Goal: Task Accomplishment & Management: Manage account settings

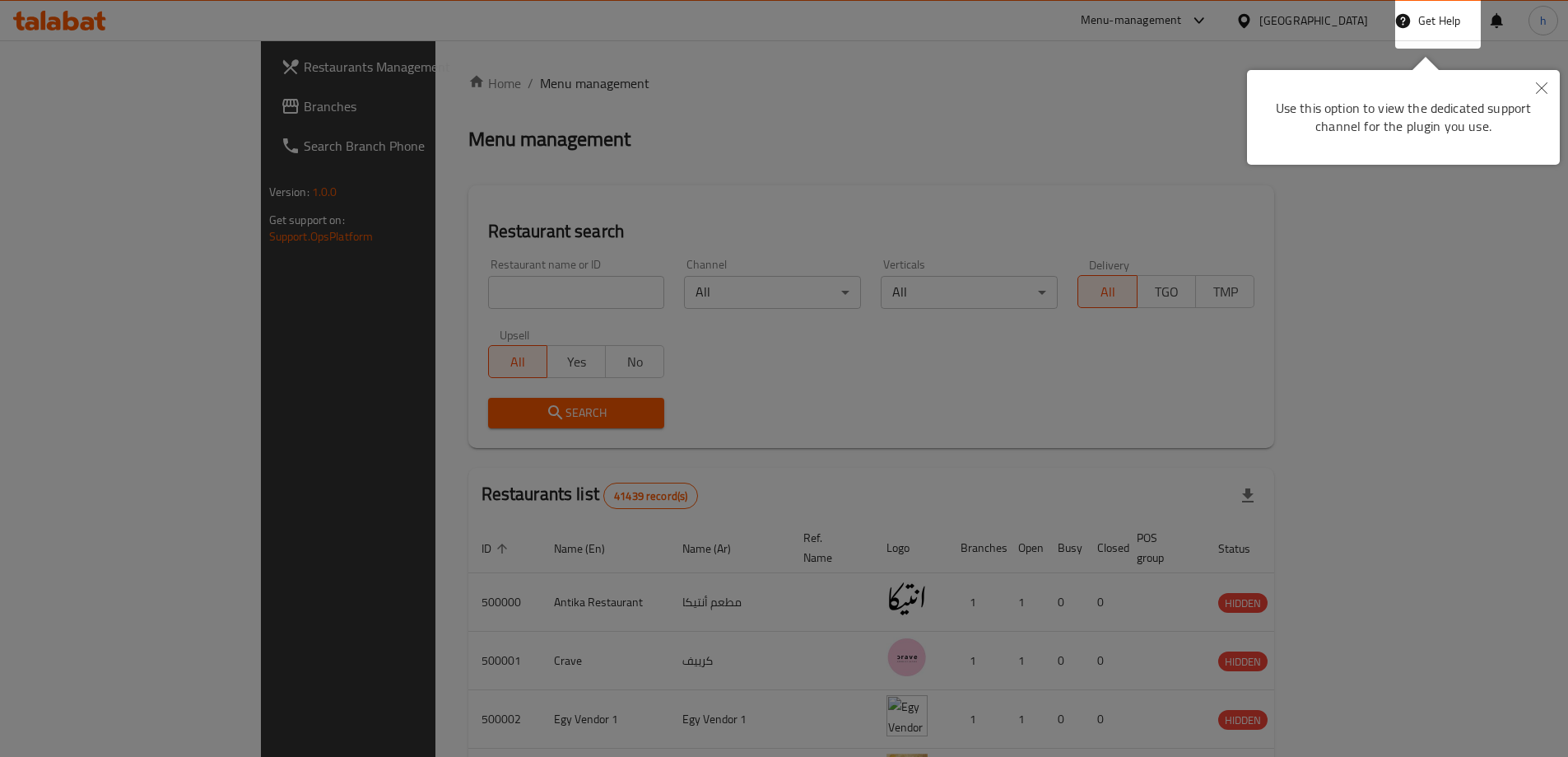
click at [1544, 89] on icon "Close" at bounding box center [1542, 88] width 11 height 11
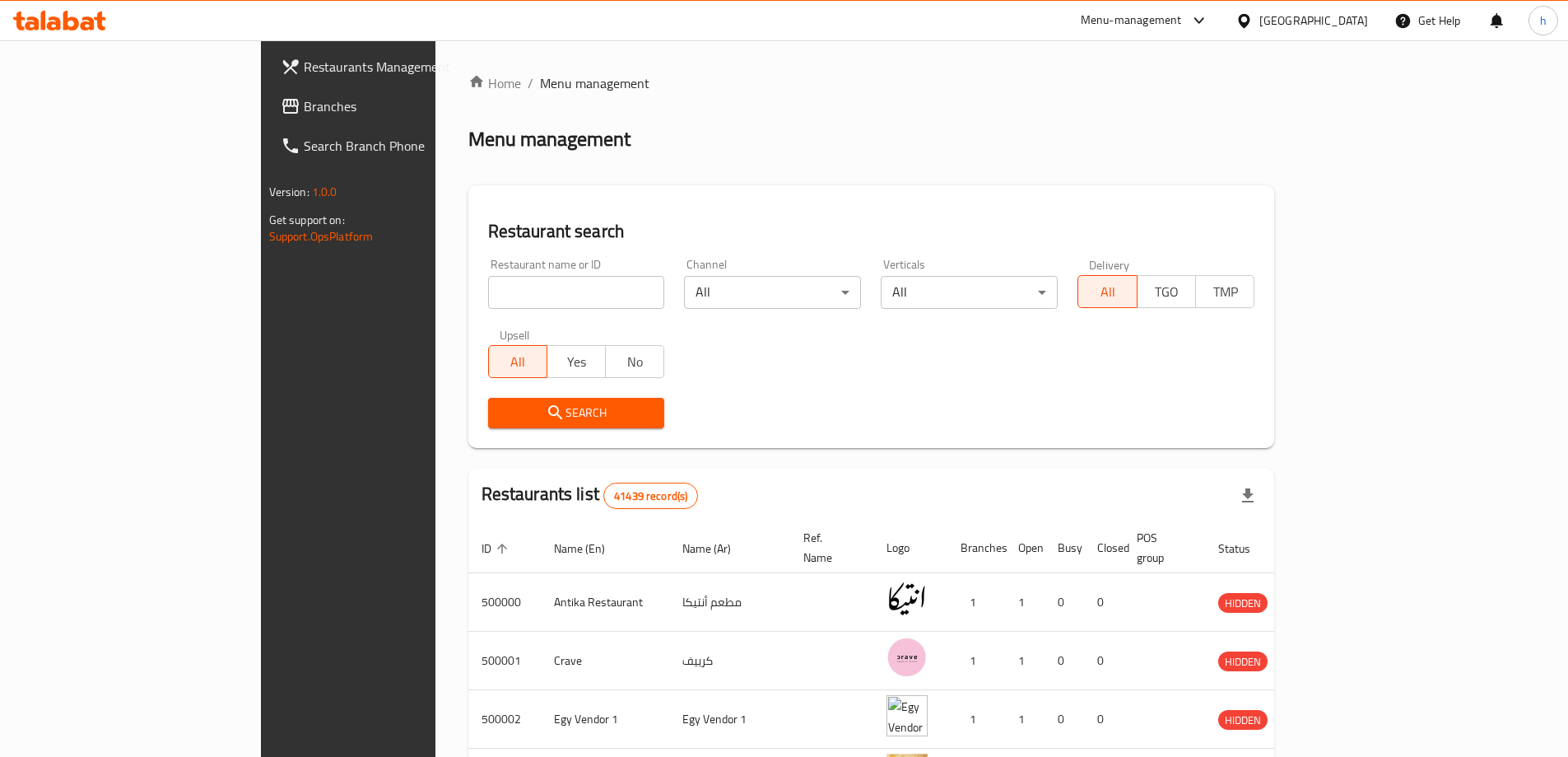
click at [304, 107] on span "Branches" at bounding box center [406, 105] width 206 height 20
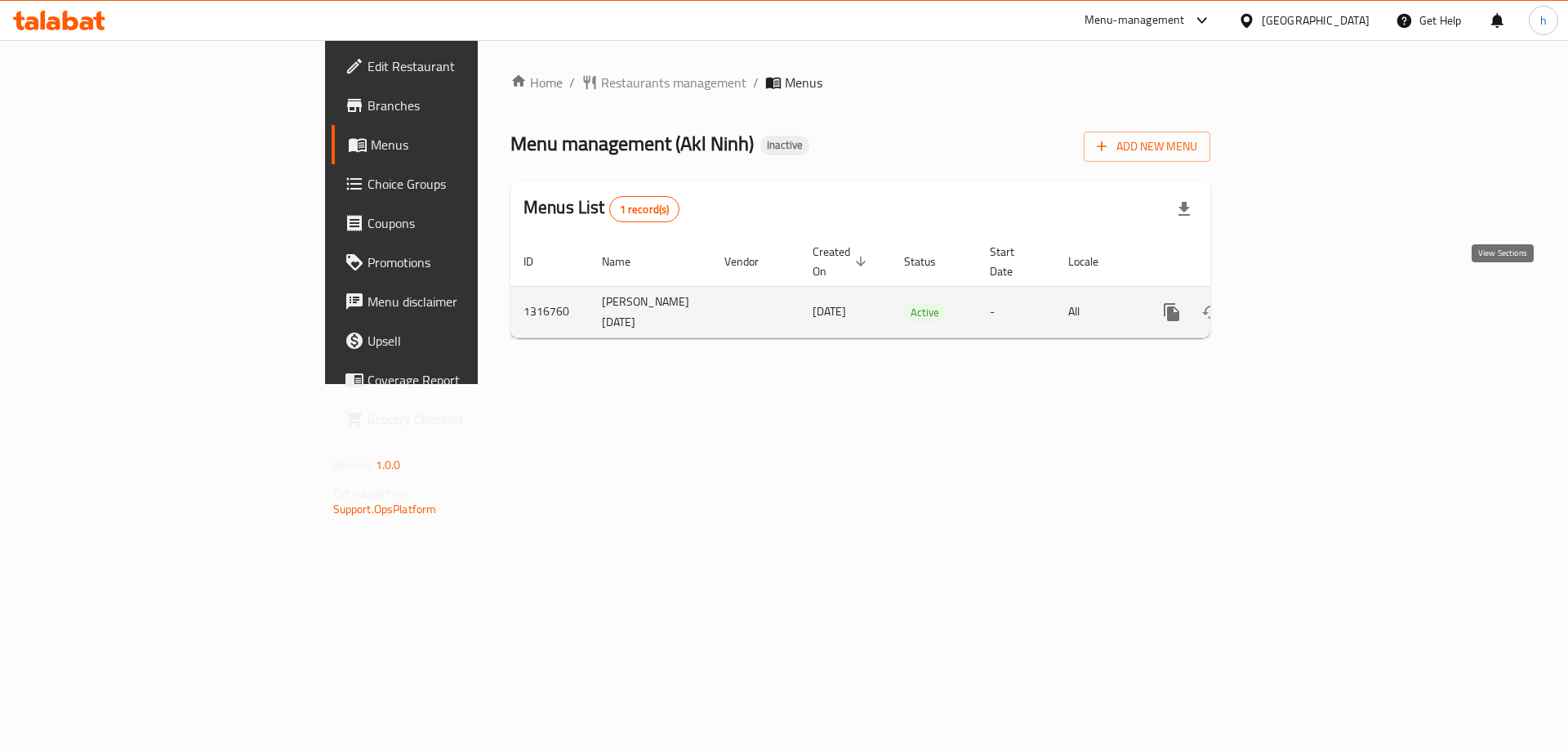
click at [1297, 305] on icon "enhanced table" at bounding box center [1290, 313] width 15 height 15
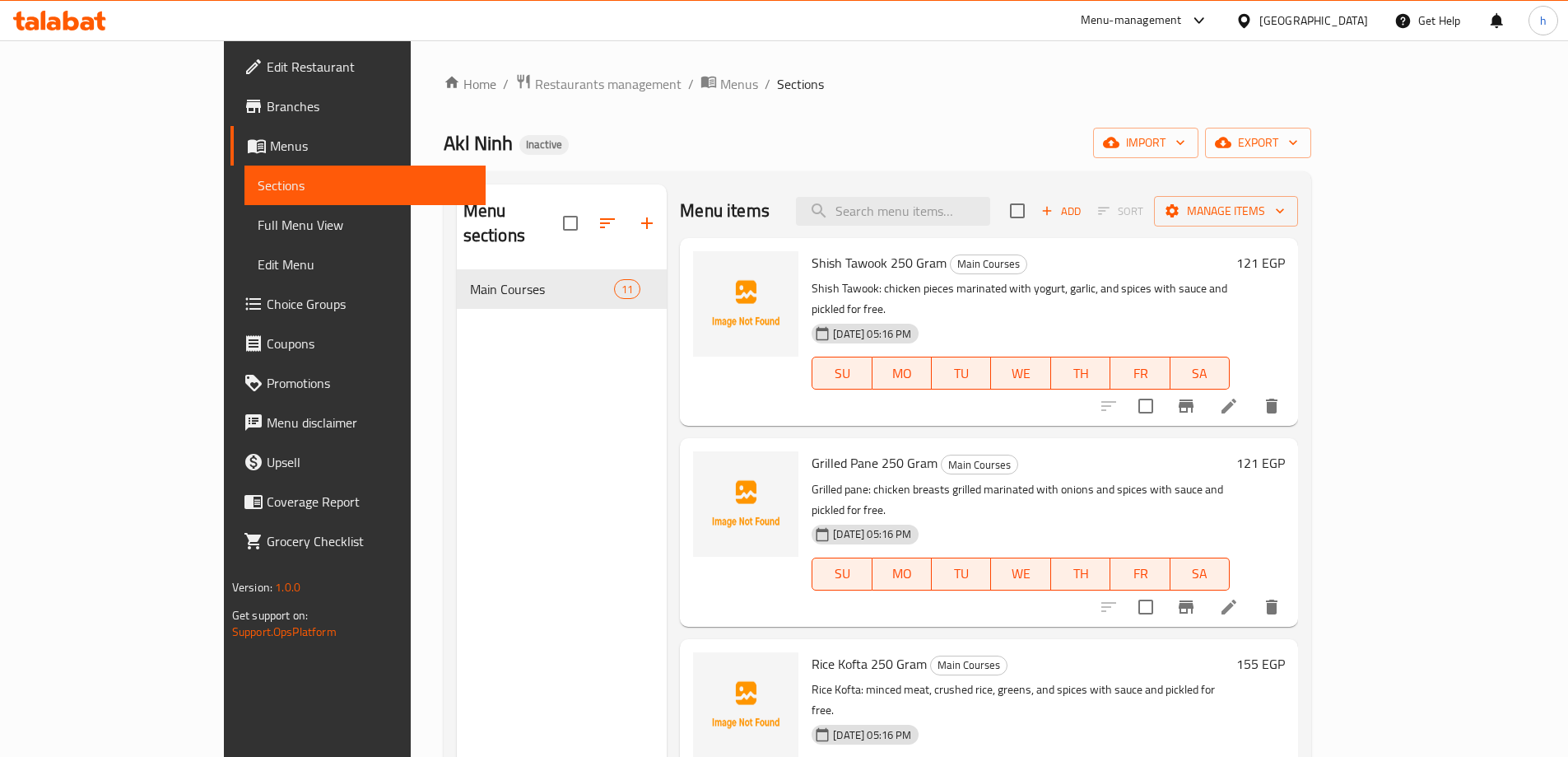
click at [457, 445] on div "Menu sections Main Courses 11" at bounding box center [562, 563] width 211 height 757
click at [879, 110] on div "Home / Restaurants management / Menus / Sections Akl Ninh Inactive import expor…" at bounding box center [877, 514] width 867 height 881
click at [1120, 140] on icon "button" at bounding box center [1111, 143] width 17 height 17
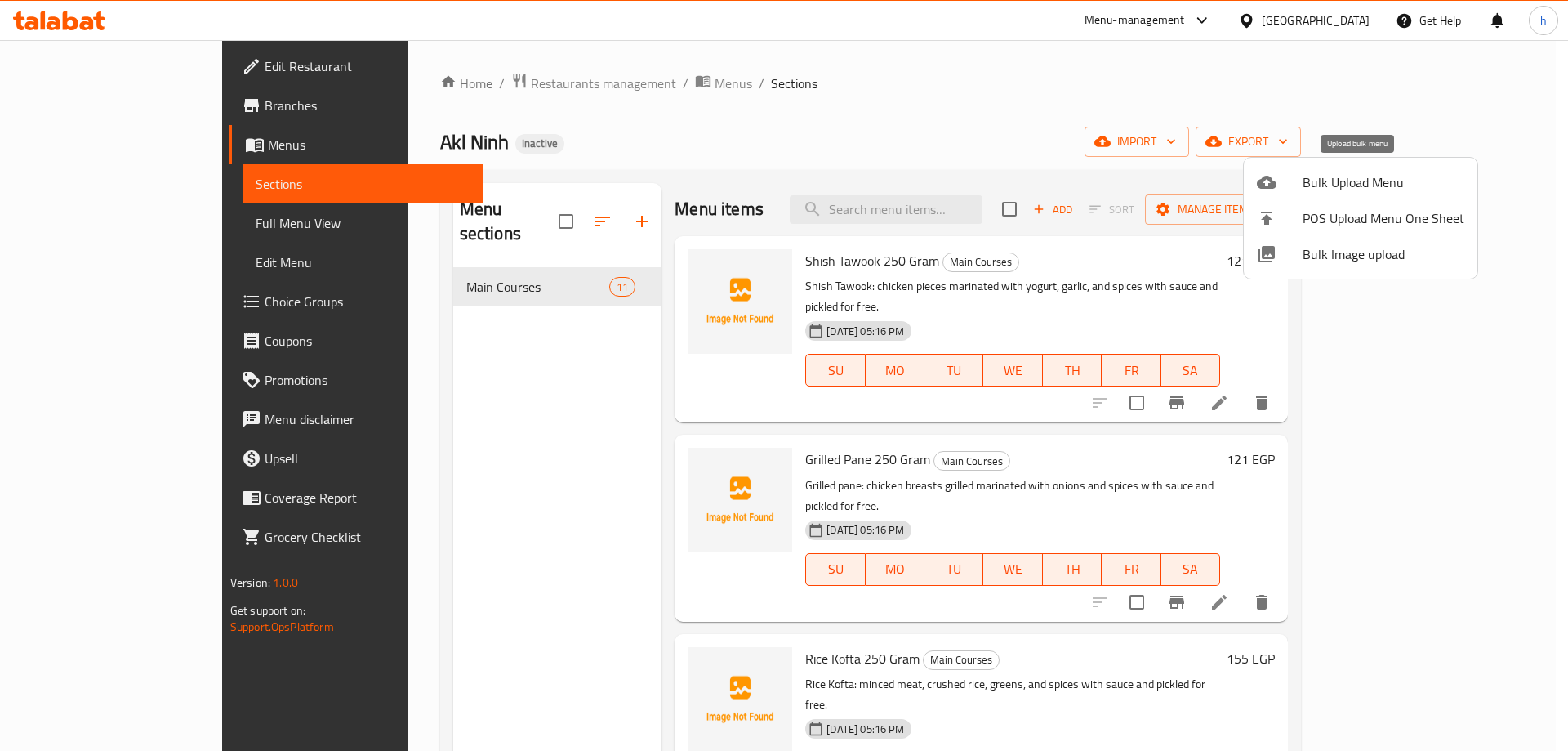
click at [1332, 180] on span "Bulk Upload Menu" at bounding box center [1383, 181] width 162 height 19
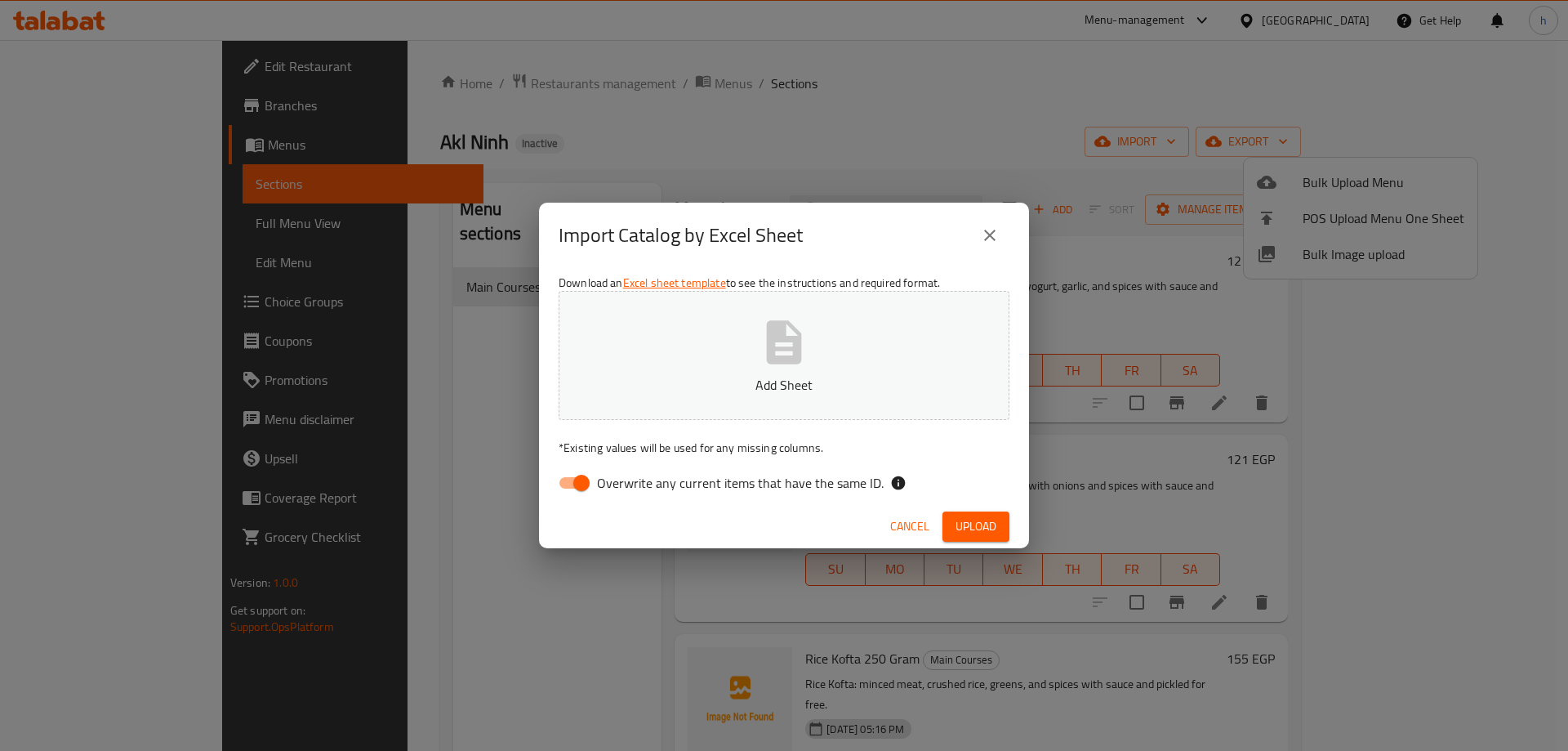
click at [585, 478] on input "Overwrite any current items that have the same ID." at bounding box center [582, 483] width 93 height 31
checkbox input "false"
click at [984, 522] on span "Upload" at bounding box center [976, 526] width 41 height 20
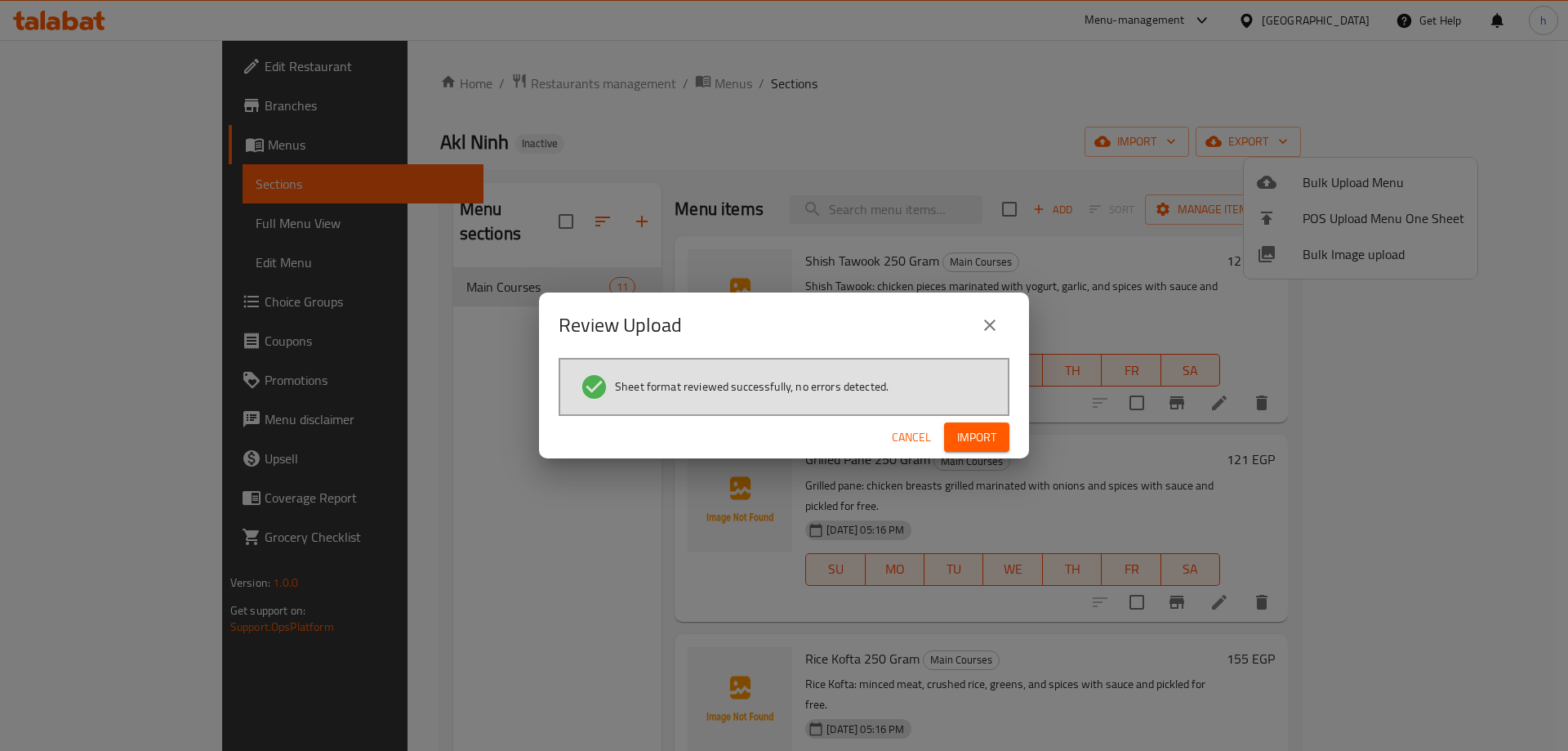
click at [972, 439] on span "Import" at bounding box center [977, 437] width 39 height 20
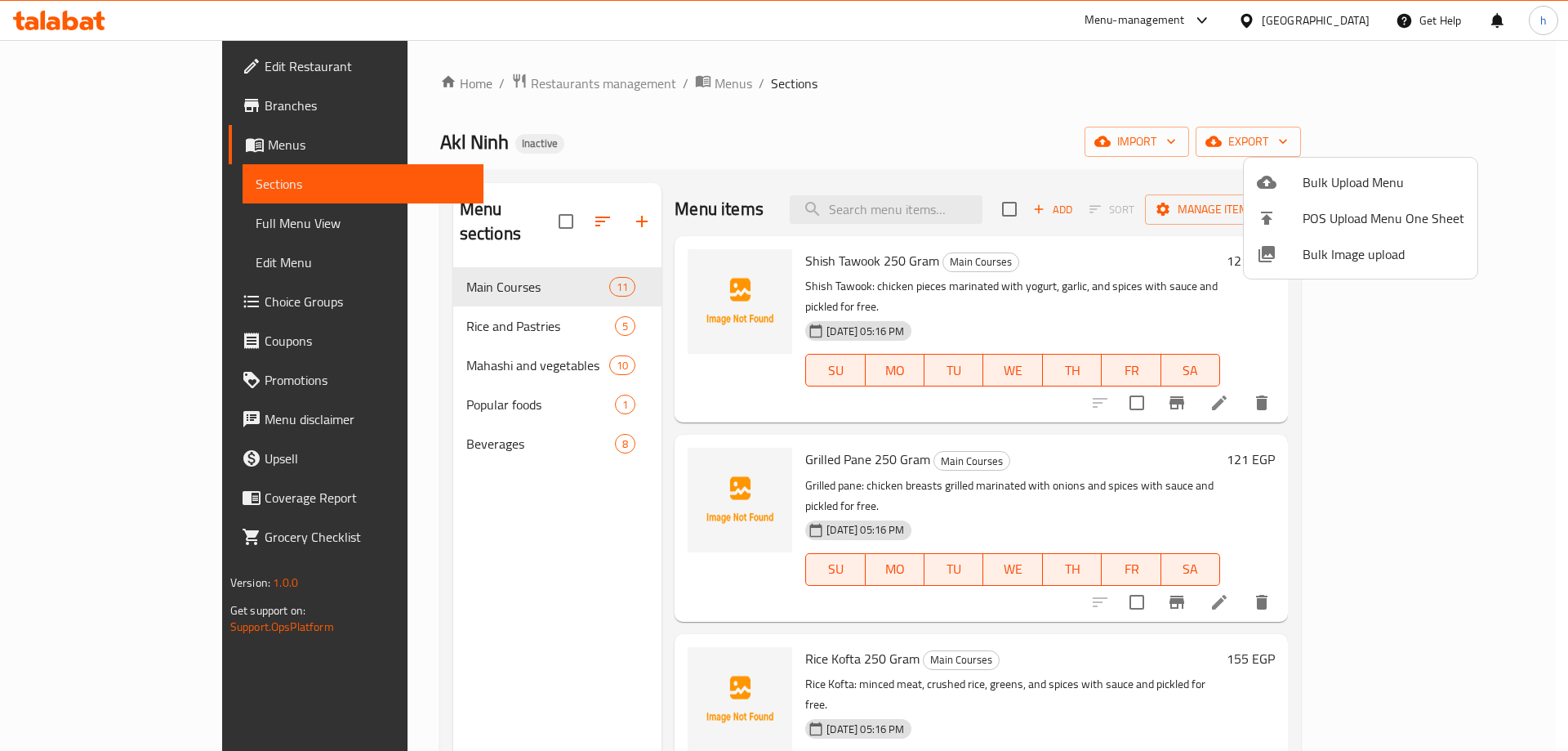
click at [860, 103] on div at bounding box center [784, 376] width 1568 height 751
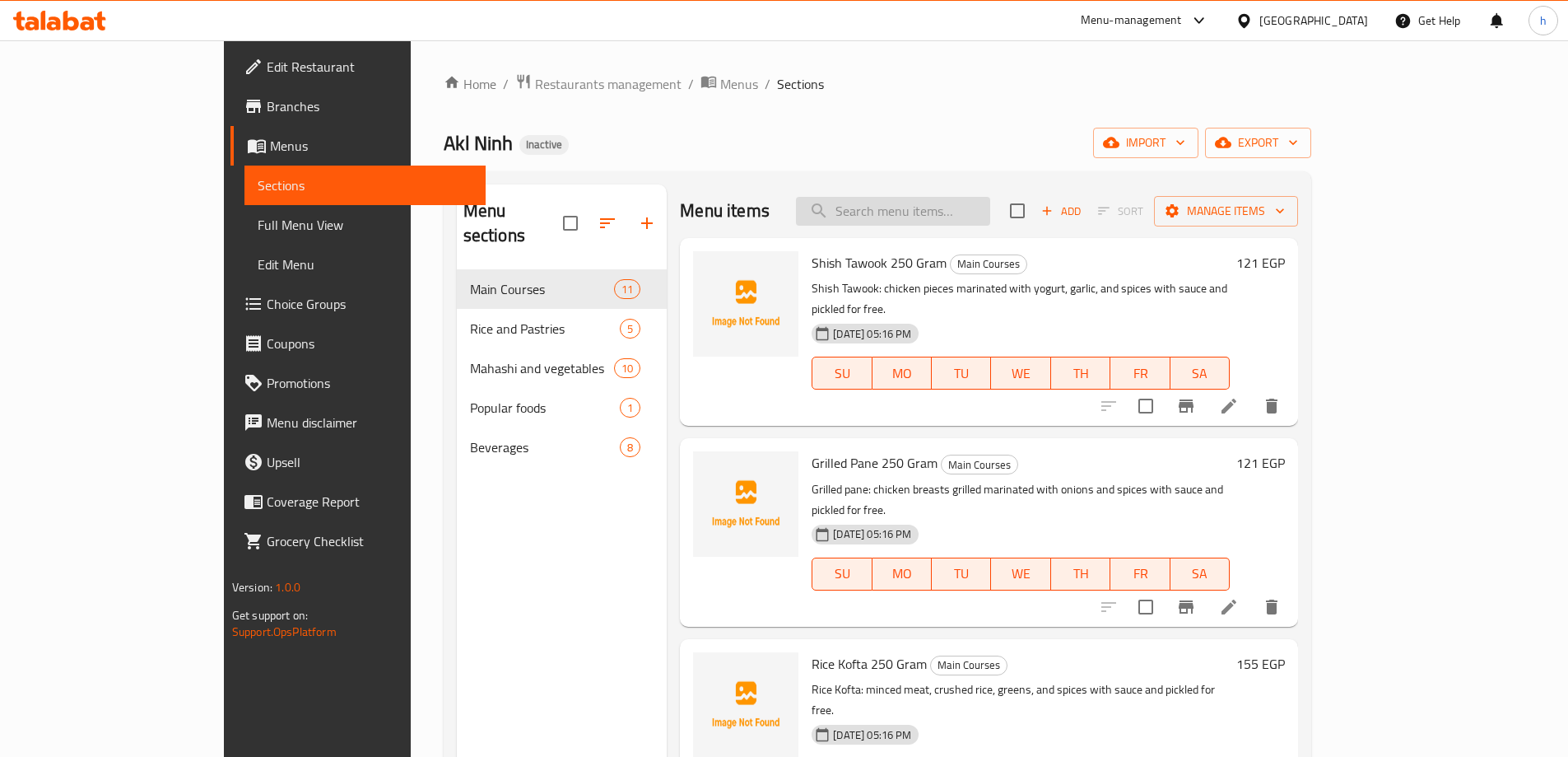
click at [936, 212] on input "search" at bounding box center [893, 211] width 195 height 29
paste input "Bechamel Pasta Tray"
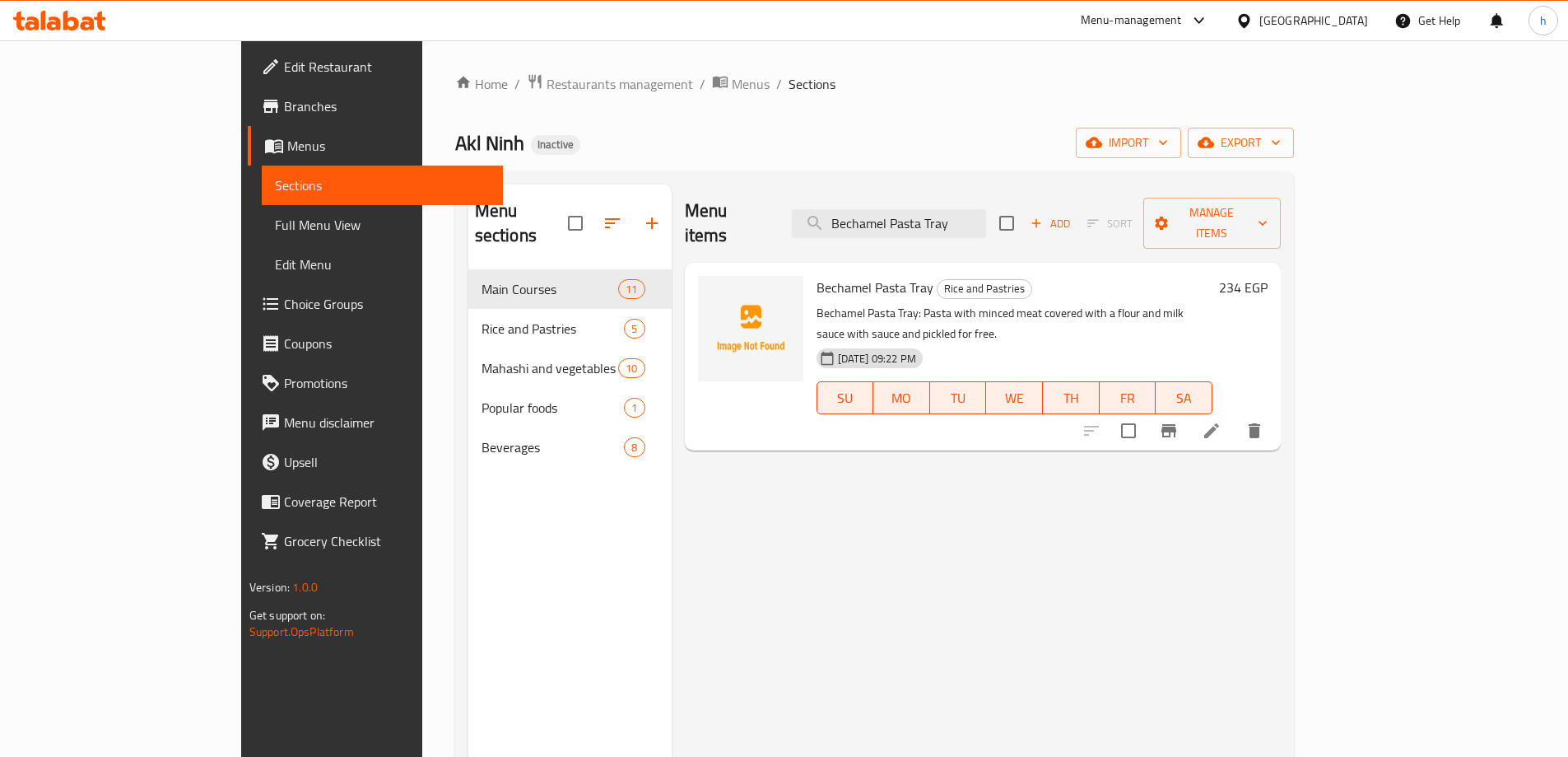
type input "Bechamel Pasta Tray"
click at [1220, 423] on icon at bounding box center [1212, 431] width 15 height 15
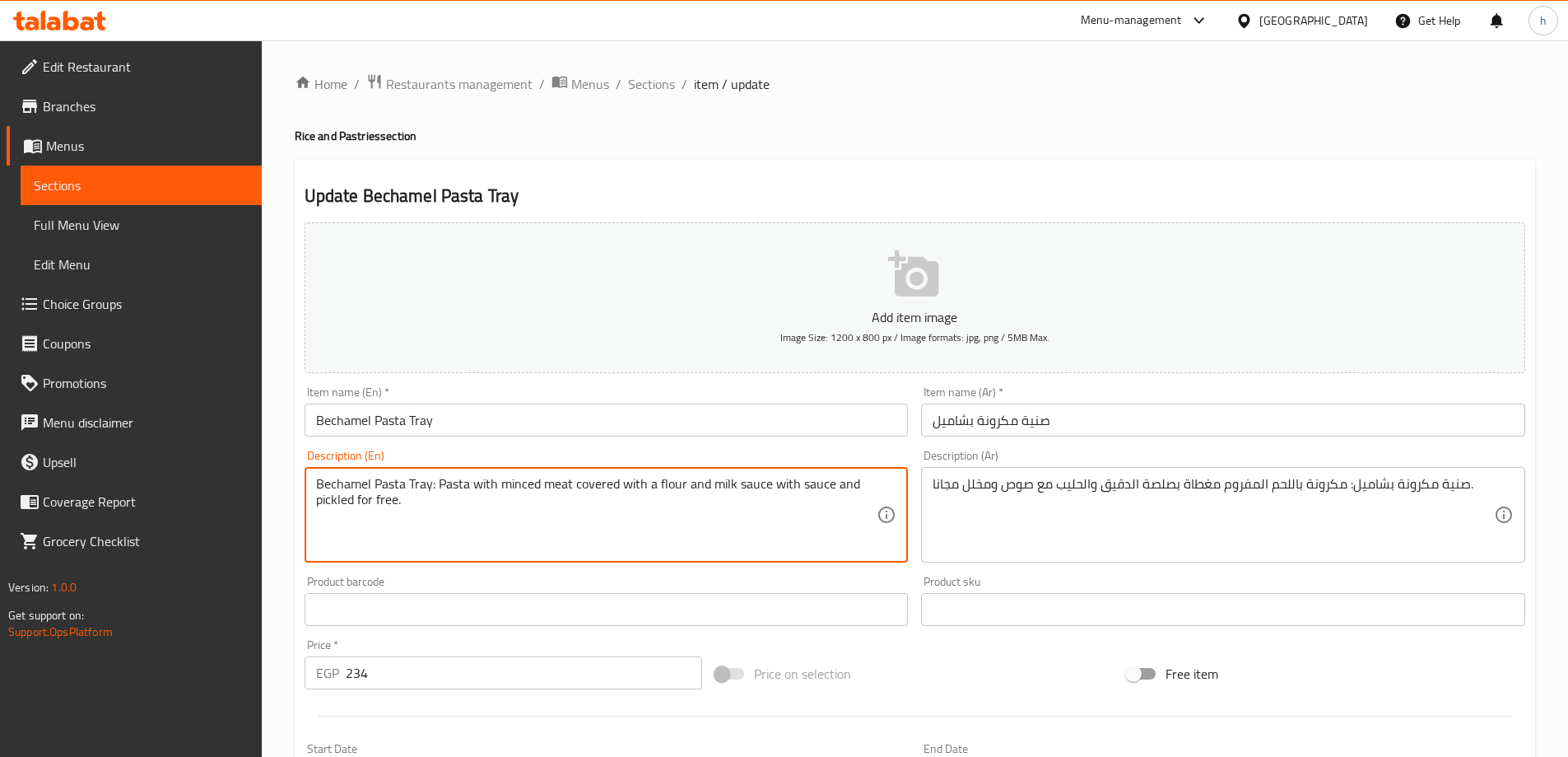
click at [725, 491] on textarea "Bechamel Pasta Tray: Pasta with minced meat covered with a flour and milk sauce…" at bounding box center [596, 516] width 562 height 78
drag, startPoint x: 688, startPoint y: 483, endPoint x: 630, endPoint y: 490, distance: 58.4
click at [619, 494] on textarea "Bechamel Pasta Tray: Pasta with minced meat covered with a flour and milk sauce…" at bounding box center [596, 516] width 562 height 78
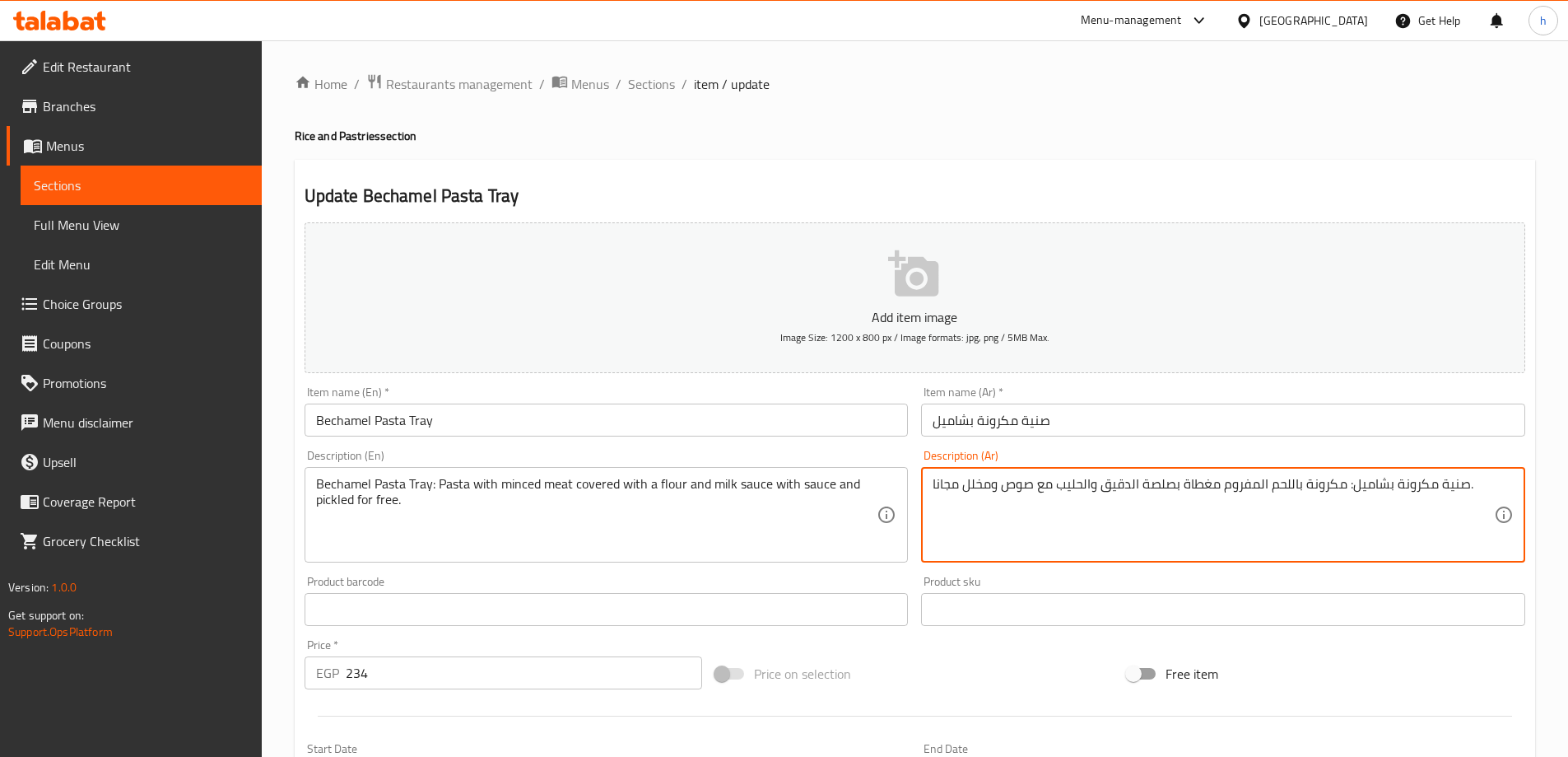
click at [1179, 500] on textarea "صنية مكرونة بشاميل: مكرونة باللحم المفروم مغطاة بصلصة الدقيق والحليب مع صوص ومخ…" at bounding box center [1213, 516] width 562 height 78
click at [1119, 495] on textarea "صنية مكرونة بشاميل: مكرونة باللحم المفروم مغطاة بصلصة الدقيق والحليب مع صوص ومخ…" at bounding box center [1213, 516] width 562 height 78
click at [1133, 497] on textarea "صنية مكرونة بشاميل: مكرونة باللحم المفروم مغطاة بصلصة الدقيق والحليب مع صوص ومخ…" at bounding box center [1213, 516] width 562 height 78
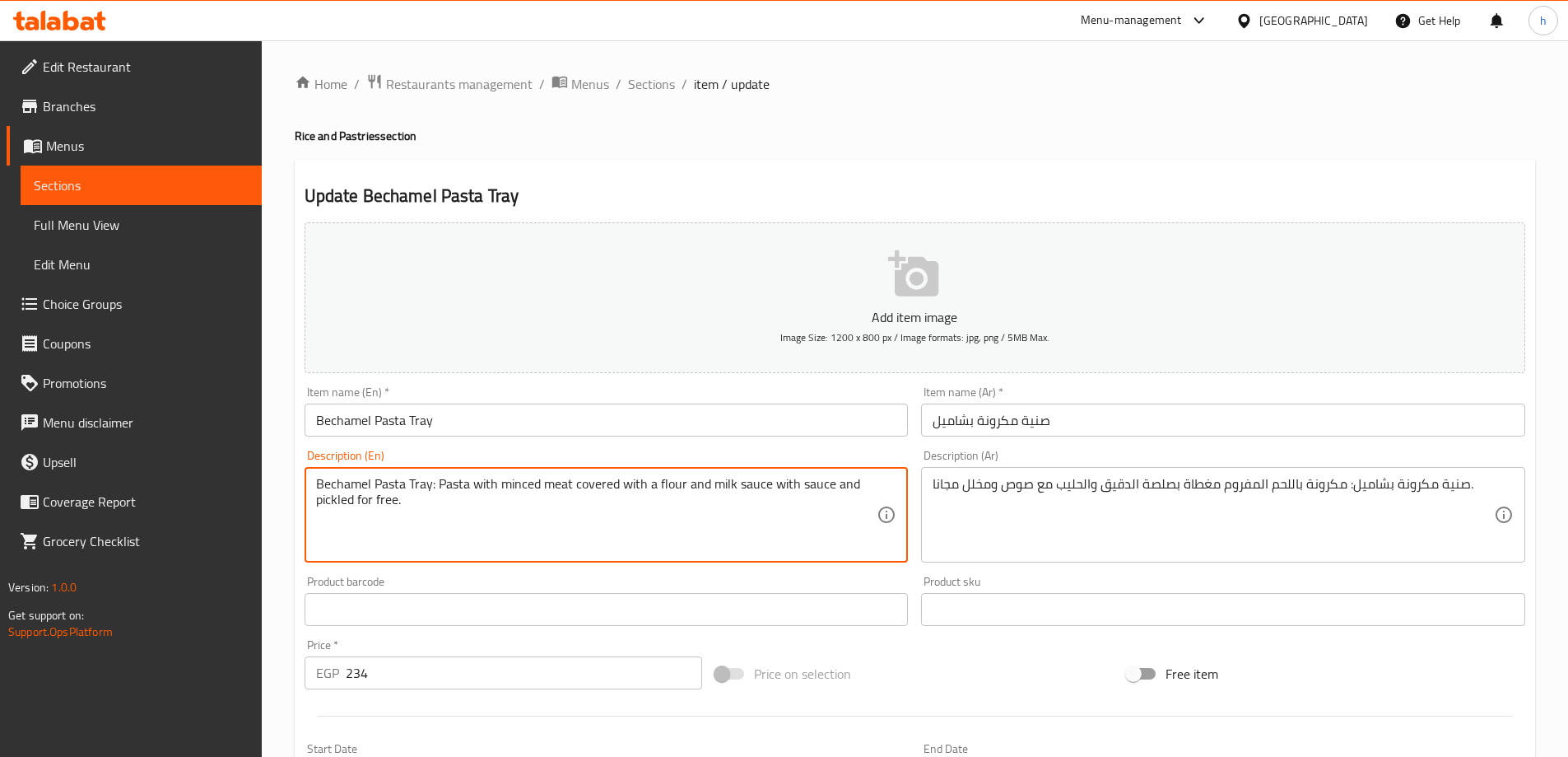
drag, startPoint x: 766, startPoint y: 484, endPoint x: 732, endPoint y: 488, distance: 34.2
paste textarea "sauce"
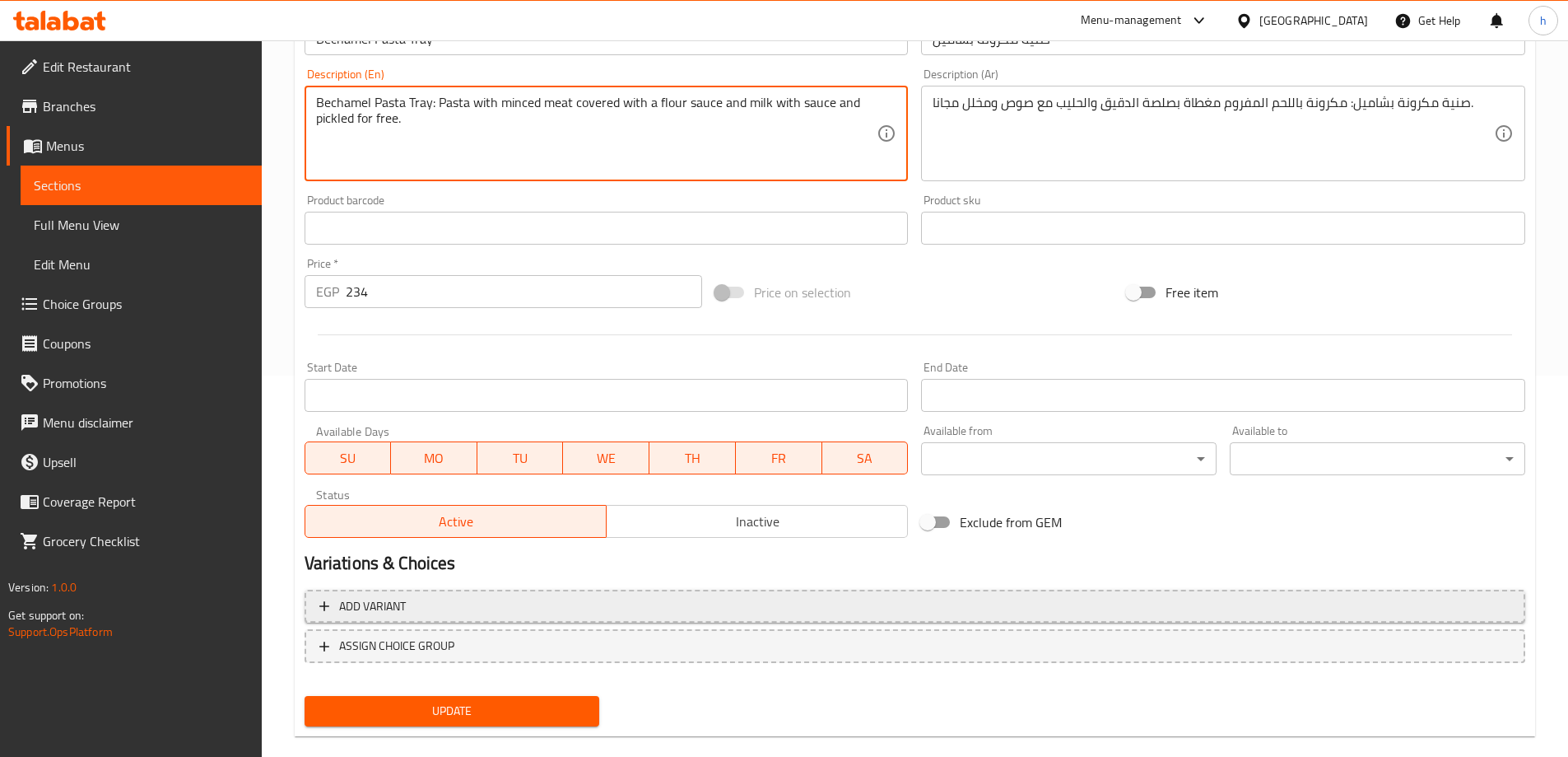
scroll to position [406, 0]
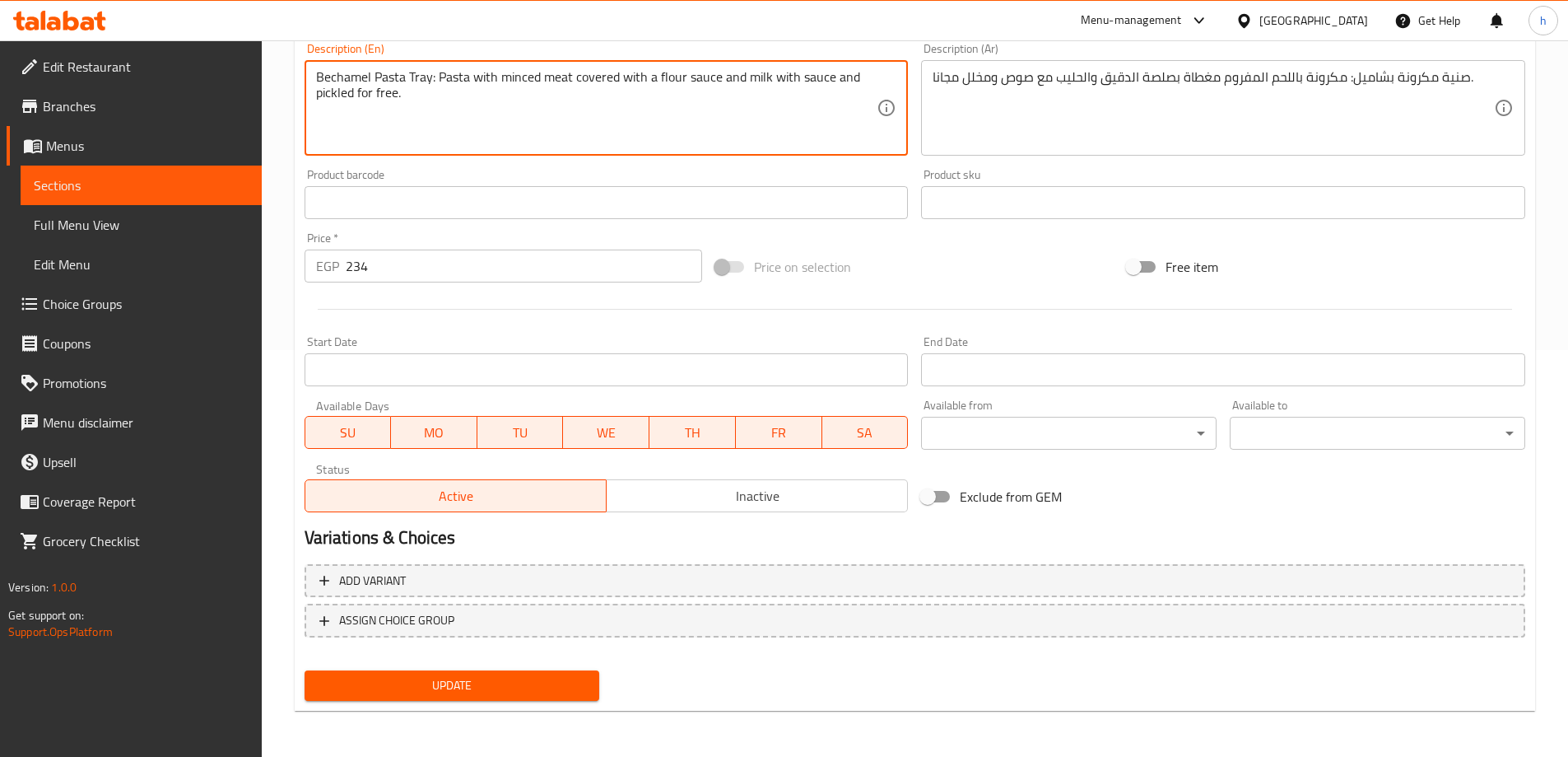
type textarea "Bechamel Pasta Tray: Pasta with minced meat covered with a flour sauce and milk…"
click at [506, 695] on span "Update" at bounding box center [452, 686] width 269 height 21
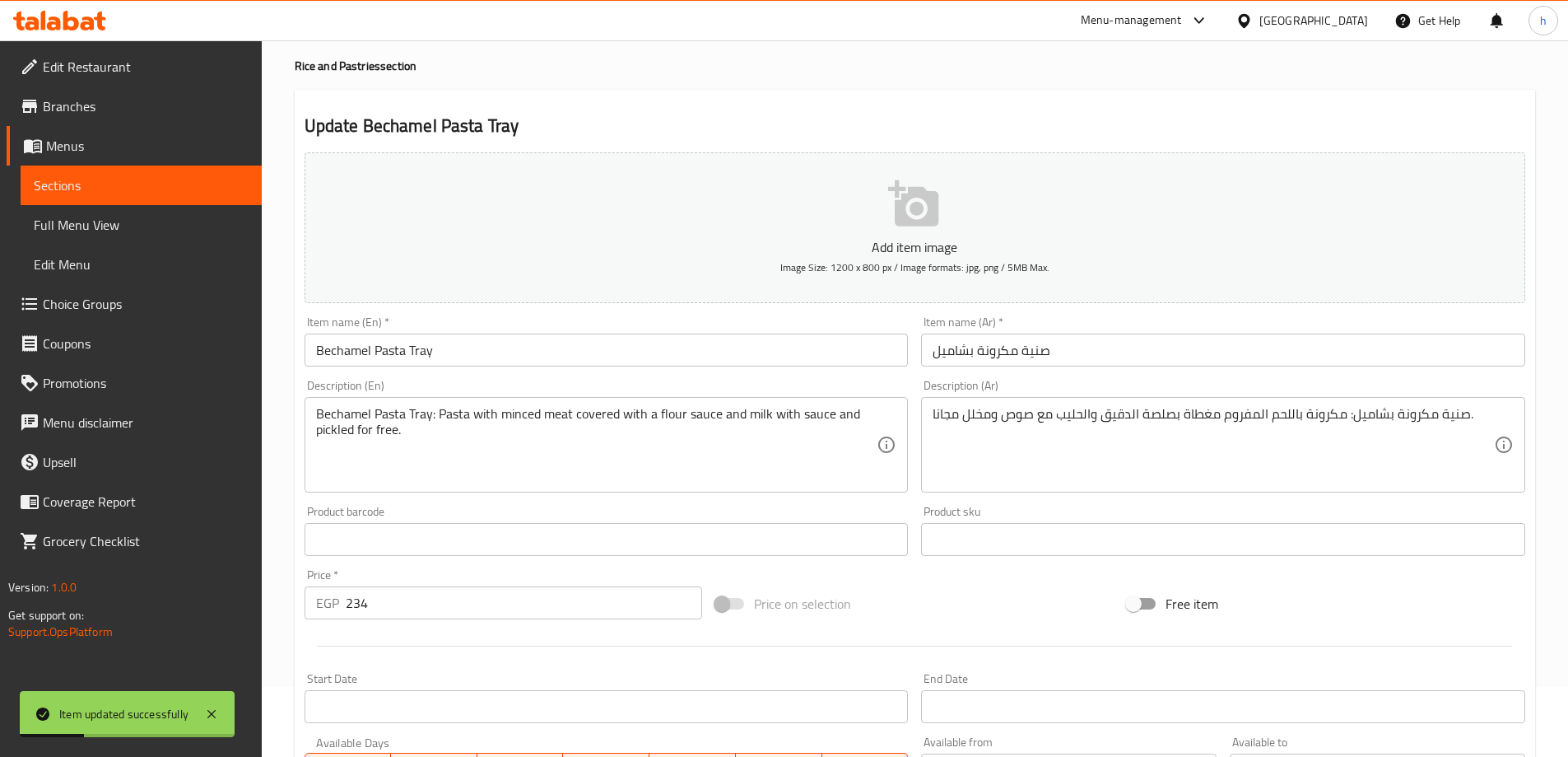
scroll to position [0, 0]
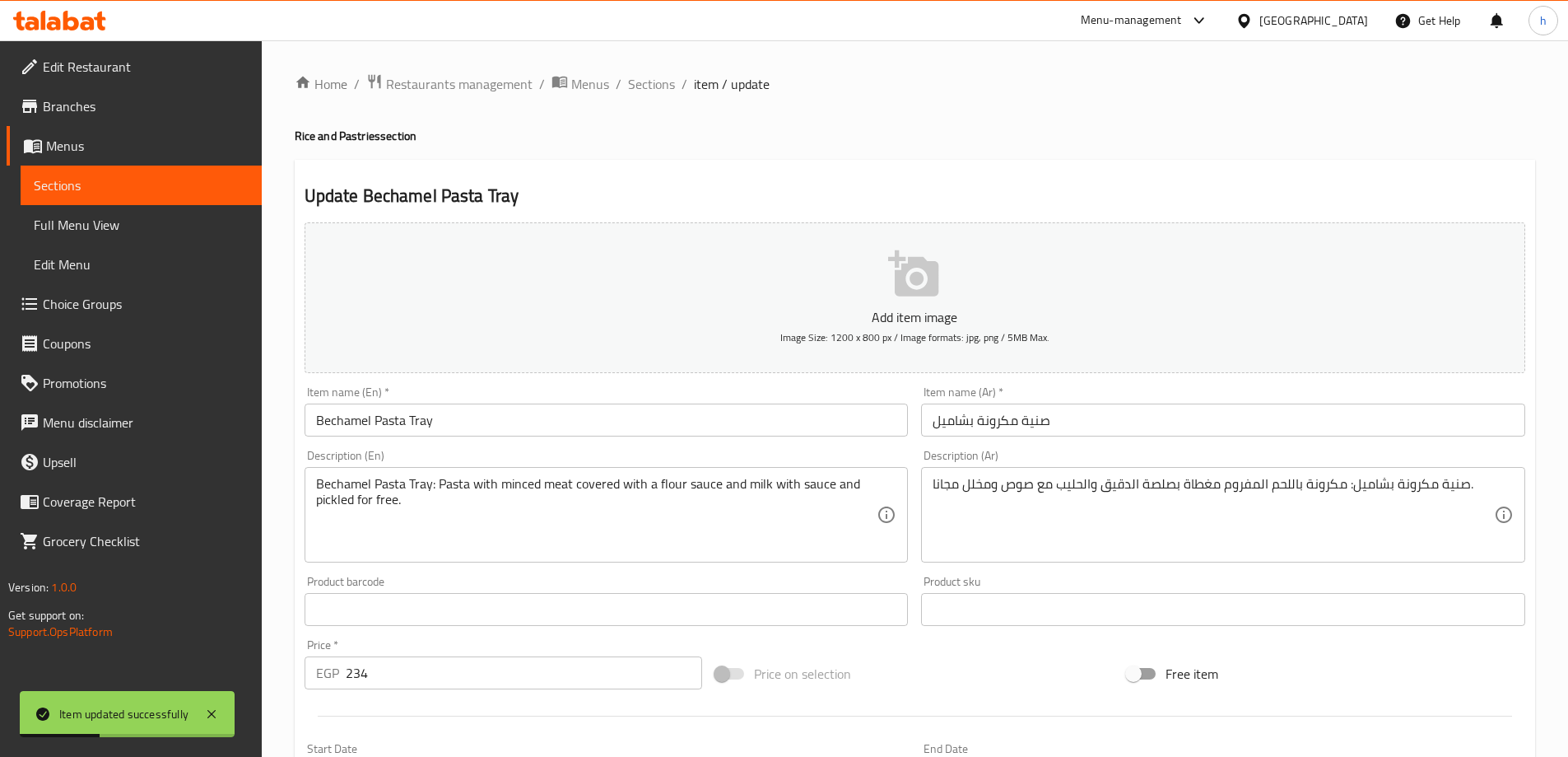
click at [433, 417] on input "Bechamel Pasta Tray" at bounding box center [607, 420] width 605 height 33
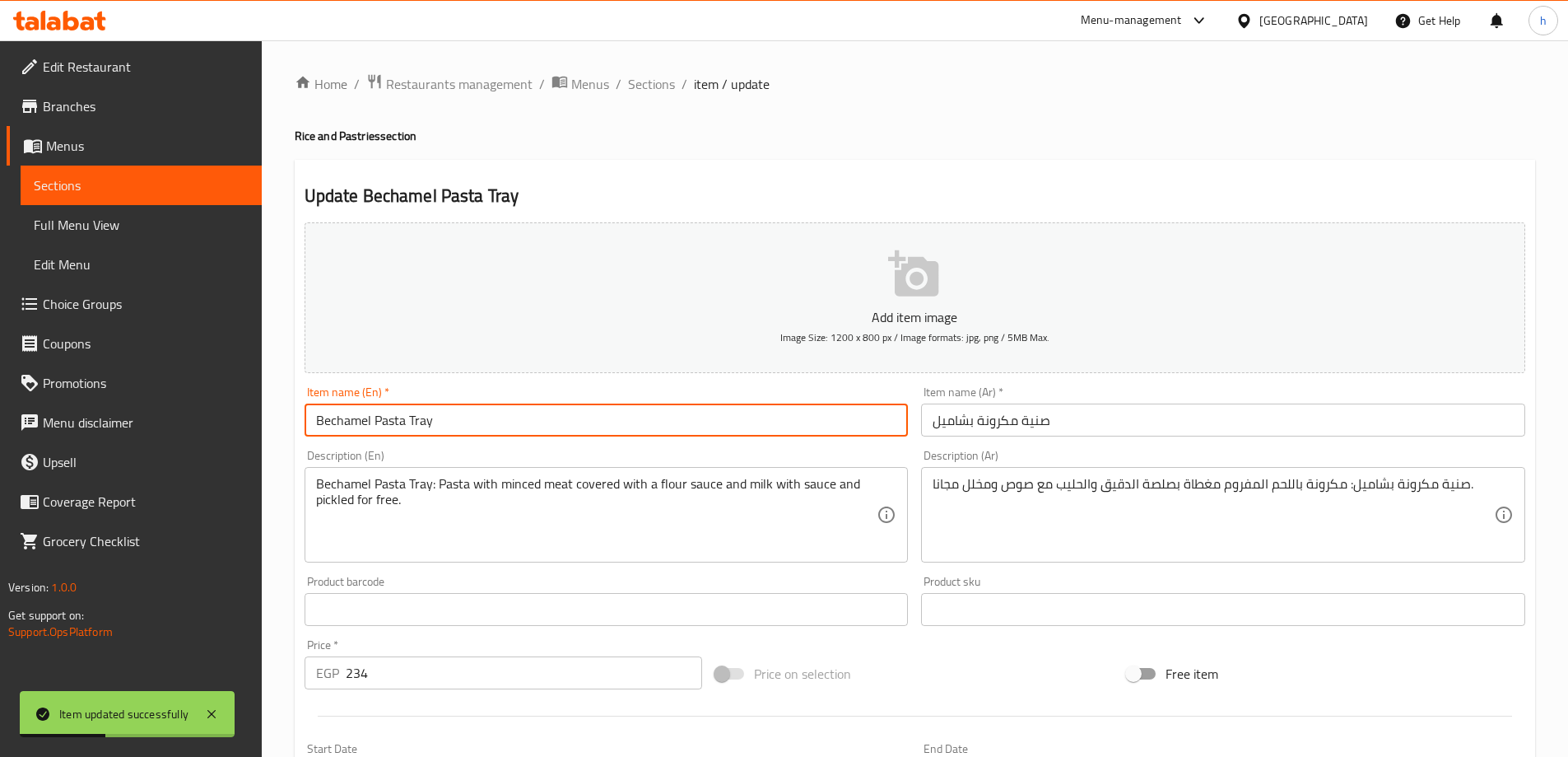
click at [433, 417] on input "Bechamel Pasta Tray" at bounding box center [607, 420] width 605 height 33
click at [633, 78] on span "Sections" at bounding box center [651, 84] width 47 height 20
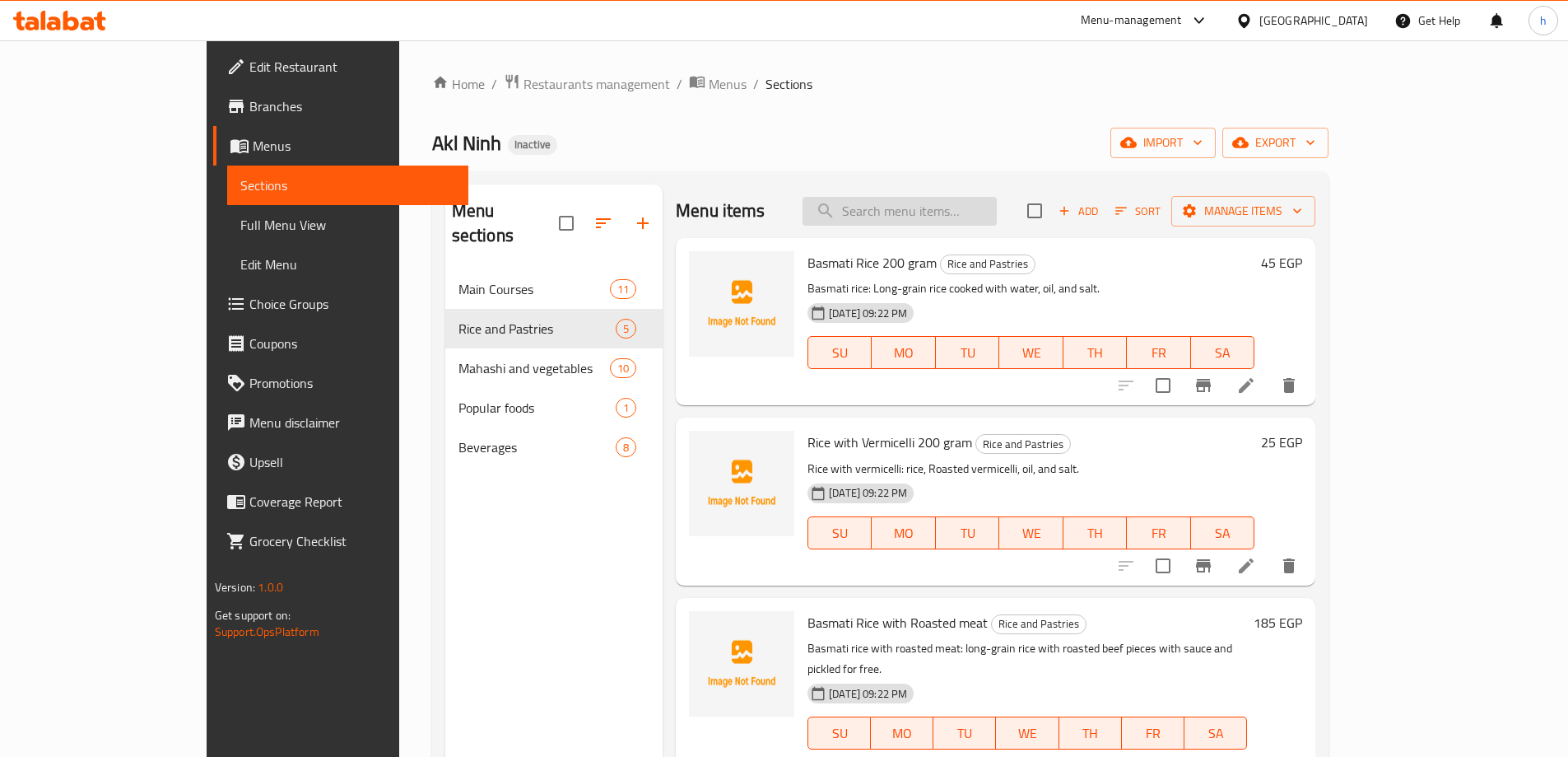
click at [944, 214] on input "search" at bounding box center [899, 211] width 195 height 29
paste input "[PERSON_NAME] Leaves 250 gram"
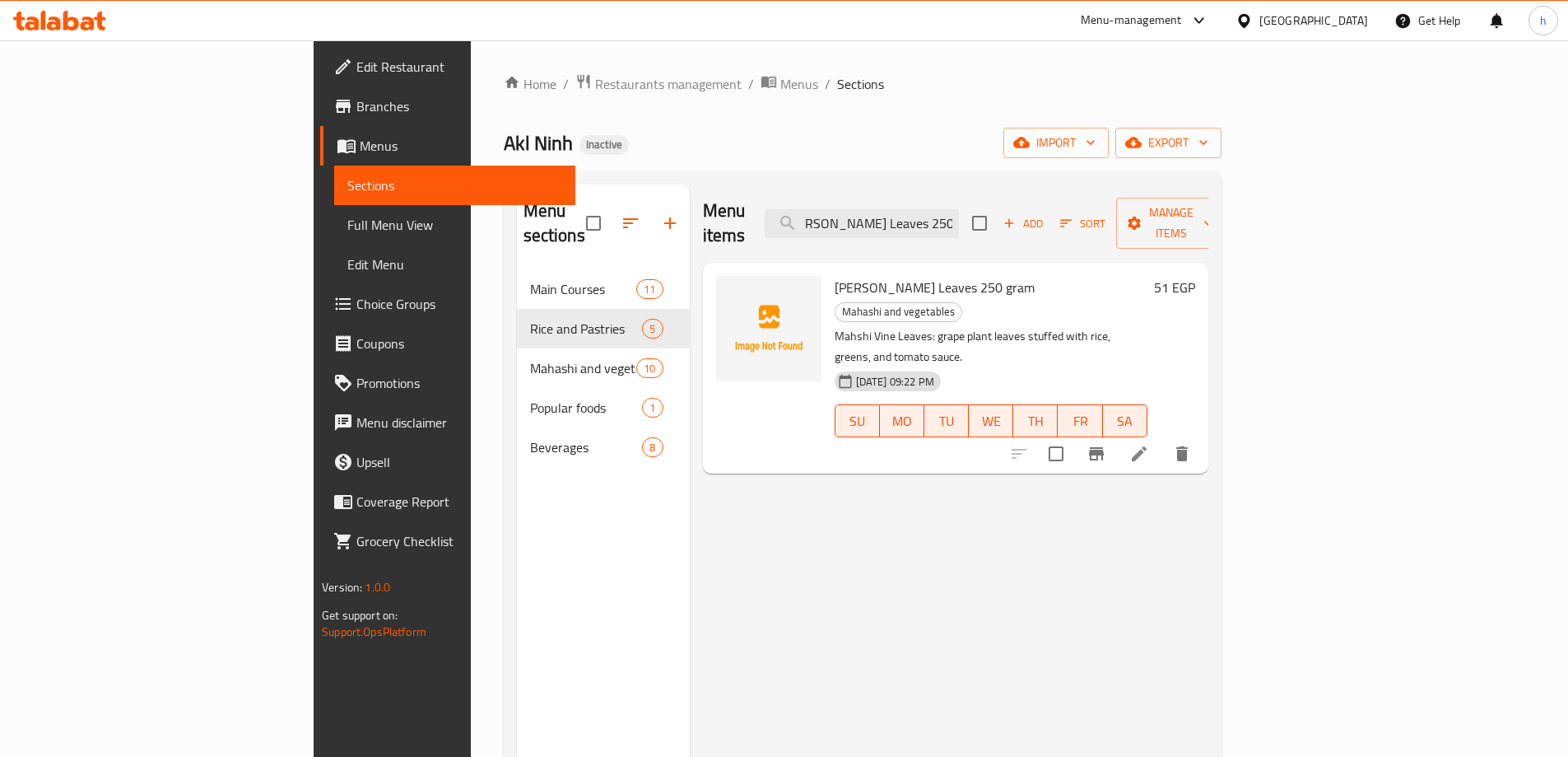
type input "[PERSON_NAME] Leaves 250 gram"
click at [1149, 444] on icon at bounding box center [1139, 453] width 20 height 20
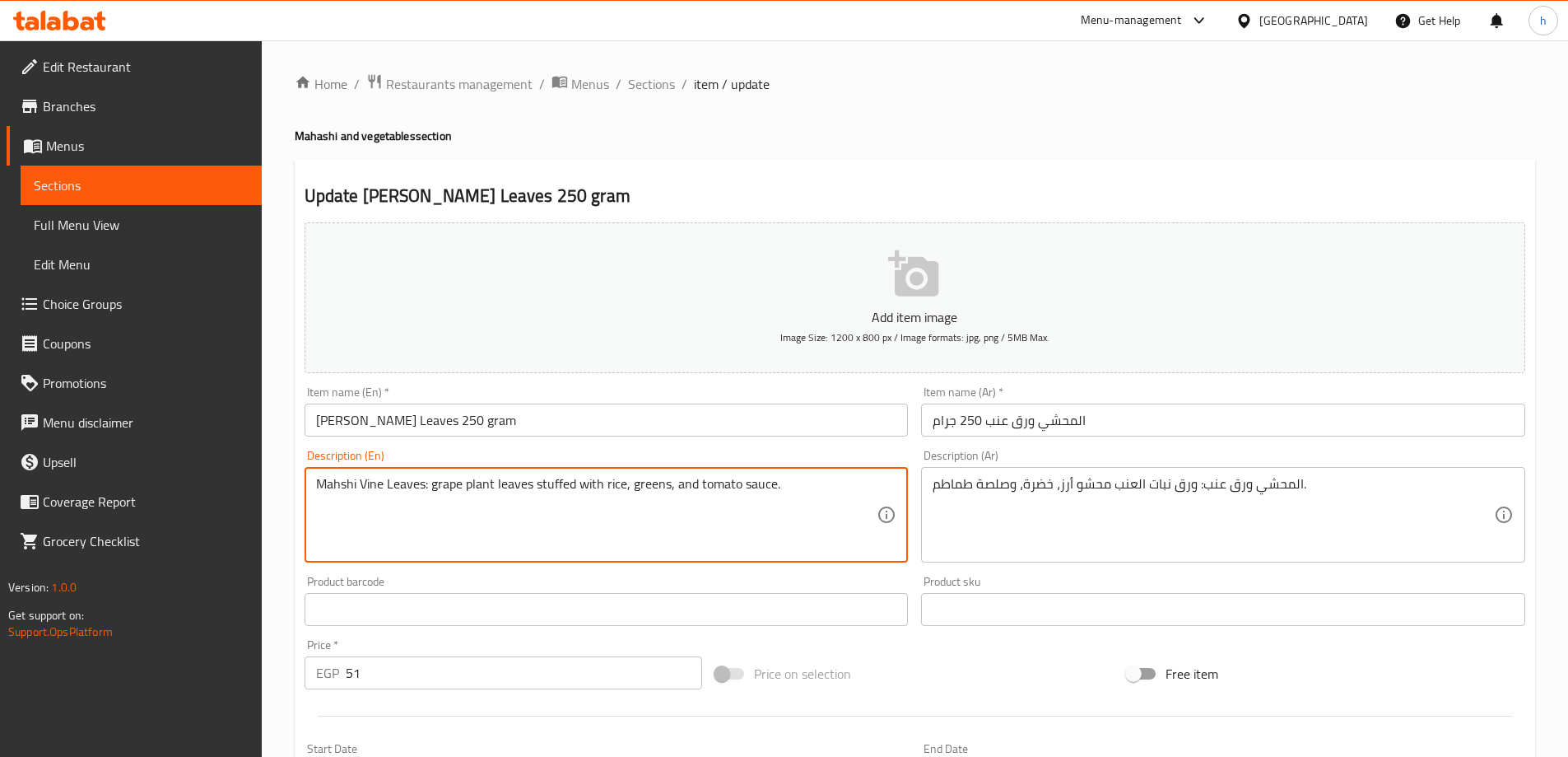
click at [600, 482] on textarea "Mahshi Vine Leaves: grape plant leaves stuffed with rice, greens, and tomato sa…" at bounding box center [596, 516] width 562 height 78
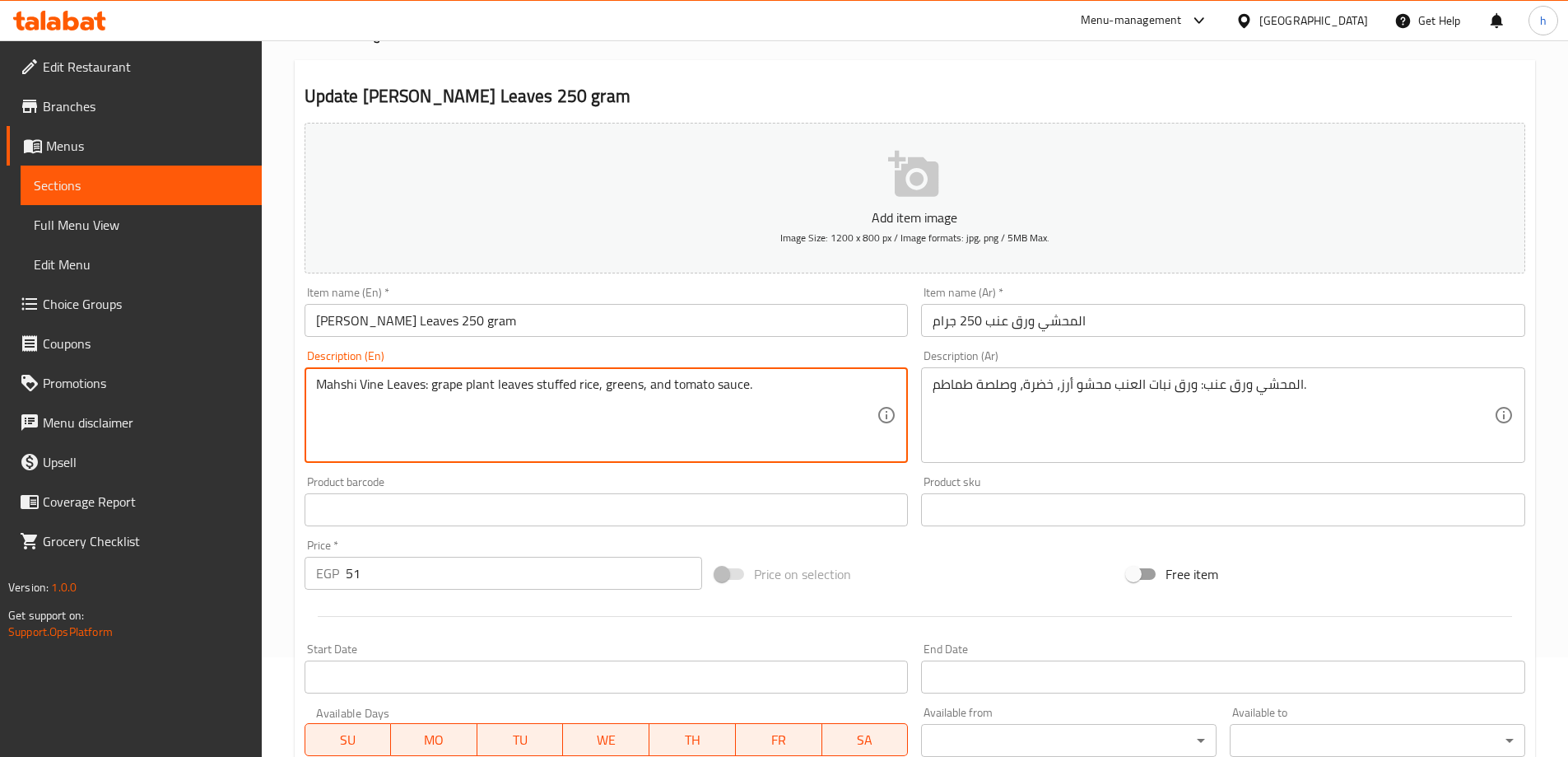
scroll to position [406, 0]
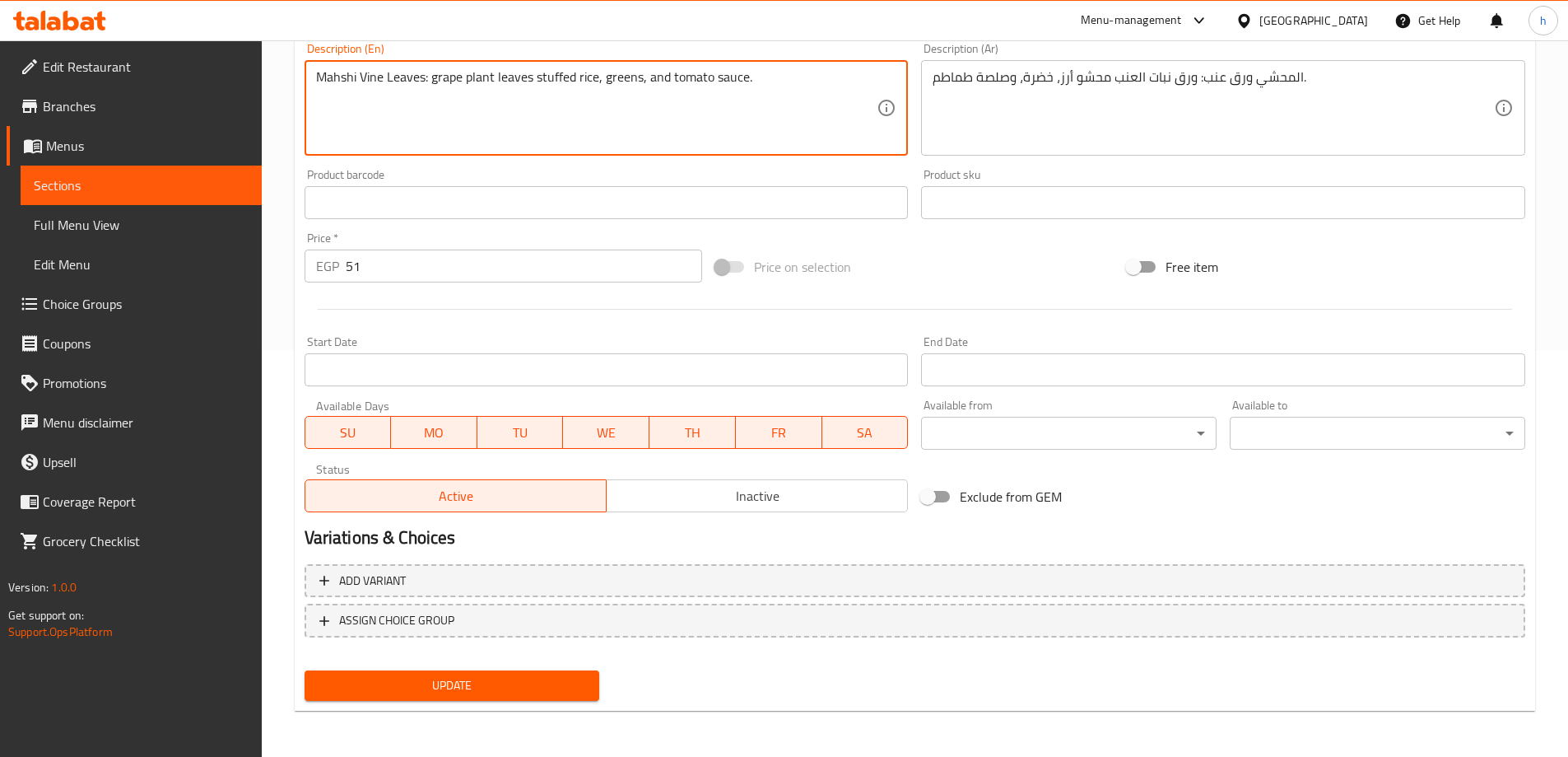
type textarea "Mahshi Vine Leaves: grape plant leaves stuffed rice, greens, and tomato sauce."
click at [548, 676] on span "Update" at bounding box center [452, 686] width 269 height 21
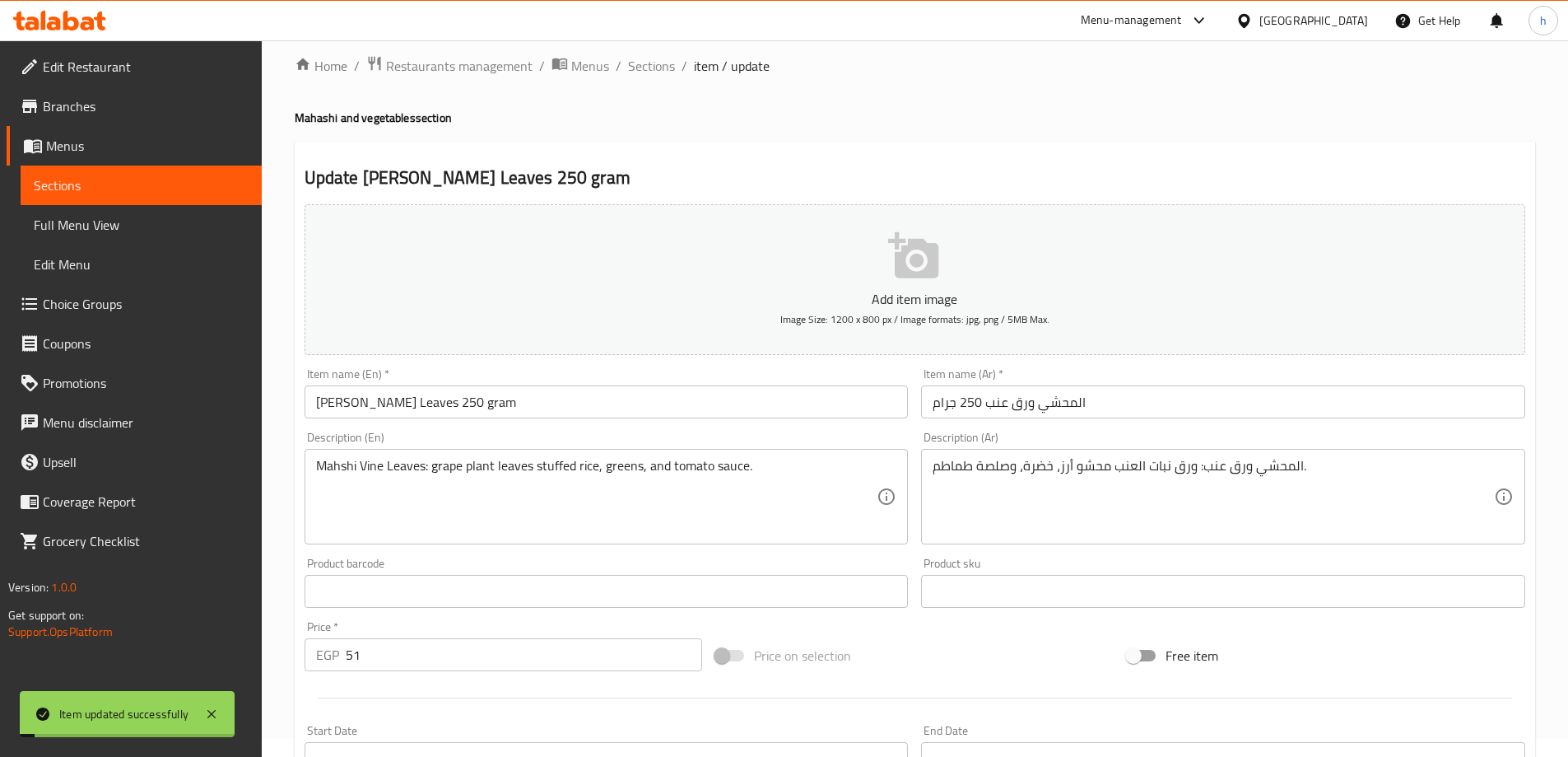
scroll to position [0, 0]
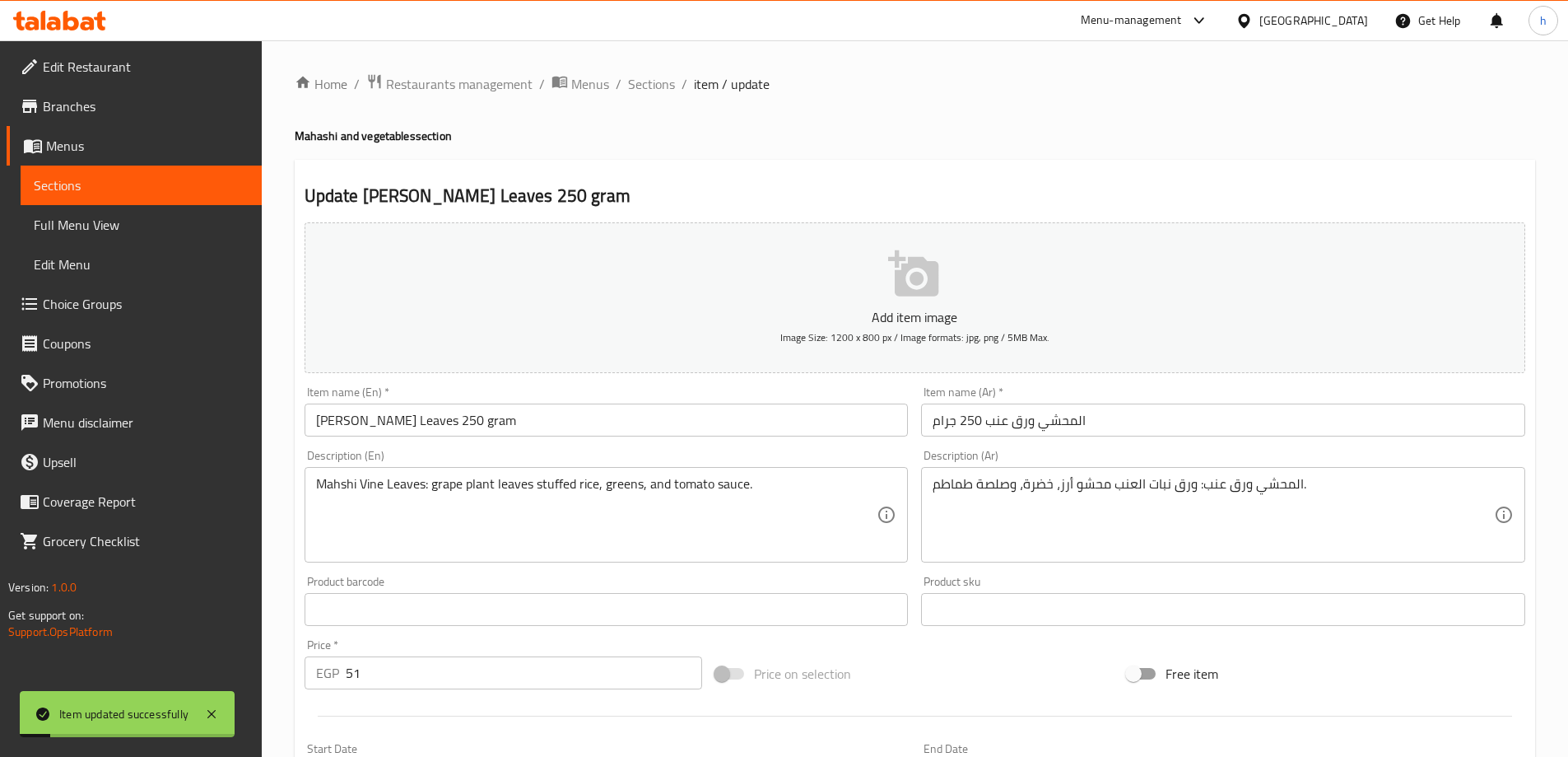
click at [401, 412] on input "[PERSON_NAME] Leaves 250 gram" at bounding box center [607, 420] width 605 height 33
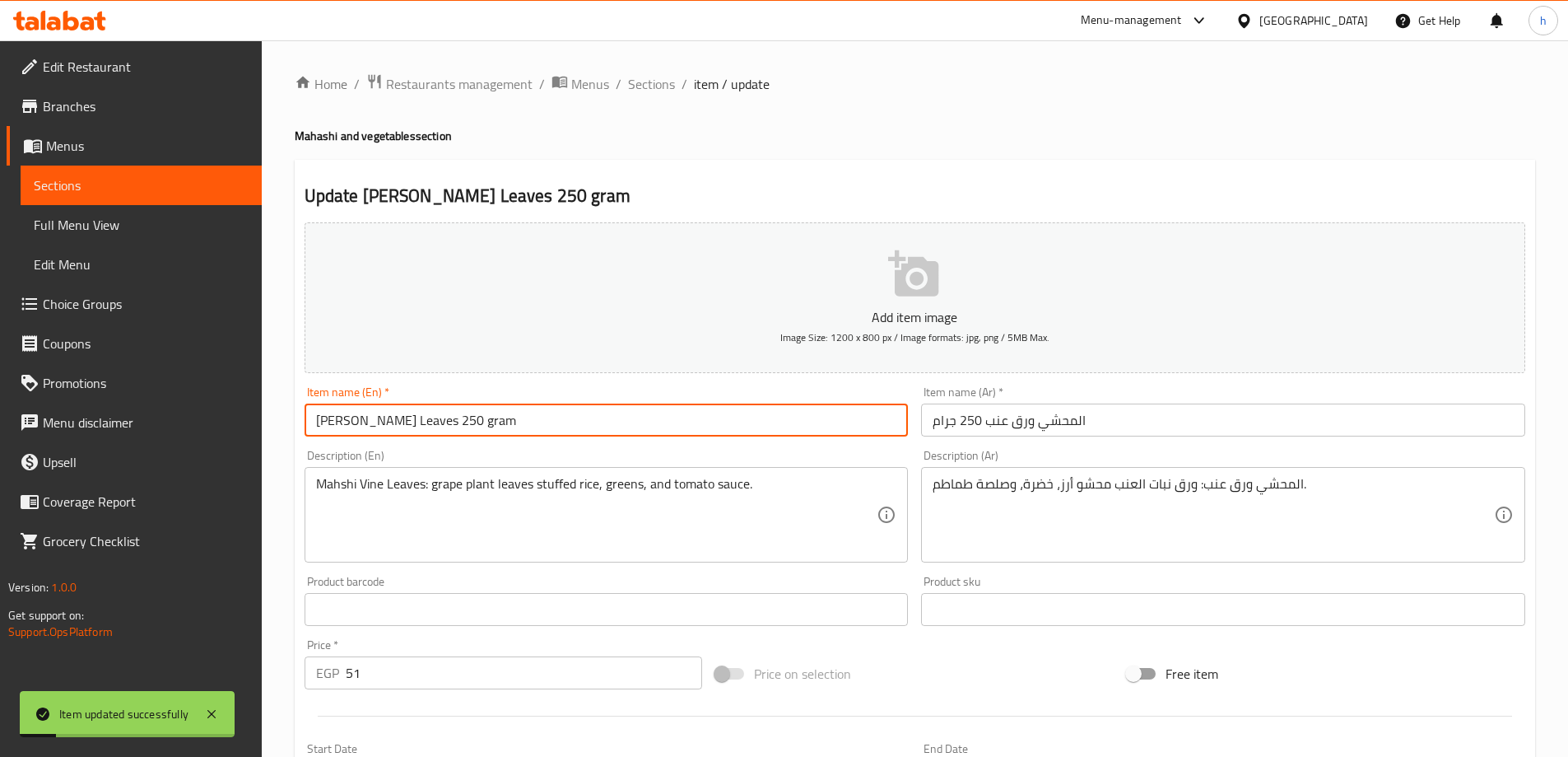
click at [401, 412] on input "[PERSON_NAME] Leaves 250 gram" at bounding box center [607, 420] width 605 height 33
click at [631, 83] on span "Sections" at bounding box center [651, 84] width 47 height 20
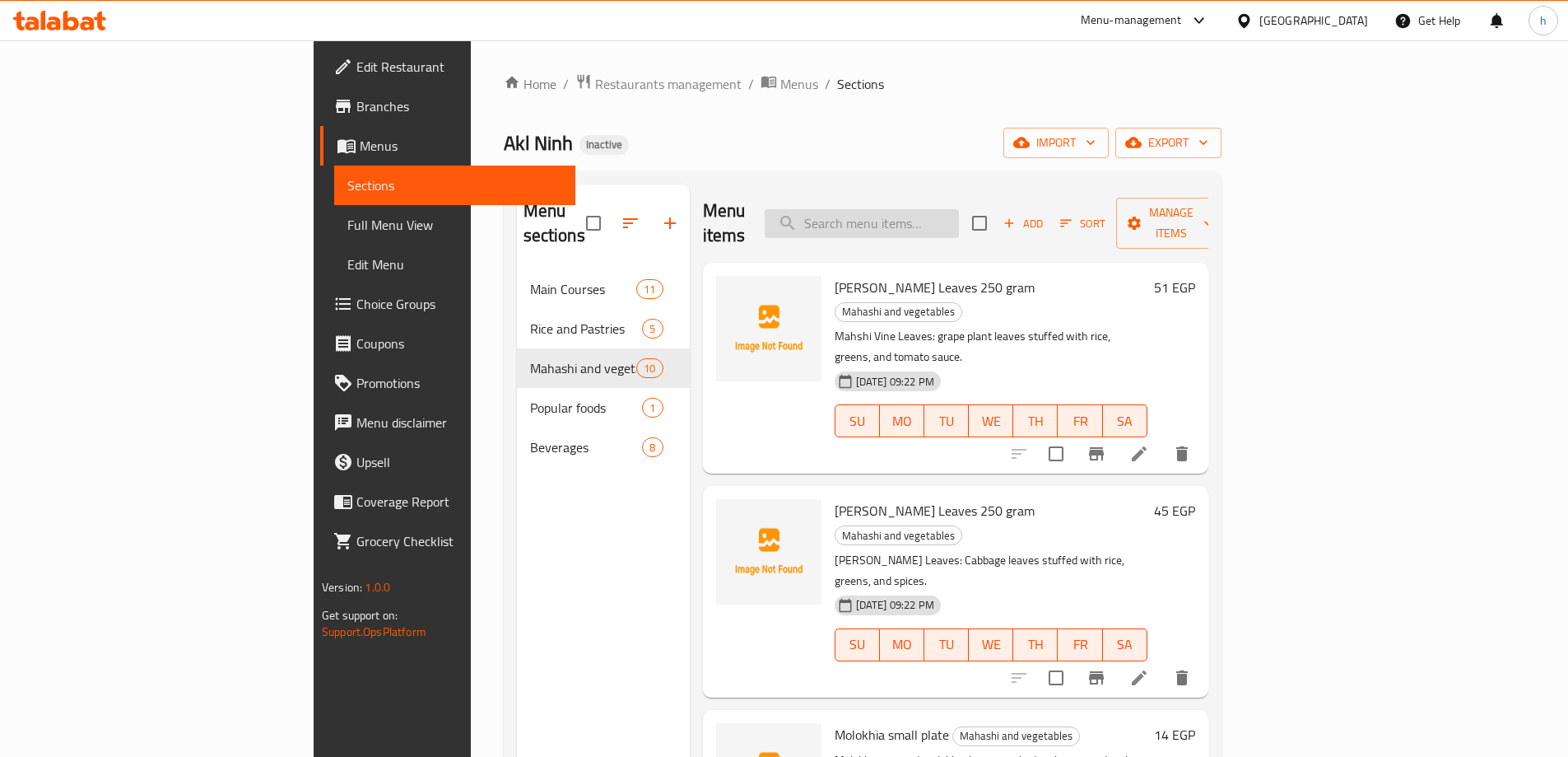
click at [959, 213] on input "search" at bounding box center [862, 223] width 195 height 29
paste input "[PERSON_NAME] Leaves 250 gram"
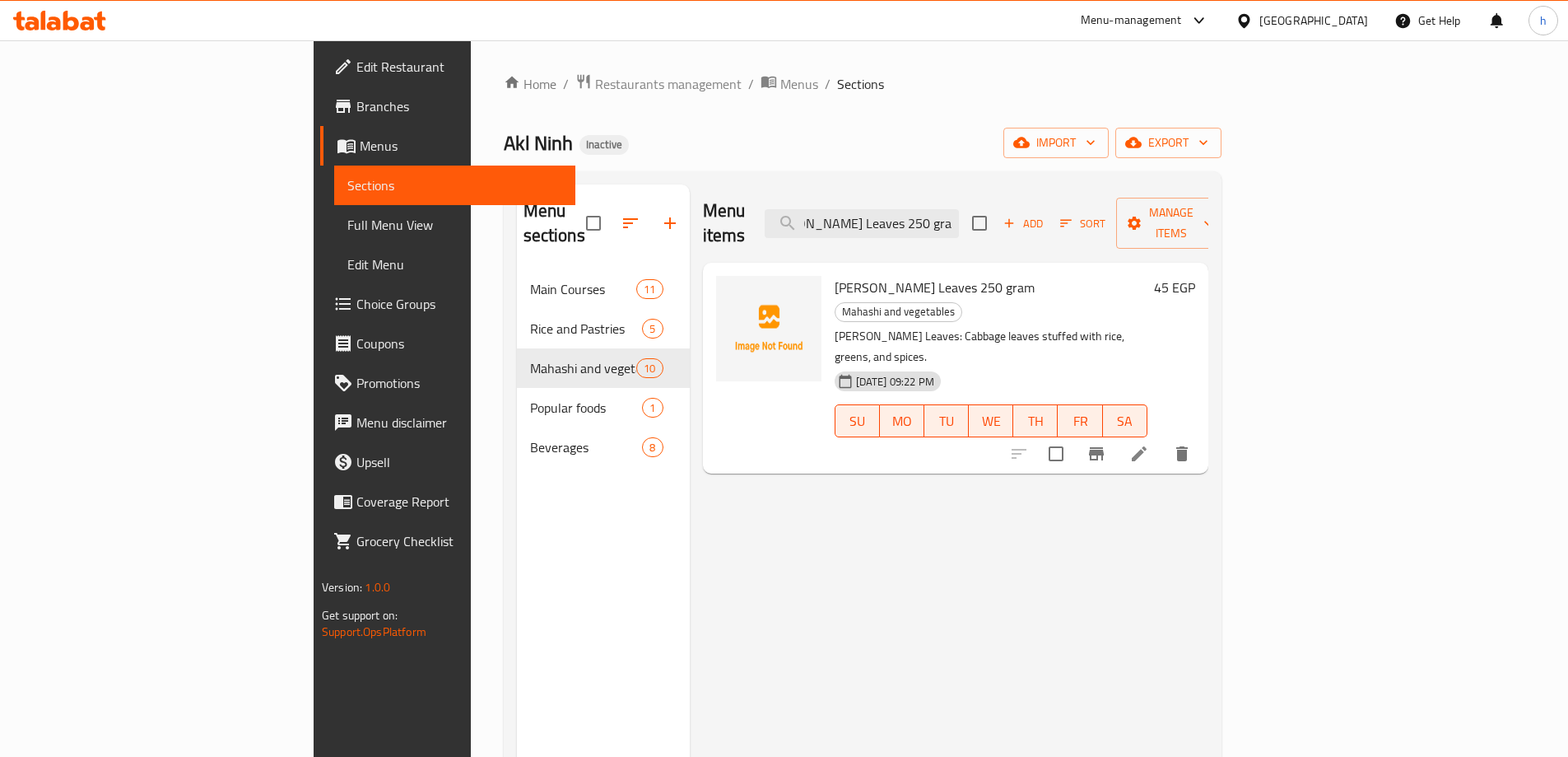
type input "[PERSON_NAME] Leaves 250 gram"
click at [1149, 444] on icon at bounding box center [1139, 453] width 20 height 20
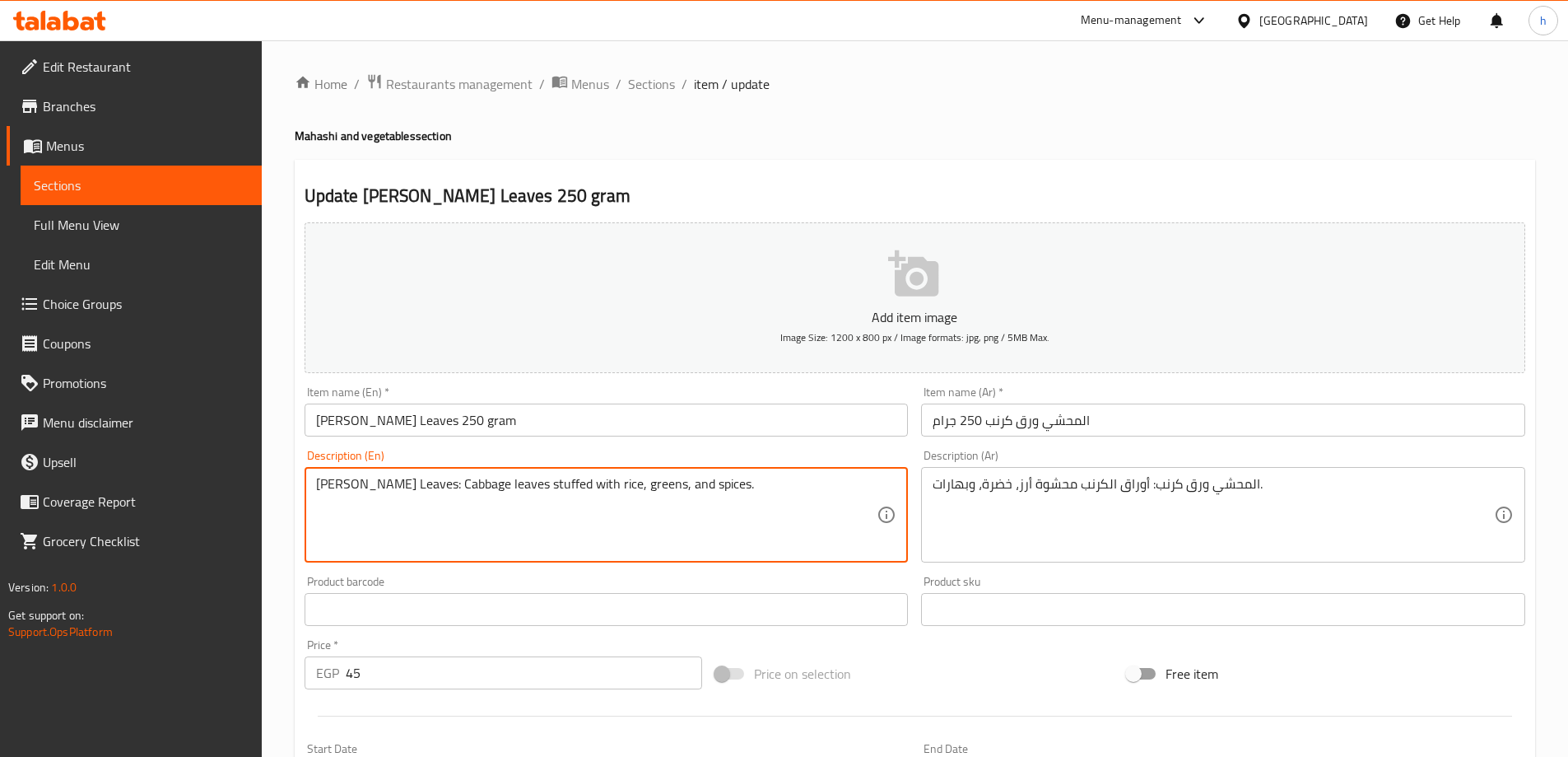
drag, startPoint x: 613, startPoint y: 487, endPoint x: 583, endPoint y: 507, distance: 36.1
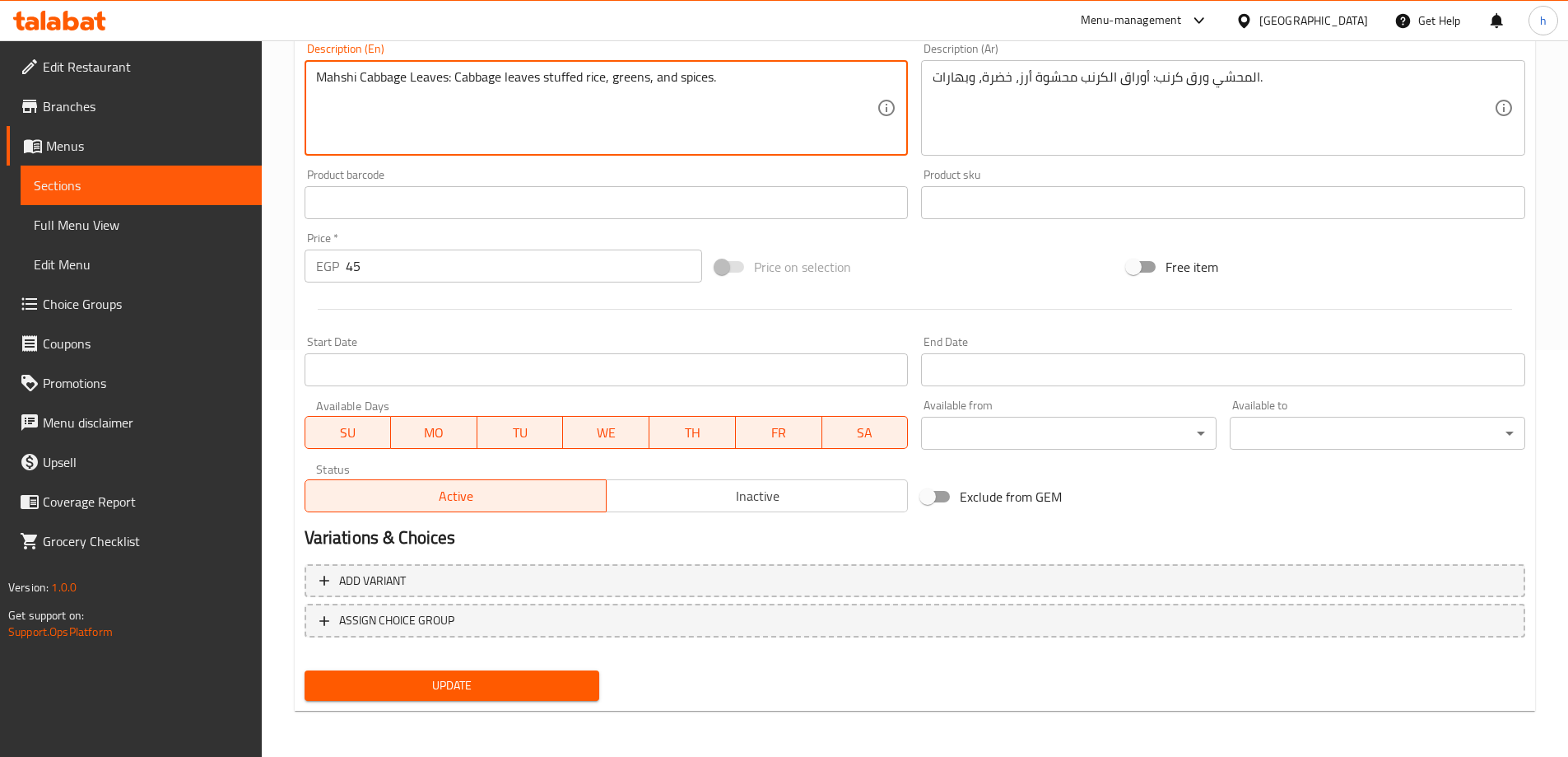
type textarea "Mahshi Cabbage Leaves: Cabbage leaves stuffed rice, greens, and spices."
click at [523, 678] on span "Update" at bounding box center [452, 686] width 269 height 21
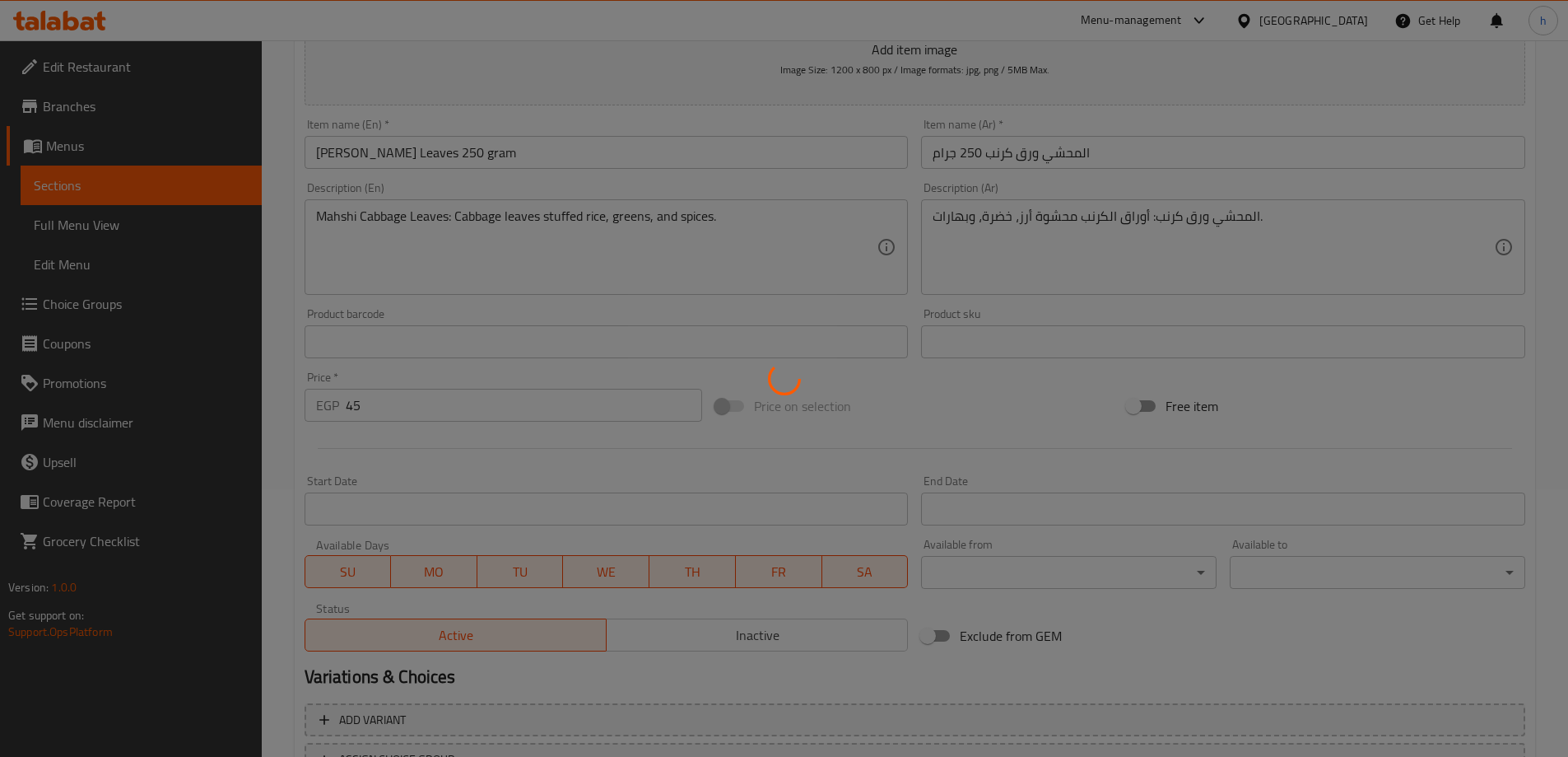
scroll to position [77, 0]
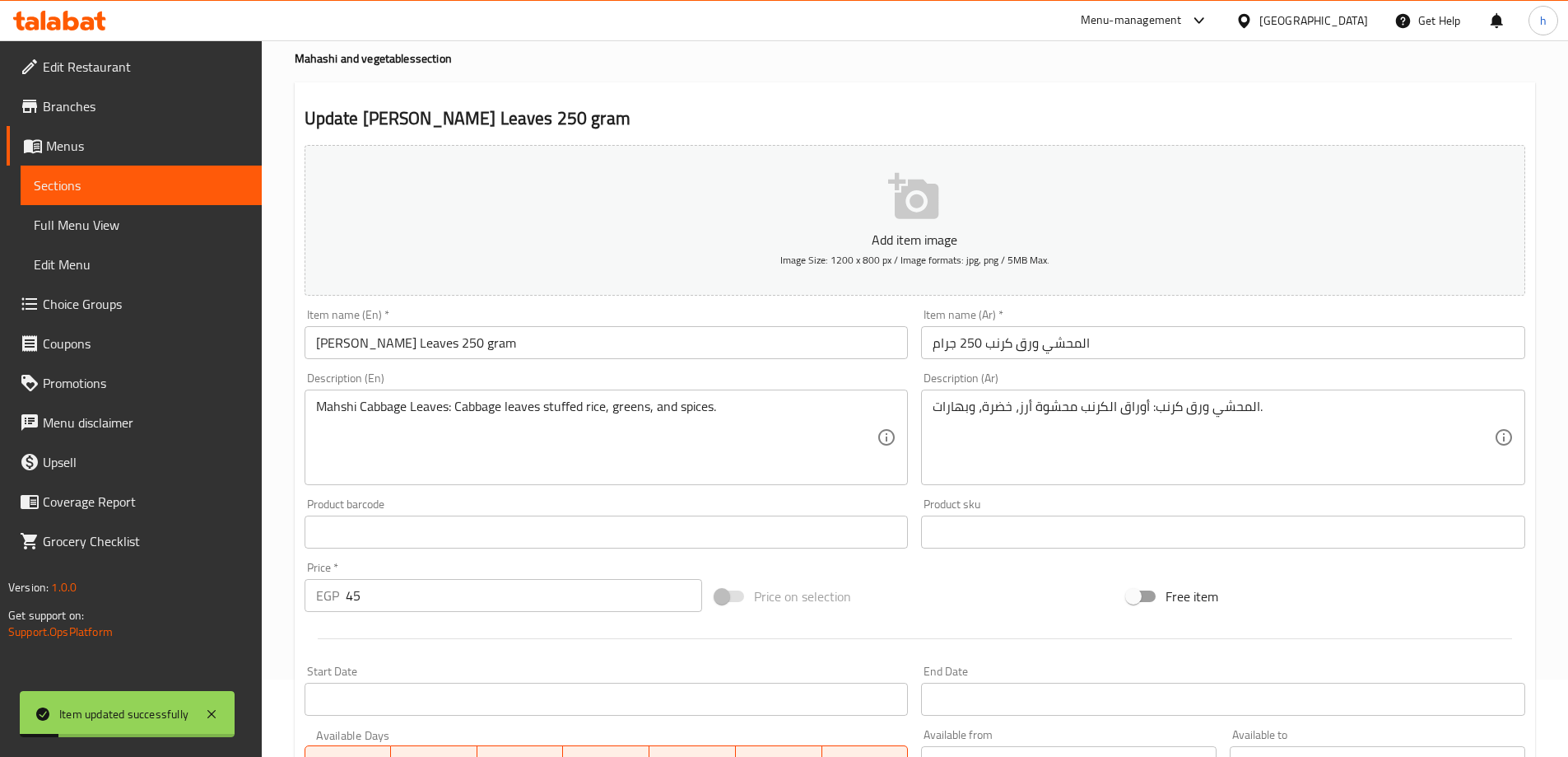
click at [459, 339] on input "[PERSON_NAME] Leaves 250 gram" at bounding box center [607, 342] width 605 height 33
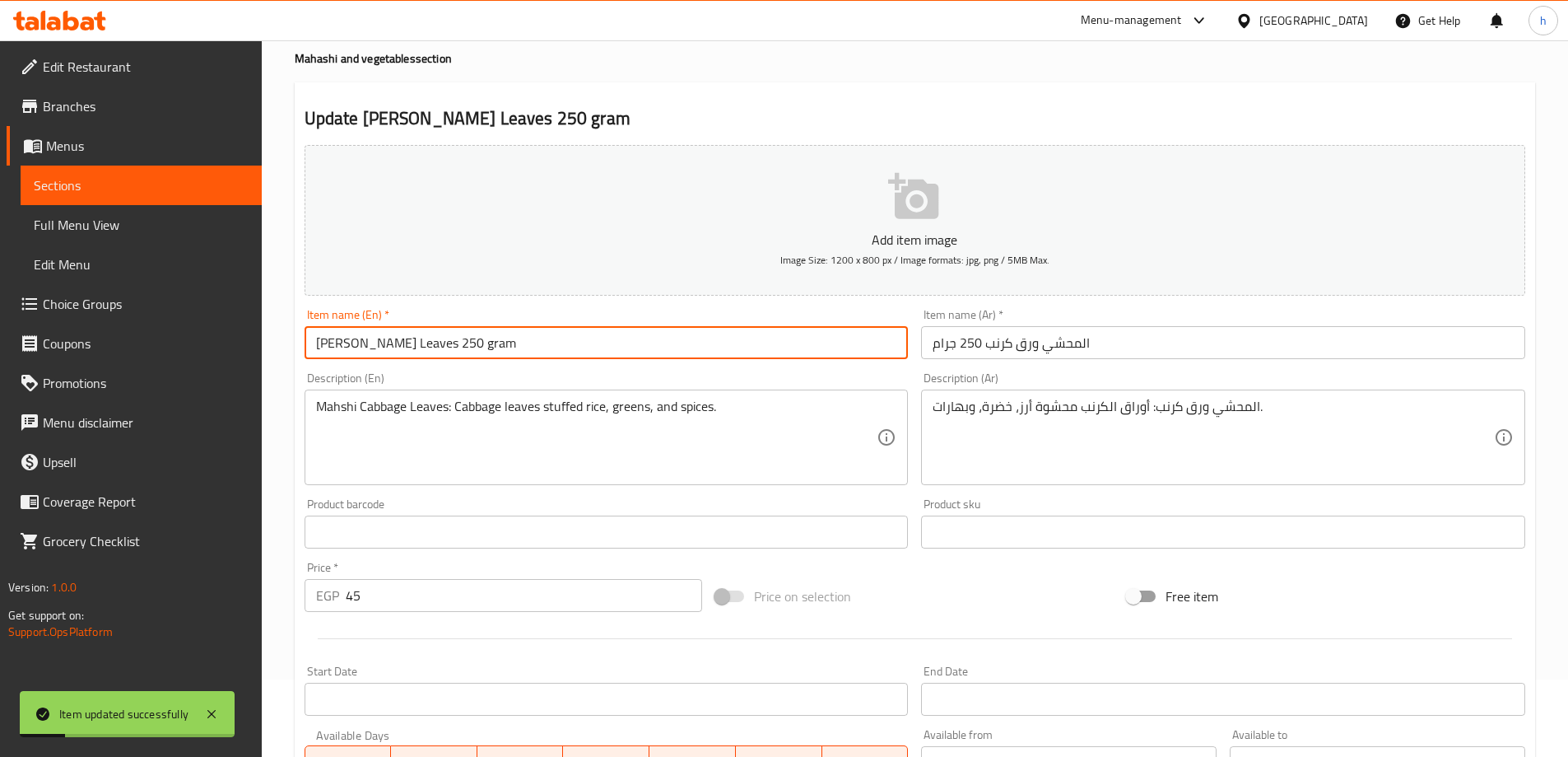
click at [459, 339] on input "[PERSON_NAME] Leaves 250 gram" at bounding box center [607, 342] width 605 height 33
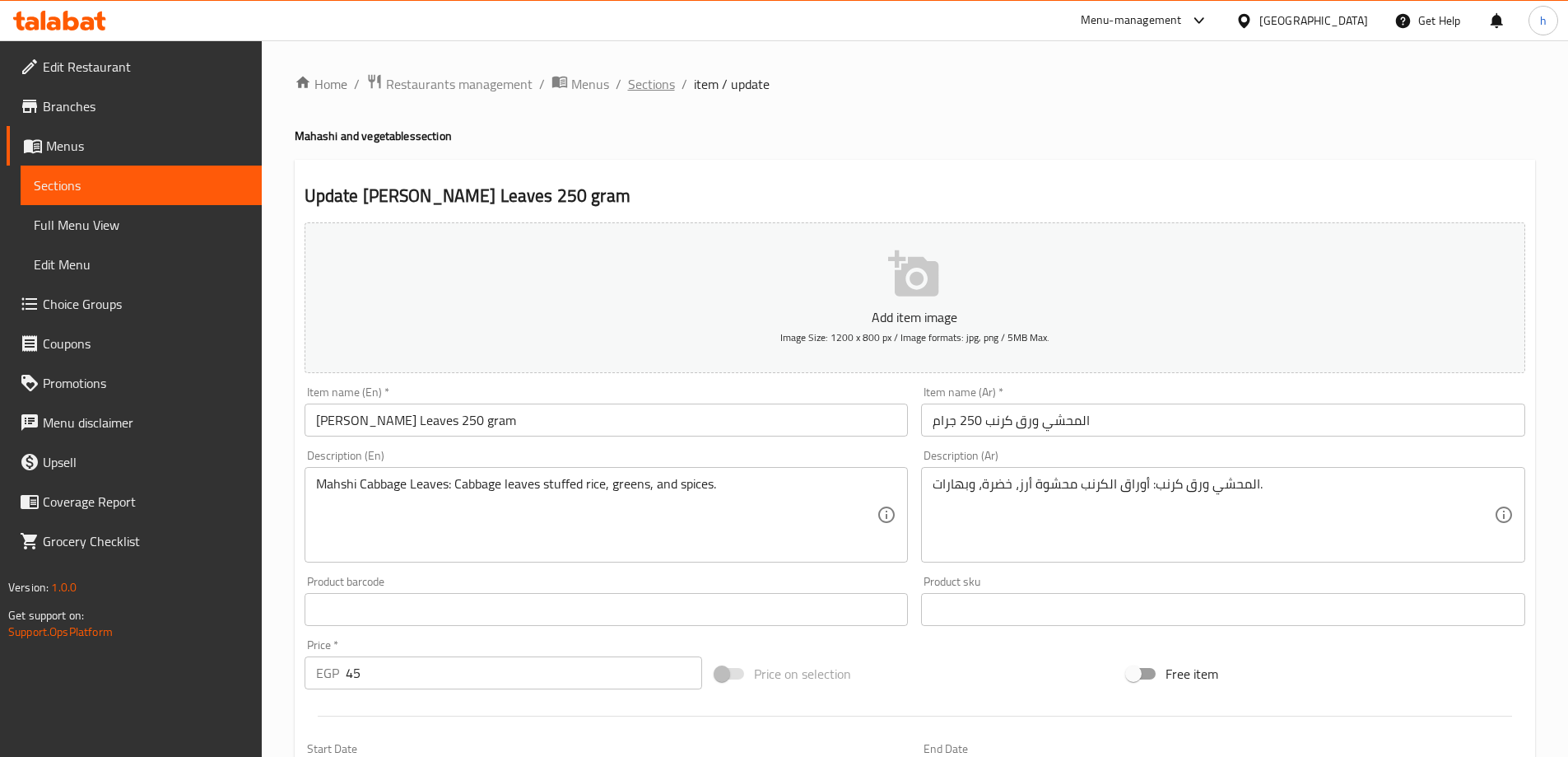
click at [634, 83] on span "Sections" at bounding box center [651, 84] width 47 height 20
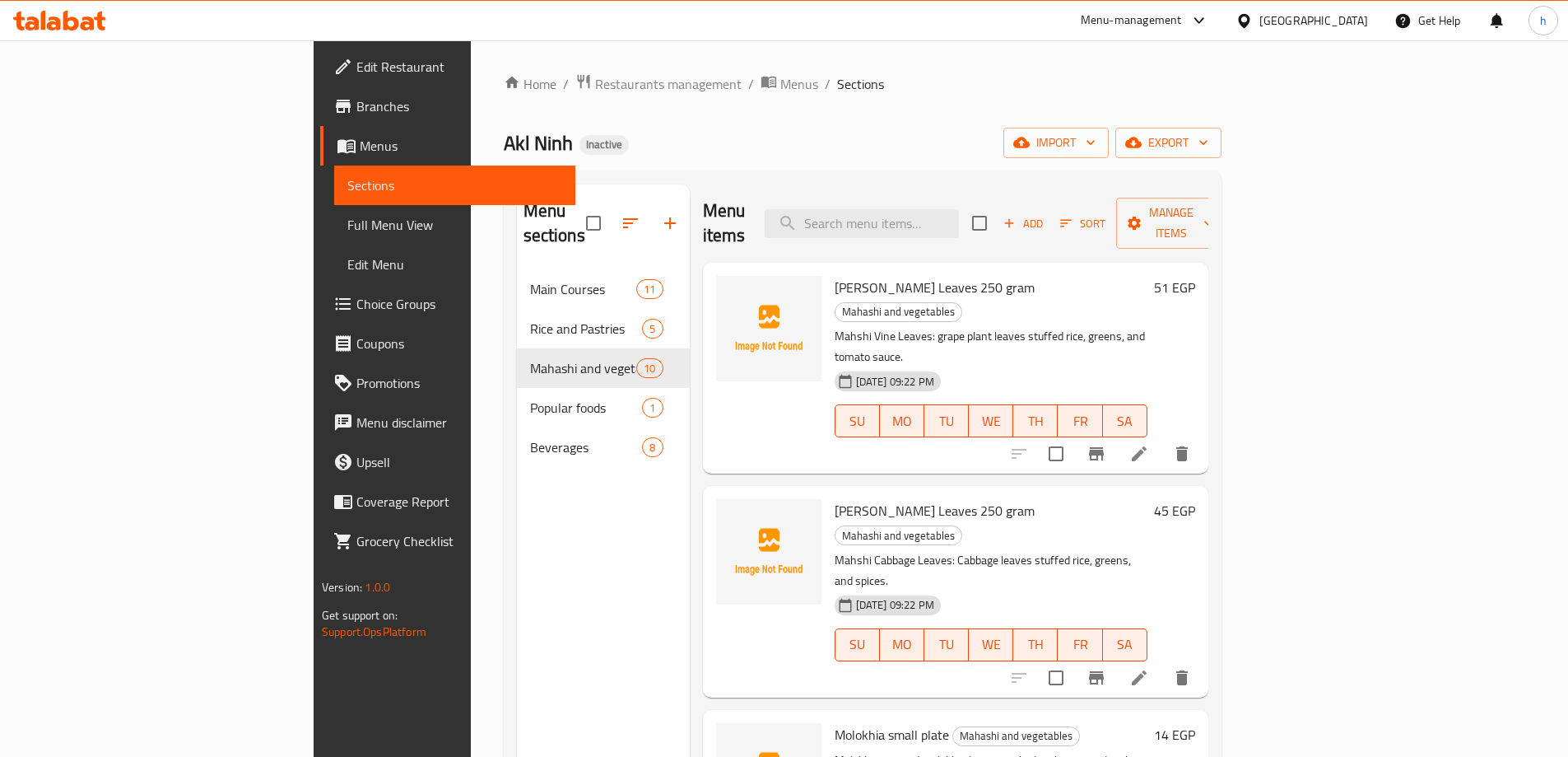
drag, startPoint x: 956, startPoint y: 214, endPoint x: 980, endPoint y: 236, distance: 32.6
click at [958, 214] on input "search" at bounding box center [862, 223] width 195 height 29
paste input "Oven Potatoes small plate"
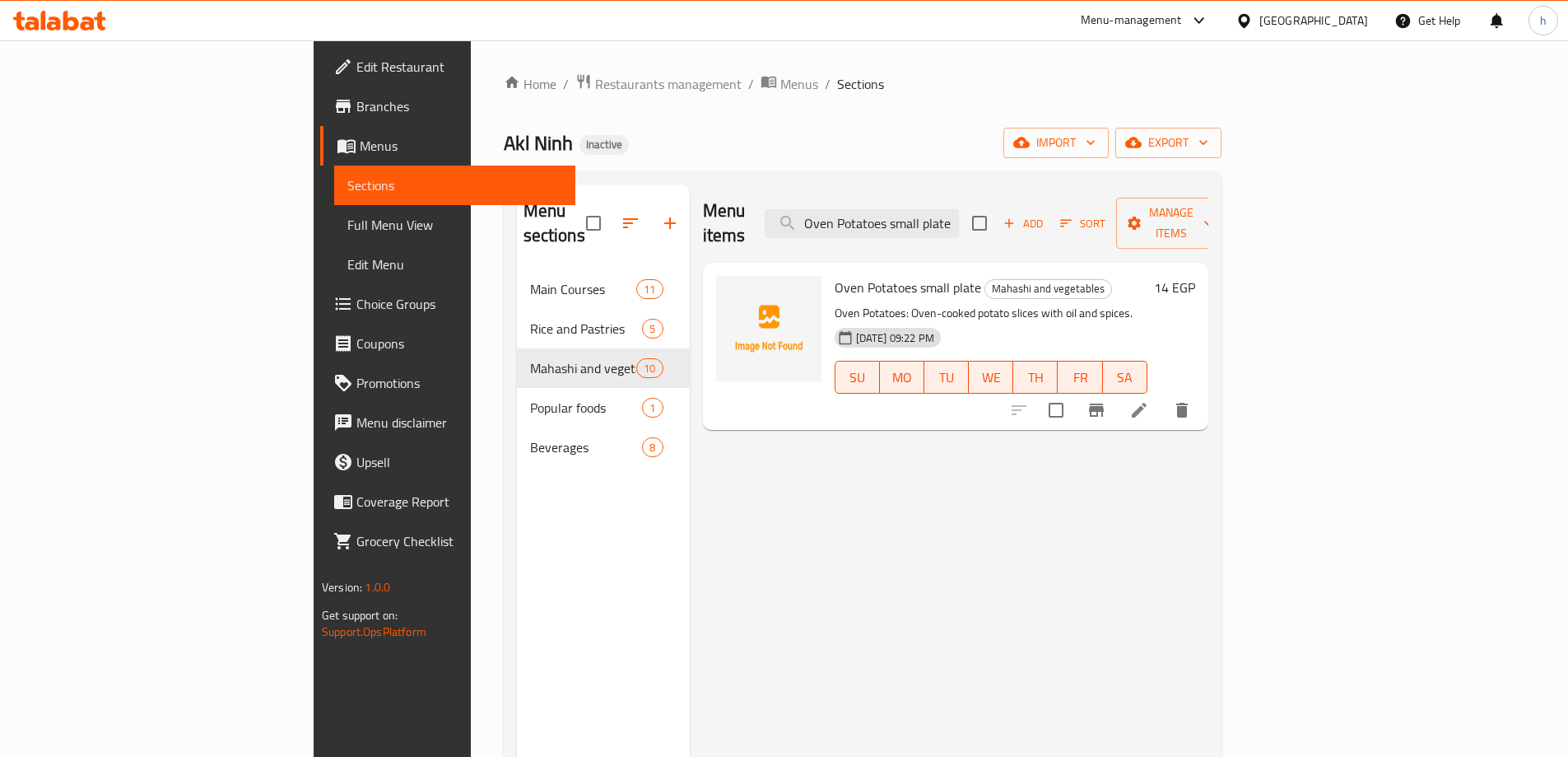
type input "Oven Potatoes small plate"
click at [1147, 403] on icon at bounding box center [1139, 410] width 15 height 15
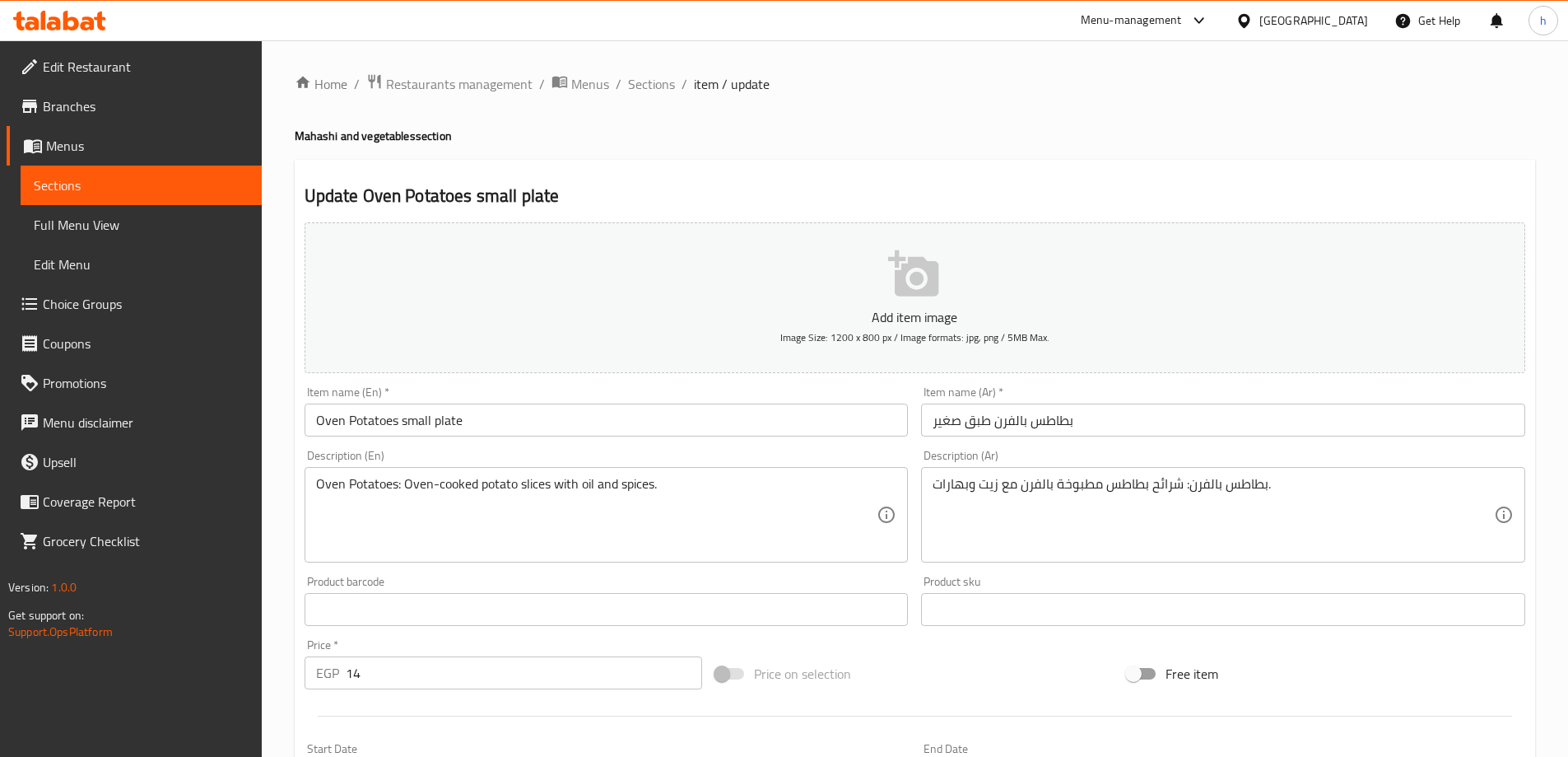
click at [1015, 421] on input "بطاطس بالفرن طبق صغير" at bounding box center [1223, 420] width 605 height 33
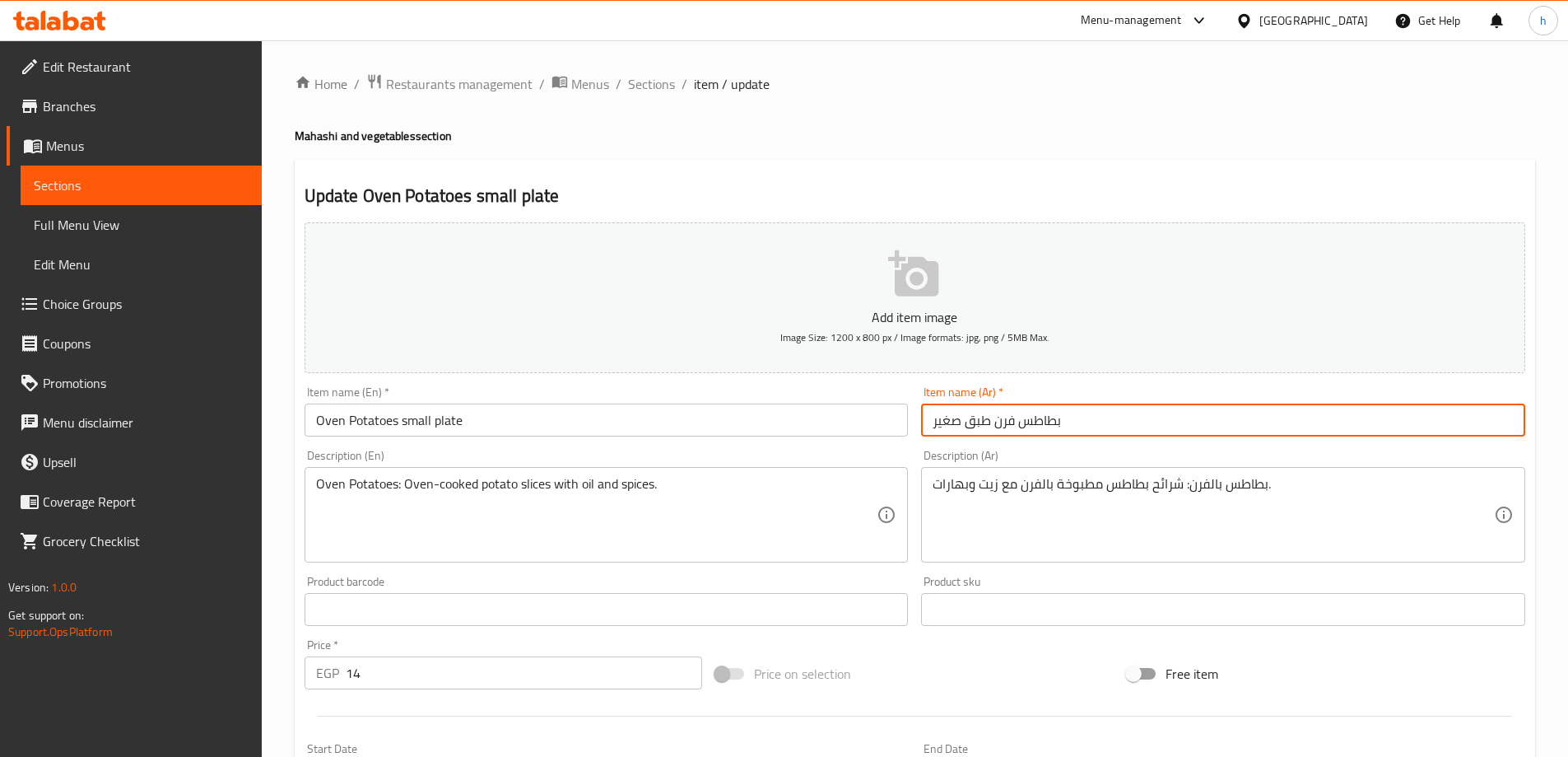
type input "بطاطس فرن طبق صغير"
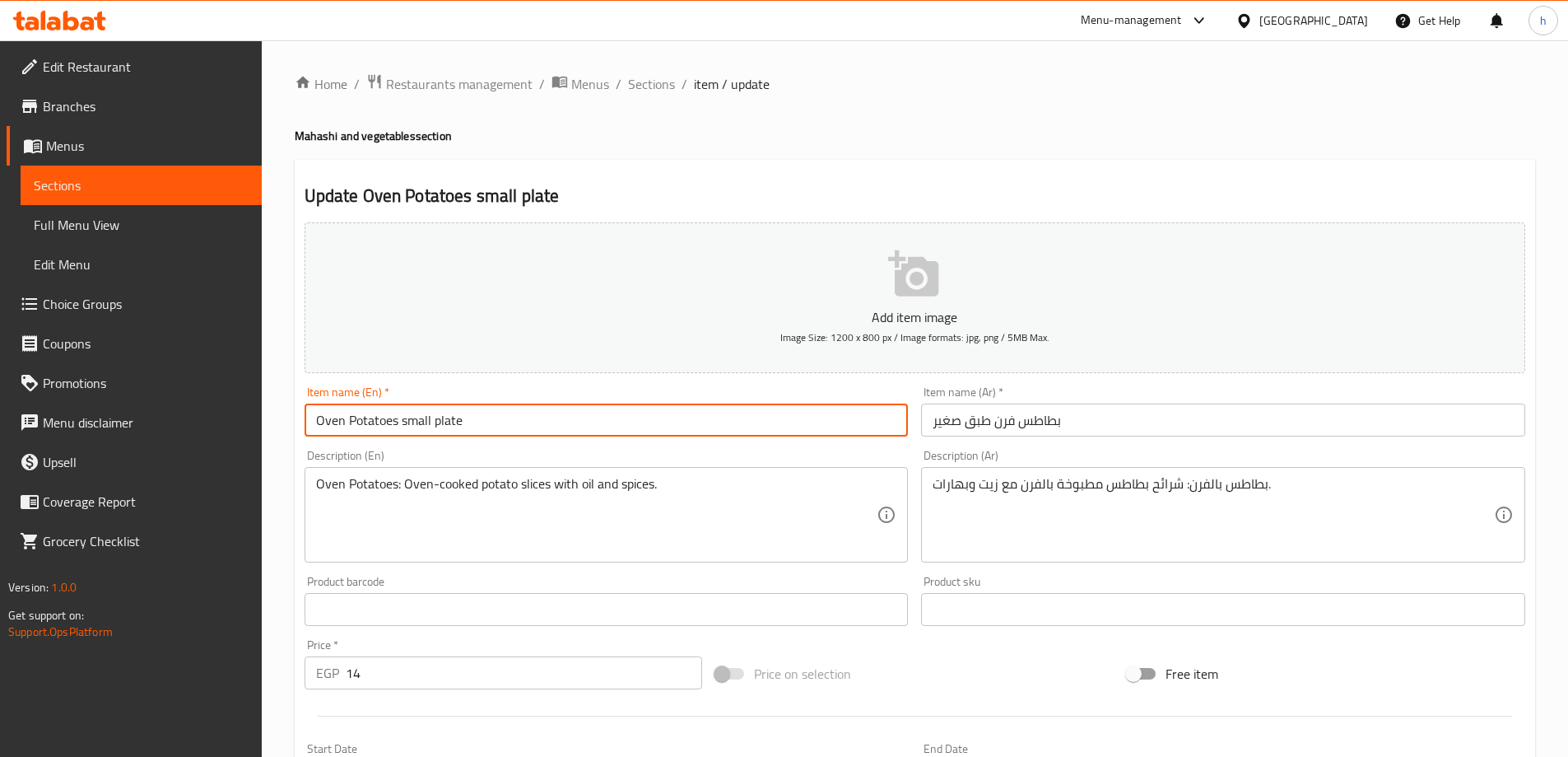
click at [572, 415] on input "Oven Potatoes small plate" at bounding box center [607, 420] width 605 height 33
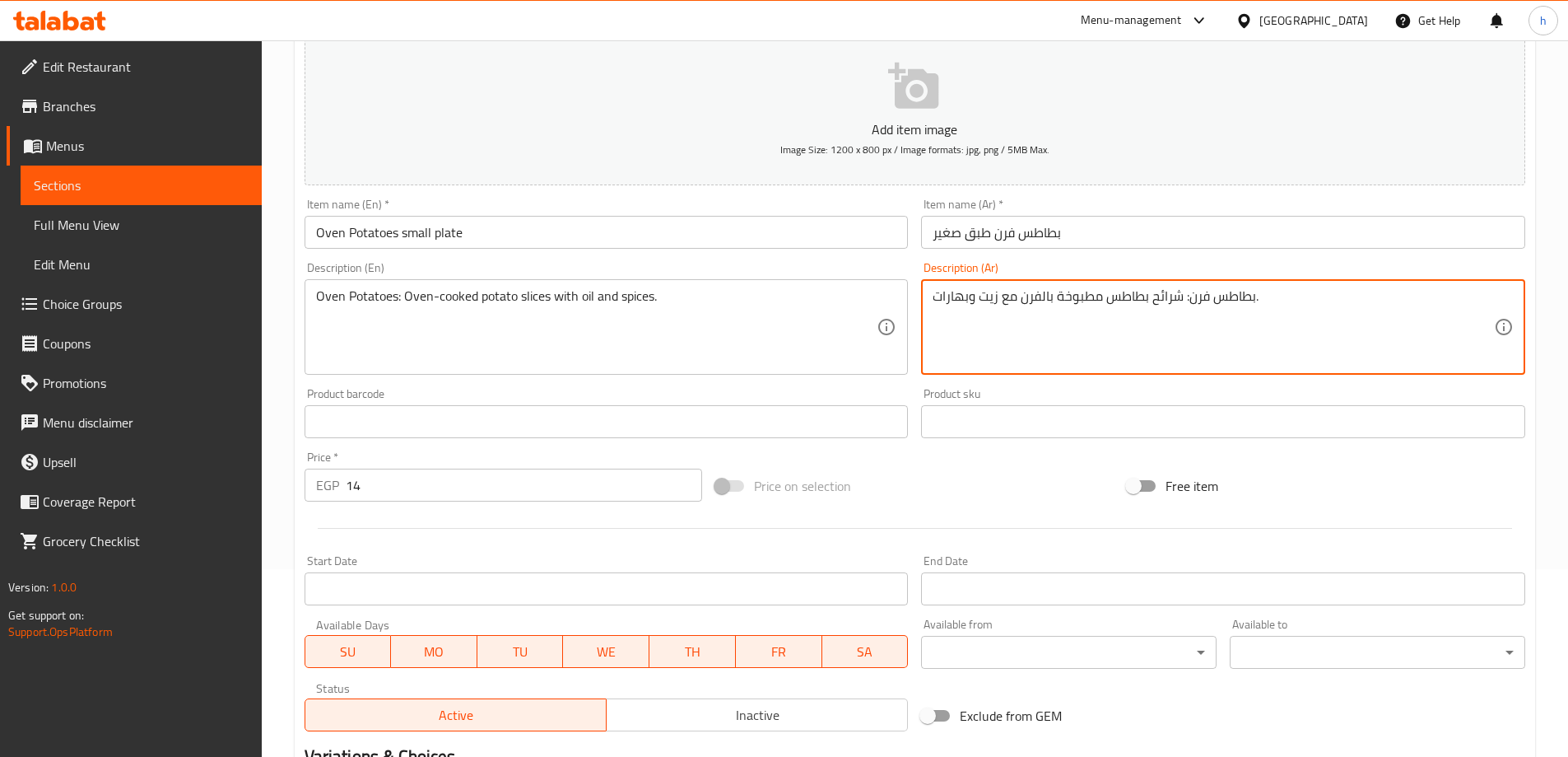
scroll to position [406, 0]
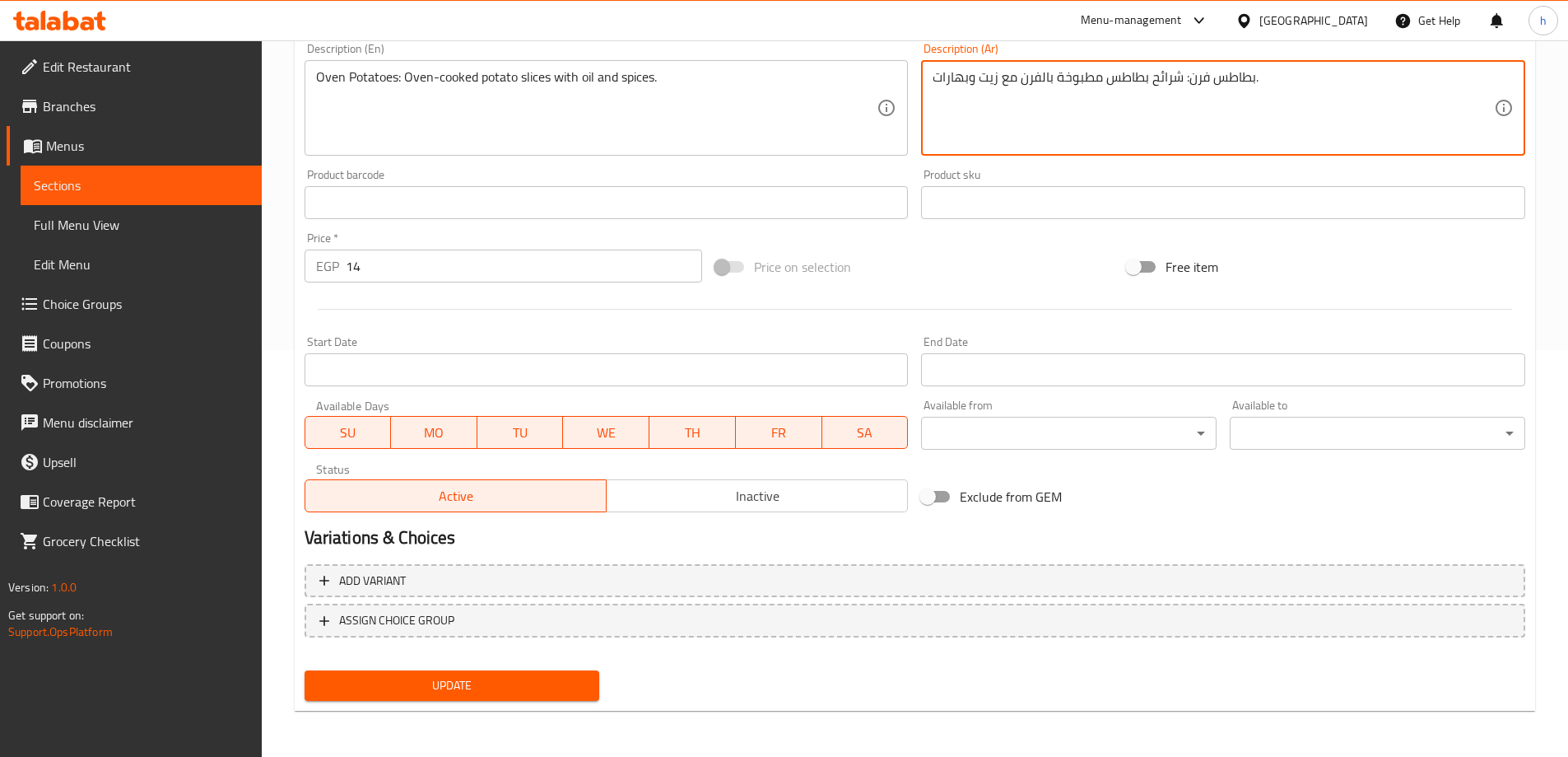
type textarea "بطاطس فرن: شرائح بطاطس مطبوخة بالفرن مع زيت وبهارات."
click at [508, 693] on span "Update" at bounding box center [452, 686] width 269 height 21
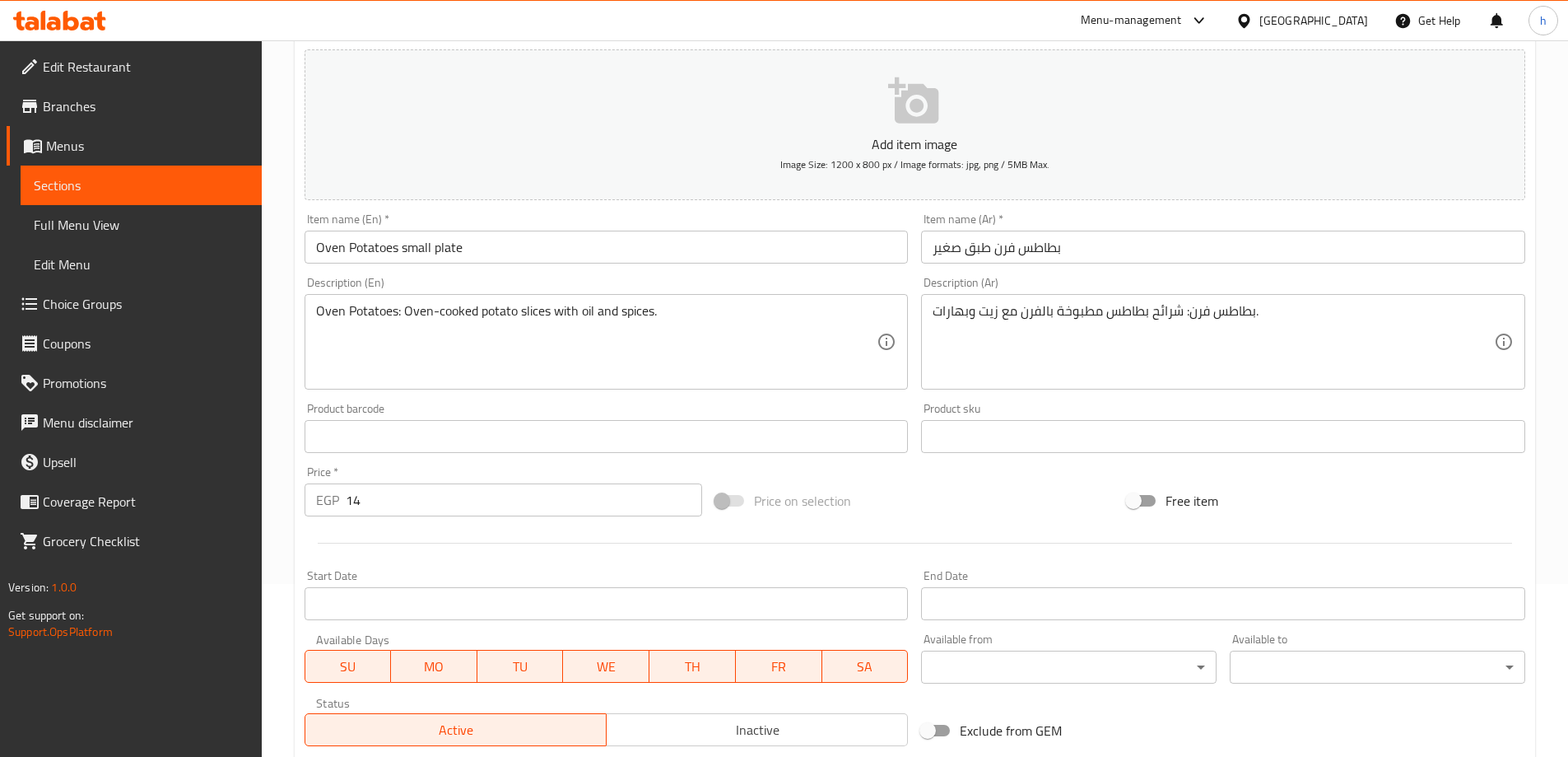
scroll to position [0, 0]
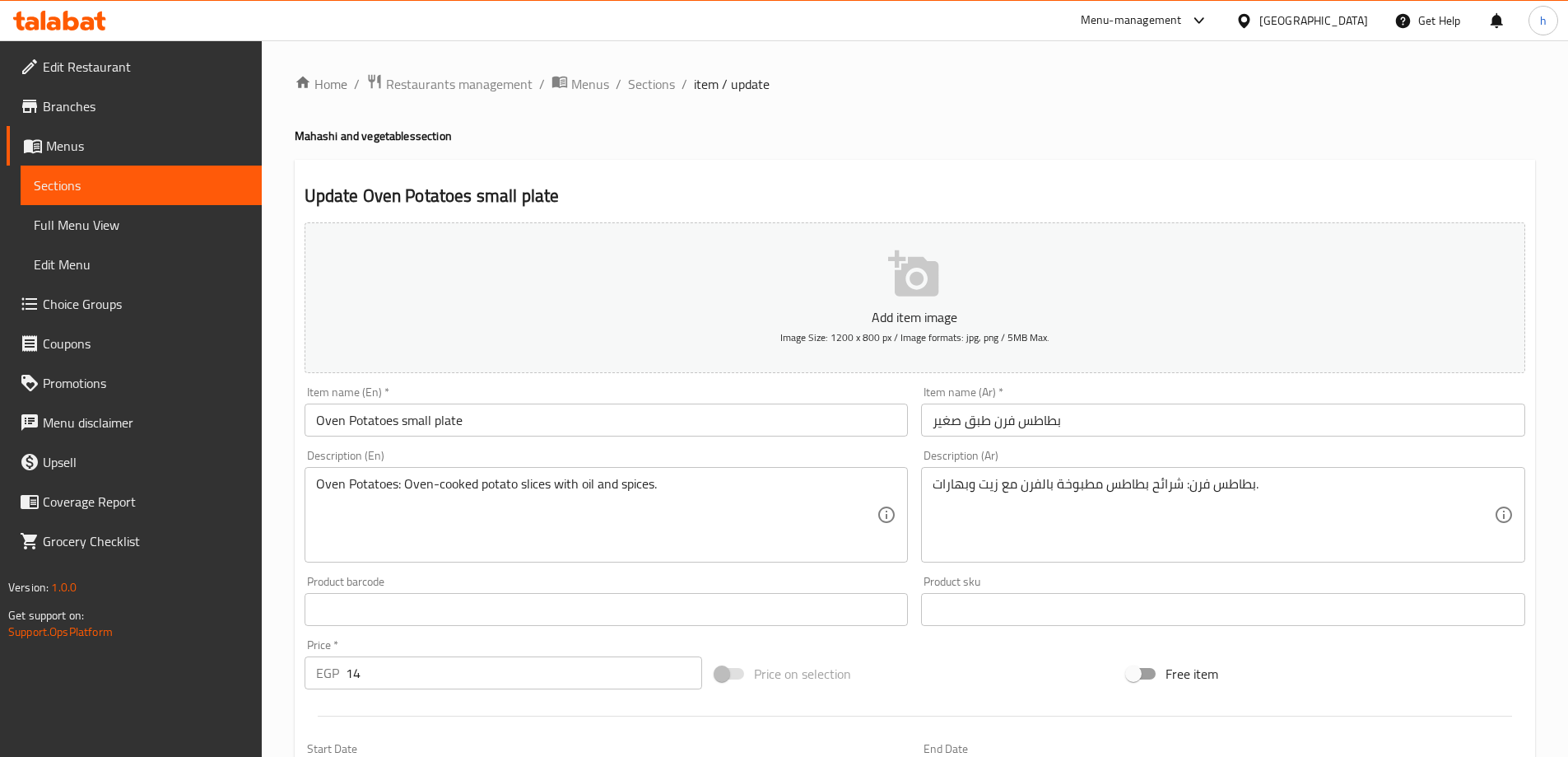
click at [641, 81] on span "Sections" at bounding box center [651, 84] width 47 height 20
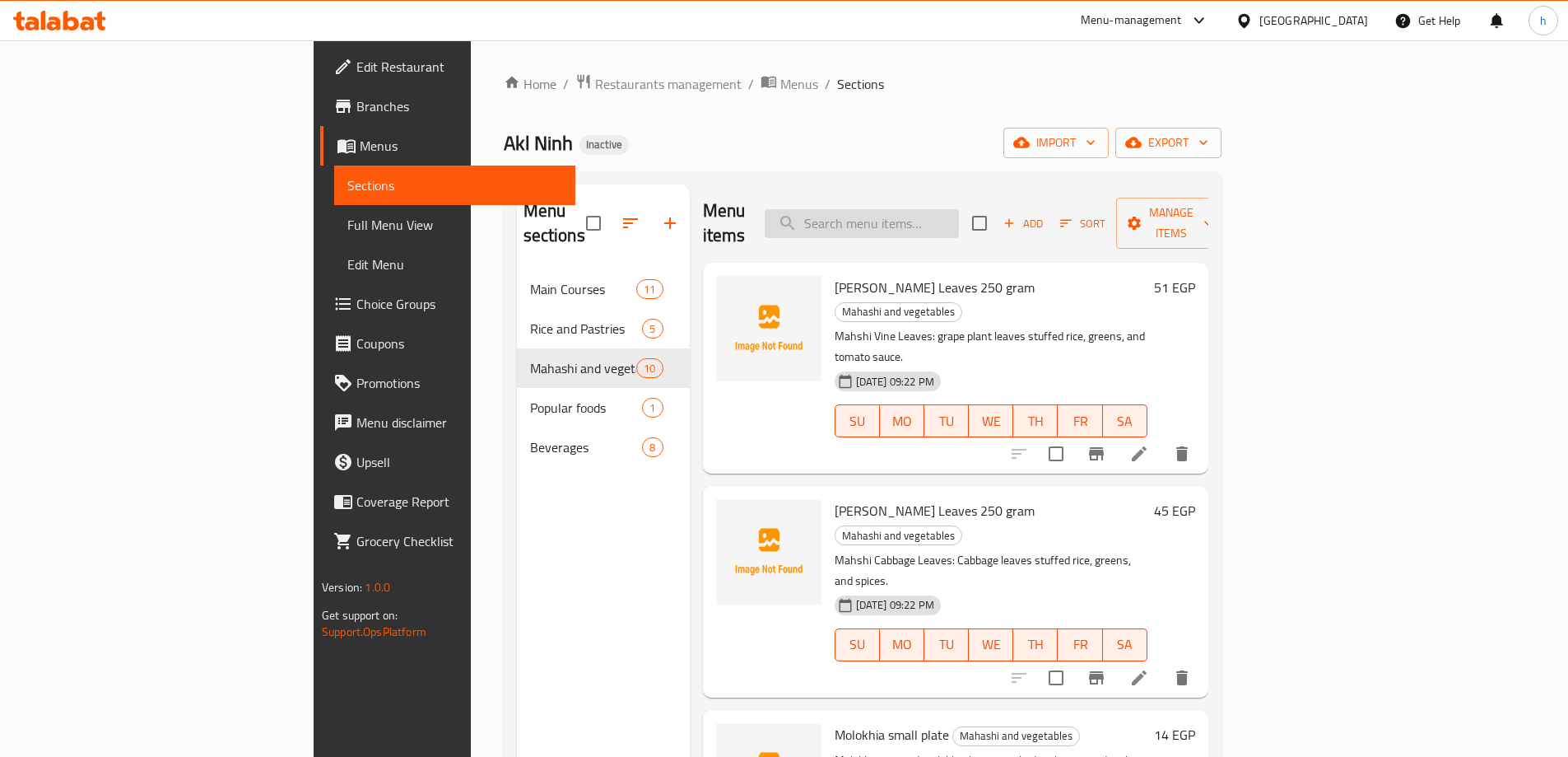
click at [959, 211] on input "search" at bounding box center [862, 223] width 195 height 29
paste input "Kobeba"
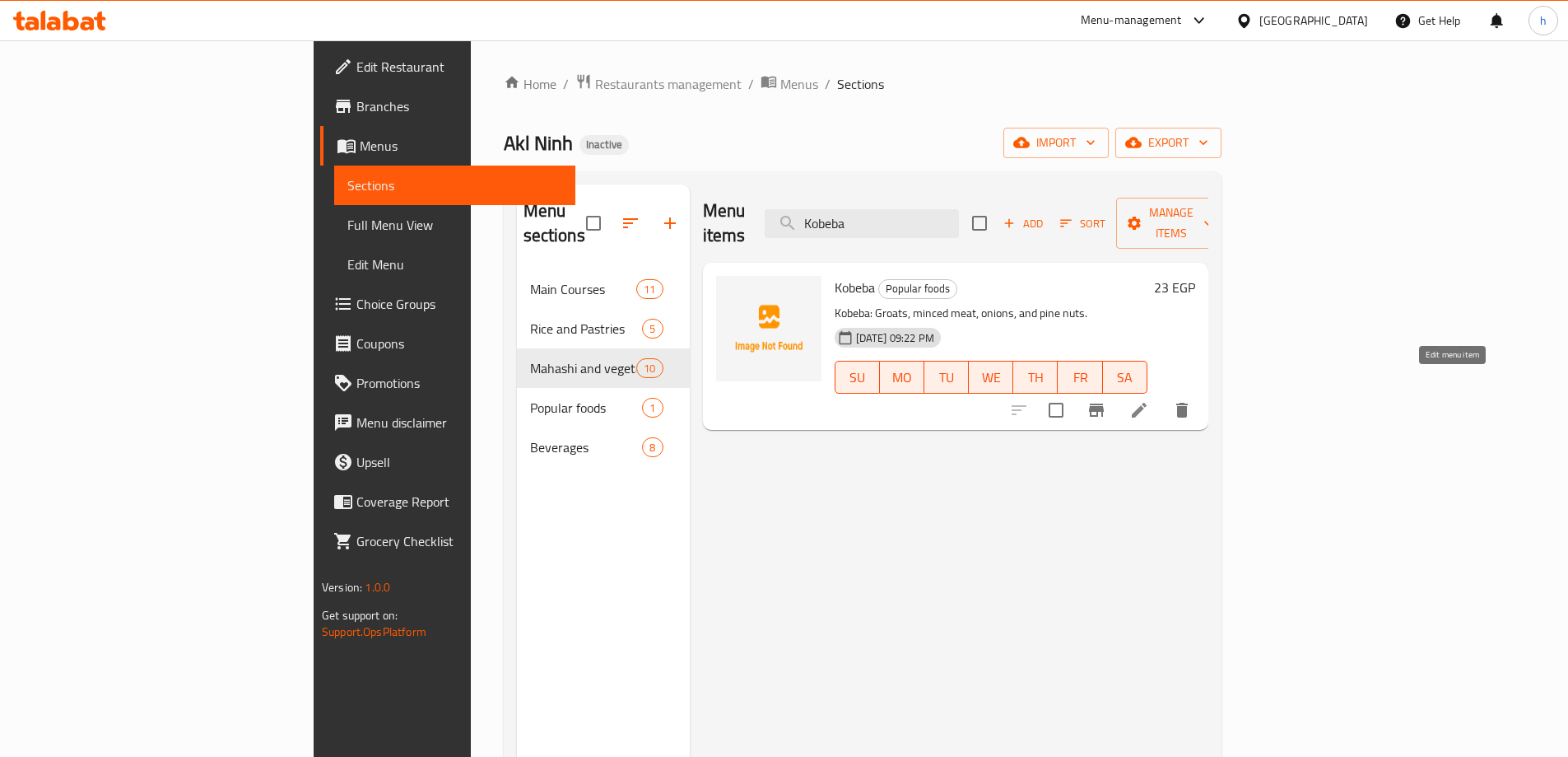
type input "Kobeba"
click at [1149, 400] on icon at bounding box center [1139, 409] width 20 height 20
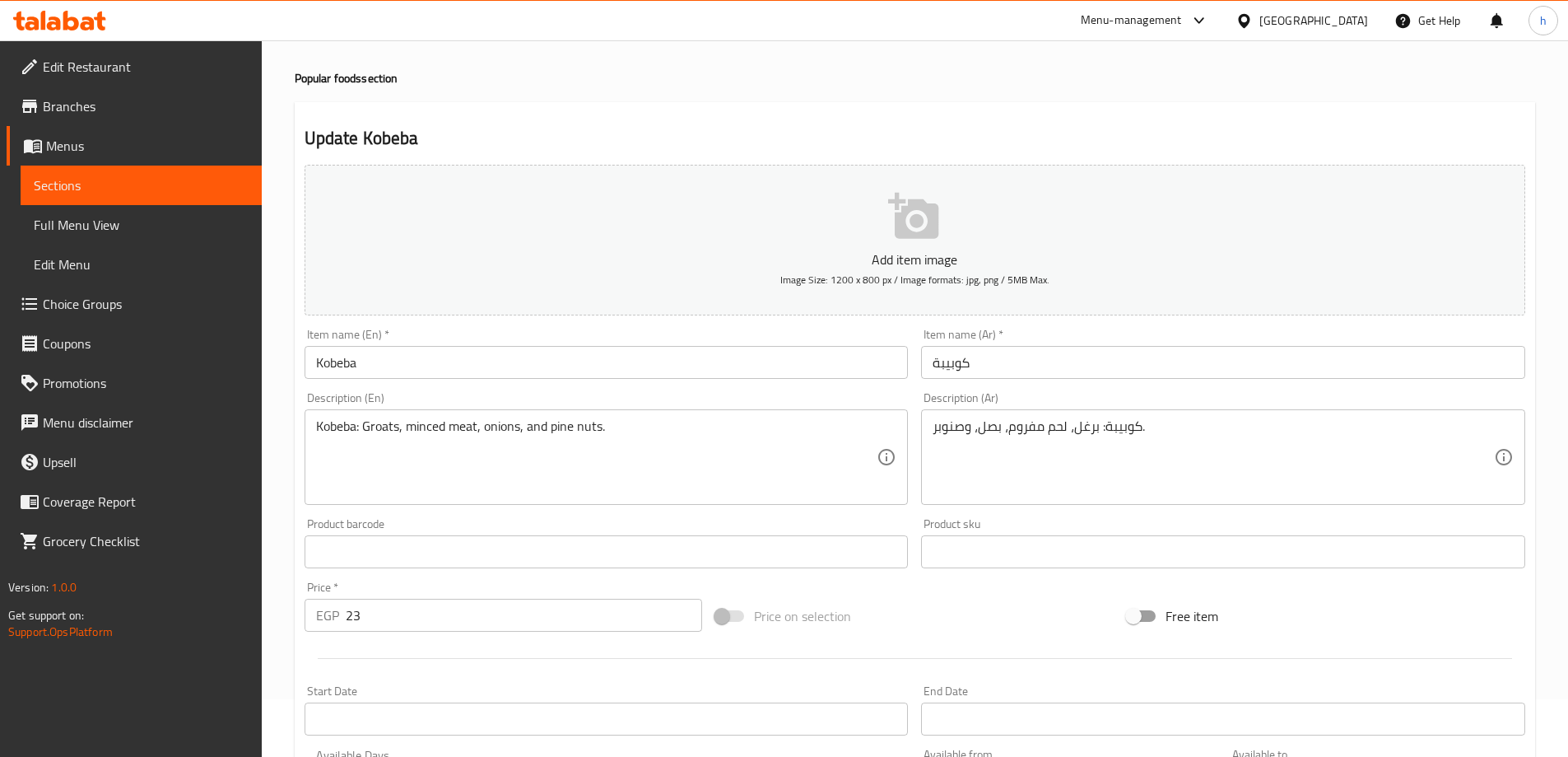
scroll to position [82, 0]
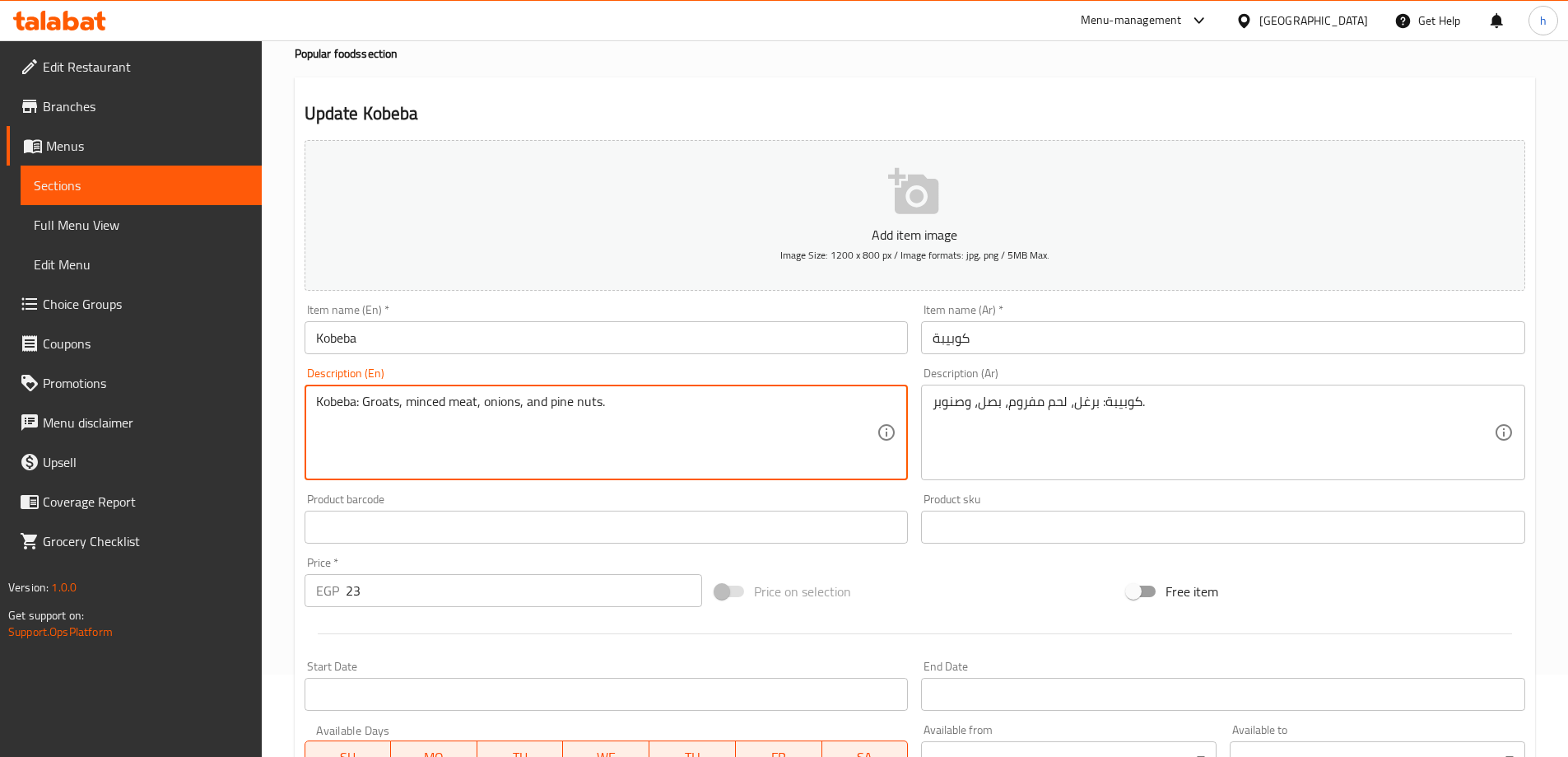
drag, startPoint x: 579, startPoint y: 405, endPoint x: 598, endPoint y: 408, distance: 19.2
paste textarea "Pine Nut"
click at [577, 406] on textarea "Kobeba: Groats, minced meat, onions, and pine Pine Nut." at bounding box center [596, 433] width 562 height 78
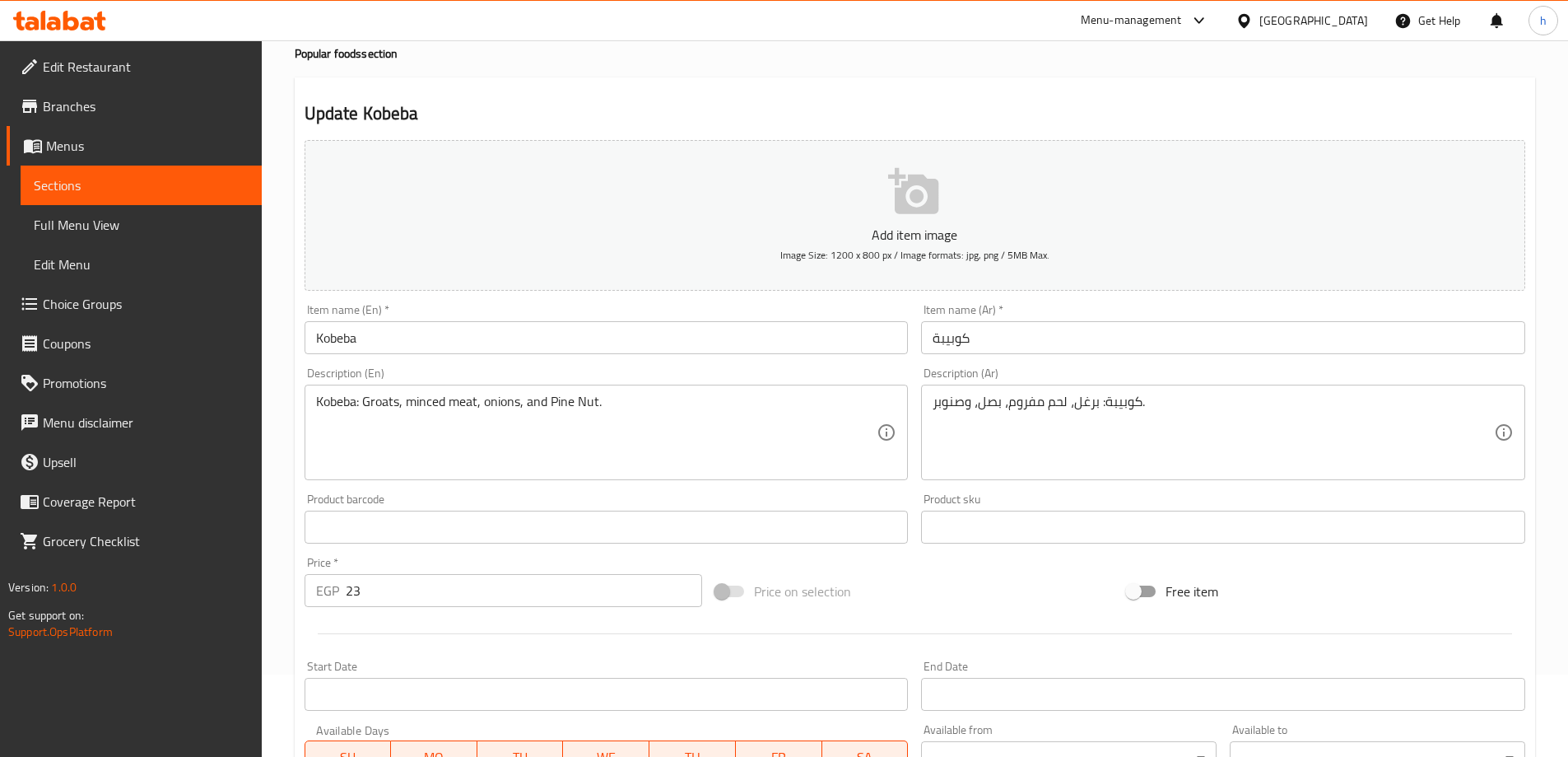
click at [569, 402] on textarea "Kobeba: Groats, minced meat, onions, and Pine Nut." at bounding box center [596, 433] width 562 height 78
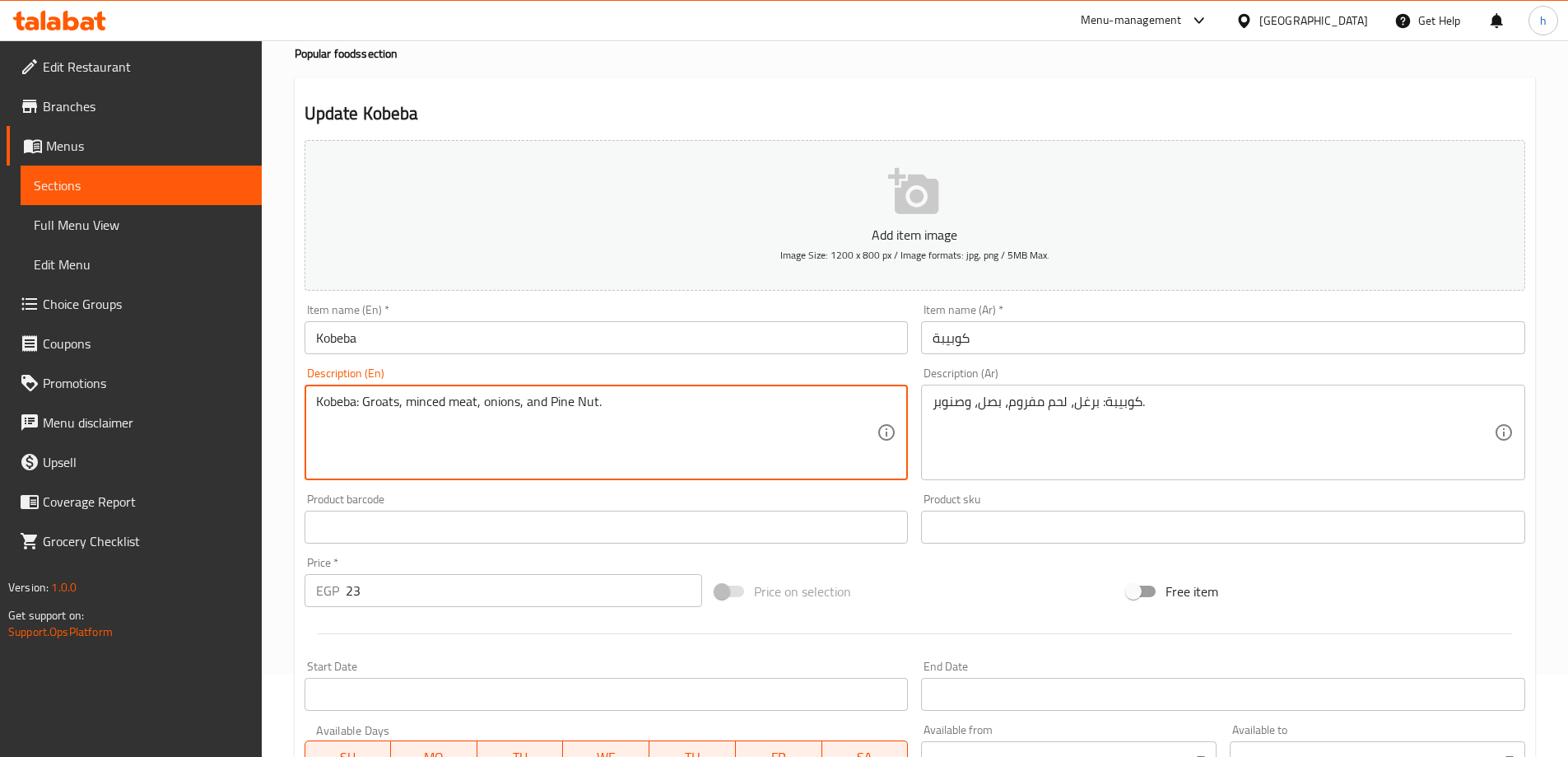
click at [556, 404] on textarea "Kobeba: Groats, minced meat, onions, and Pine Nut." at bounding box center [596, 433] width 562 height 78
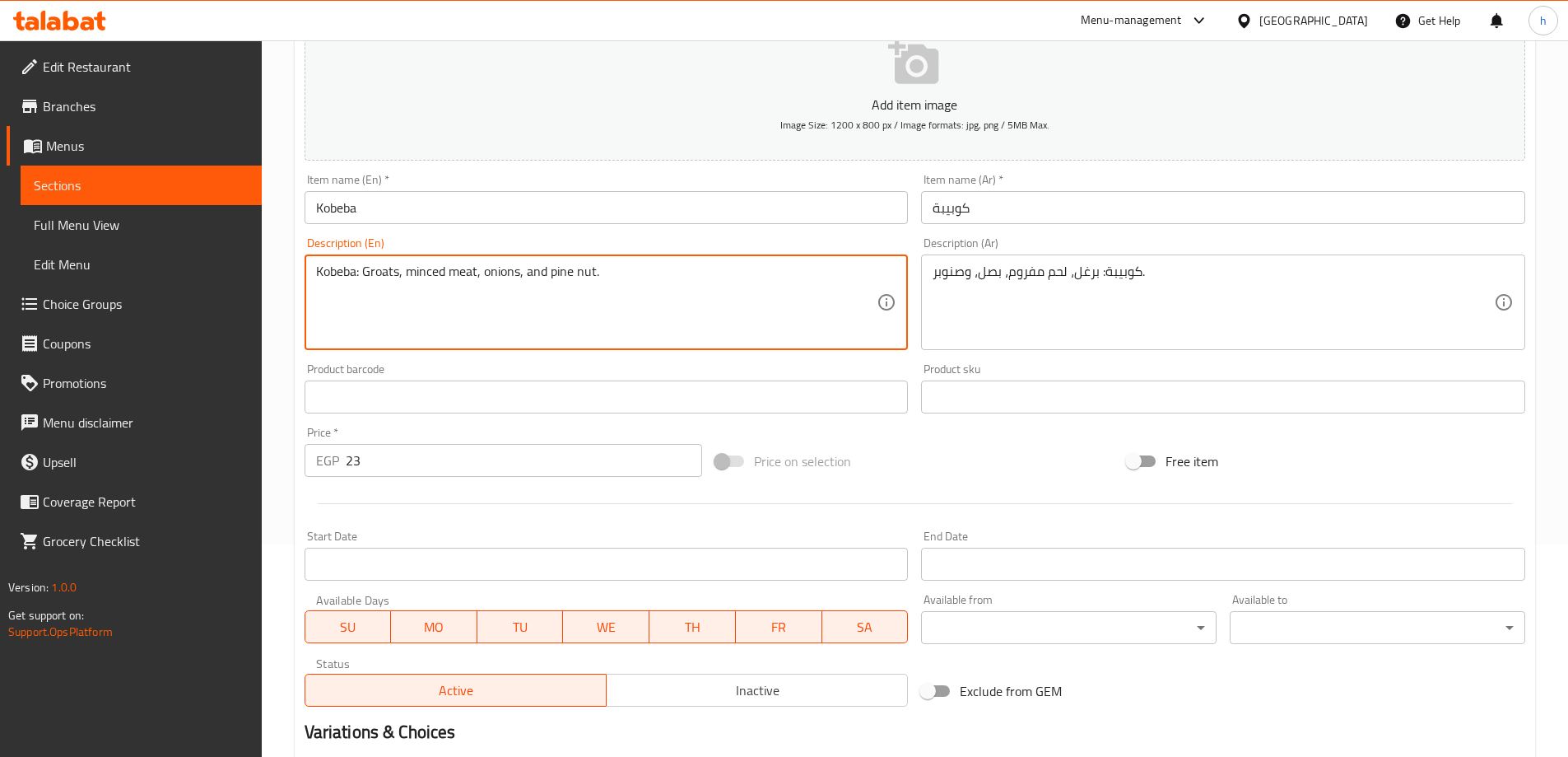
scroll to position [406, 0]
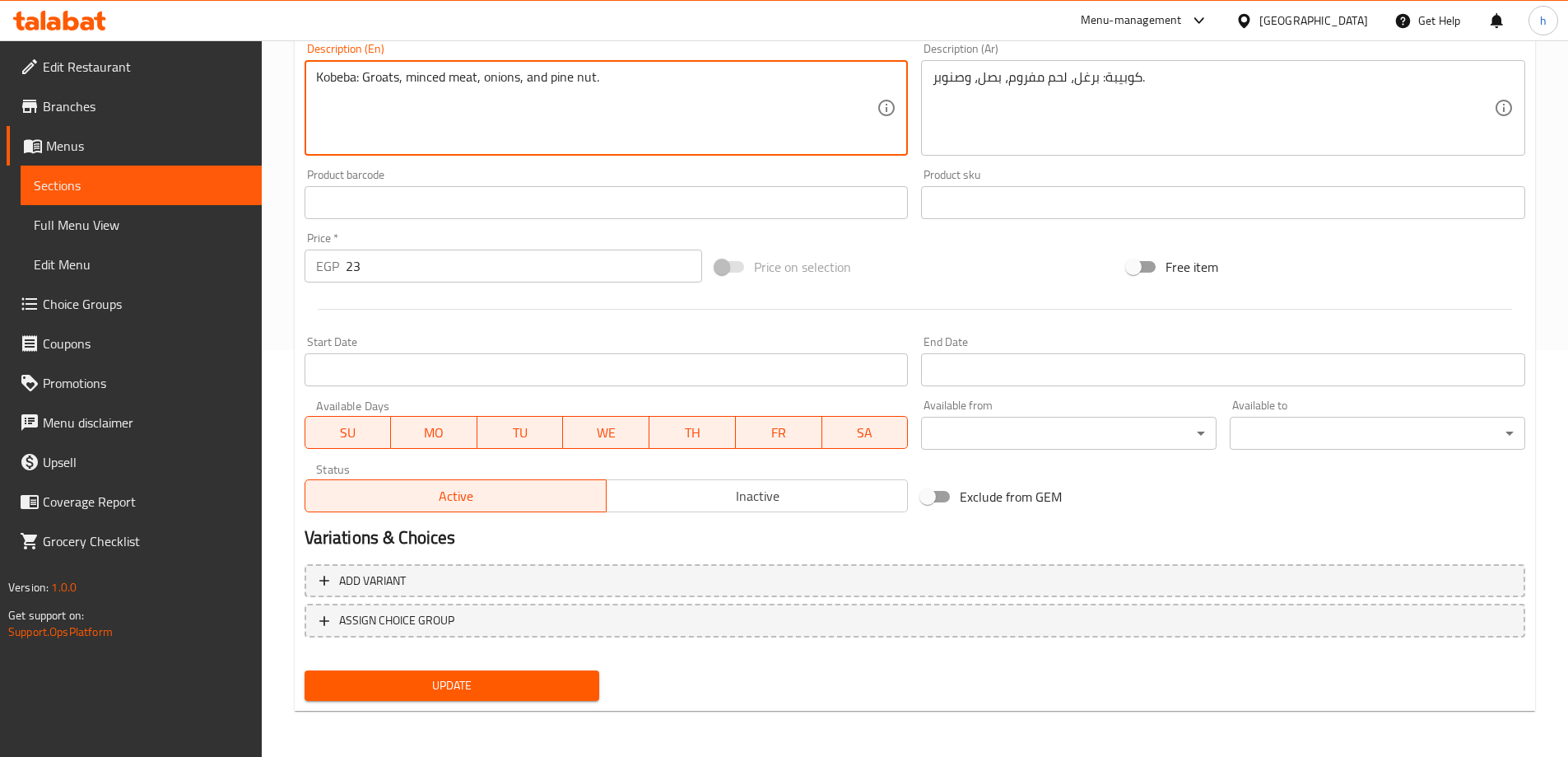
type textarea "Kobeba: Groats, minced meat, onions, and pine nut."
click at [499, 681] on span "Update" at bounding box center [452, 686] width 269 height 21
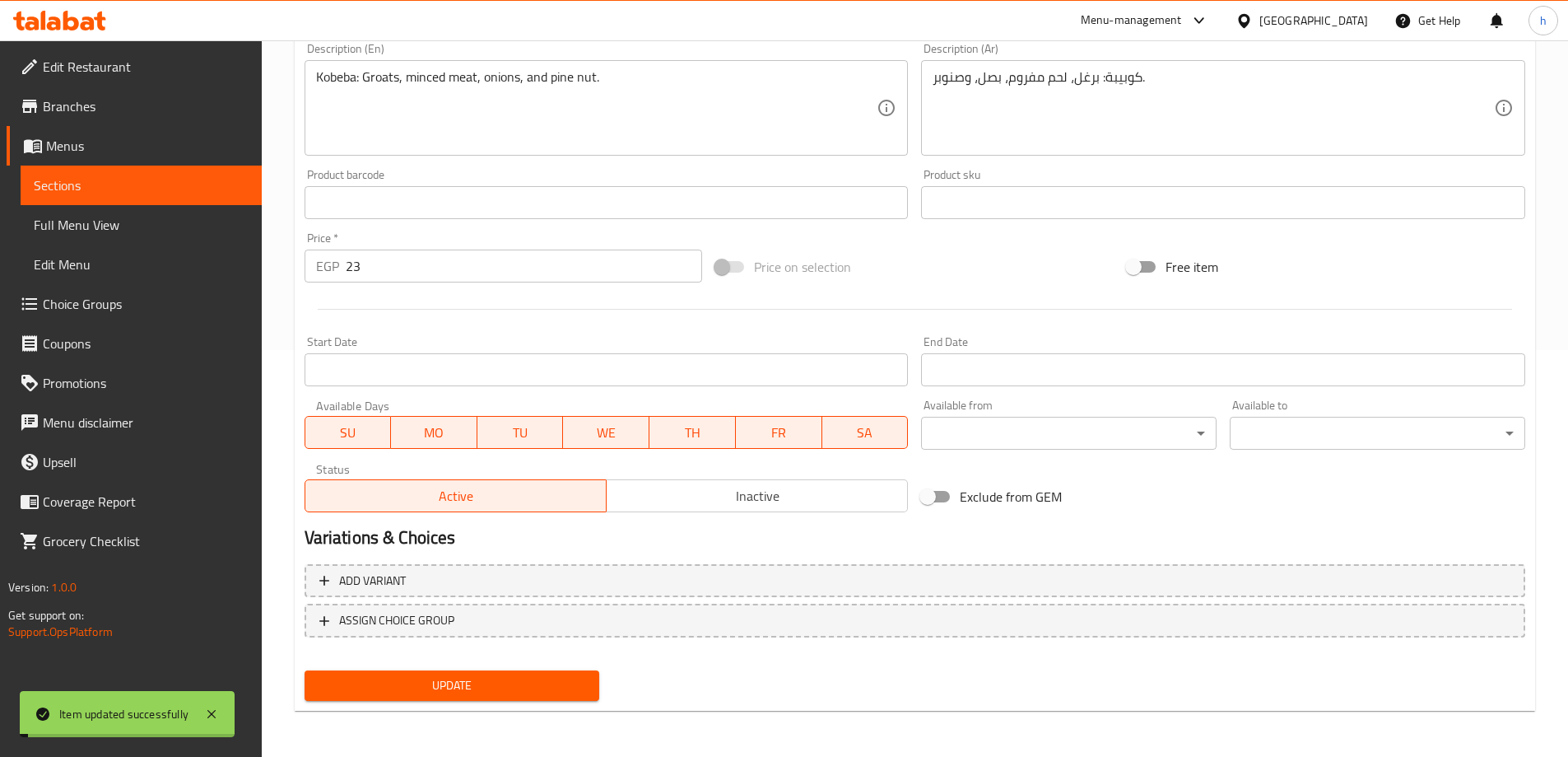
scroll to position [0, 0]
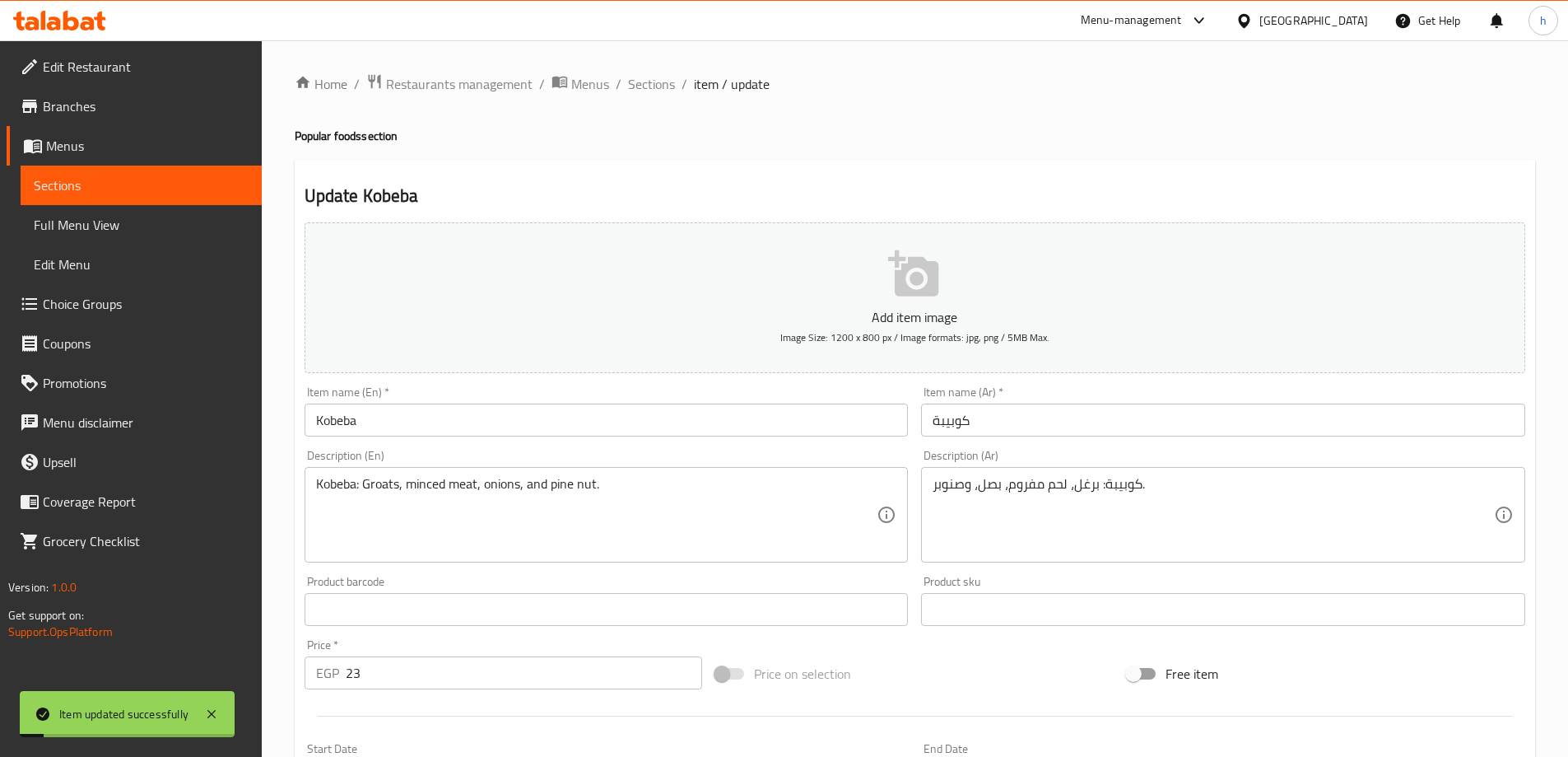
click at [414, 431] on input "Kobeba" at bounding box center [607, 420] width 605 height 33
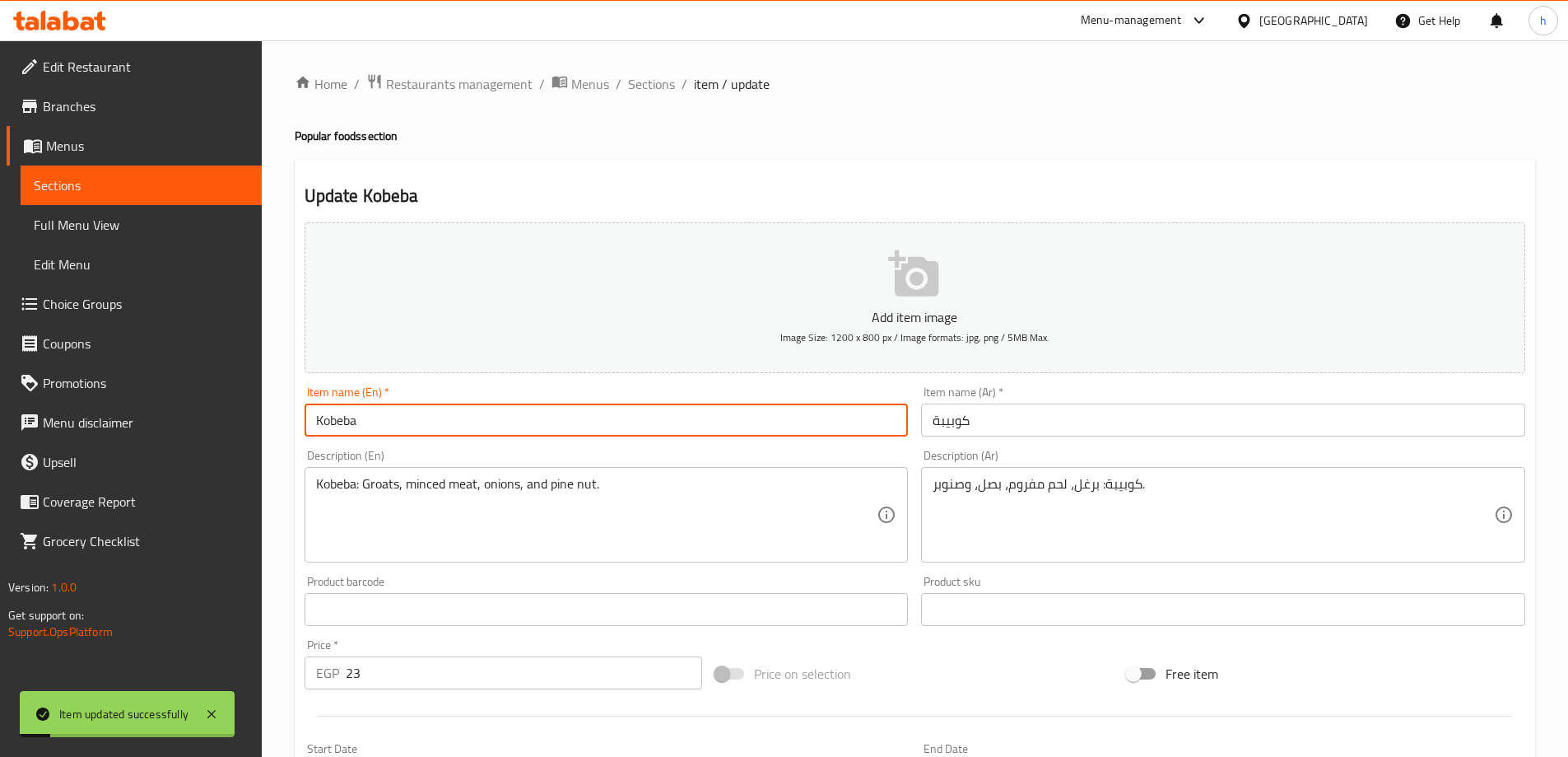
click at [414, 431] on input "Kobeba" at bounding box center [607, 420] width 605 height 33
drag, startPoint x: 632, startPoint y: 90, endPoint x: 649, endPoint y: 103, distance: 21.4
click at [633, 90] on span "Sections" at bounding box center [651, 84] width 47 height 20
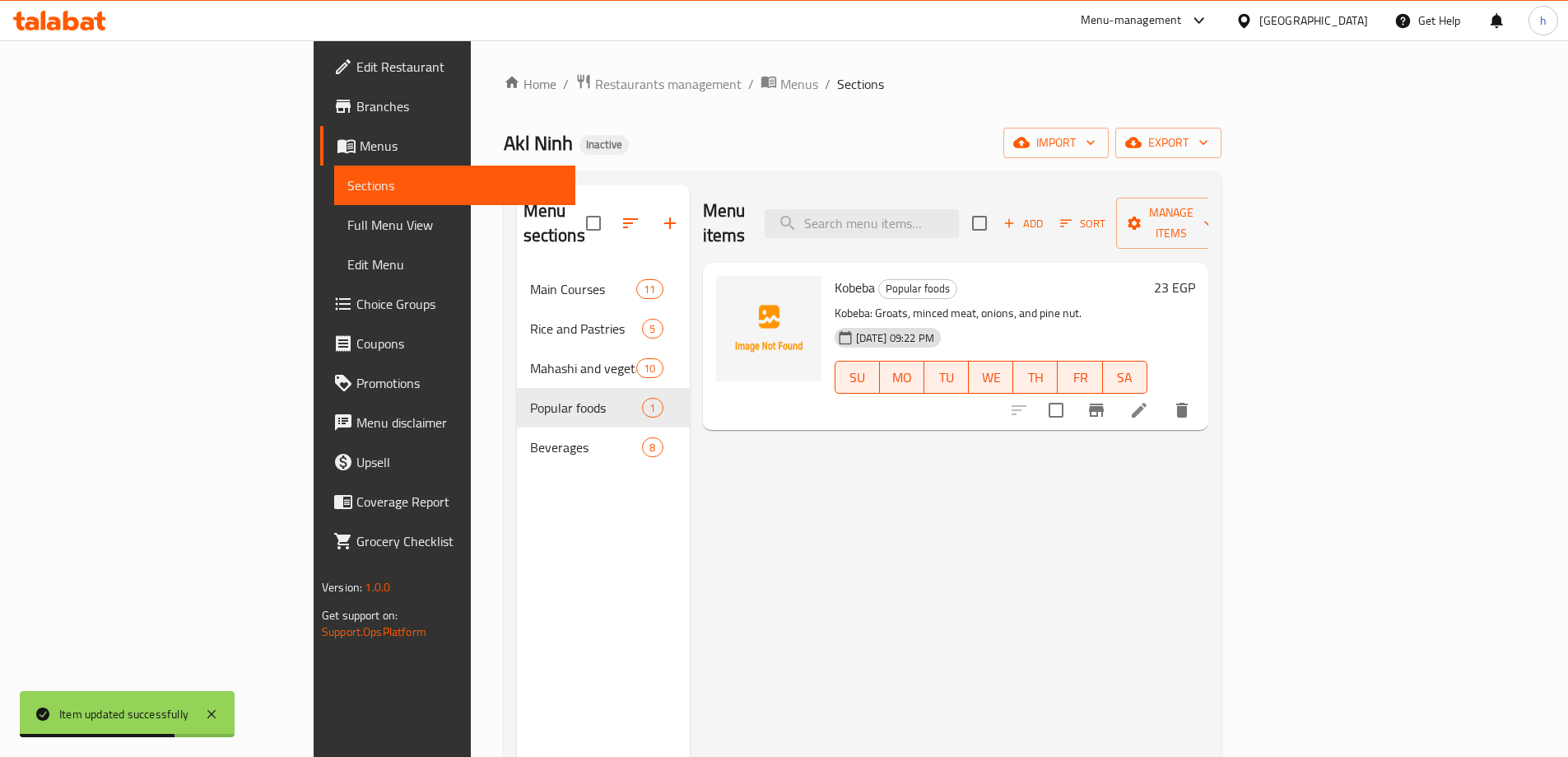
click at [979, 228] on div "Menu items Add Sort Manage items" at bounding box center [956, 224] width 506 height 78
click at [959, 210] on input "search" at bounding box center [862, 223] width 195 height 29
paste input "Pepsi Can"
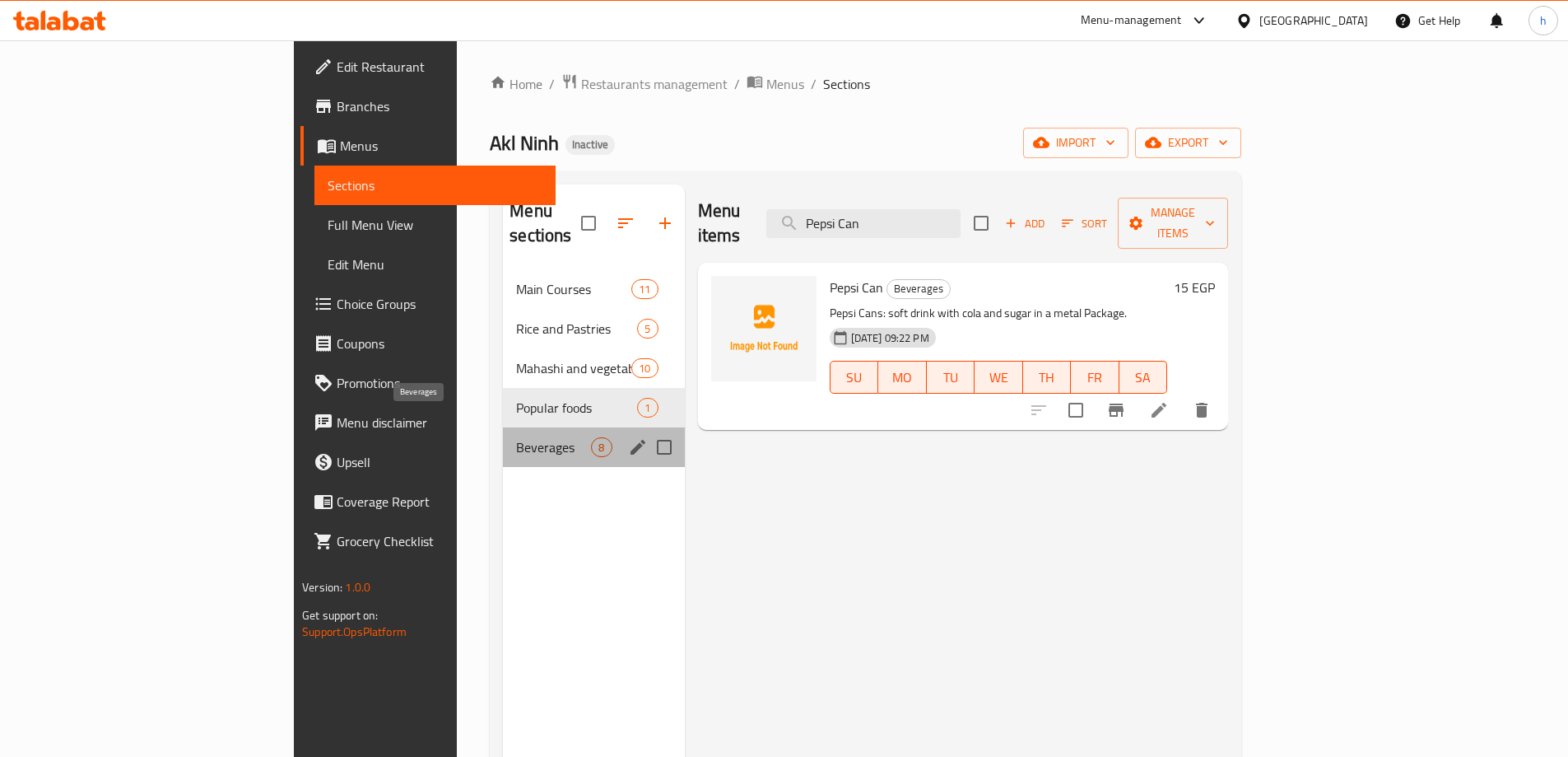
click at [516, 437] on span "Beverages" at bounding box center [553, 447] width 75 height 20
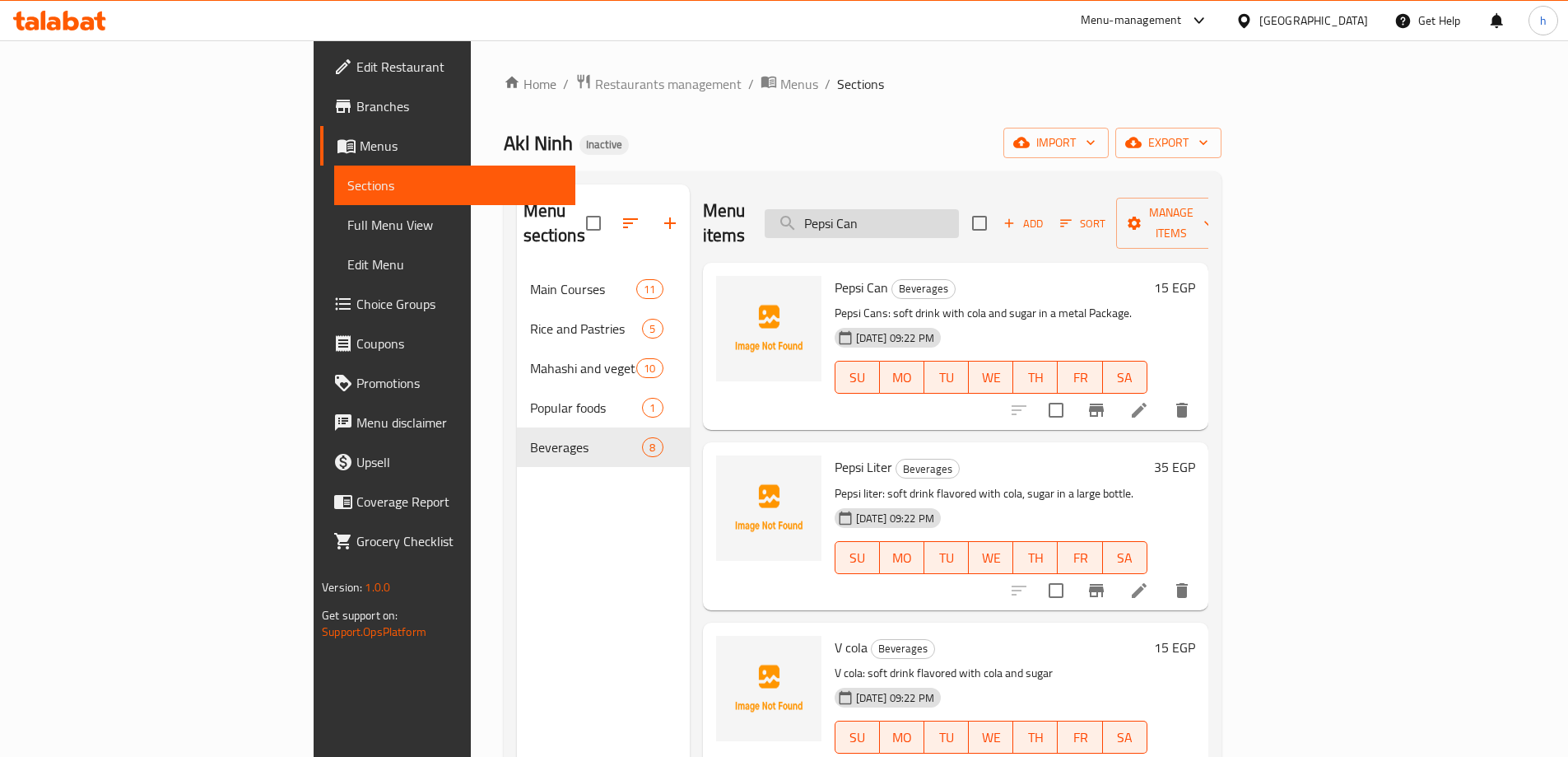
click at [959, 215] on input "Pepsi Can" at bounding box center [862, 223] width 195 height 29
paste input "Pepsi Can"
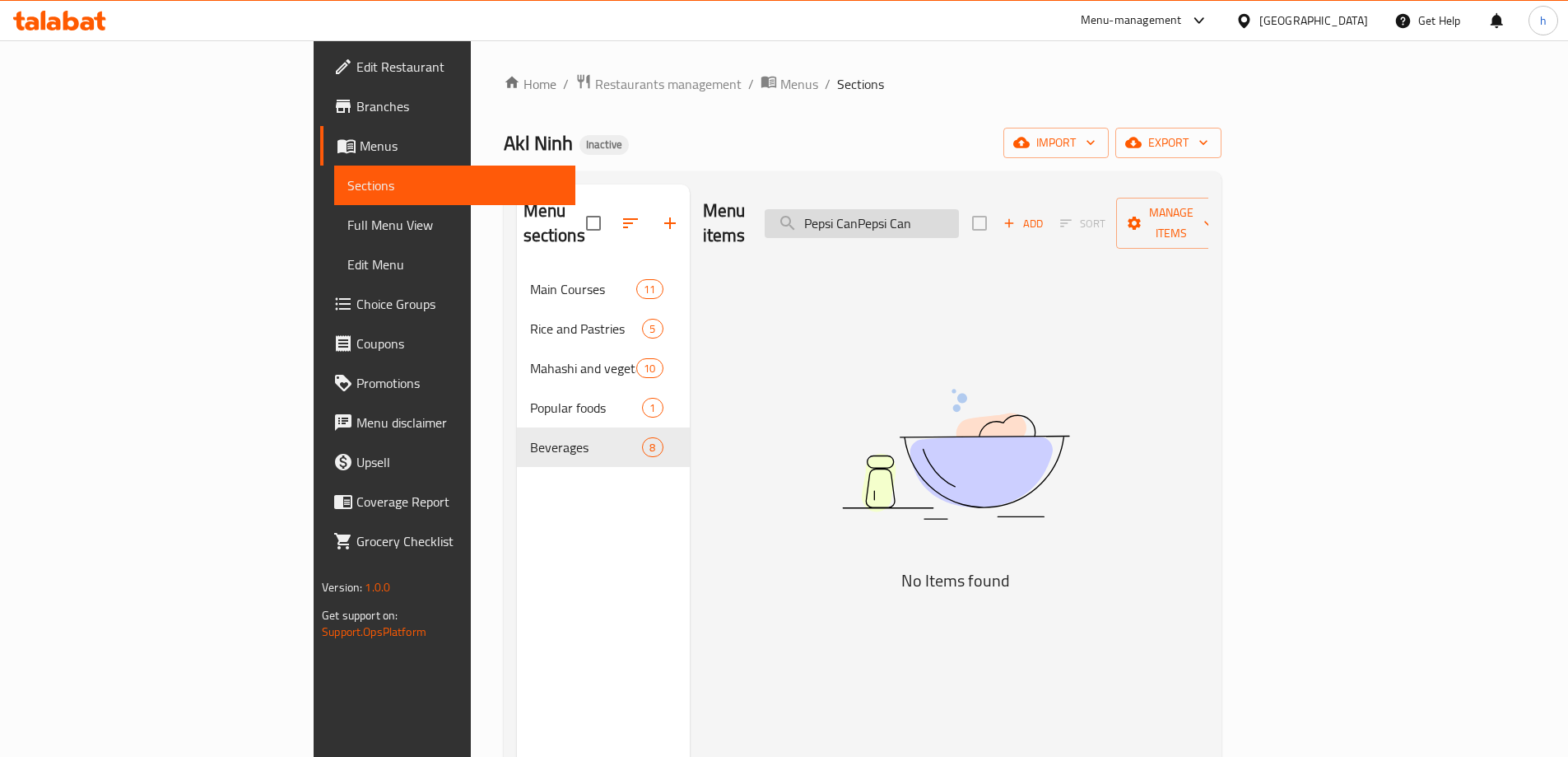
paste input "search"
type input "Pepsi Can"
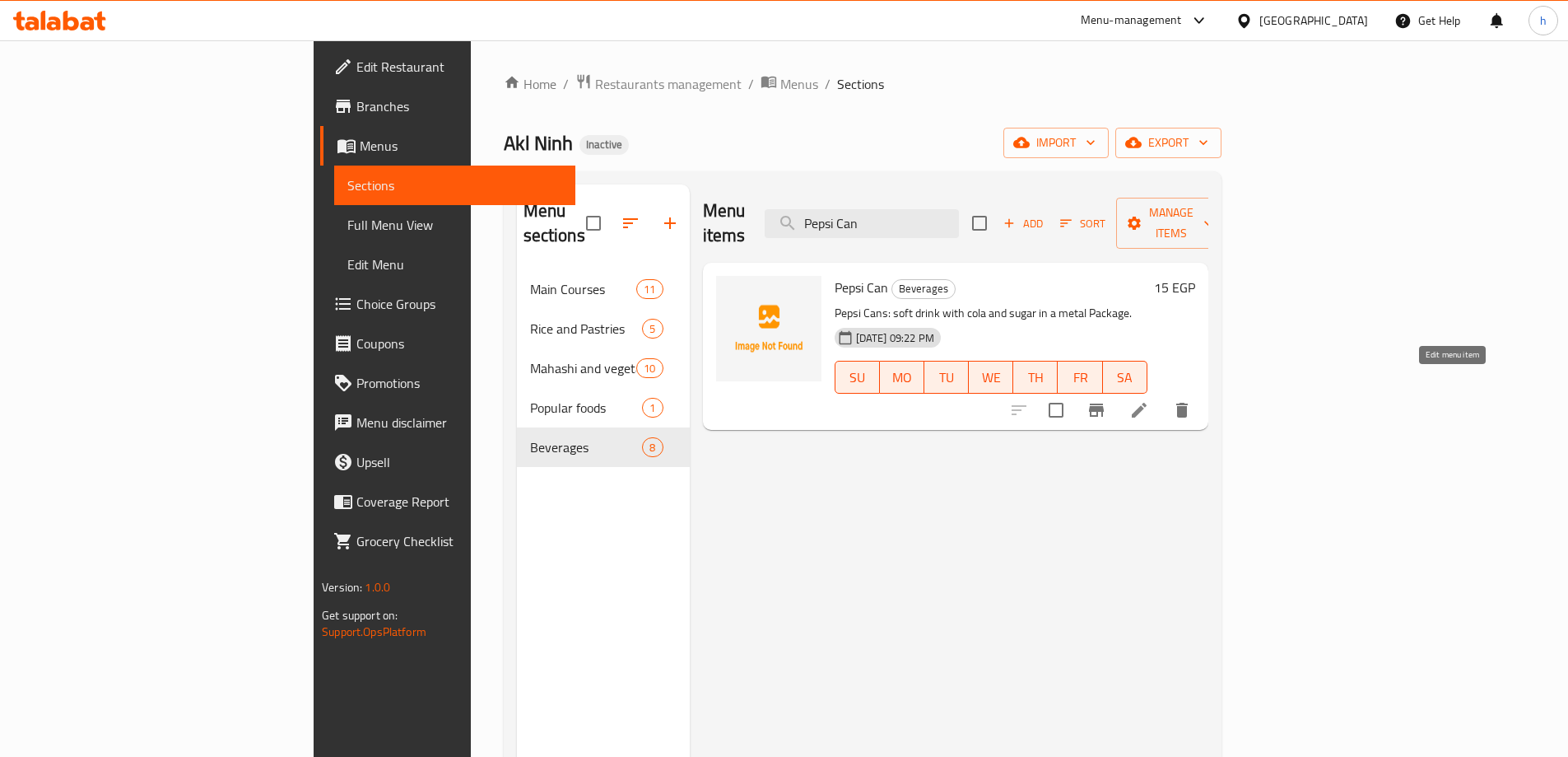
click at [1149, 400] on icon at bounding box center [1139, 409] width 20 height 20
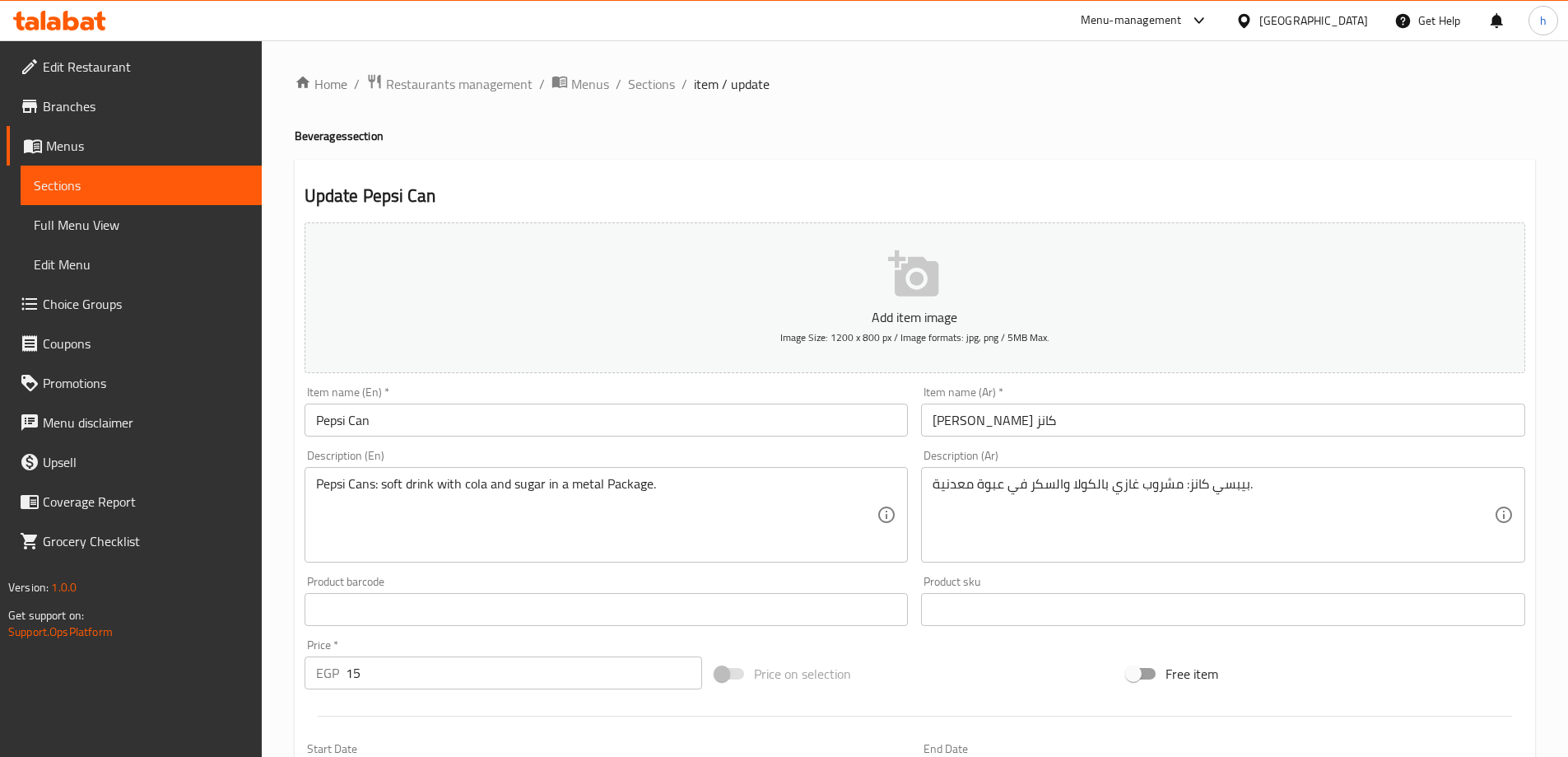
click at [468, 420] on input "Pepsi Can" at bounding box center [607, 420] width 605 height 33
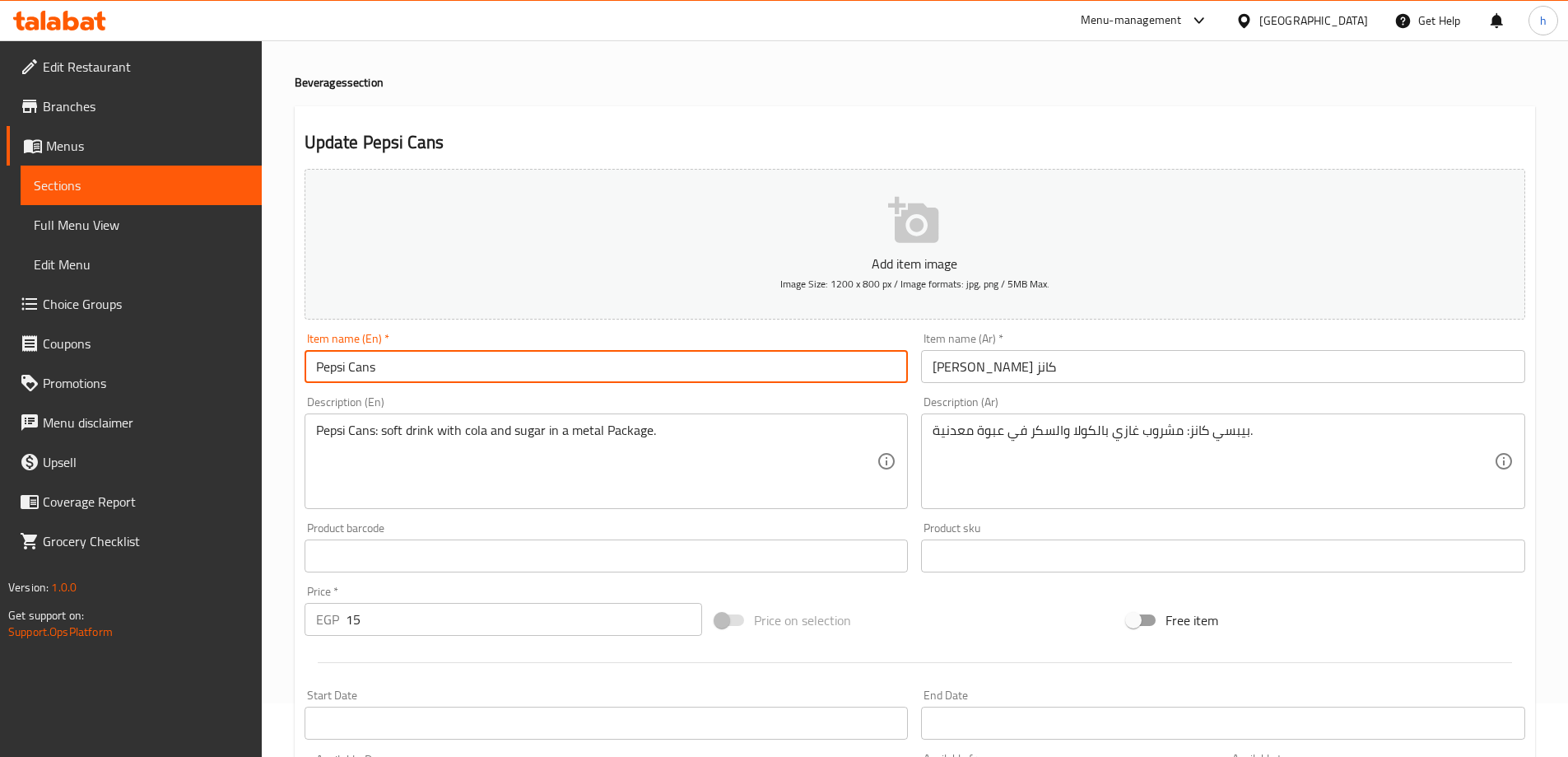
scroll to position [82, 0]
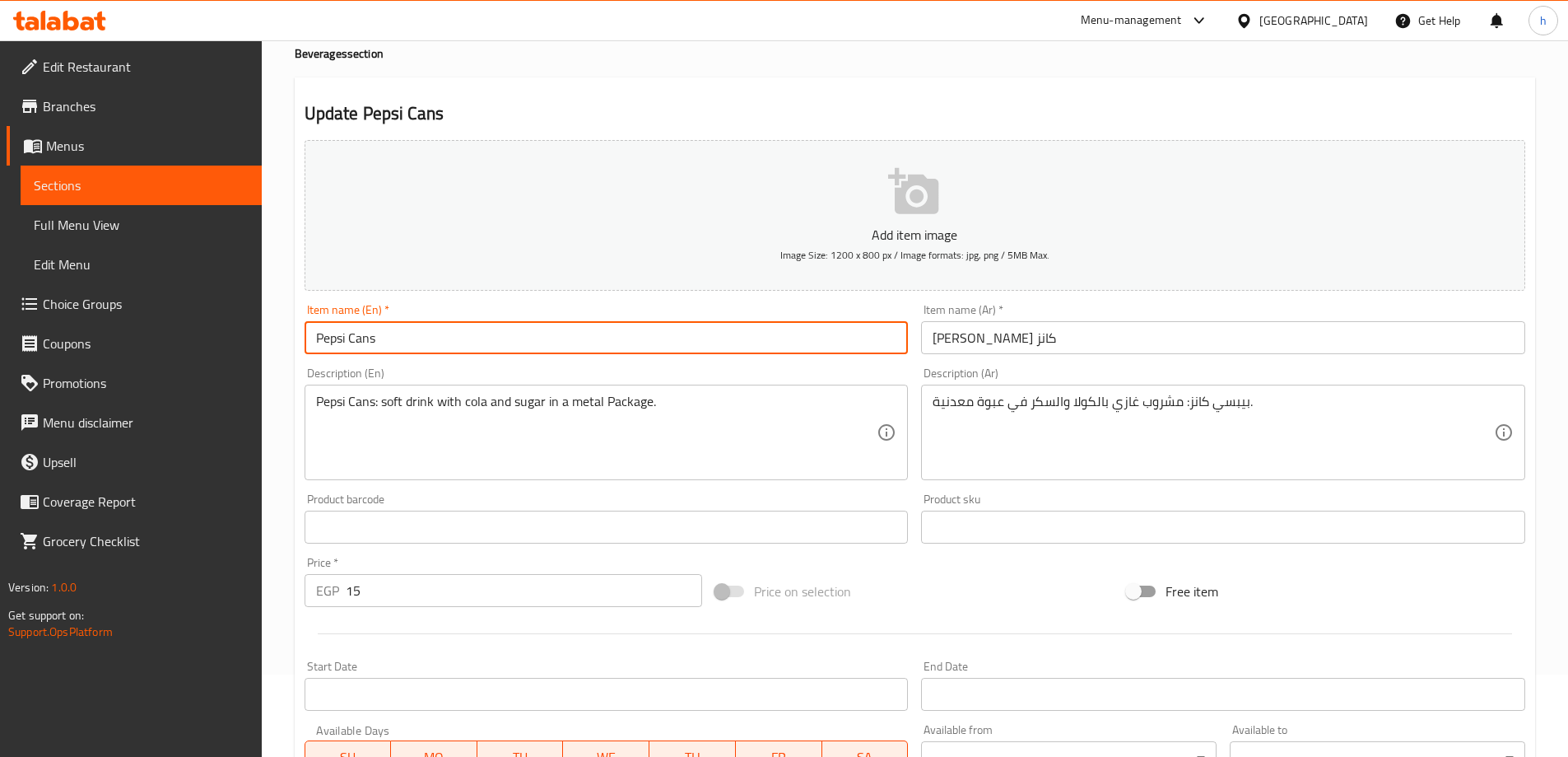
type input "Pepsi Can"
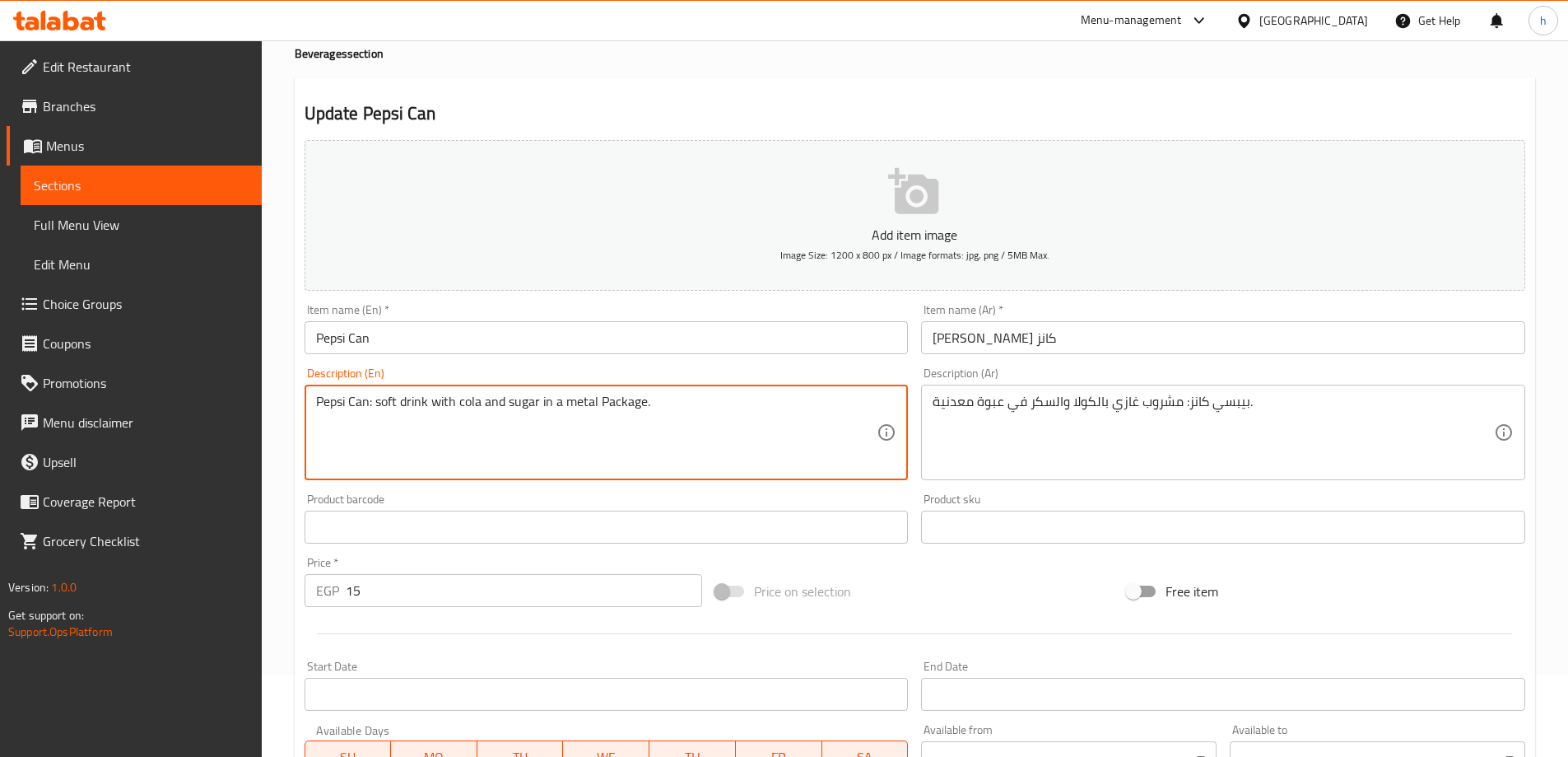
scroll to position [406, 0]
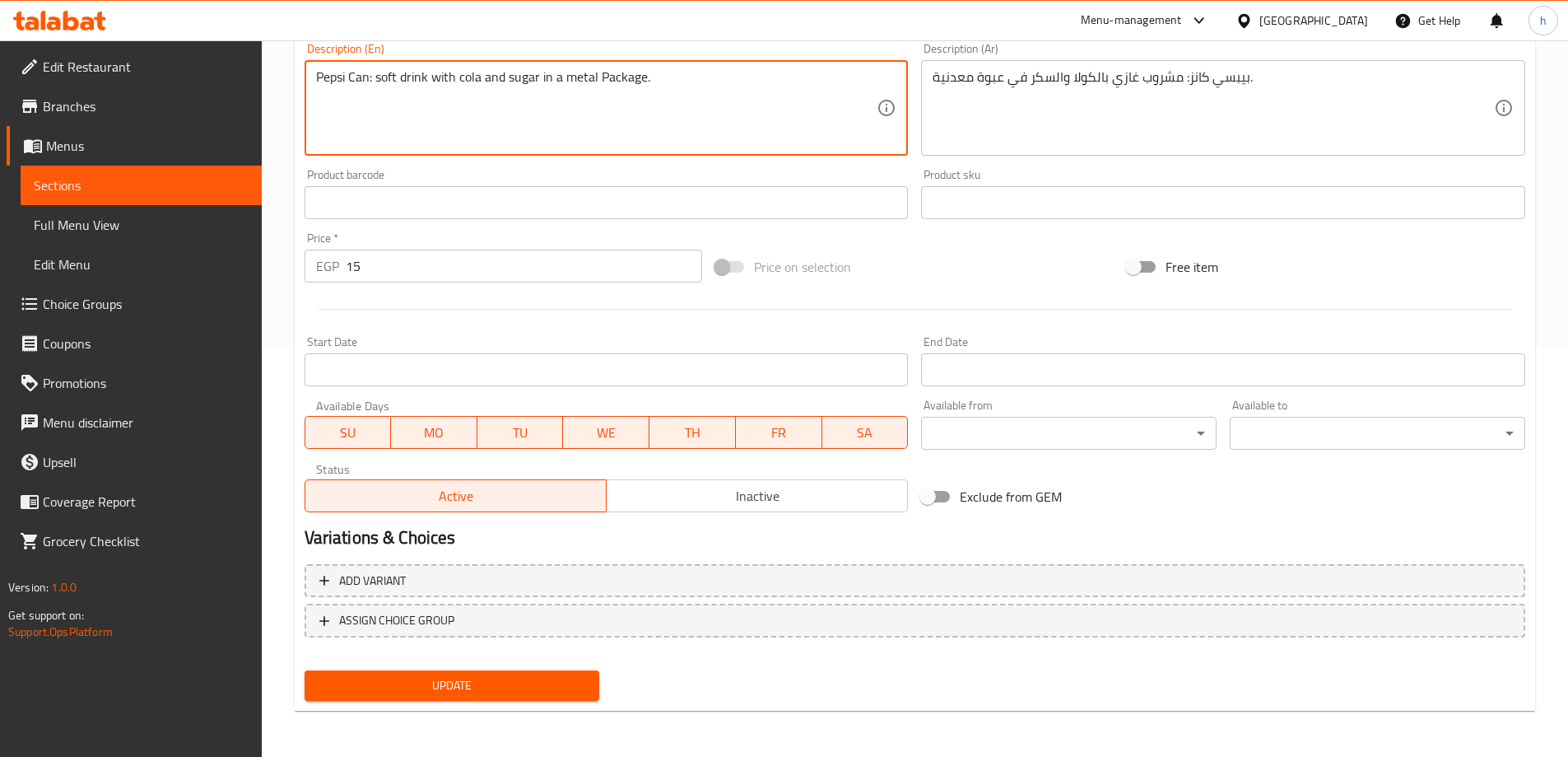
type textarea "Pepsi Can: soft drink with cola and sugar in a metal Package."
click at [460, 700] on button "Update" at bounding box center [452, 685] width 295 height 31
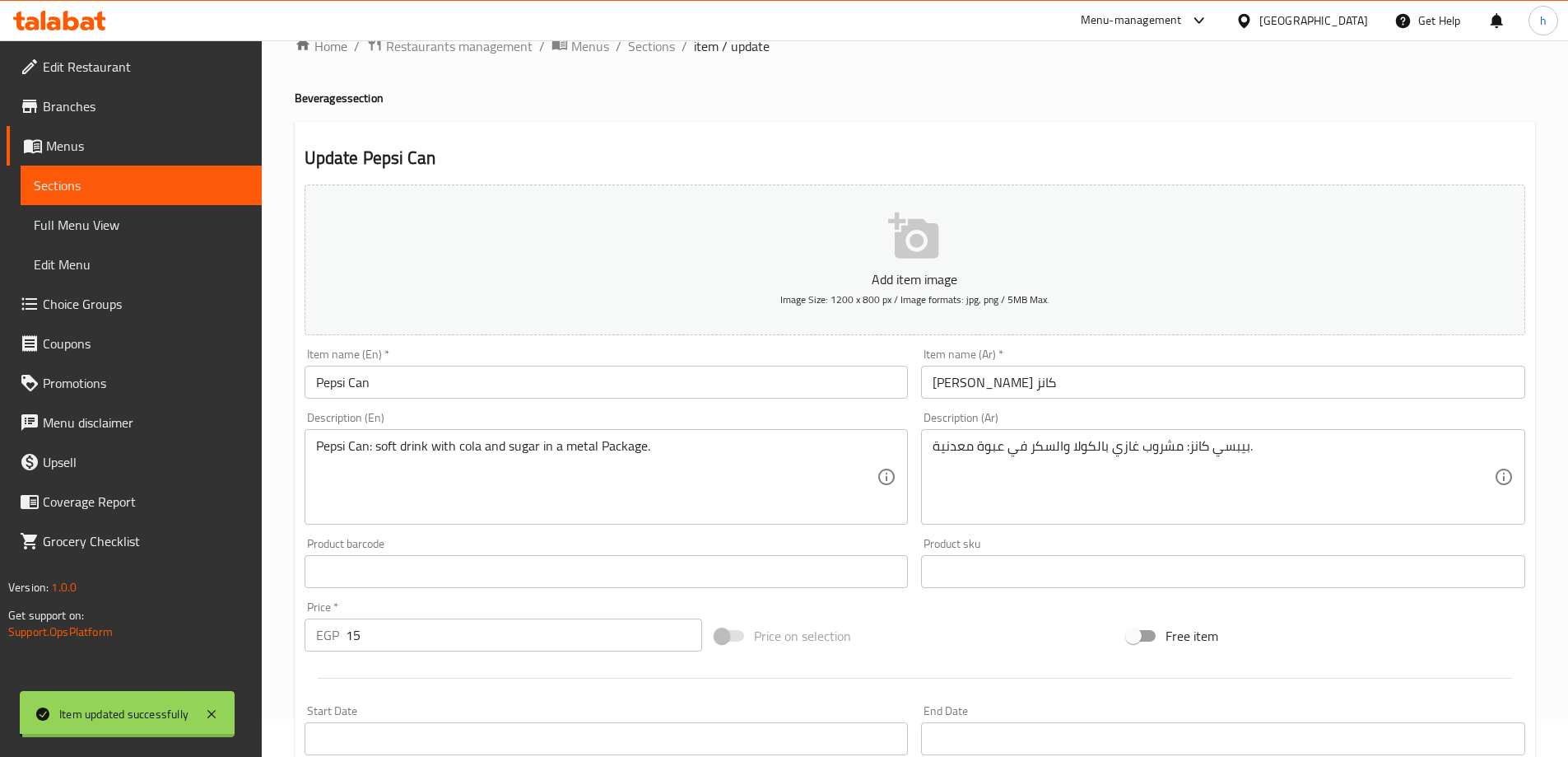
scroll to position [0, 0]
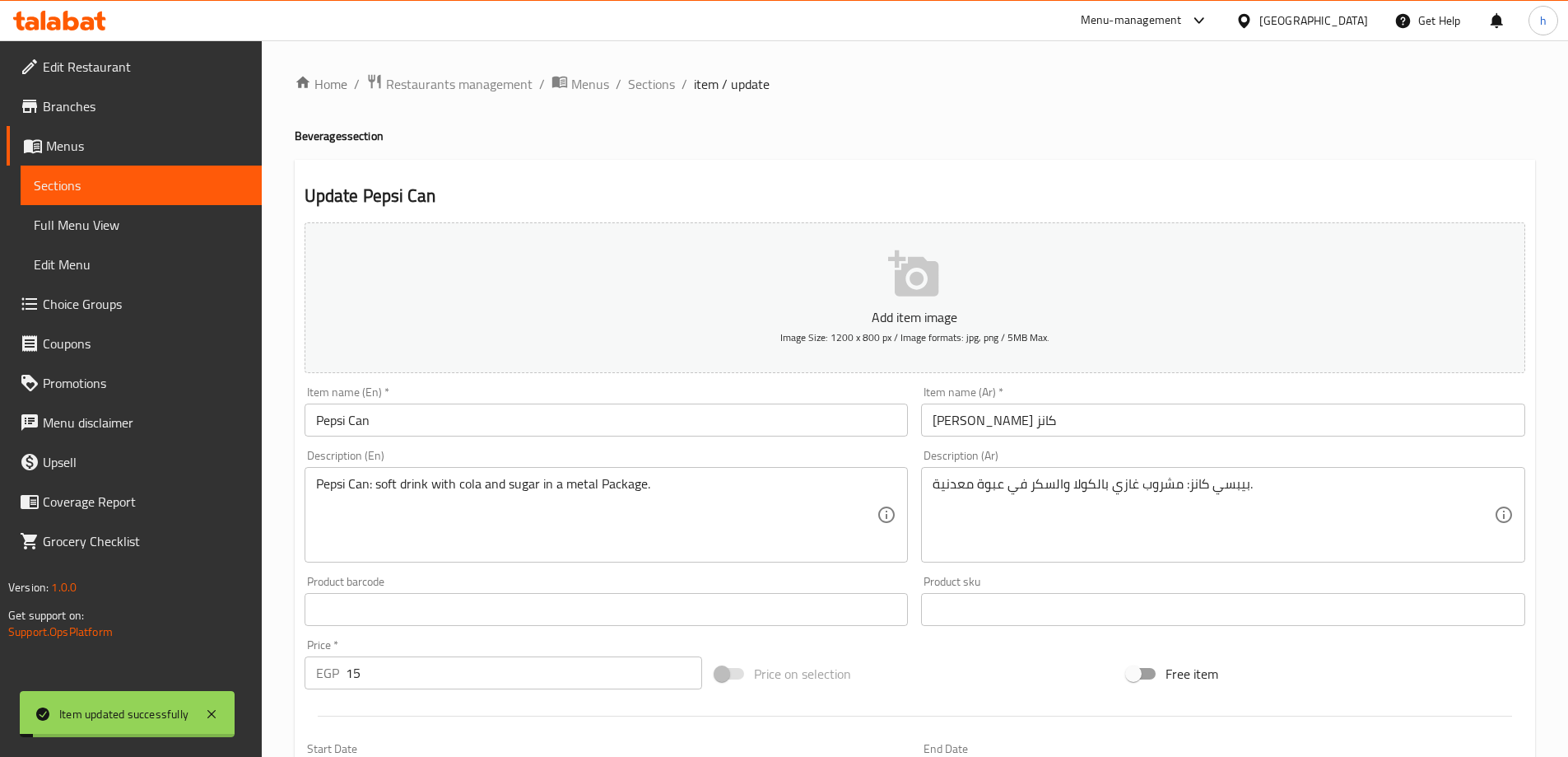
click at [429, 424] on input "Pepsi Can" at bounding box center [607, 420] width 605 height 33
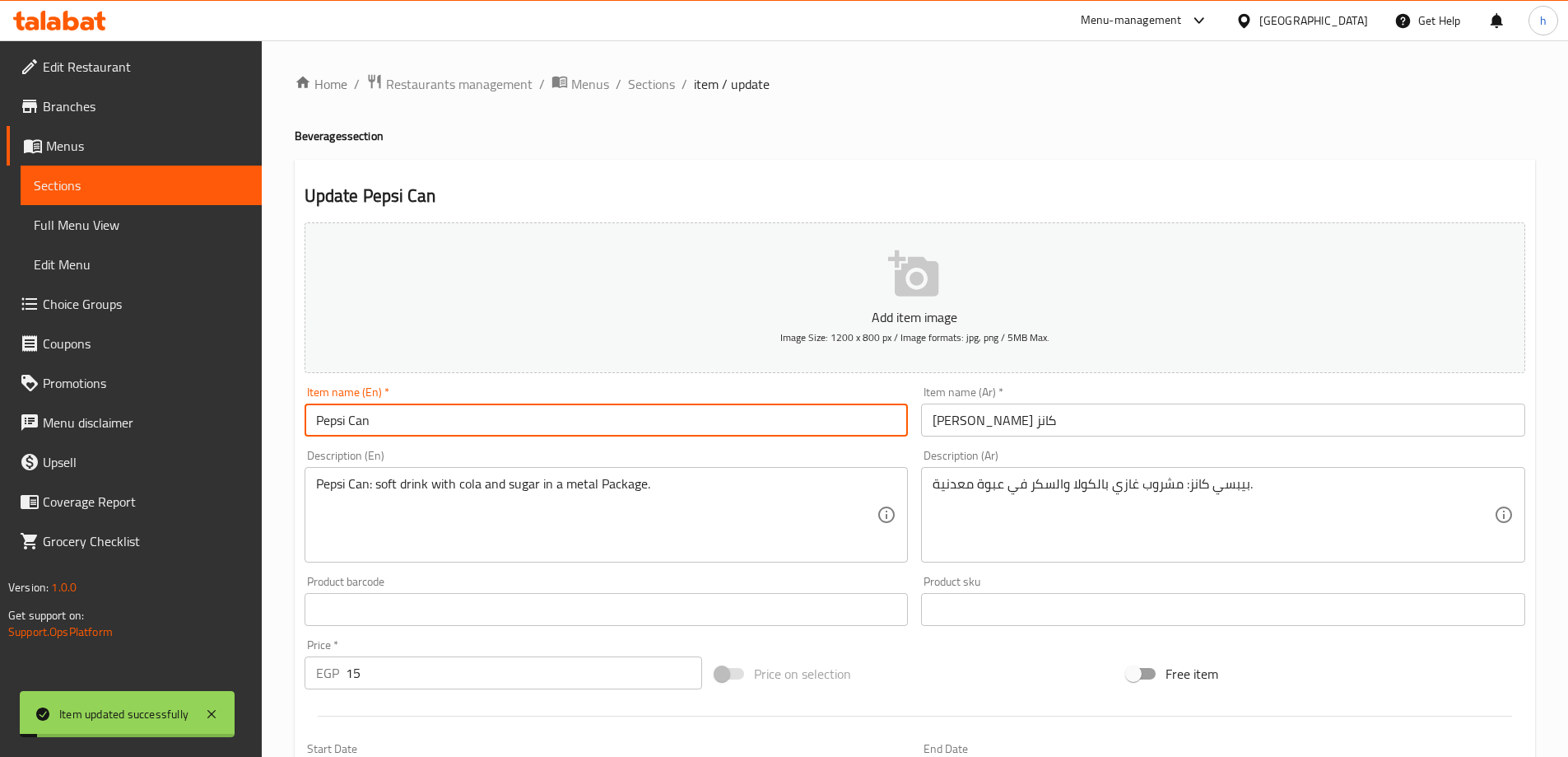
click at [429, 424] on input "Pepsi Can" at bounding box center [607, 420] width 605 height 33
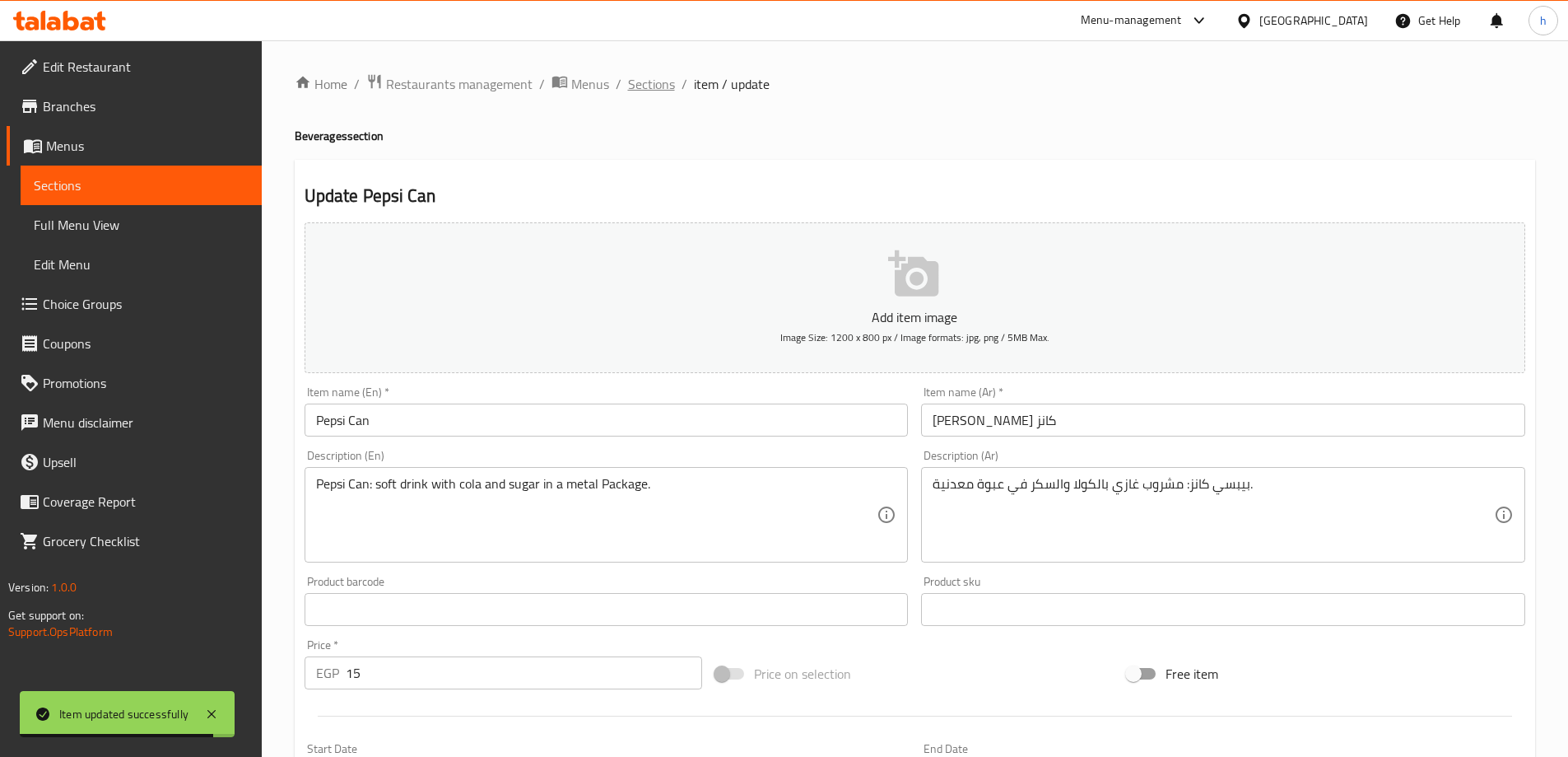
click at [655, 89] on span "Sections" at bounding box center [651, 84] width 47 height 20
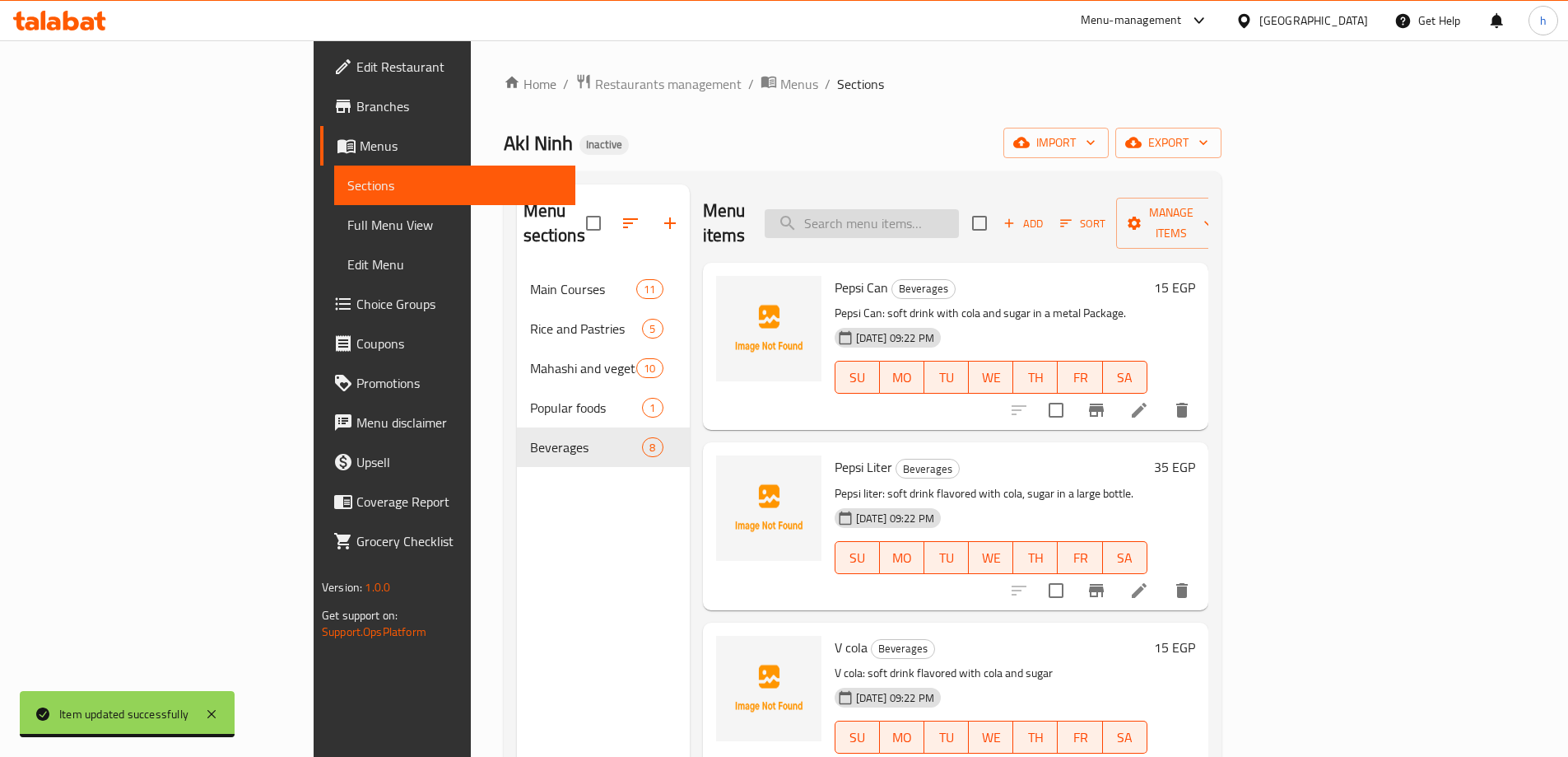
click at [948, 209] on input "search" at bounding box center [862, 223] width 195 height 29
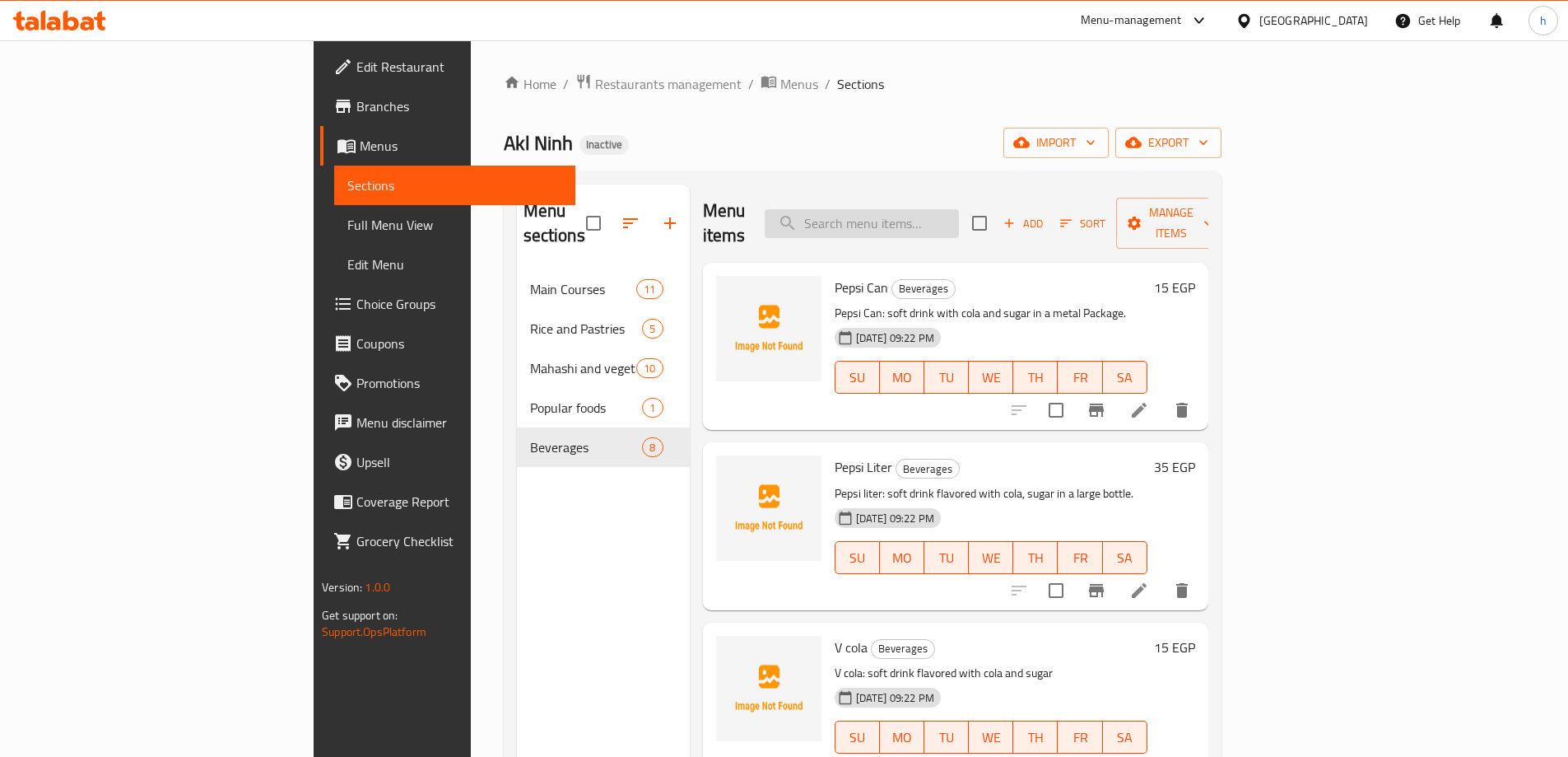
paste input "V cola"
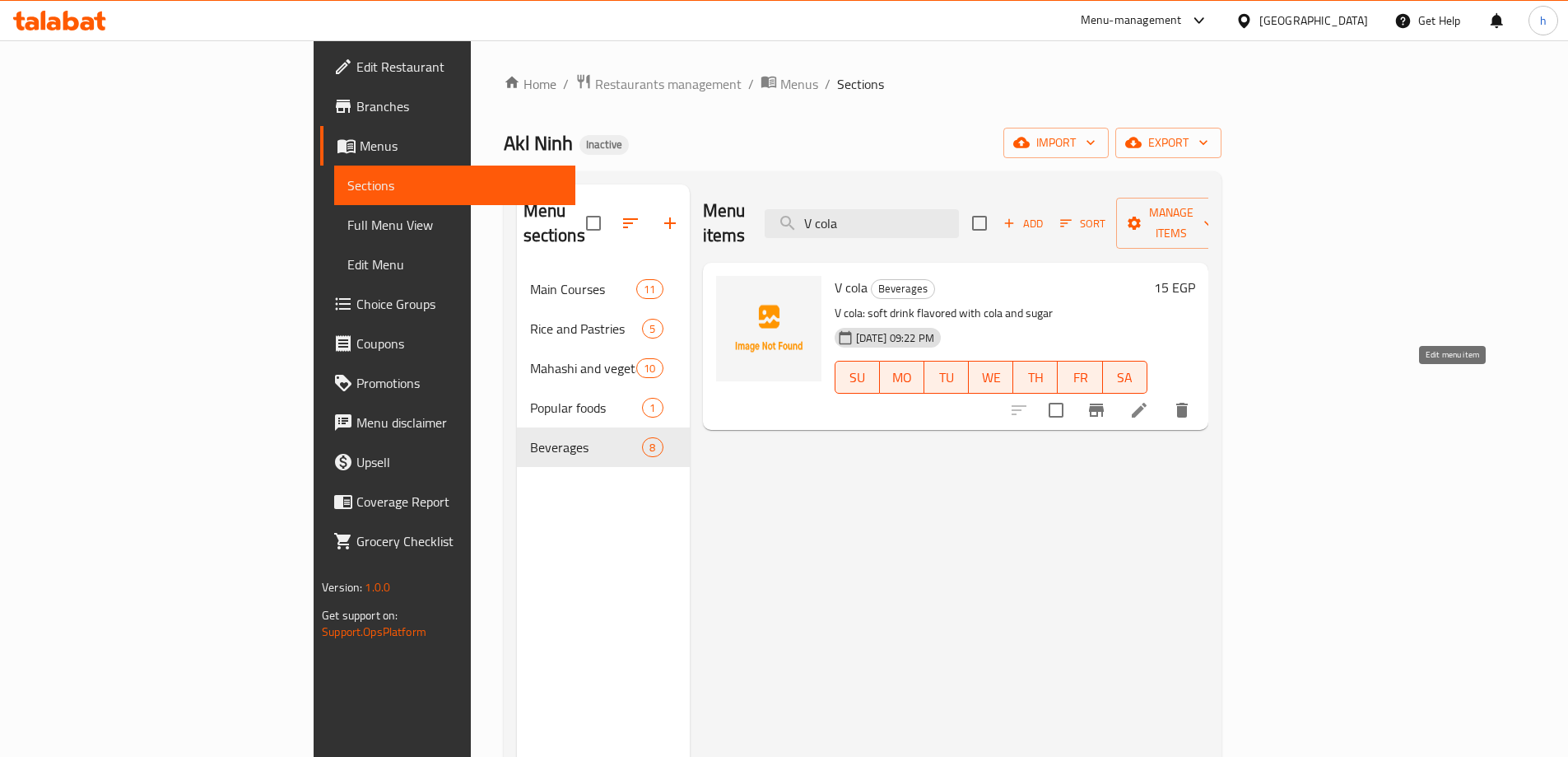
type input "V cola"
click at [1149, 400] on icon at bounding box center [1139, 409] width 20 height 20
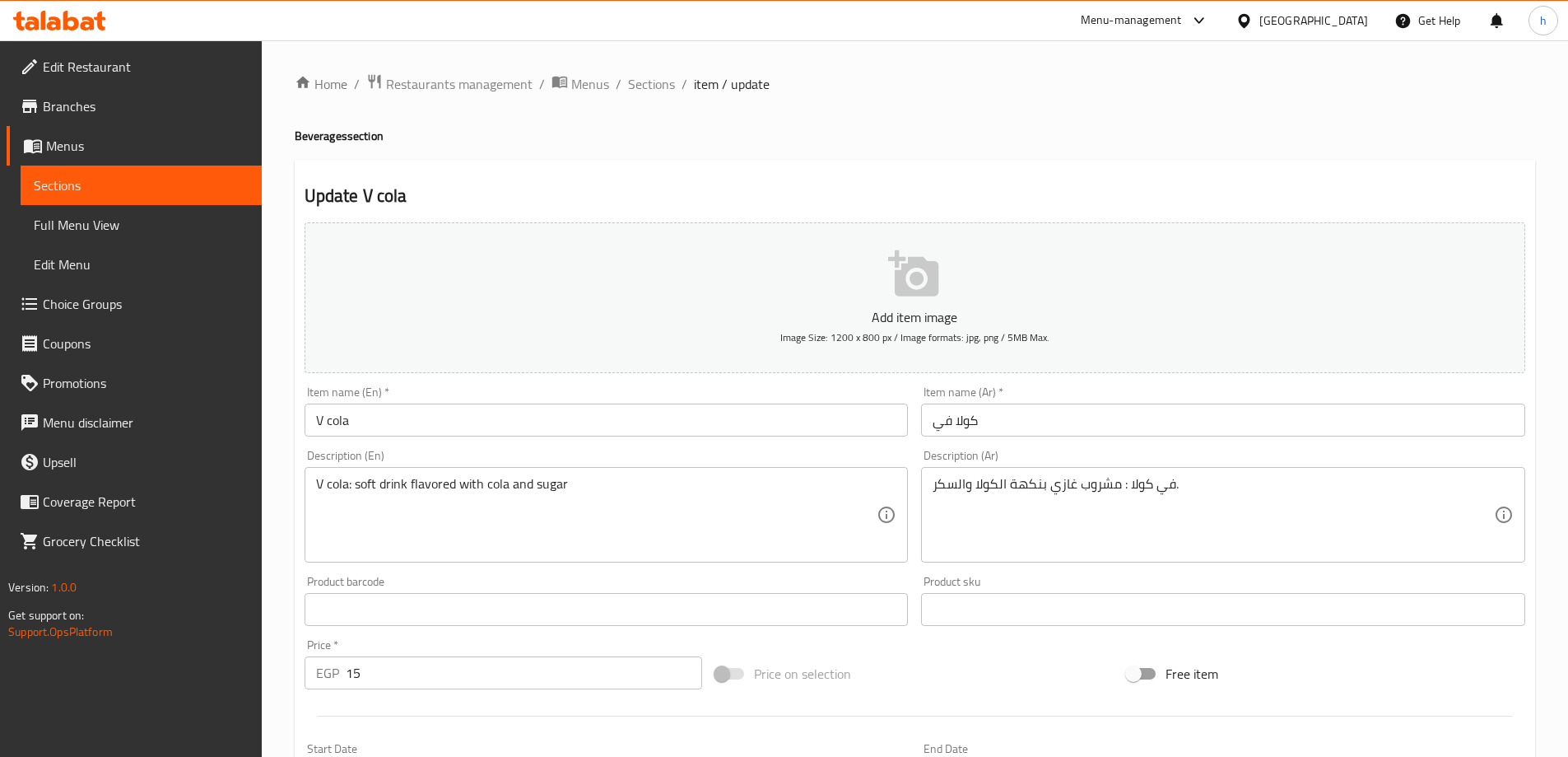
click at [1005, 421] on input "كولا في" at bounding box center [1223, 420] width 605 height 33
click at [988, 416] on input "كولا في" at bounding box center [1223, 420] width 605 height 33
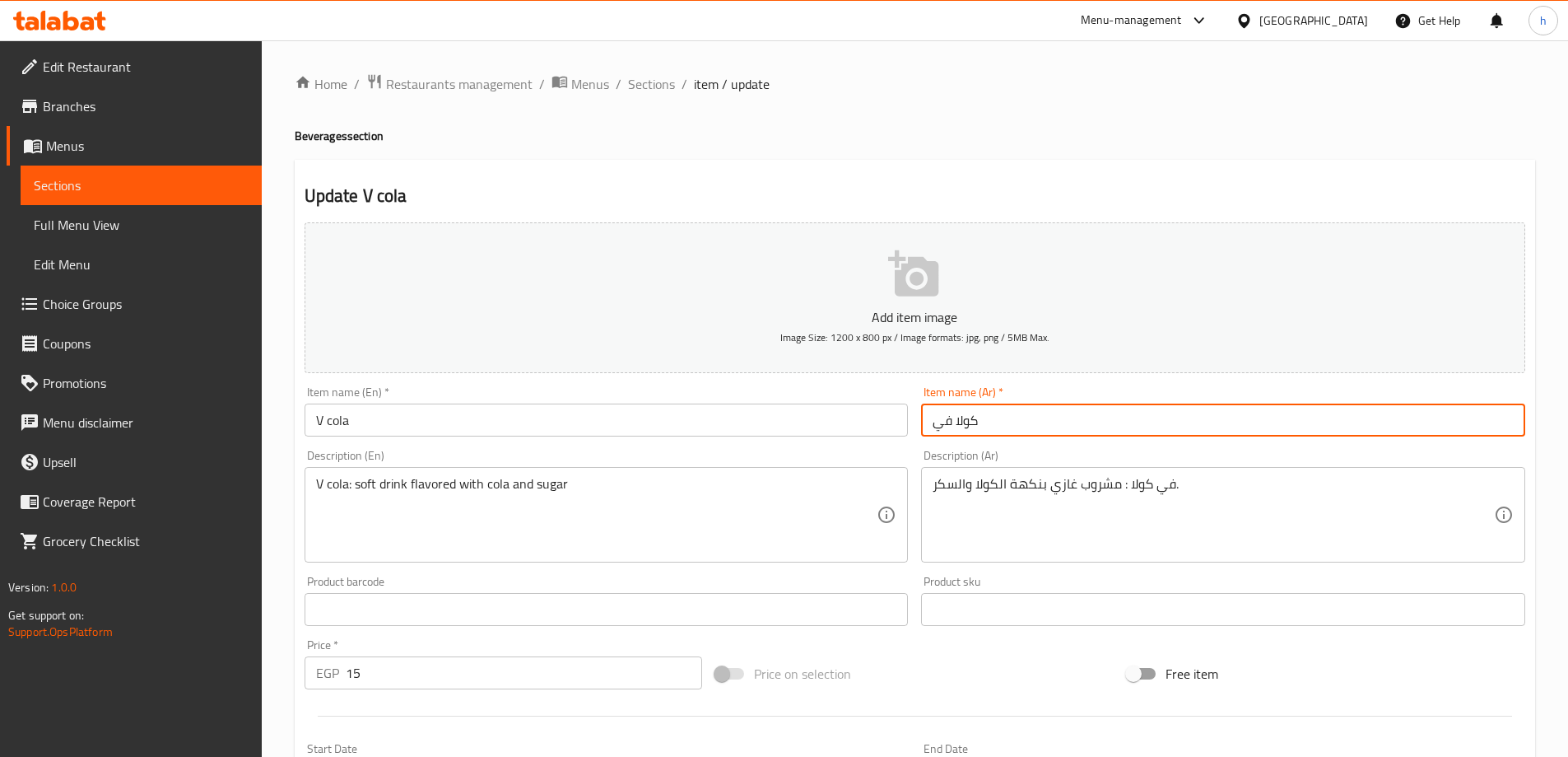
click at [1057, 435] on input "كولا في" at bounding box center [1223, 420] width 605 height 33
drag, startPoint x: 944, startPoint y: 429, endPoint x: 866, endPoint y: 454, distance: 81.9
click at [866, 454] on div "Add item image Image Size: 1200 x 800 px / Image formats: jpg, png / 5MB Max. I…" at bounding box center [915, 571] width 1234 height 710
click at [1010, 420] on input "كولا" at bounding box center [1223, 420] width 605 height 33
paste input "في"
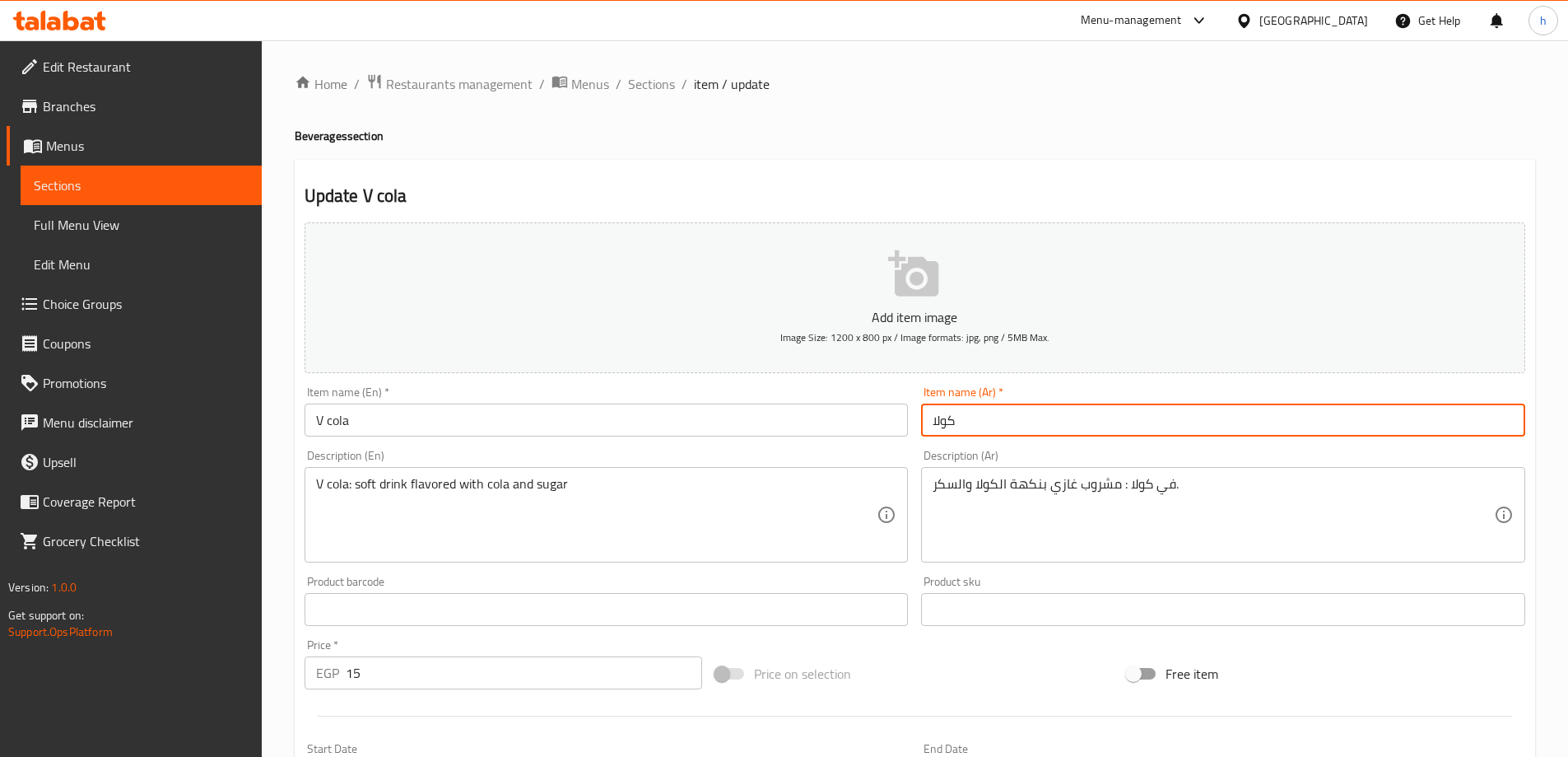
click at [938, 420] on input "كولا" at bounding box center [1223, 420] width 605 height 33
paste input "في"
click at [934, 418] on input "كولا" at bounding box center [1223, 420] width 605 height 33
paste input "في"
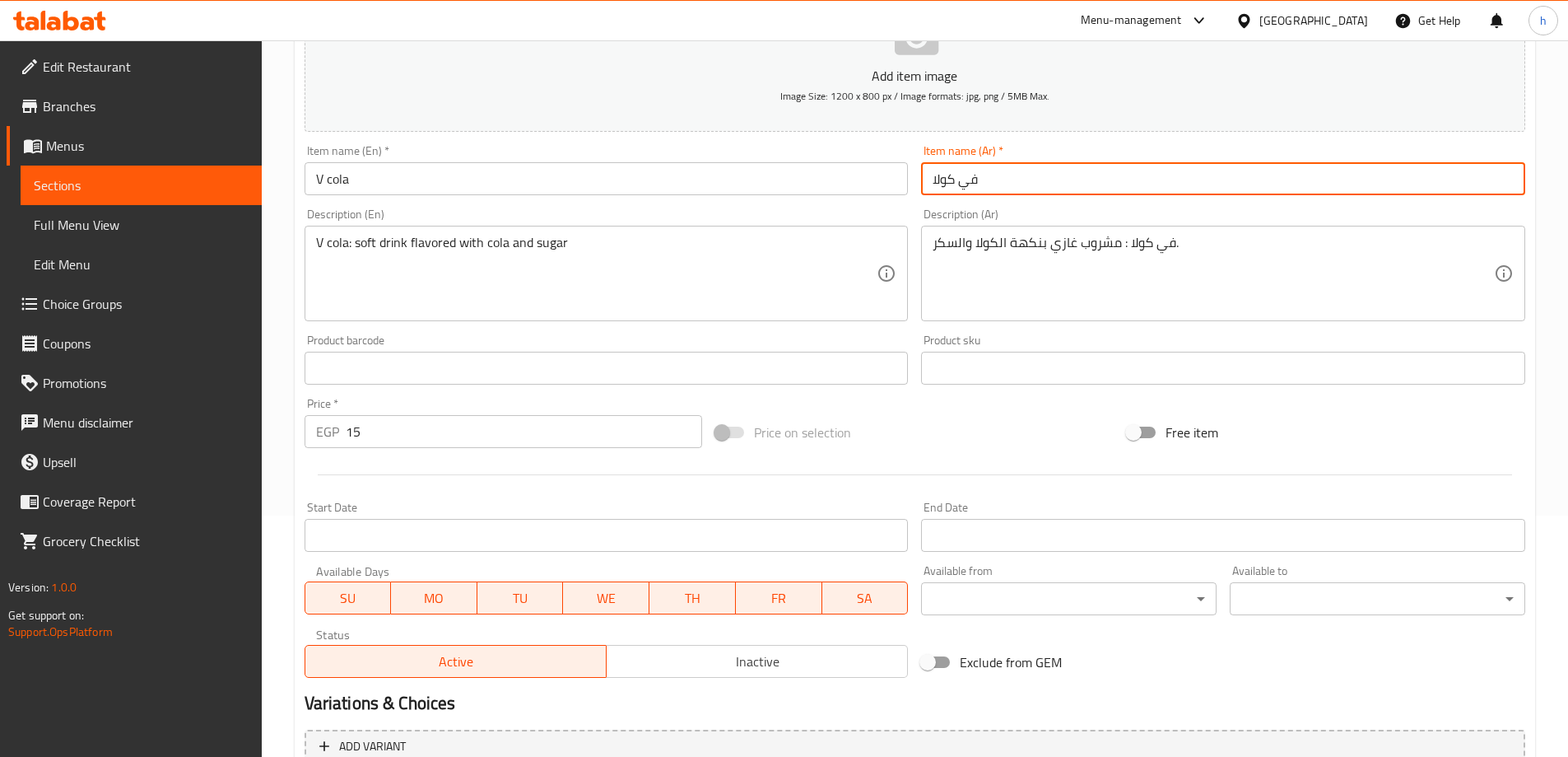
scroll to position [406, 0]
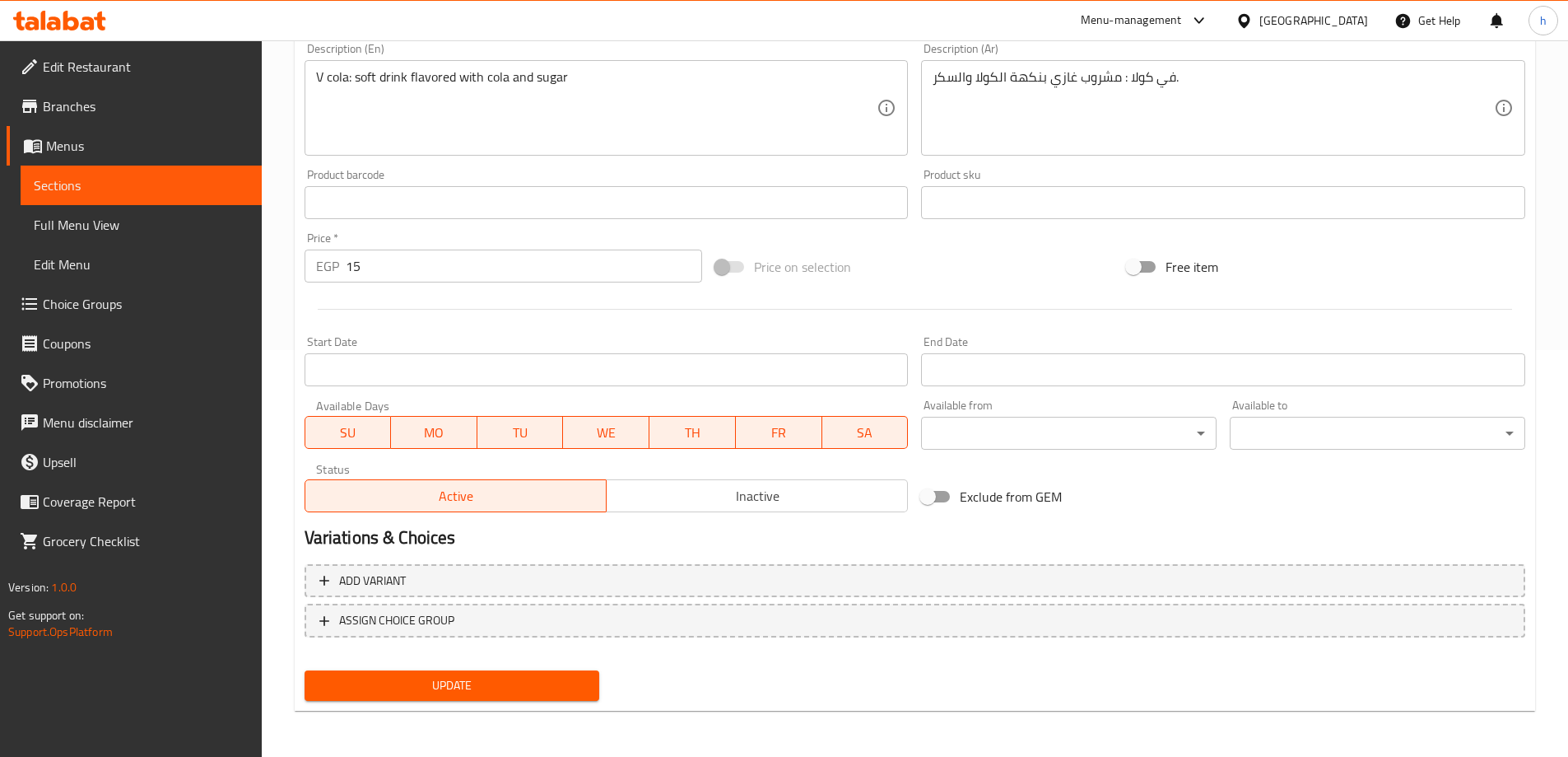
type input "في كولا"
click at [539, 670] on button "Update" at bounding box center [452, 685] width 295 height 31
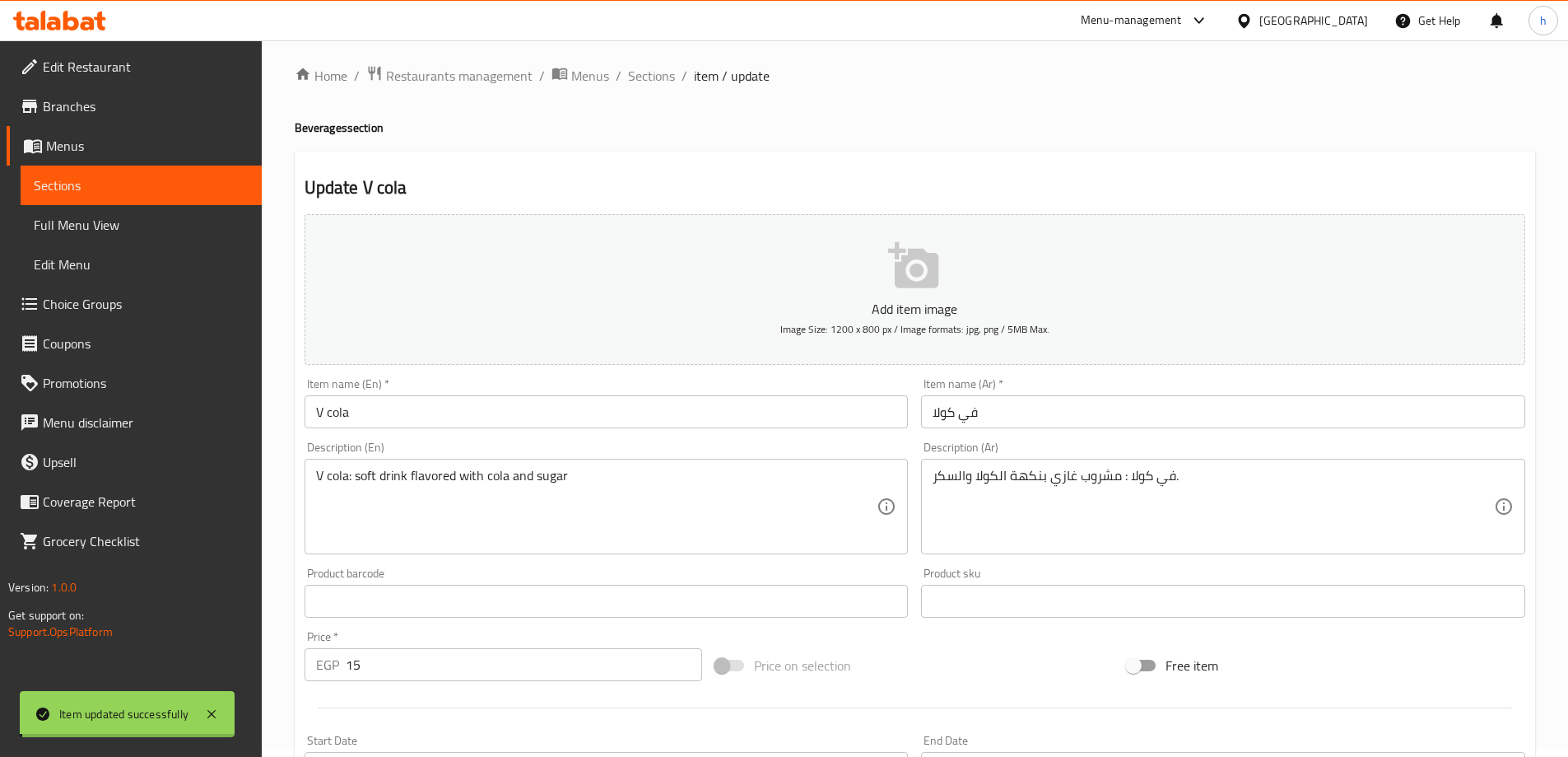
scroll to position [0, 0]
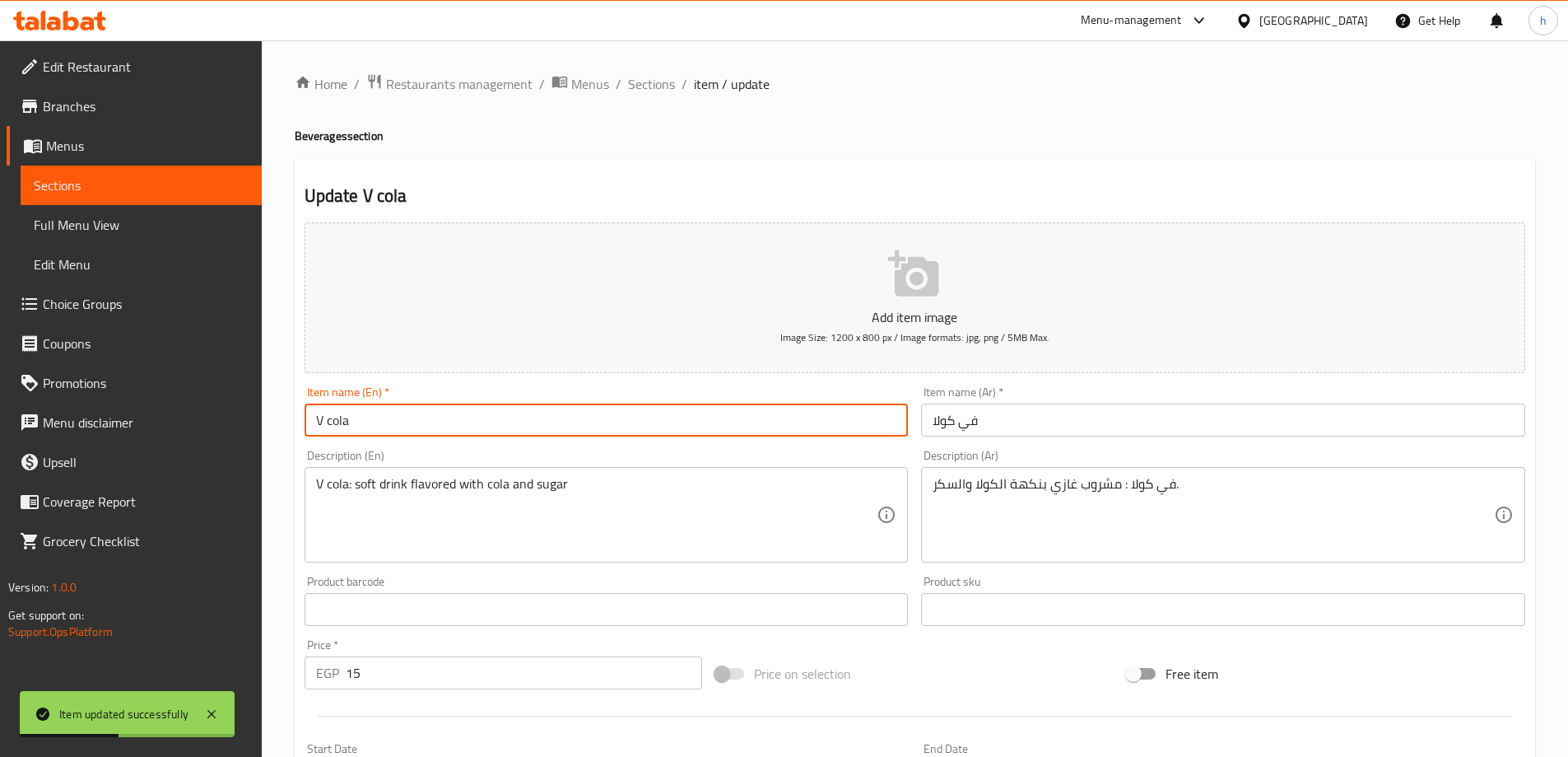
click at [442, 422] on input "V cola" at bounding box center [607, 420] width 605 height 33
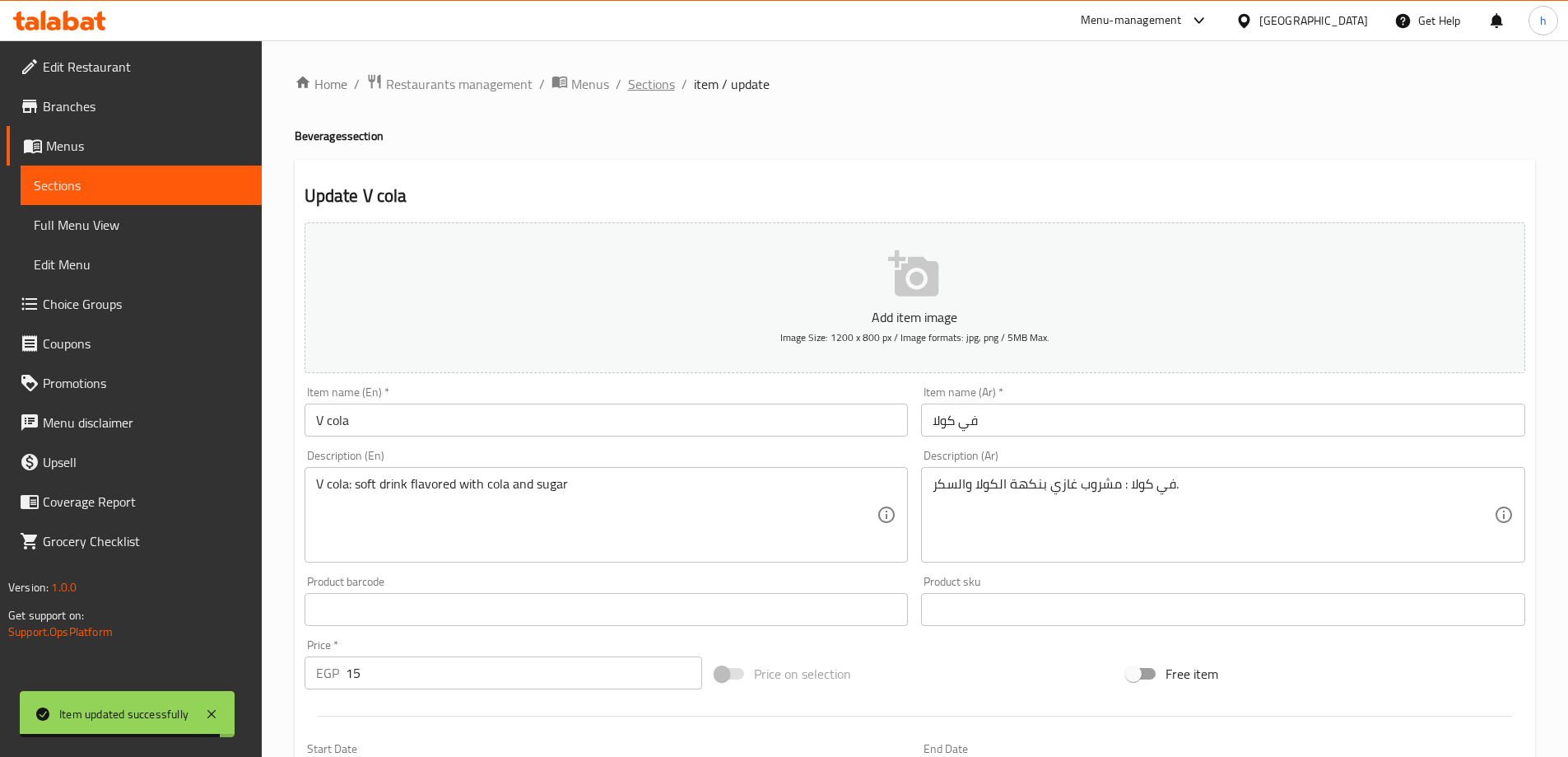
click at [653, 90] on span "Sections" at bounding box center [651, 84] width 47 height 20
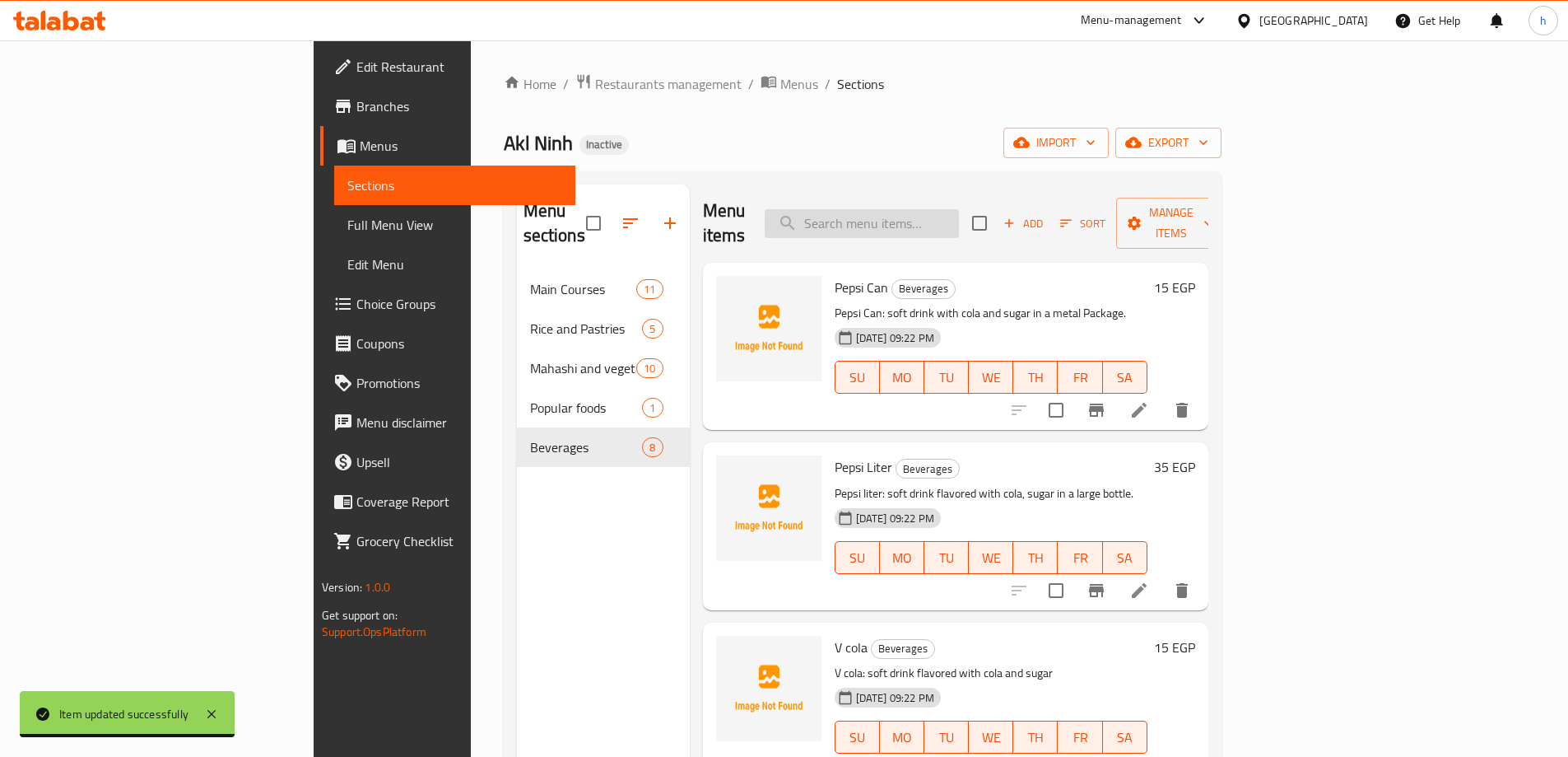
click at [942, 210] on input "search" at bounding box center [862, 223] width 195 height 29
paste input "7 Up"
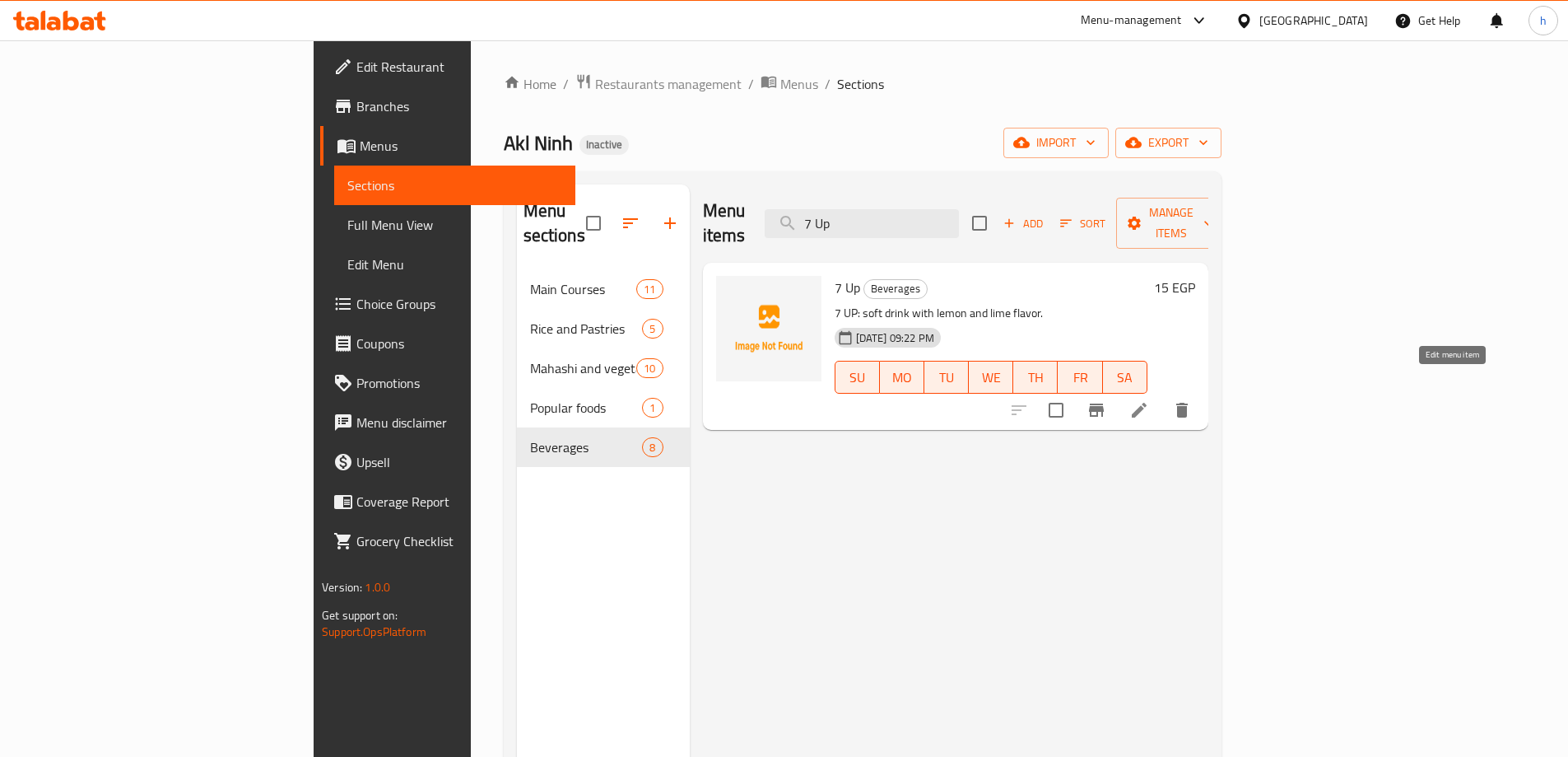
type input "7 Up"
click at [1149, 400] on icon at bounding box center [1139, 409] width 20 height 20
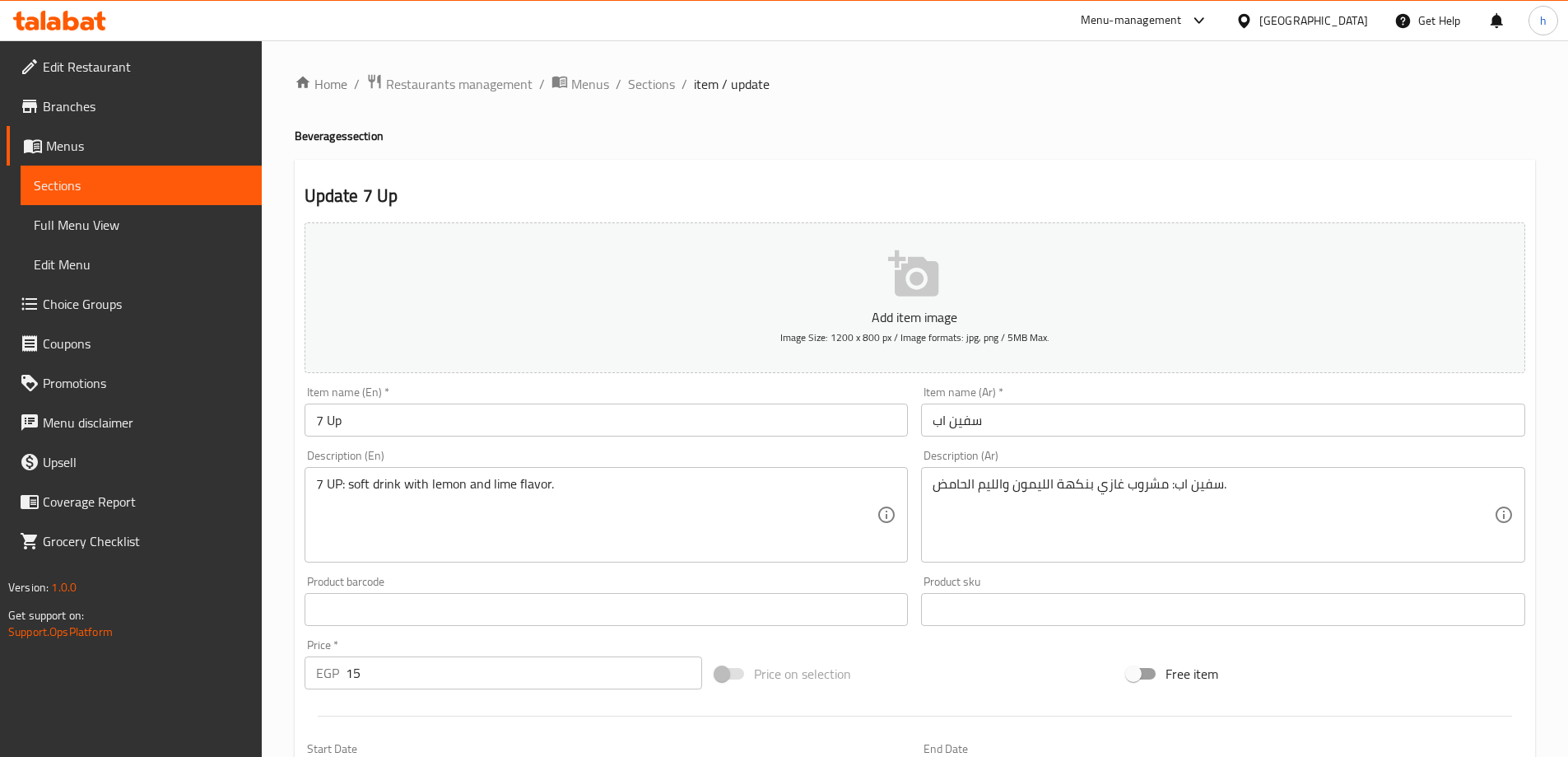
click at [956, 427] on input "سفين اب" at bounding box center [1223, 420] width 605 height 33
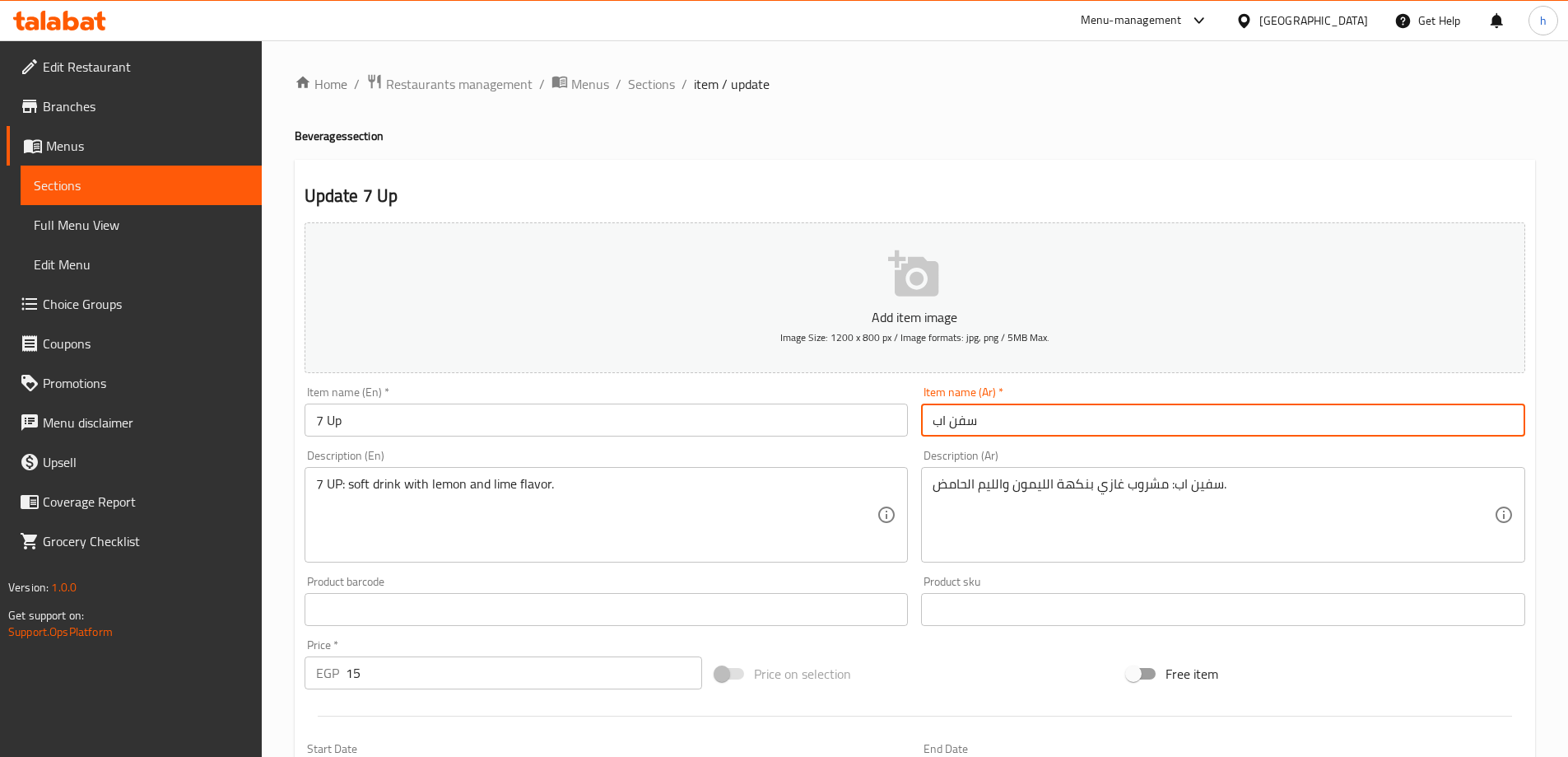
type input "سفين اب"
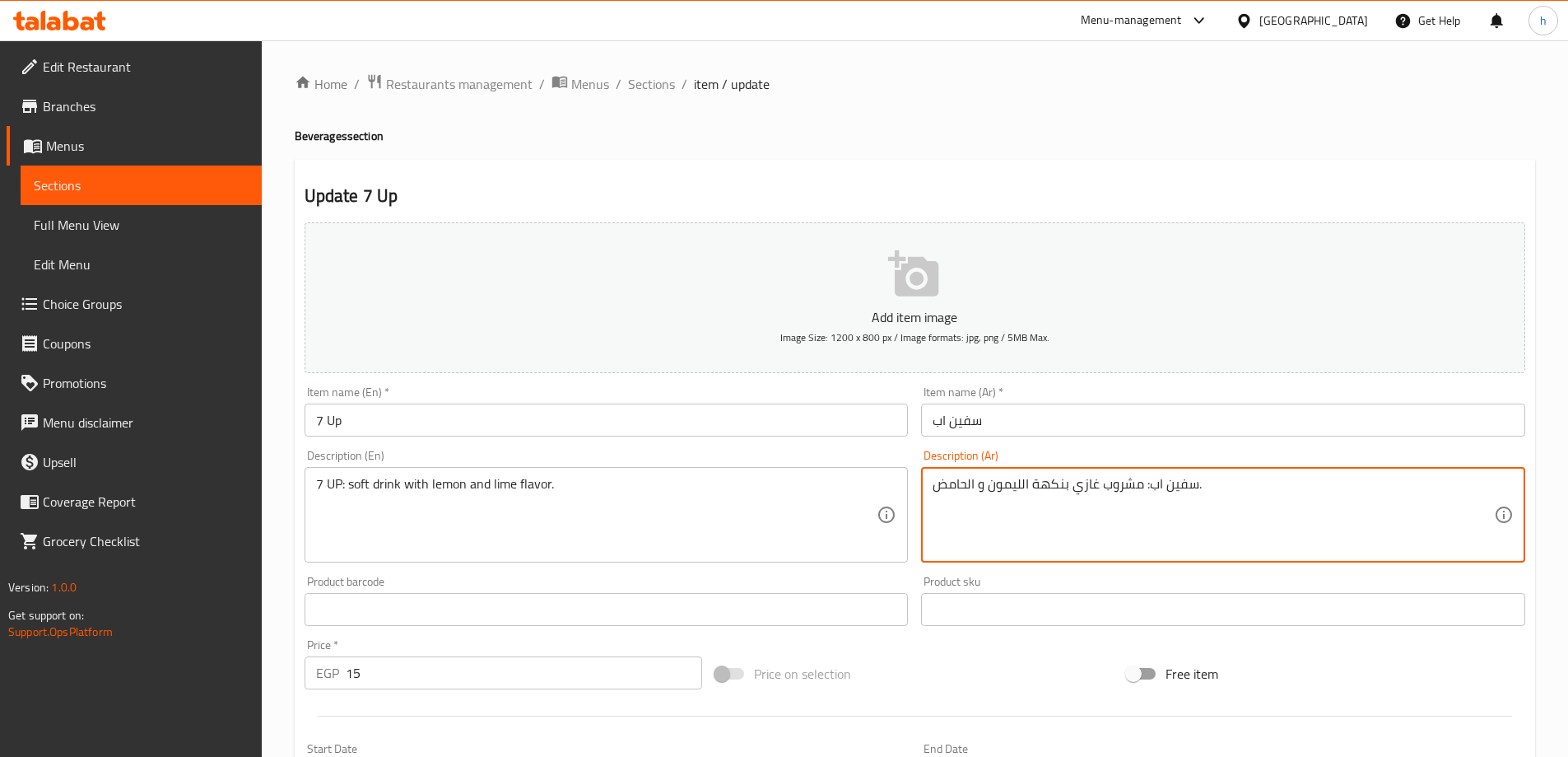
click at [978, 482] on textarea "سفين اب: مشروب غازي بنكهة الليمون و الحامض." at bounding box center [1213, 516] width 562 height 78
click at [1261, 493] on textarea "سفين اب: مشروب غازي بنكهة الليمون وحامض." at bounding box center [1213, 516] width 562 height 78
click at [972, 484] on textarea "سفين اب: مشروب غازي بنكهة الليمون وحامض." at bounding box center [1213, 516] width 562 height 78
click at [967, 488] on textarea "سفين اب: مشروب غازي بنكهة الليمون وحامض." at bounding box center [1213, 516] width 562 height 78
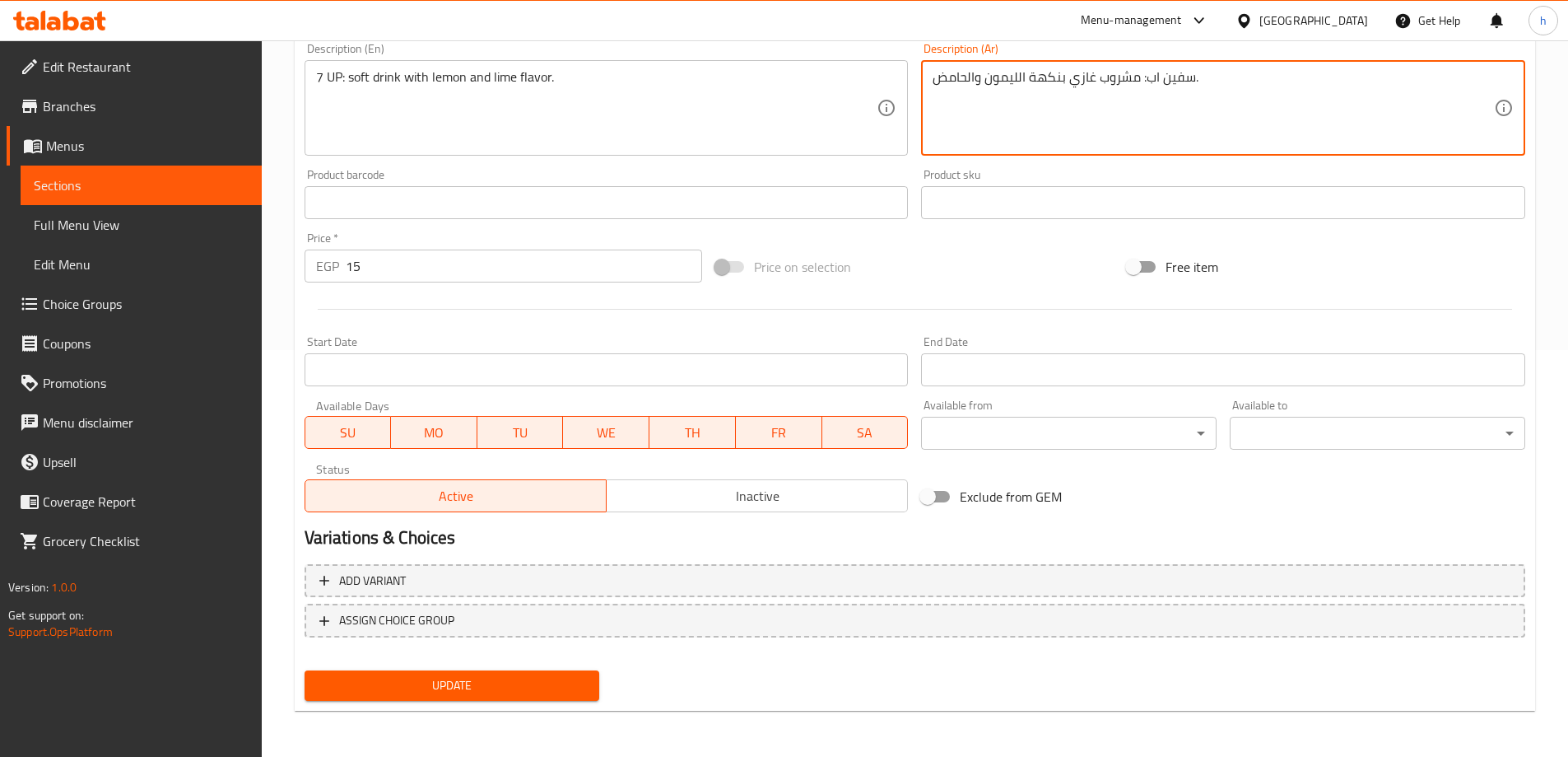
type textarea "سفين اب: مشروب غازي بنكهة الليمون والحامض."
click at [454, 694] on span "Update" at bounding box center [452, 686] width 269 height 21
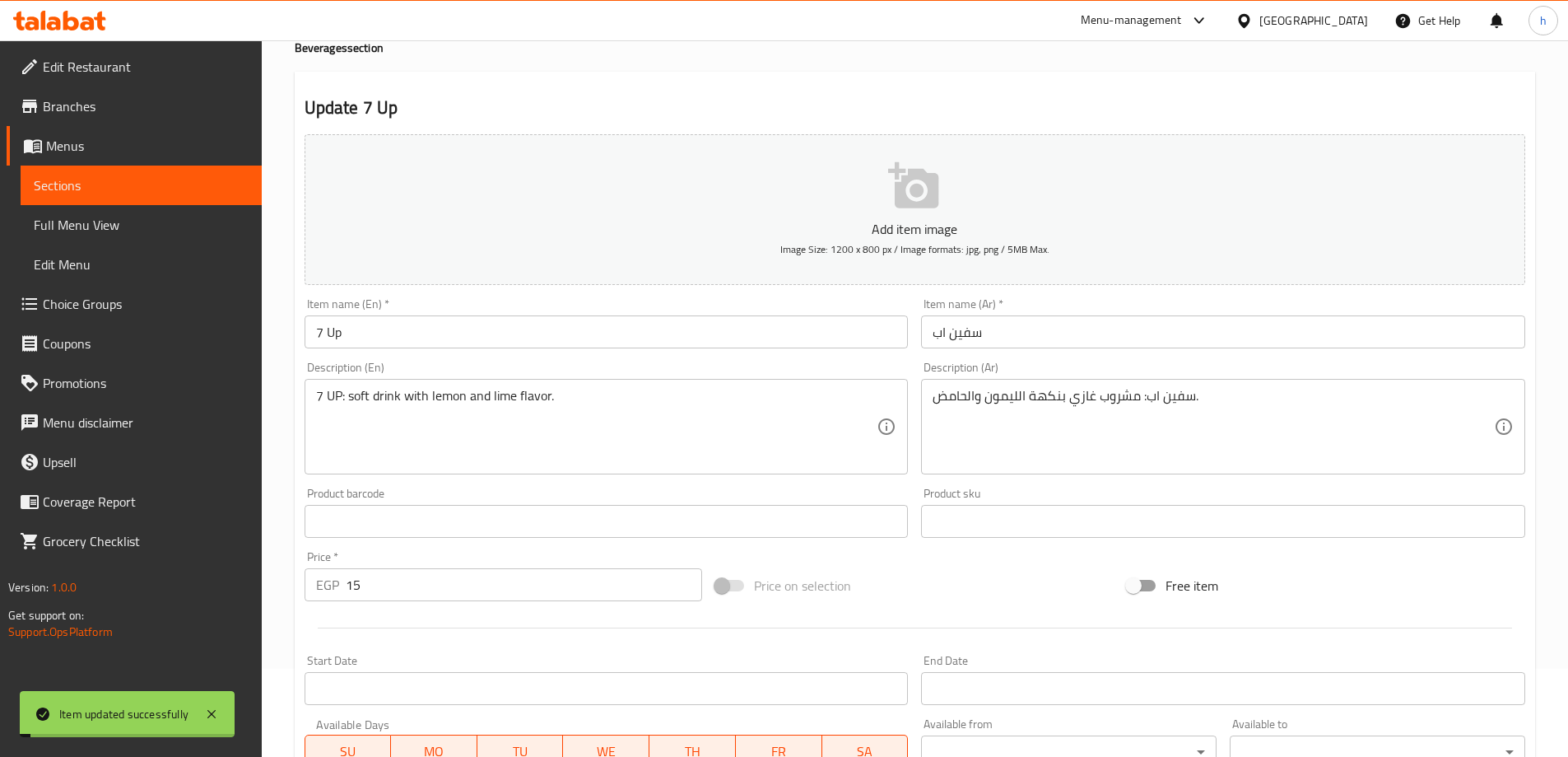
scroll to position [0, 0]
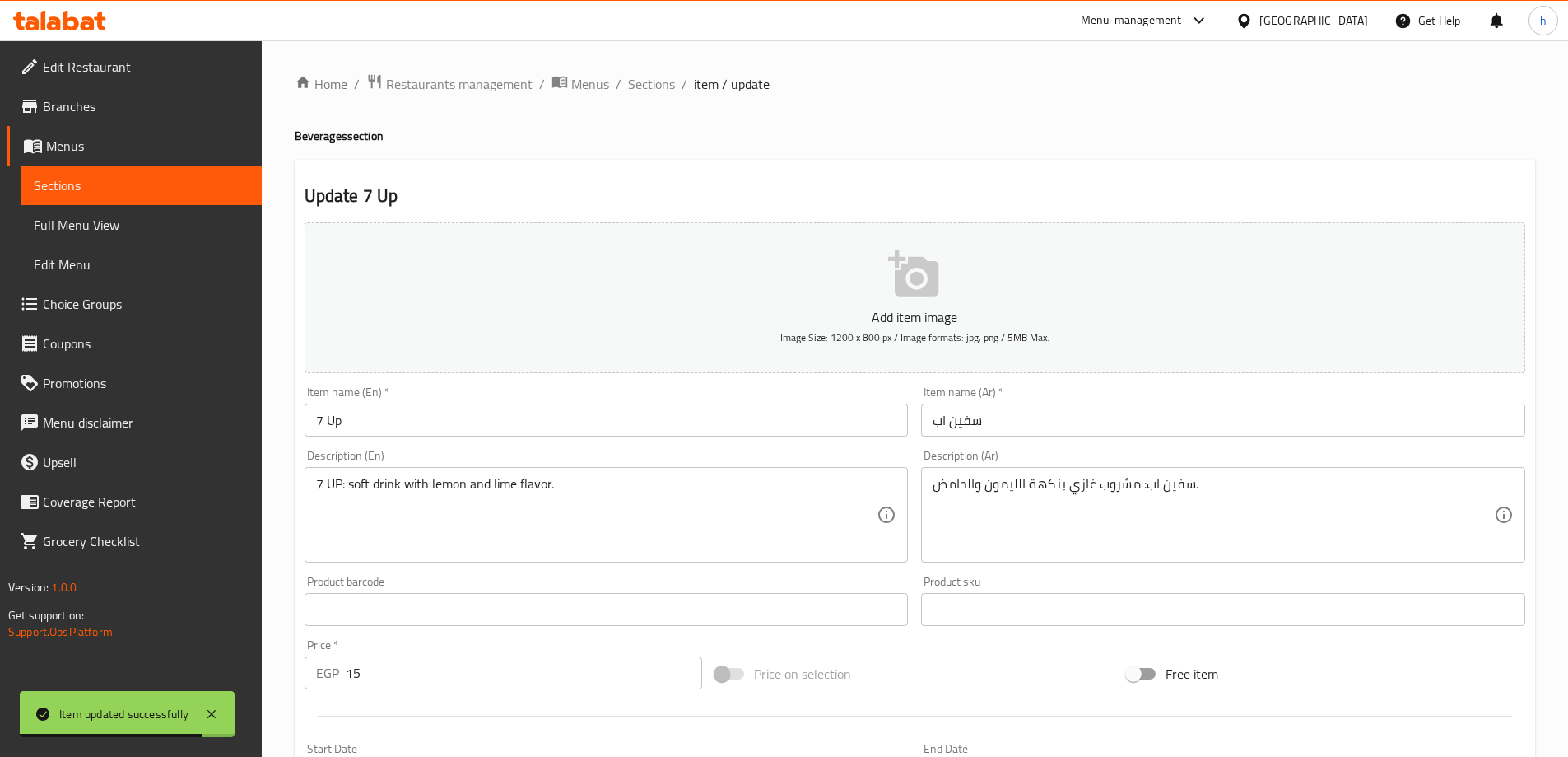
click at [388, 415] on input "7 Up" at bounding box center [607, 420] width 605 height 33
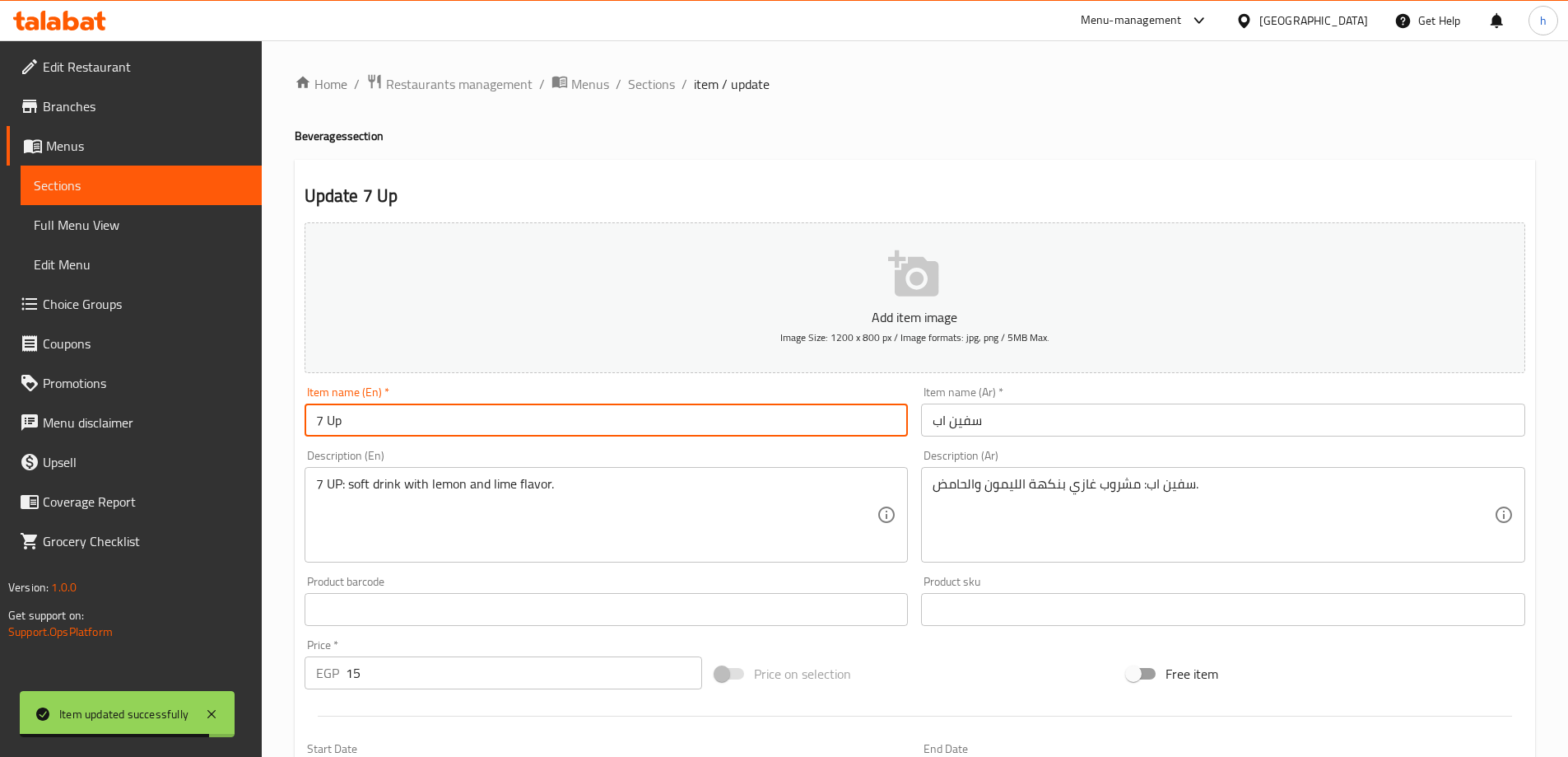
click at [388, 415] on input "7 Up" at bounding box center [607, 420] width 605 height 33
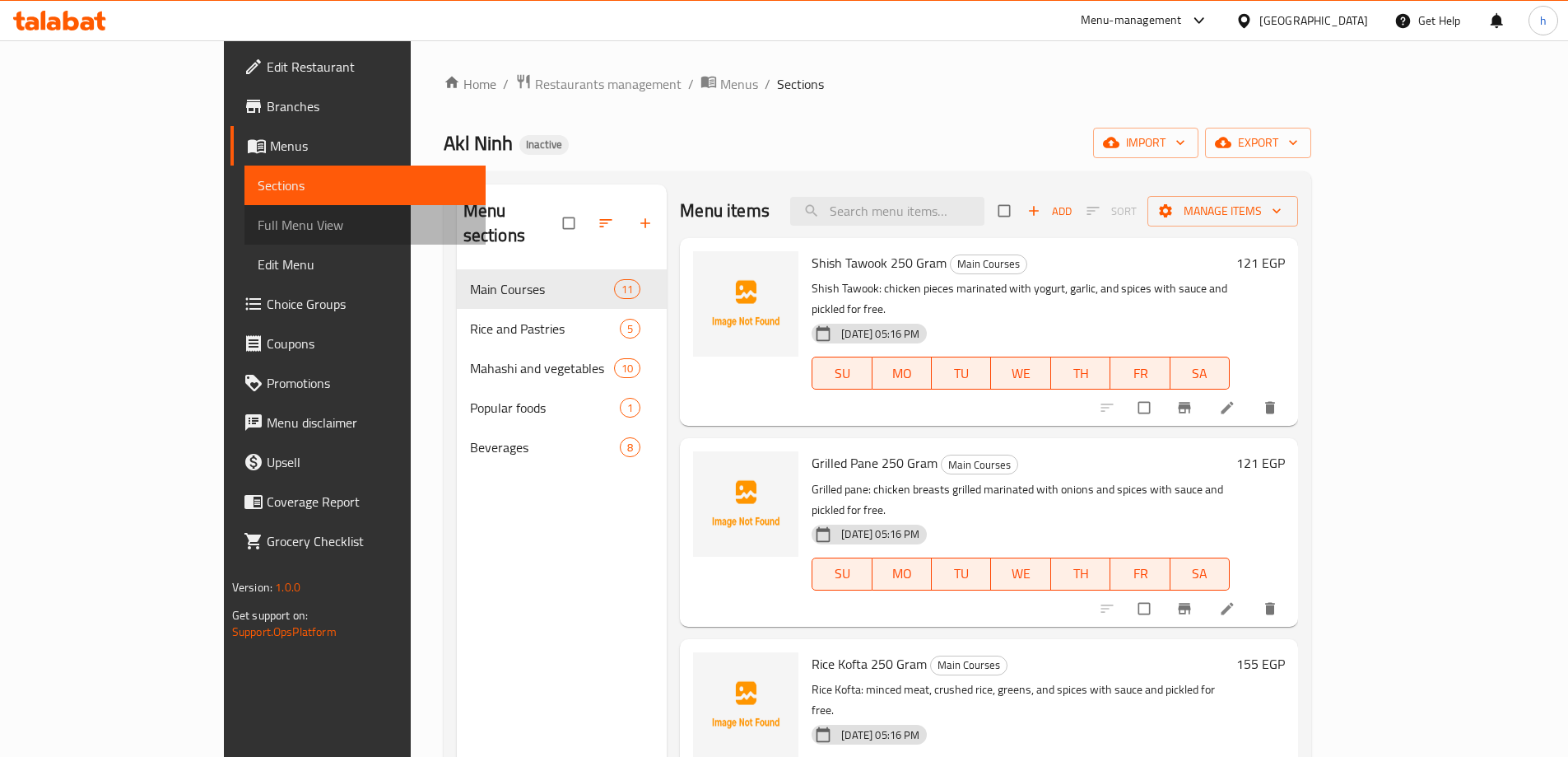
click at [258, 226] on span "Full Menu View" at bounding box center [365, 225] width 215 height 20
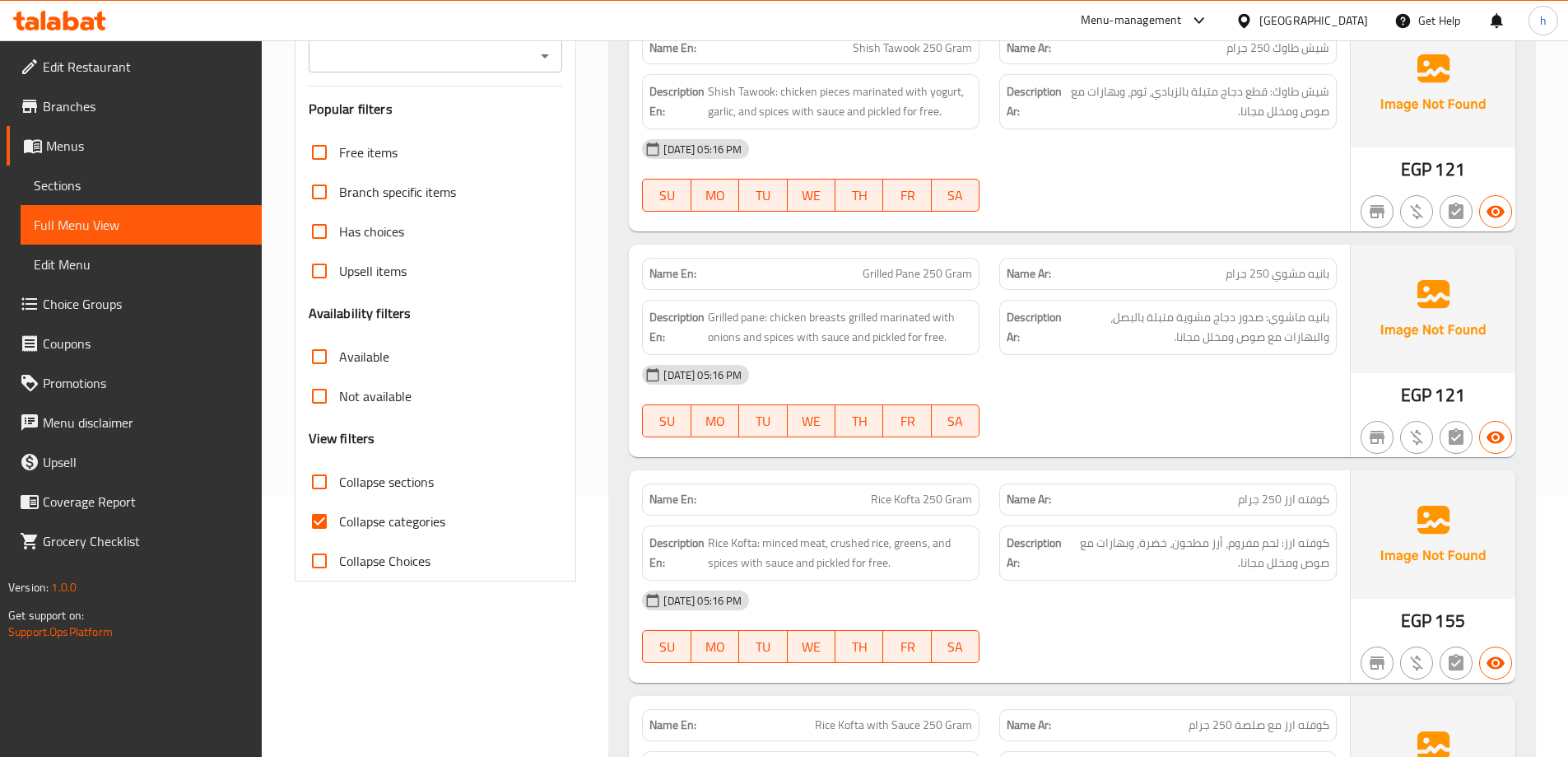
scroll to position [82, 0]
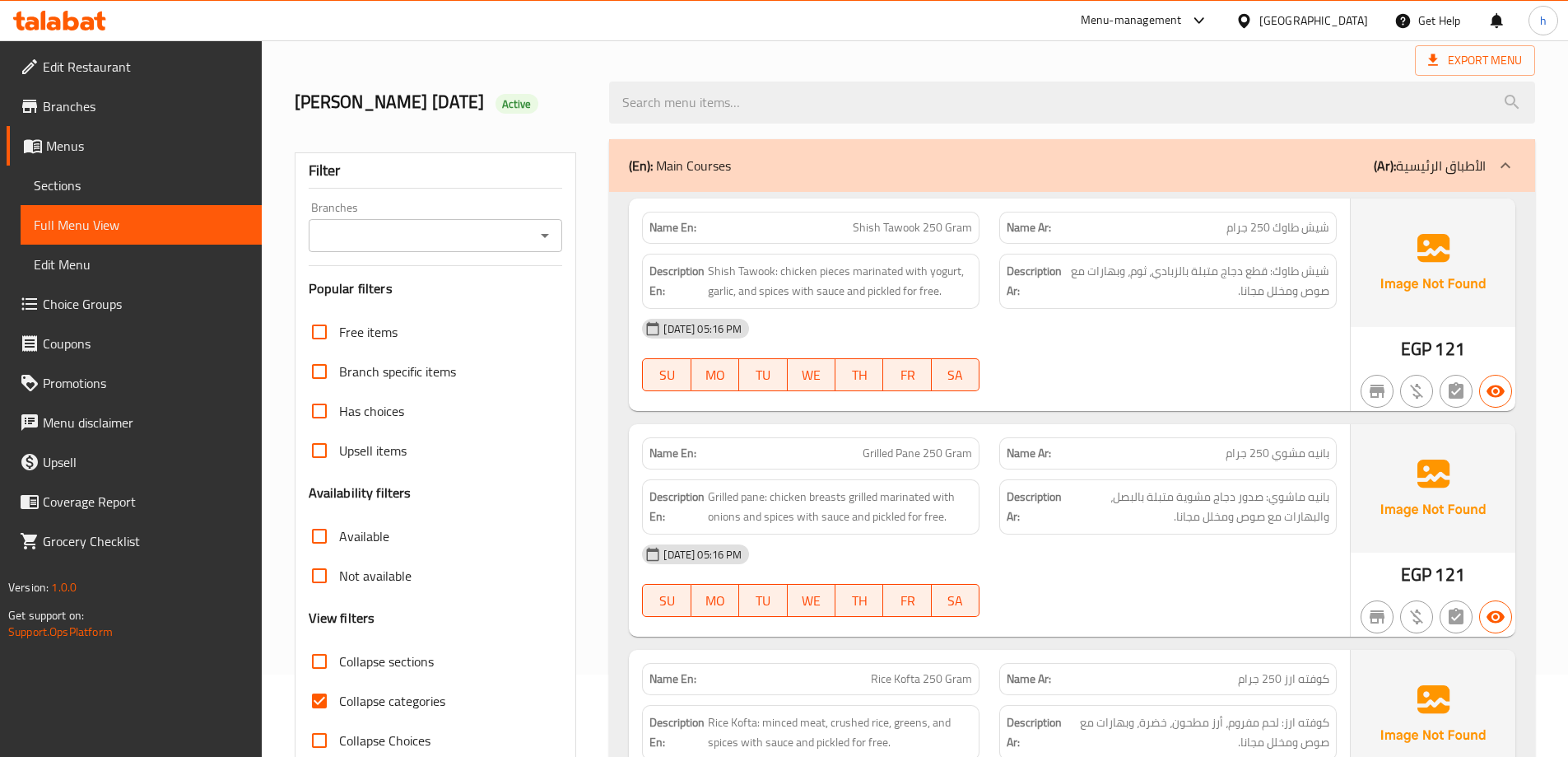
click at [324, 662] on input "Collapse sections" at bounding box center [320, 661] width 39 height 39
checkbox input "true"
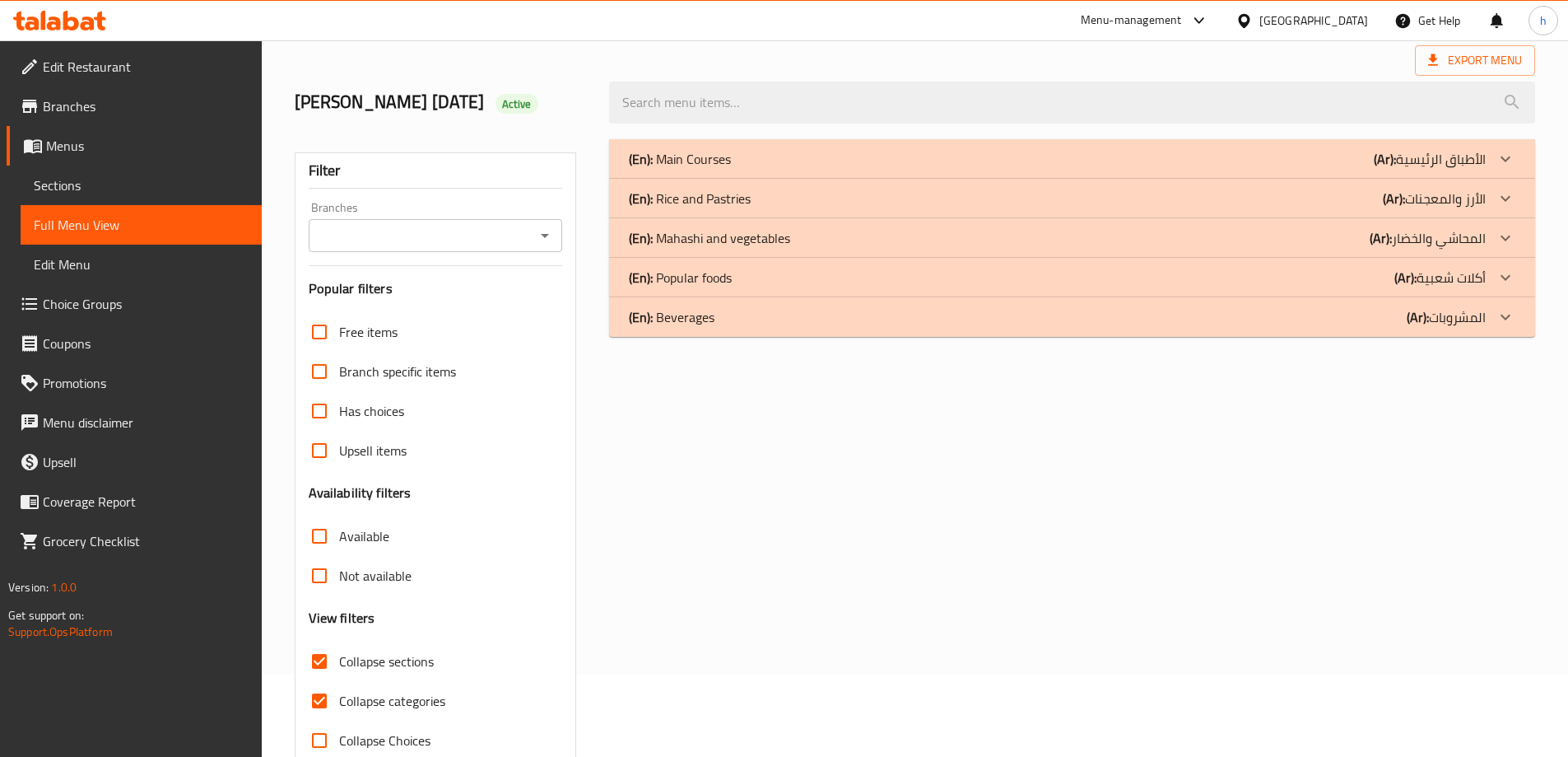
click at [320, 701] on input "Collapse categories" at bounding box center [320, 701] width 39 height 39
checkbox input "false"
click at [748, 199] on p "(En): Rice and Pastries" at bounding box center [689, 198] width 122 height 20
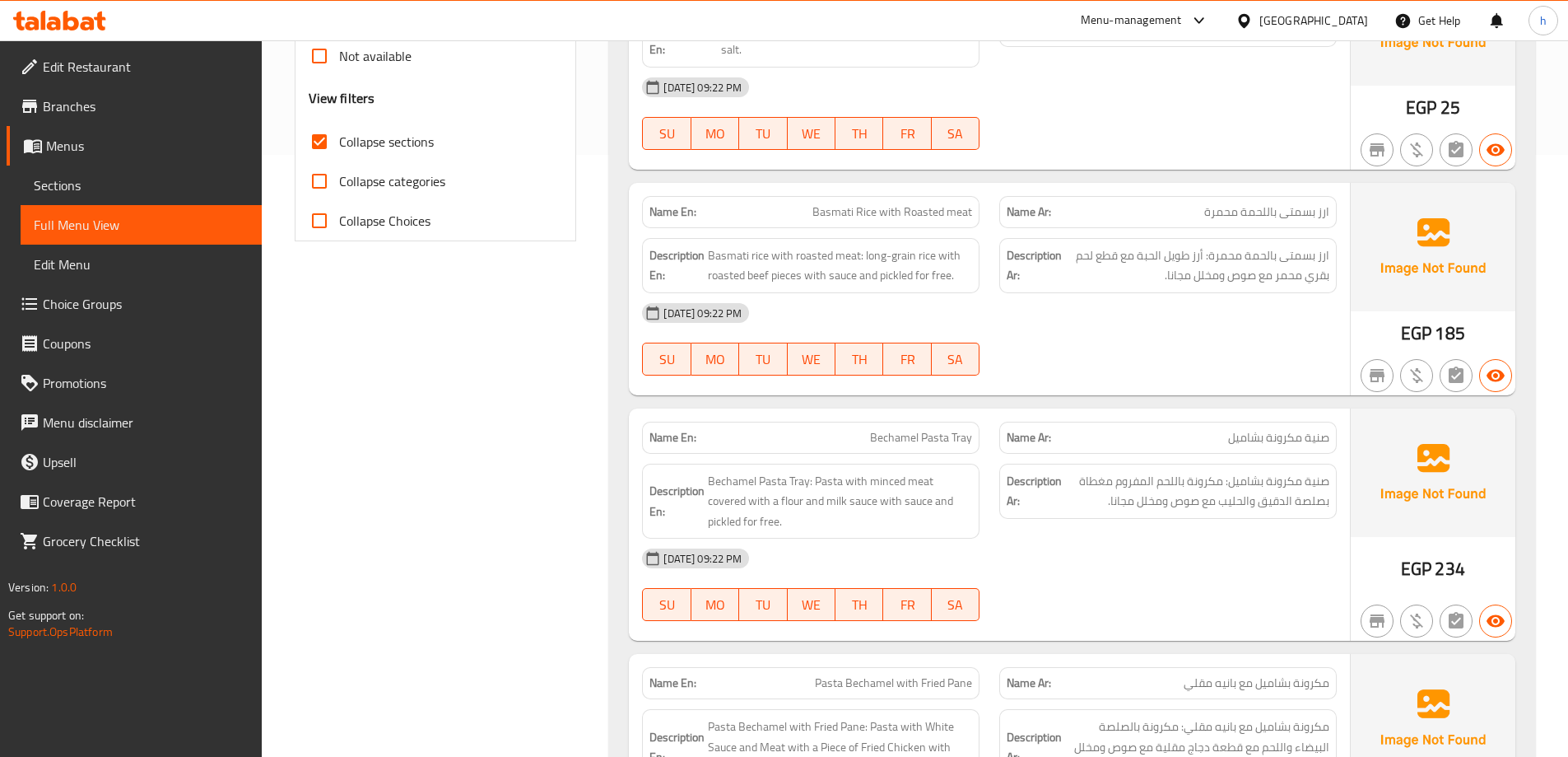
scroll to position [930, 0]
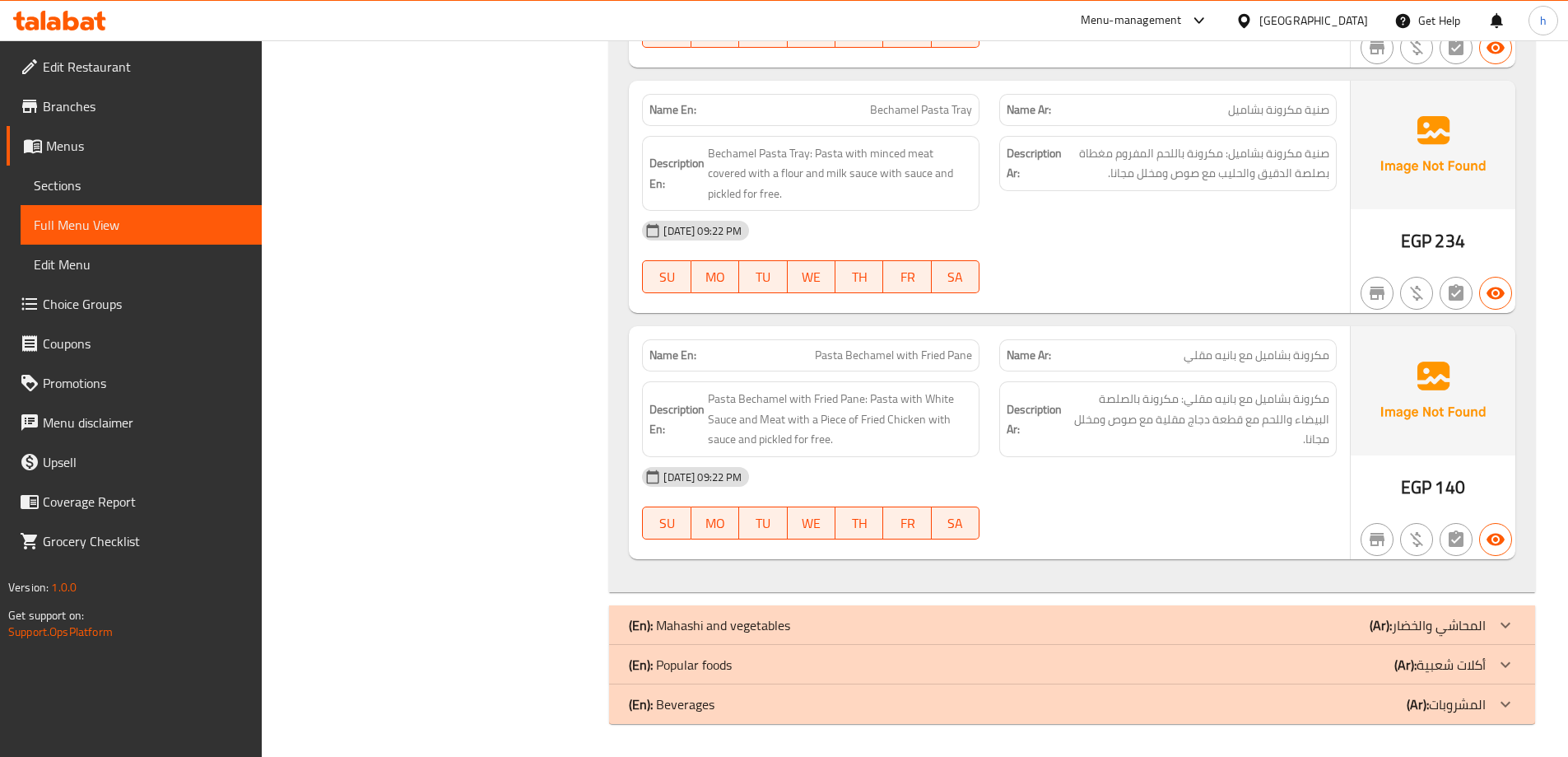
click at [713, 720] on div "(En): Beverages (Ar): المشروبات" at bounding box center [1072, 704] width 926 height 39
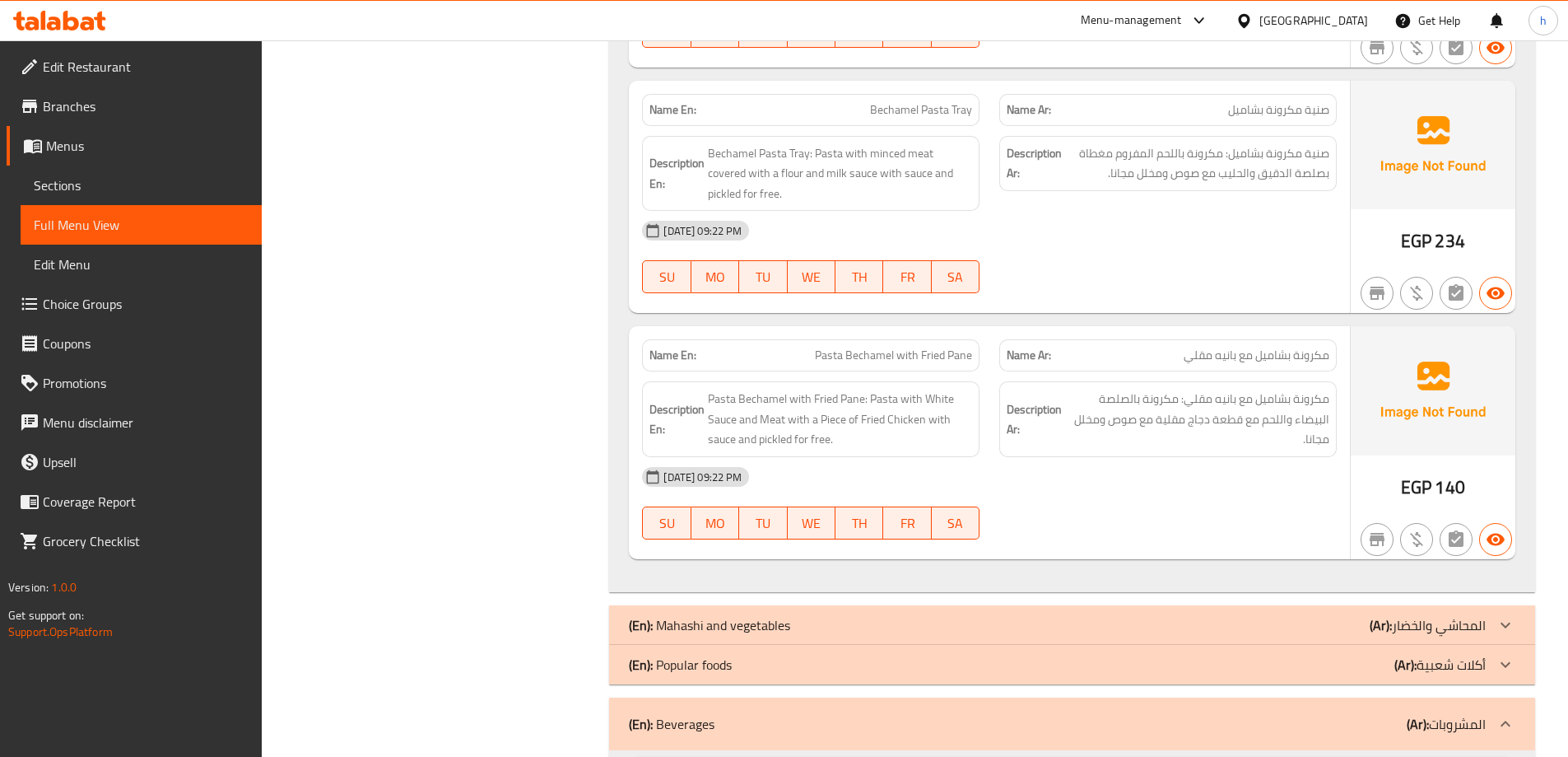
click at [731, 674] on p "(En): Popular foods" at bounding box center [680, 664] width 102 height 20
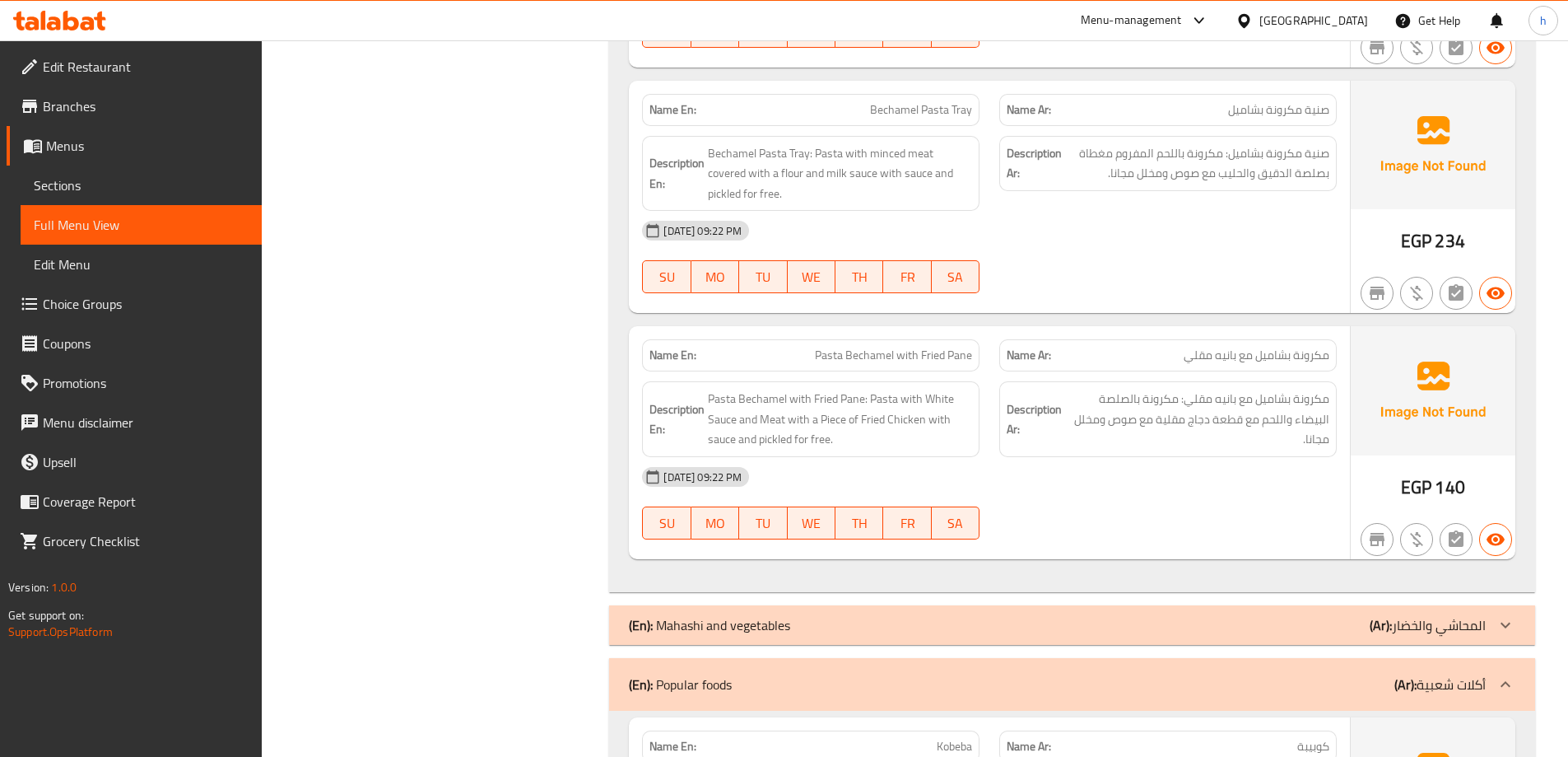
click at [736, 635] on p "(En): Mahashi and vegetables" at bounding box center [709, 625] width 161 height 20
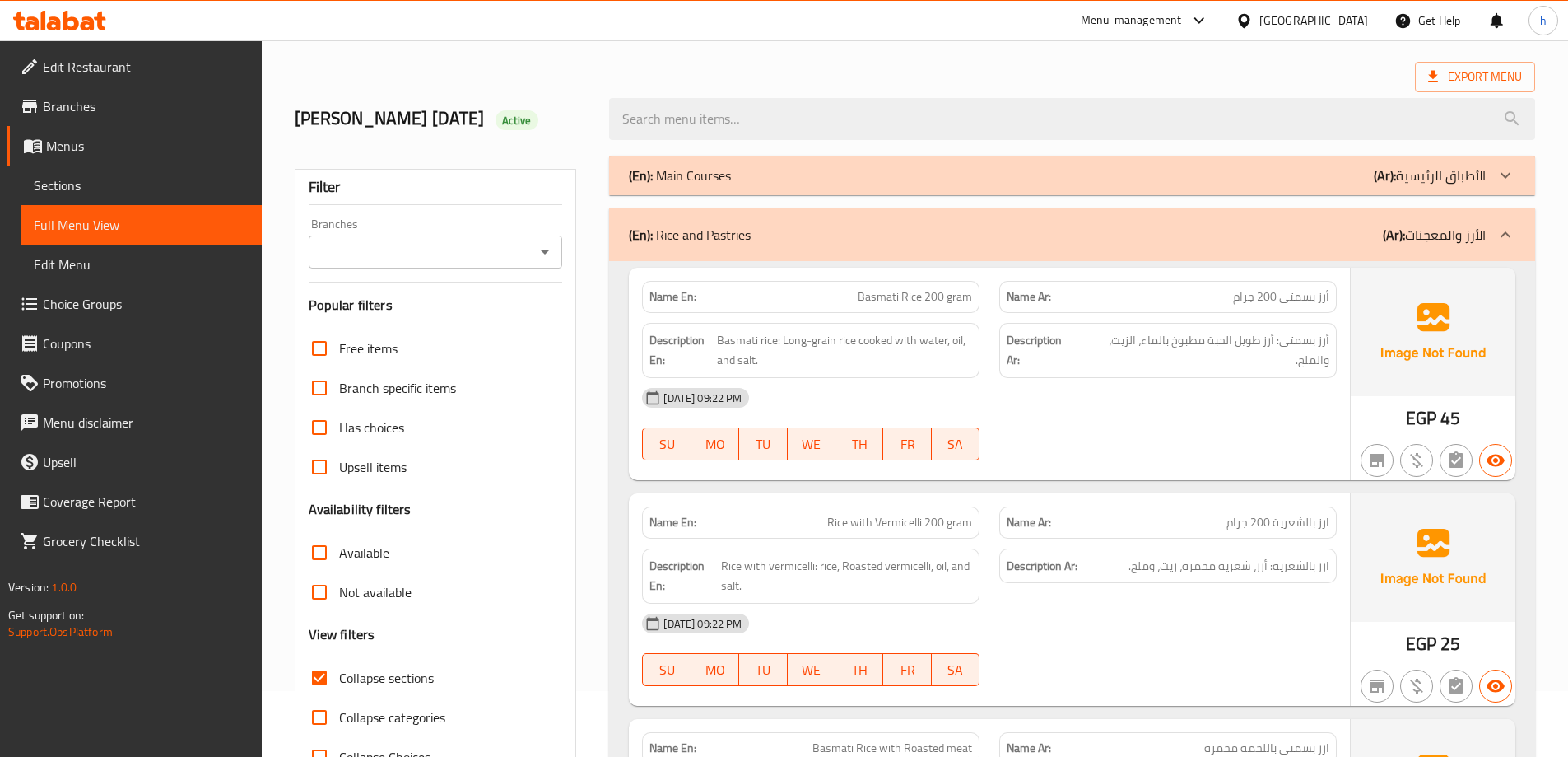
scroll to position [106, 0]
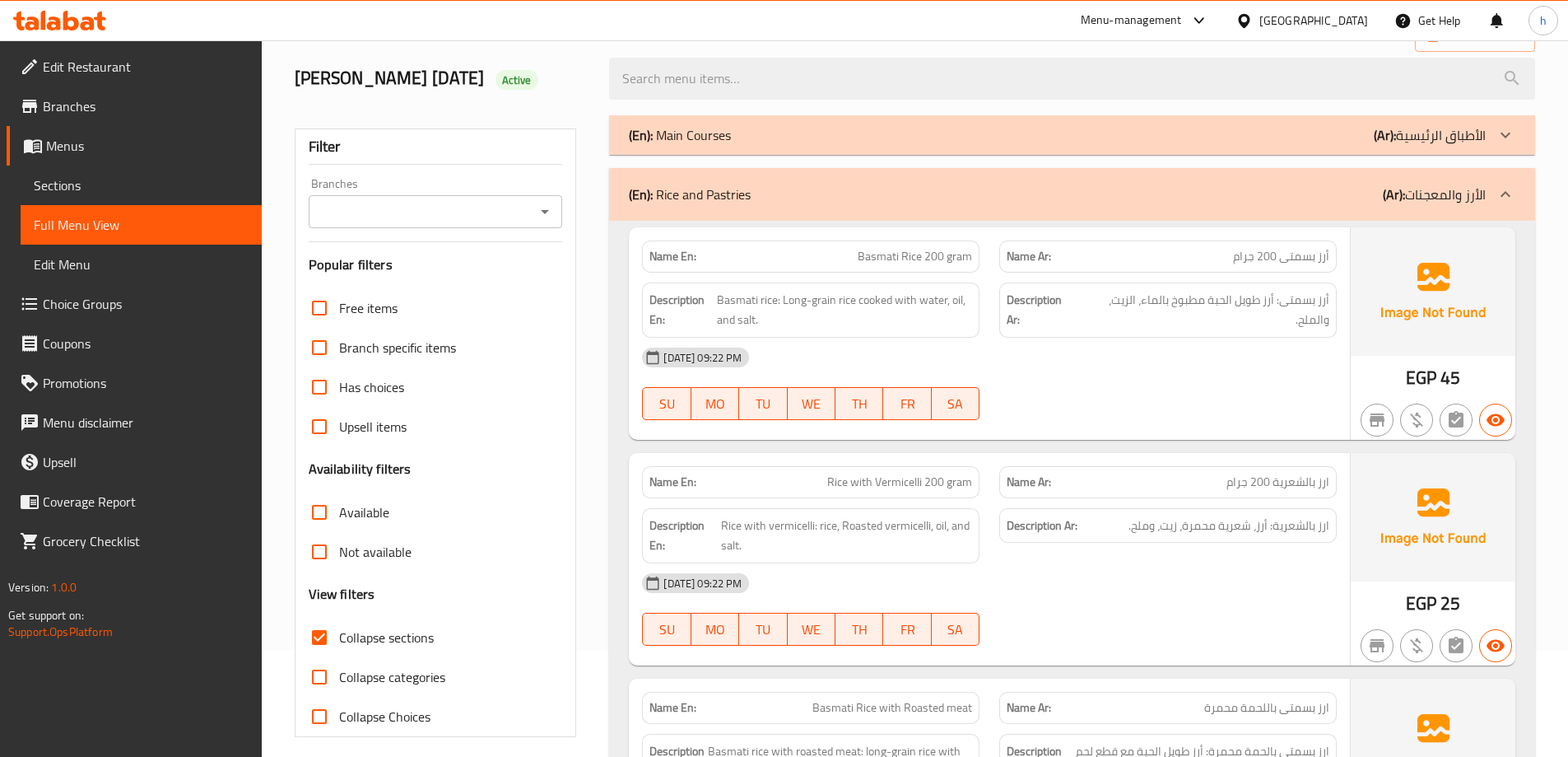
click at [997, 361] on div "[DATE] 09:22 PM" at bounding box center [989, 357] width 715 height 39
click at [1127, 365] on div "[DATE] 09:22 PM" at bounding box center [989, 357] width 715 height 39
click at [1104, 401] on div "[DATE] 09:22 PM SU MO TU WE TH FR SA" at bounding box center [989, 383] width 715 height 92
click at [1095, 381] on div "[DATE] 09:22 PM SU MO TU WE TH FR SA" at bounding box center [989, 383] width 715 height 92
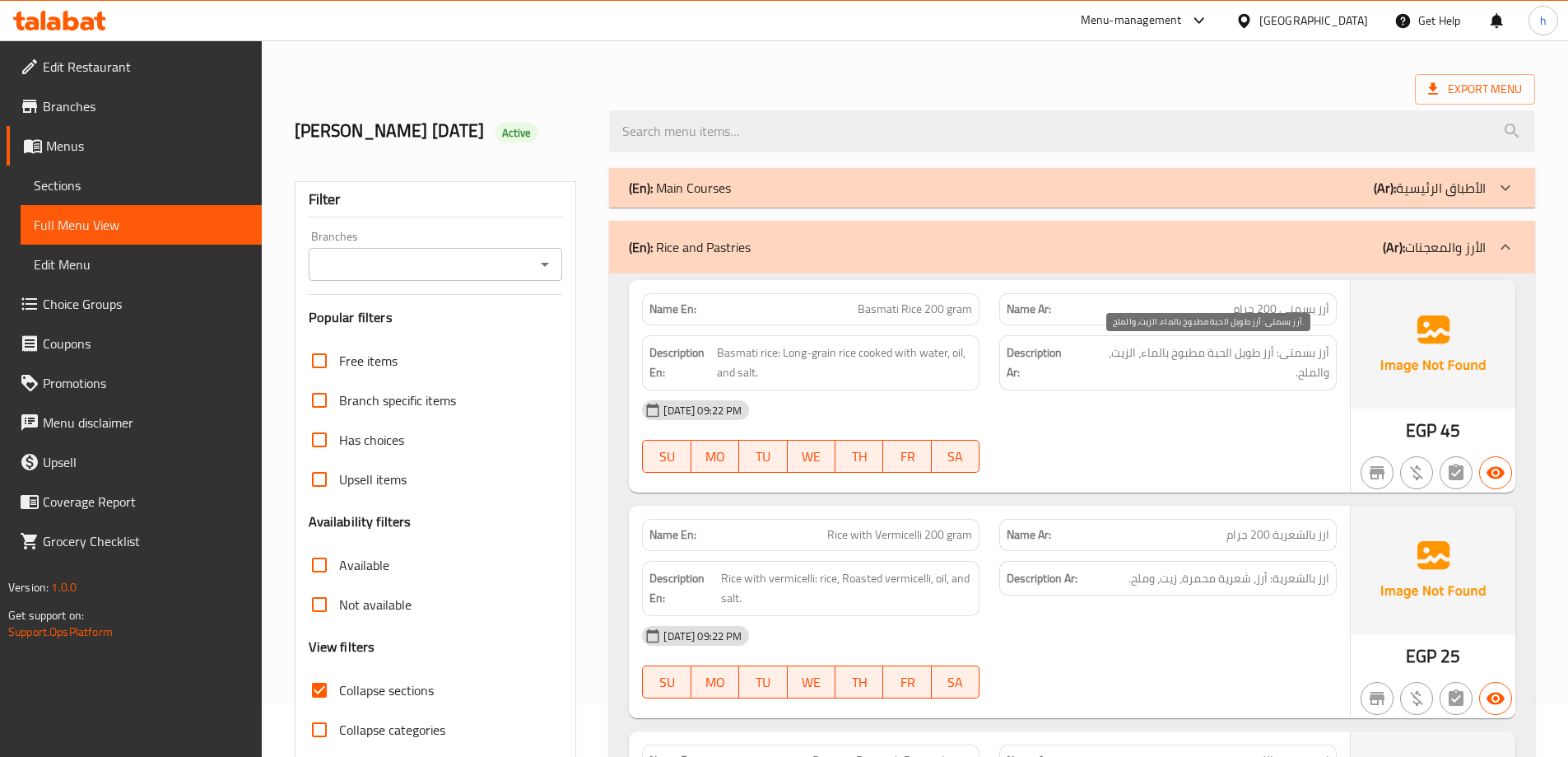
scroll to position [82, 0]
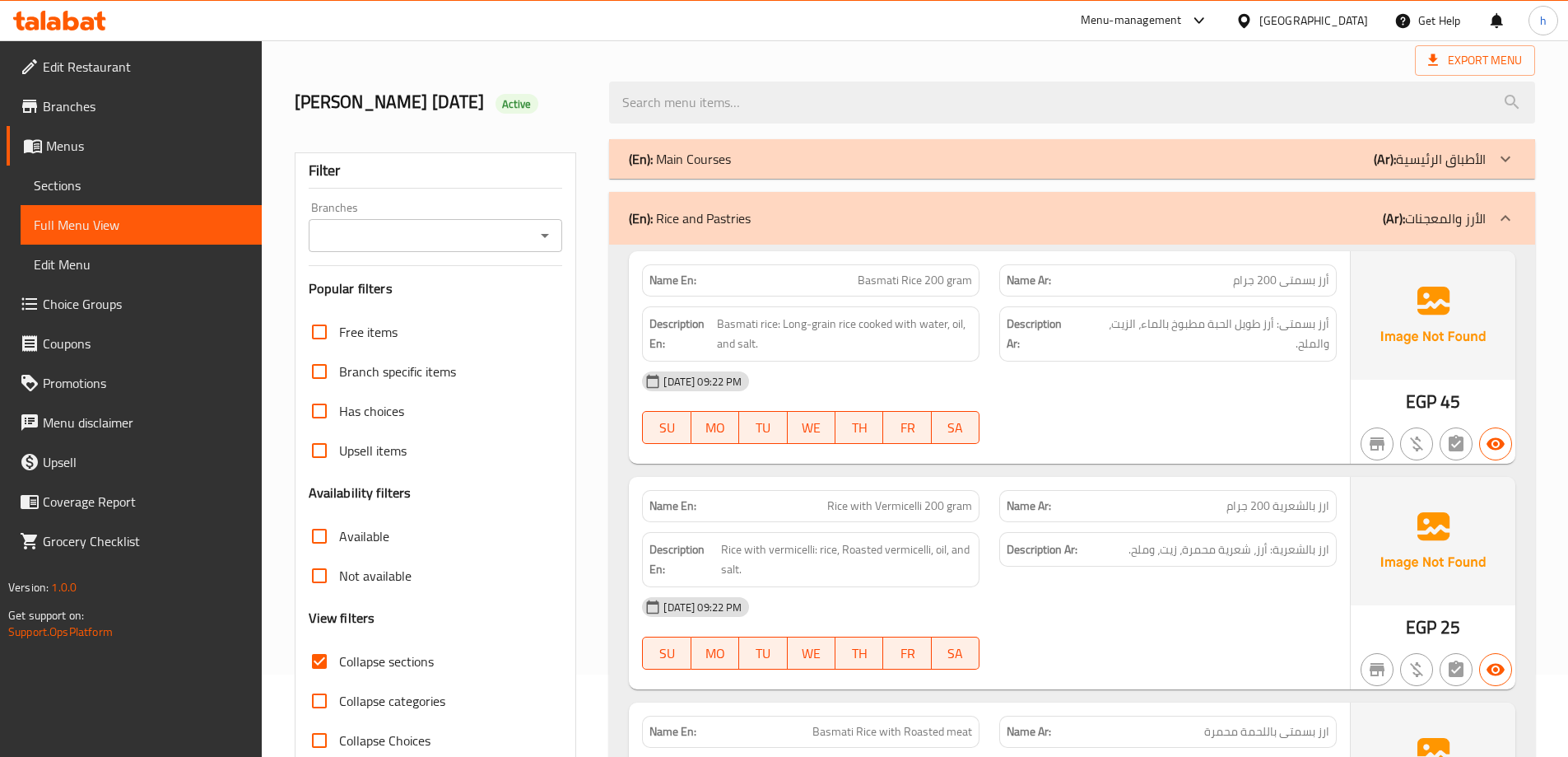
click at [1163, 390] on div "[DATE] 09:22 PM" at bounding box center [989, 381] width 715 height 39
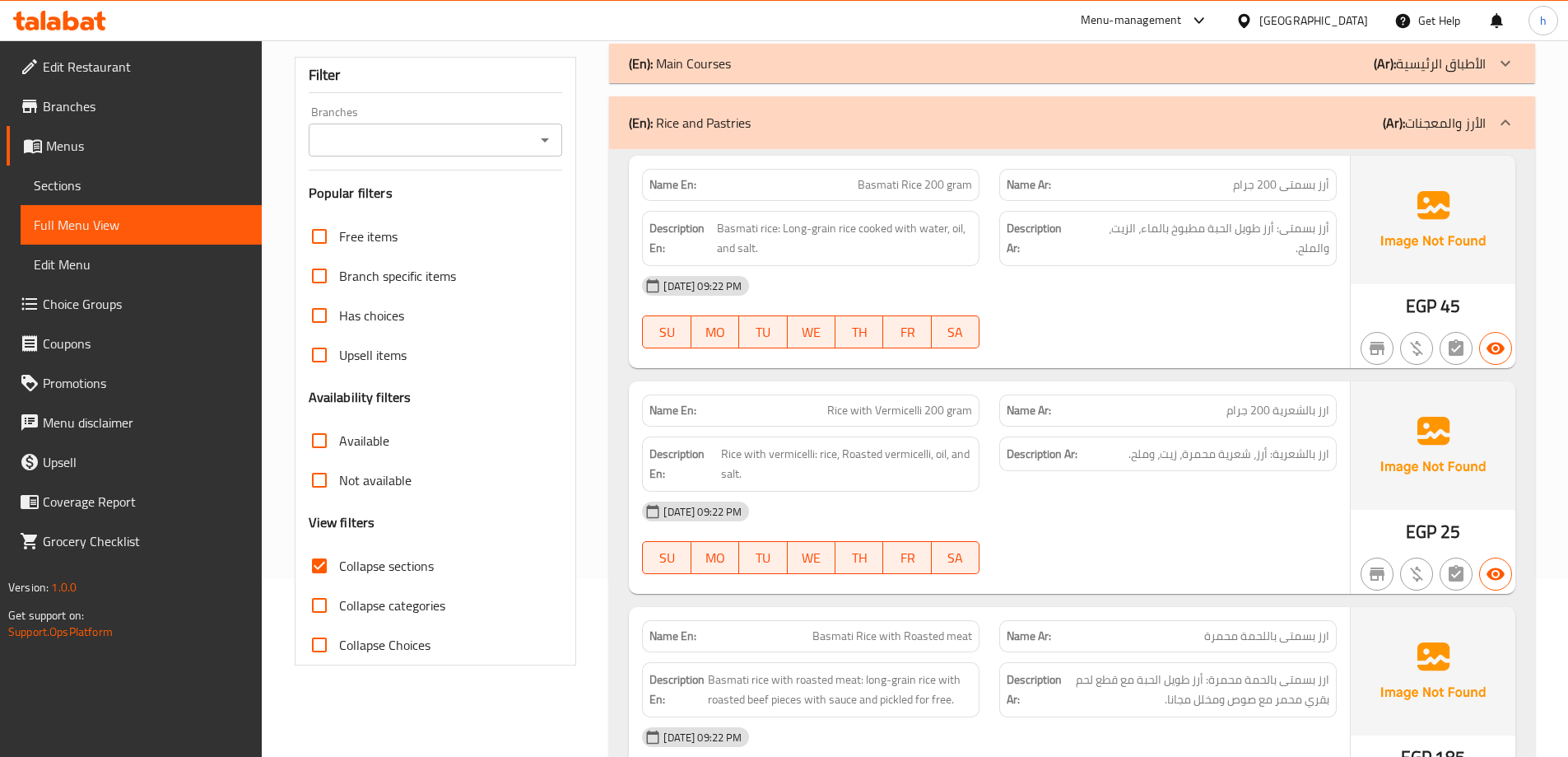
scroll to position [181, 0]
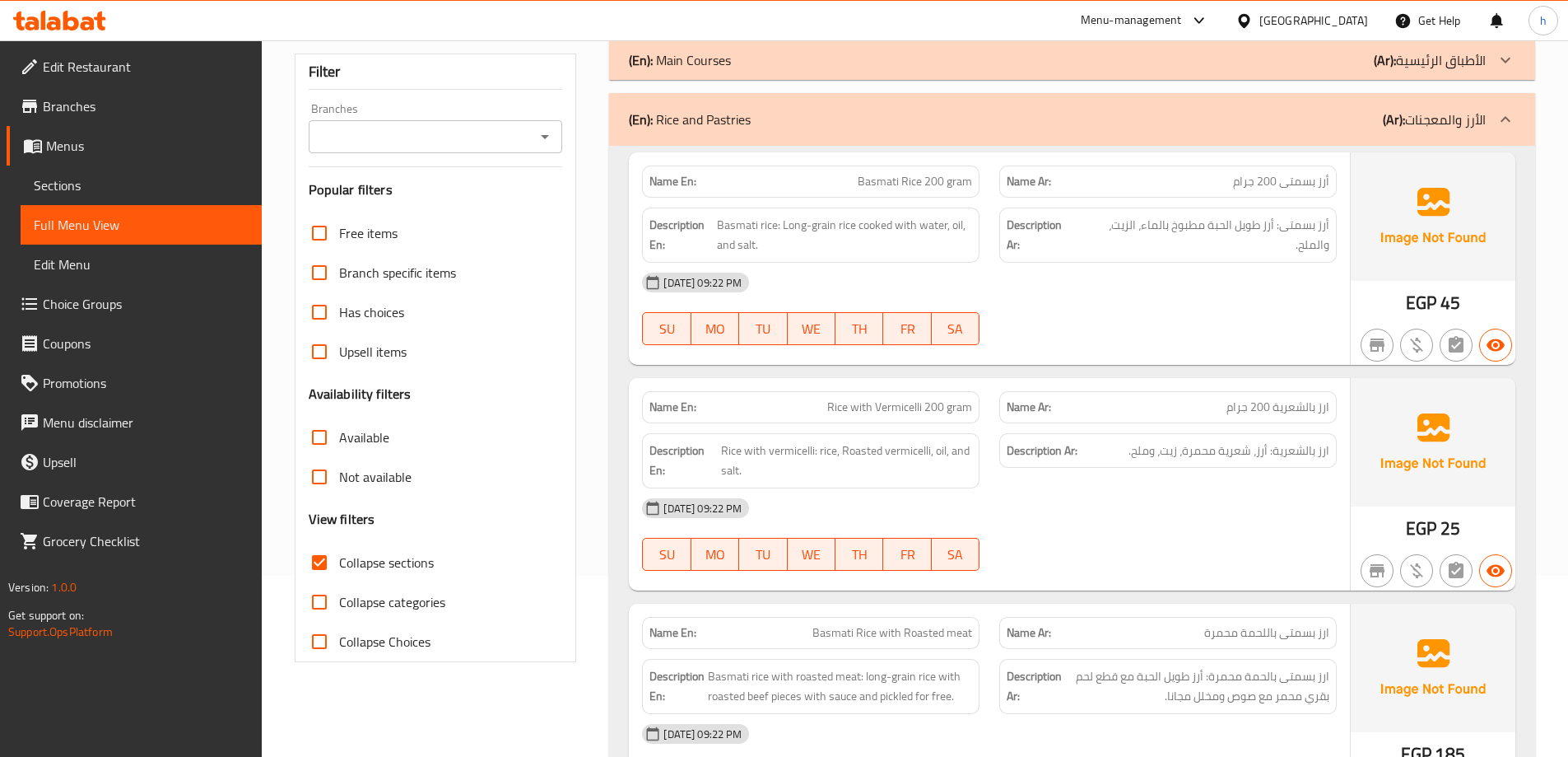
click at [1094, 278] on div "[DATE] 09:22 PM" at bounding box center [989, 282] width 715 height 39
click at [1136, 313] on div "[DATE] 09:22 PM SU MO TU WE TH FR SA" at bounding box center [989, 309] width 715 height 92
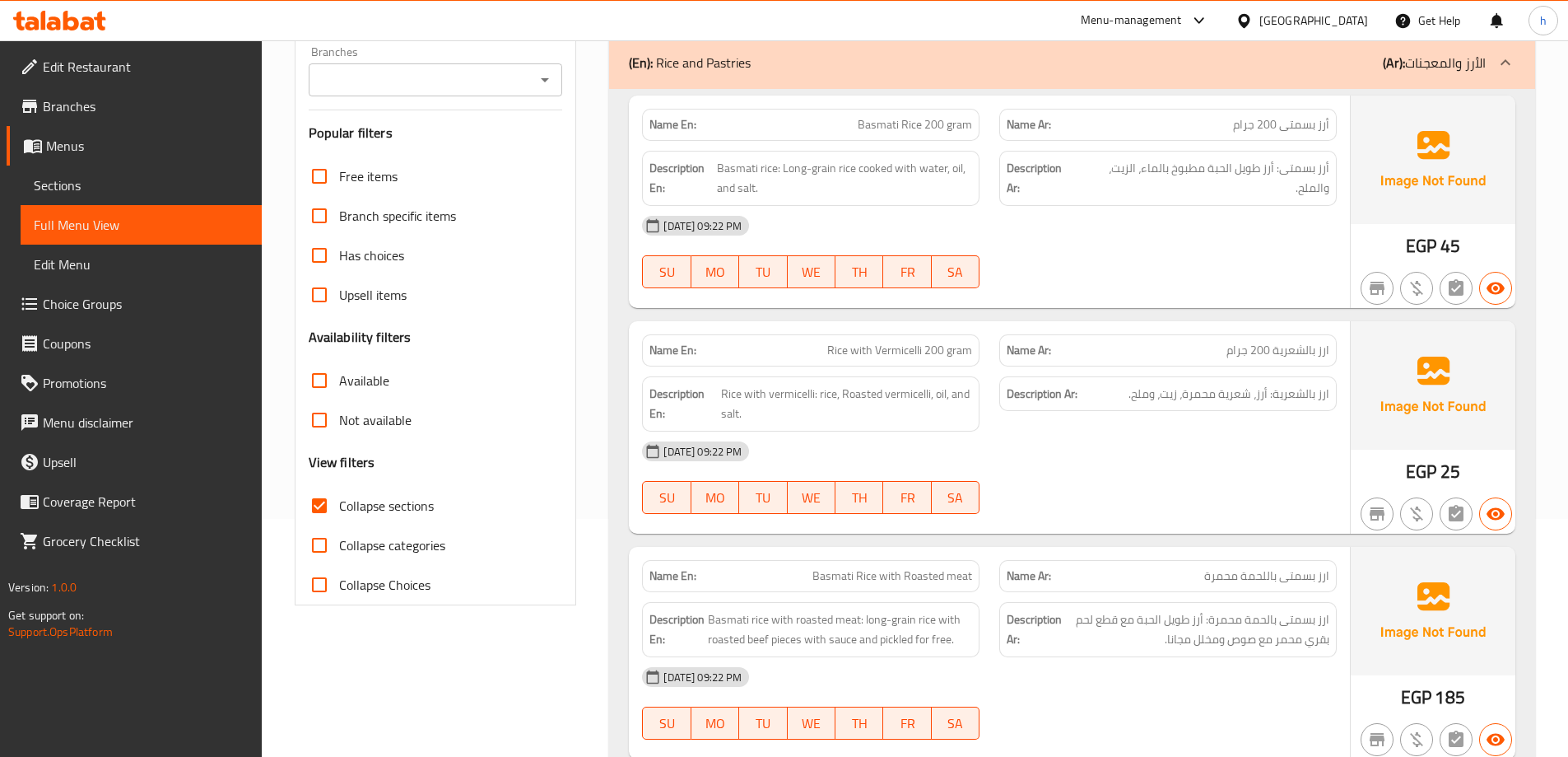
scroll to position [264, 0]
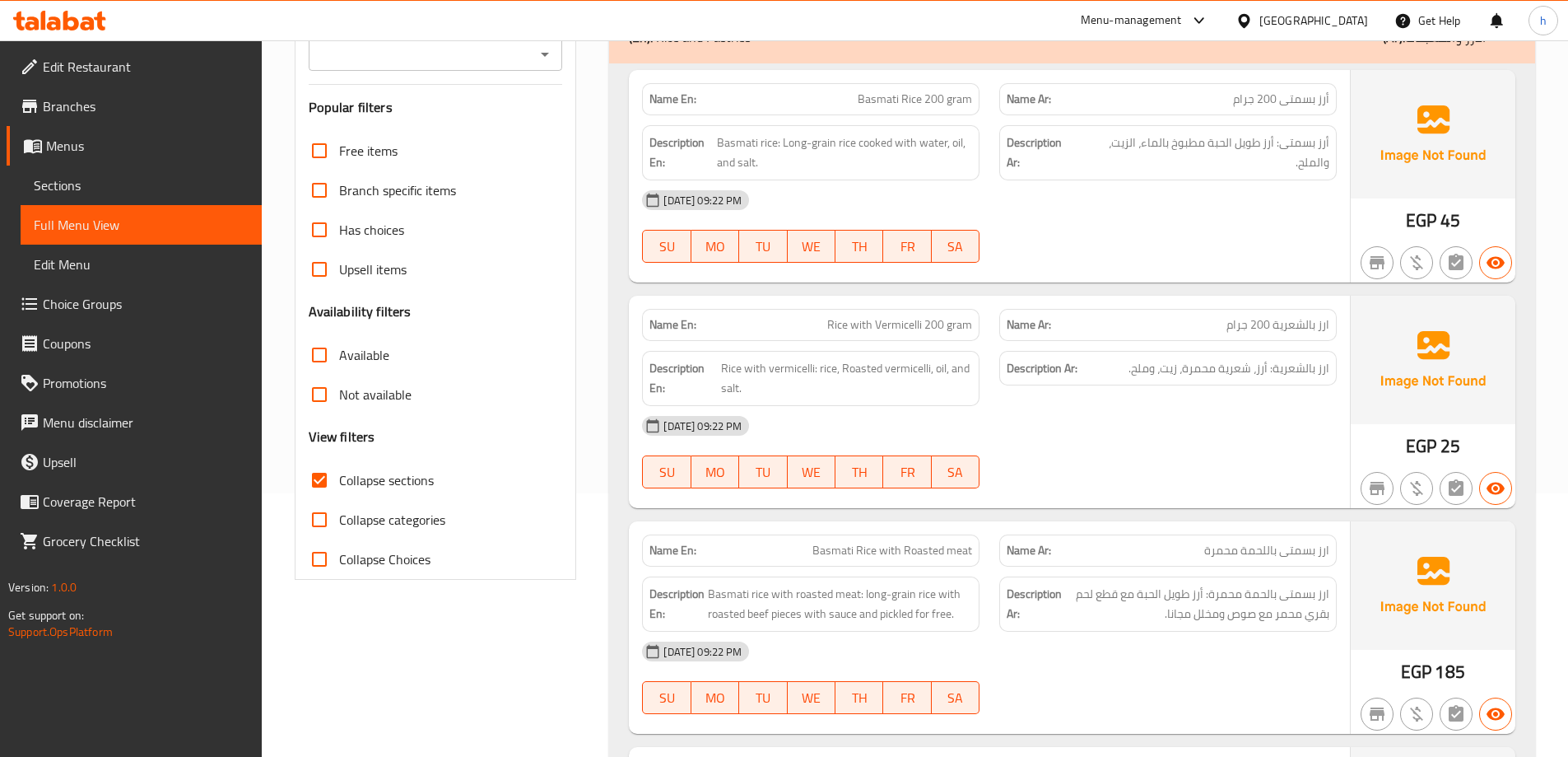
click at [1071, 406] on div "[DATE] 09:22 PM" at bounding box center [989, 426] width 715 height 39
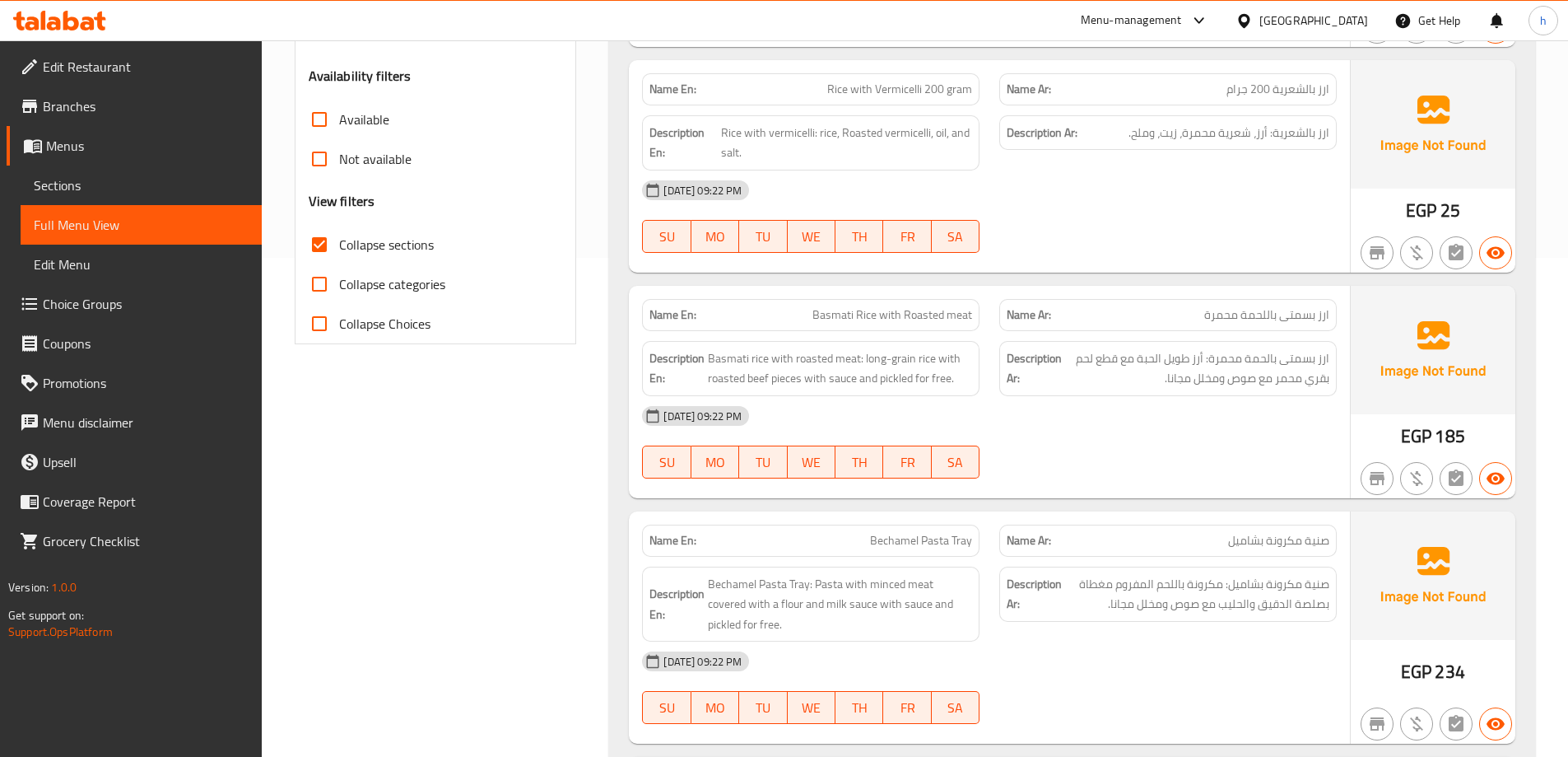
scroll to position [527, 0]
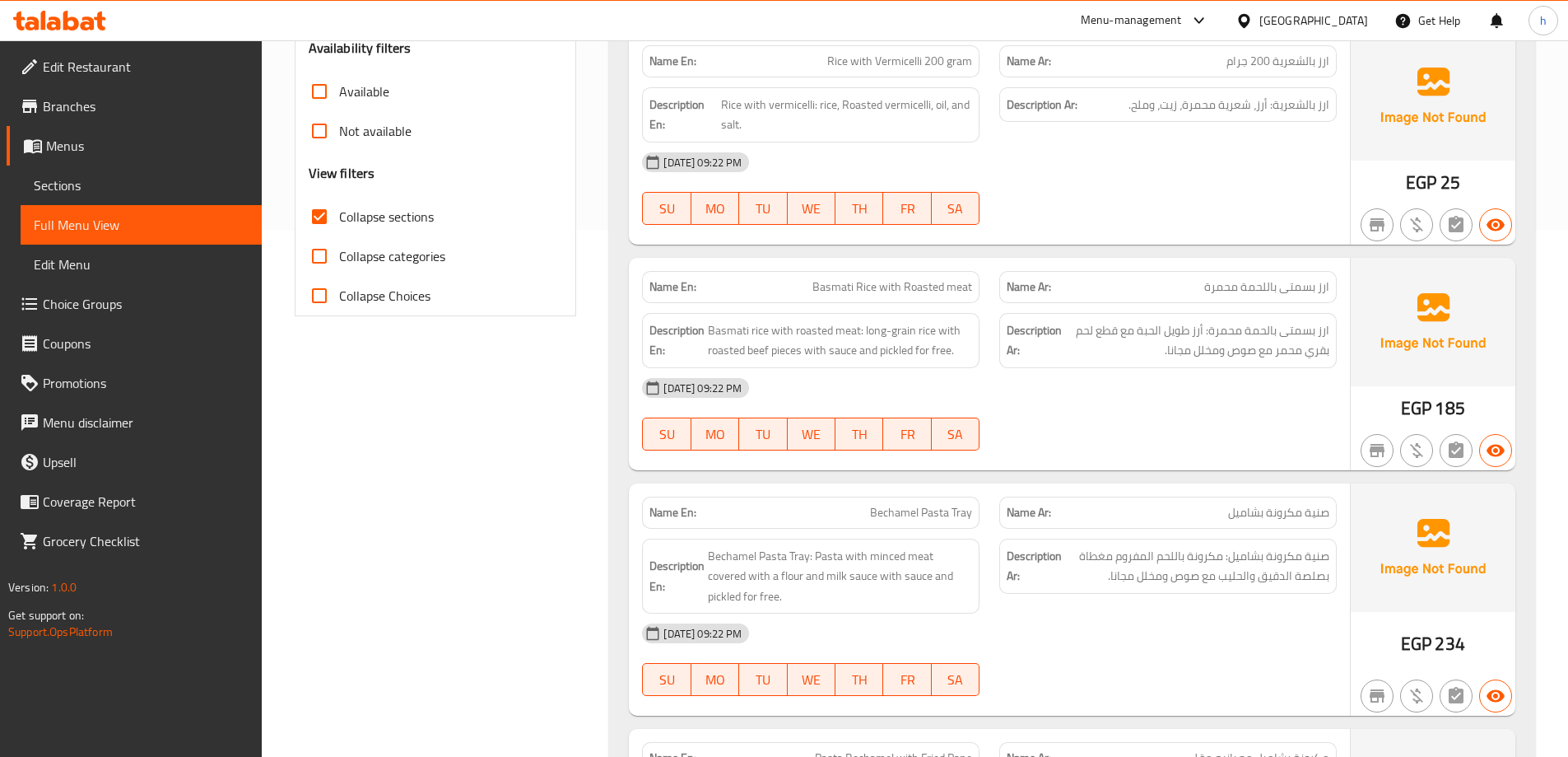
click at [1060, 430] on div "[DATE] 09:22 PM SU MO TU WE TH FR SA" at bounding box center [989, 414] width 715 height 92
click at [1117, 419] on div "[DATE] 09:22 PM SU MO TU WE TH FR SA" at bounding box center [989, 414] width 715 height 92
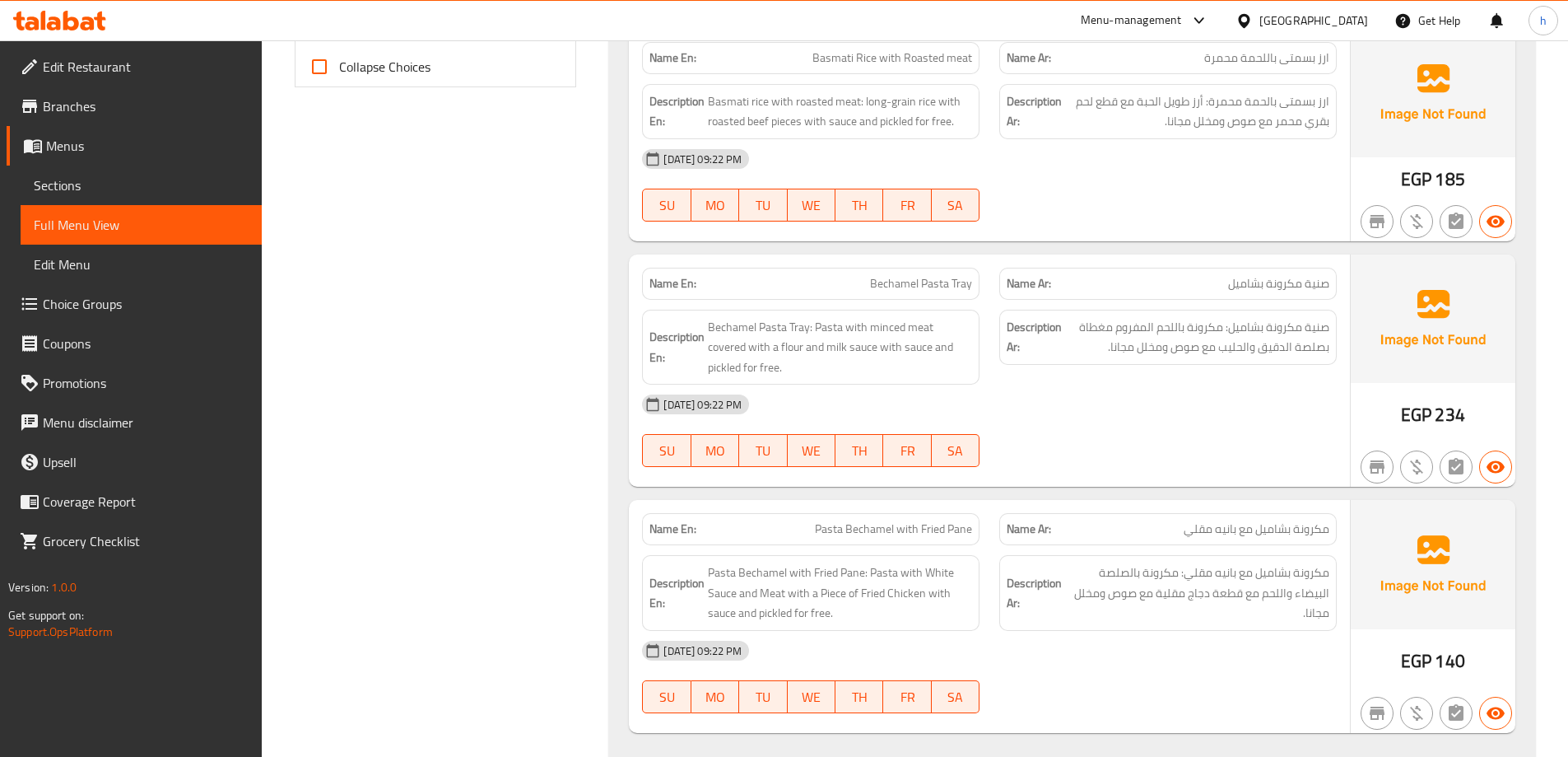
scroll to position [758, 0]
click at [1150, 461] on div at bounding box center [1167, 465] width 357 height 20
click at [925, 279] on span "Bechamel Pasta Tray" at bounding box center [921, 282] width 102 height 18
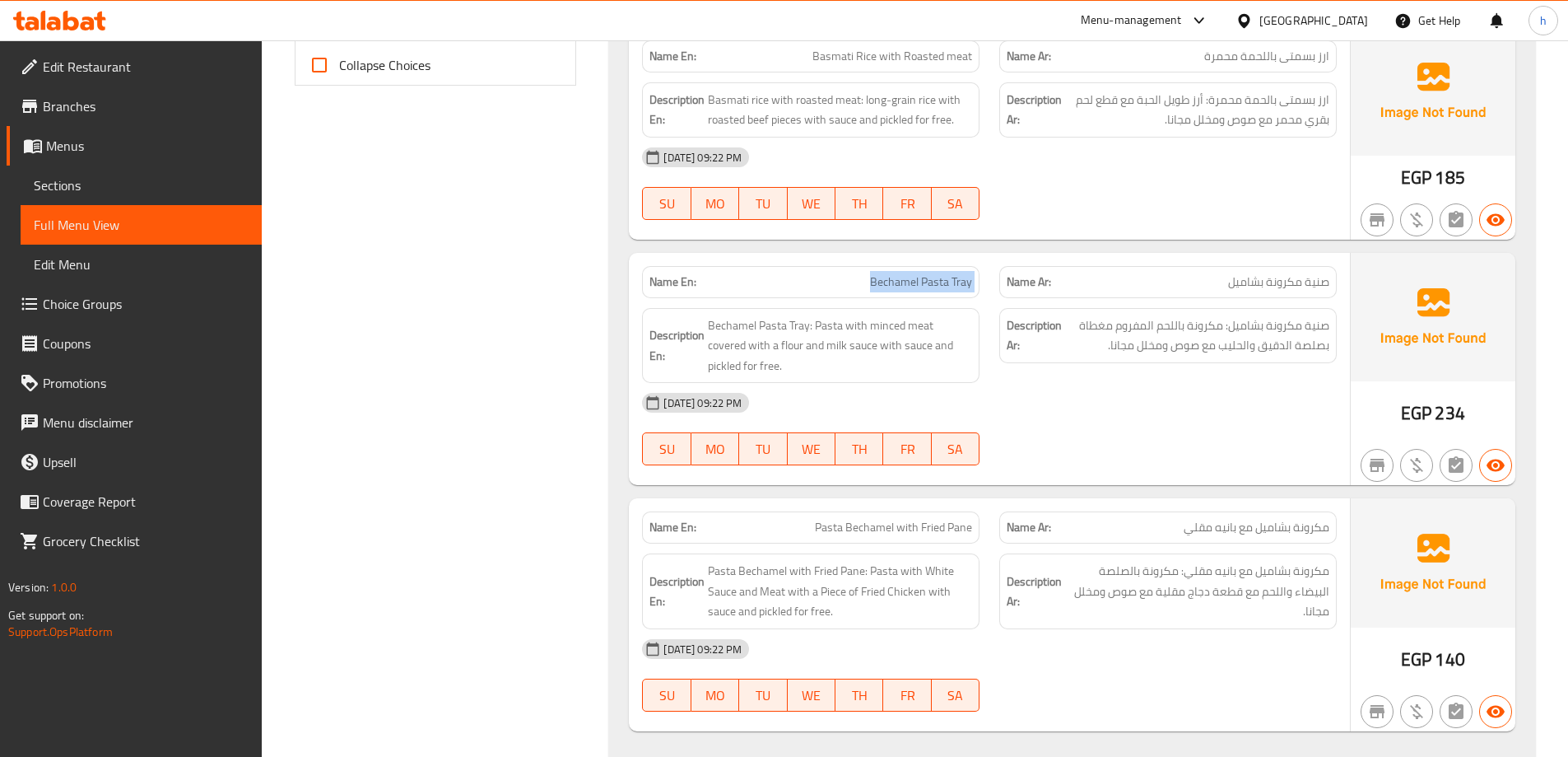
copy span "Bechamel Pasta Tray"
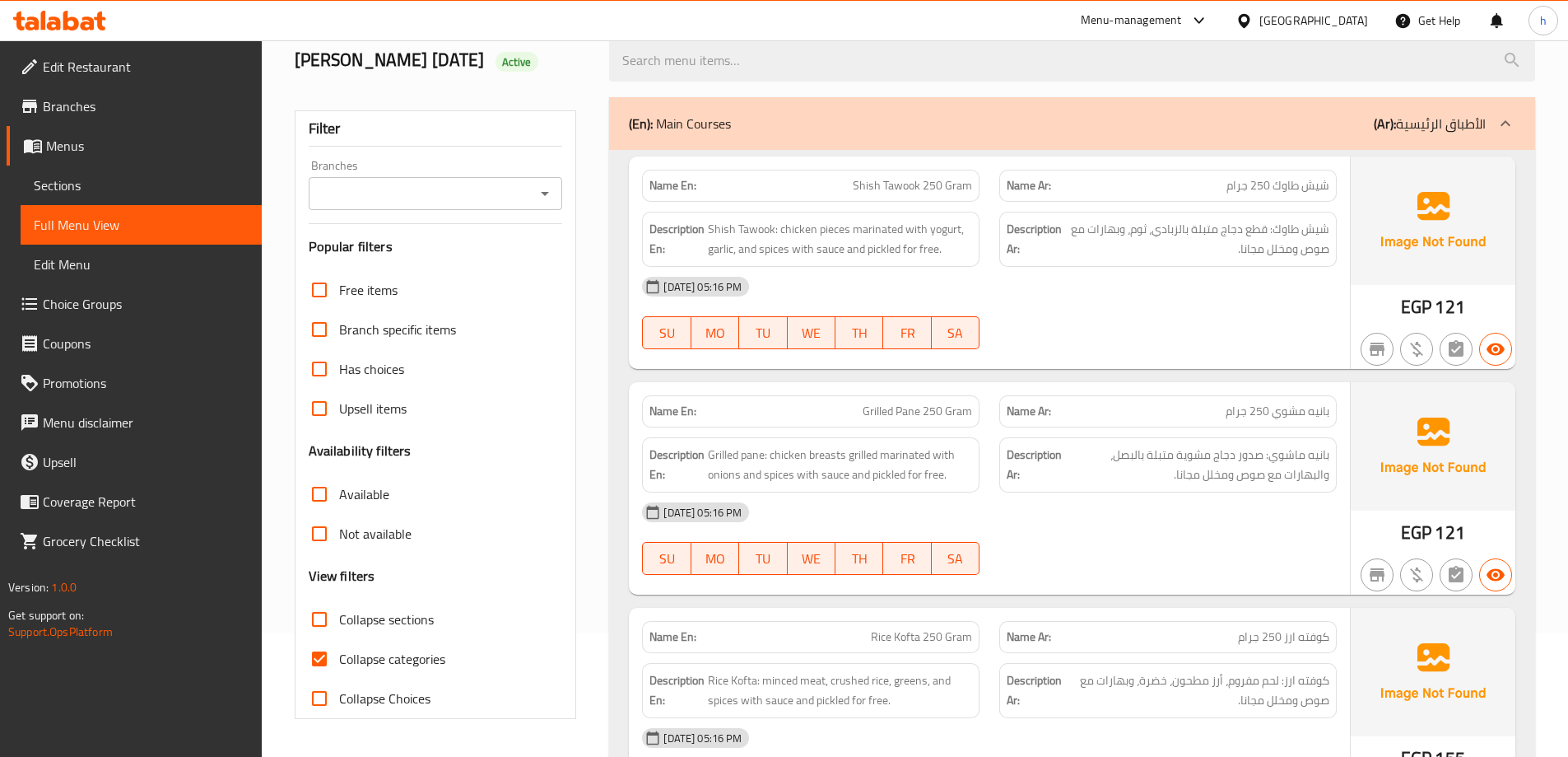
scroll to position [247, 0]
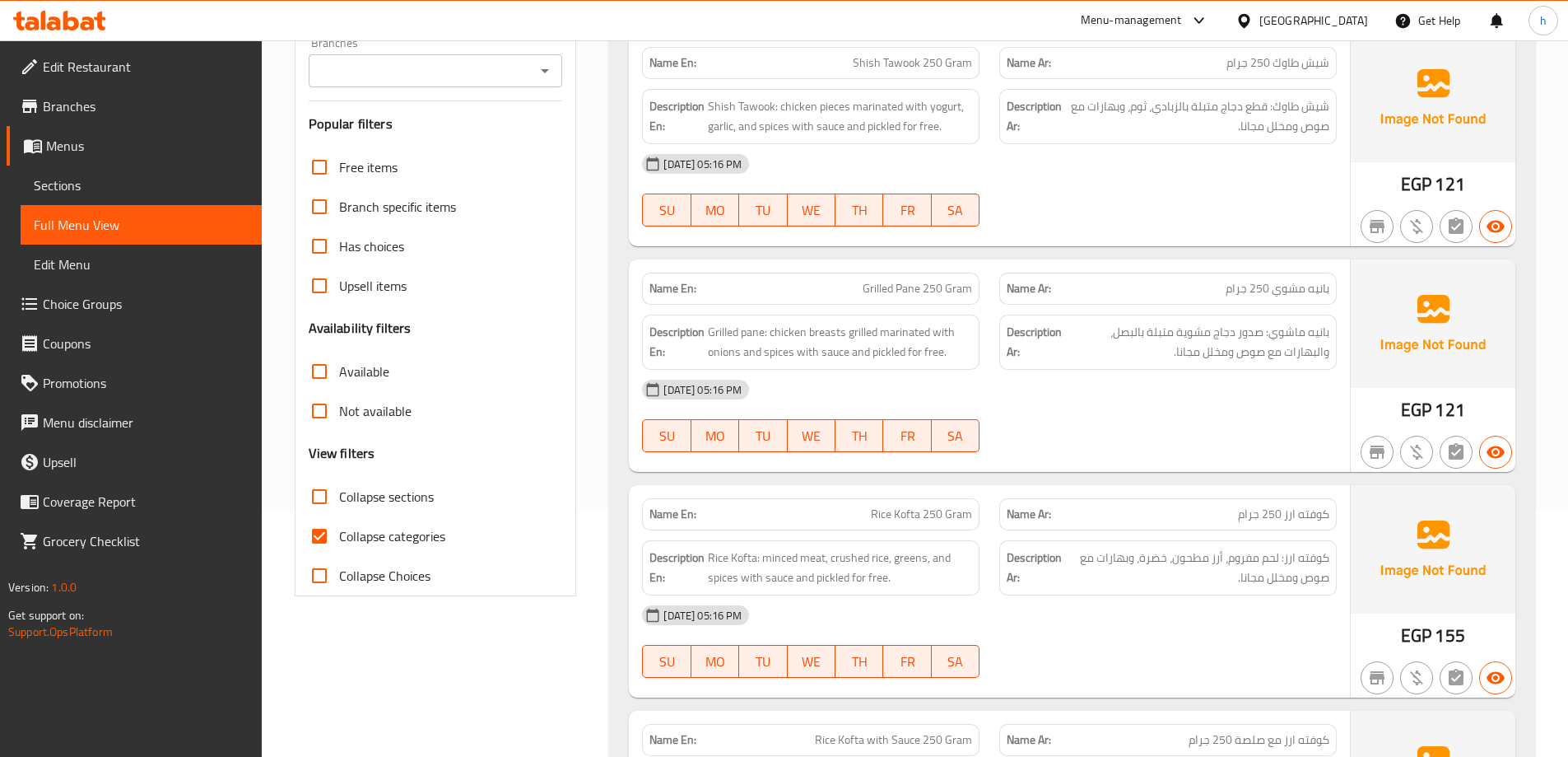
click at [362, 534] on span "Collapse categories" at bounding box center [392, 536] width 106 height 20
click at [339, 534] on input "Collapse categories" at bounding box center [320, 536] width 39 height 39
checkbox input "false"
click at [351, 491] on span "Collapse sections" at bounding box center [387, 496] width 95 height 20
click at [339, 491] on input "Collapse sections" at bounding box center [320, 497] width 39 height 39
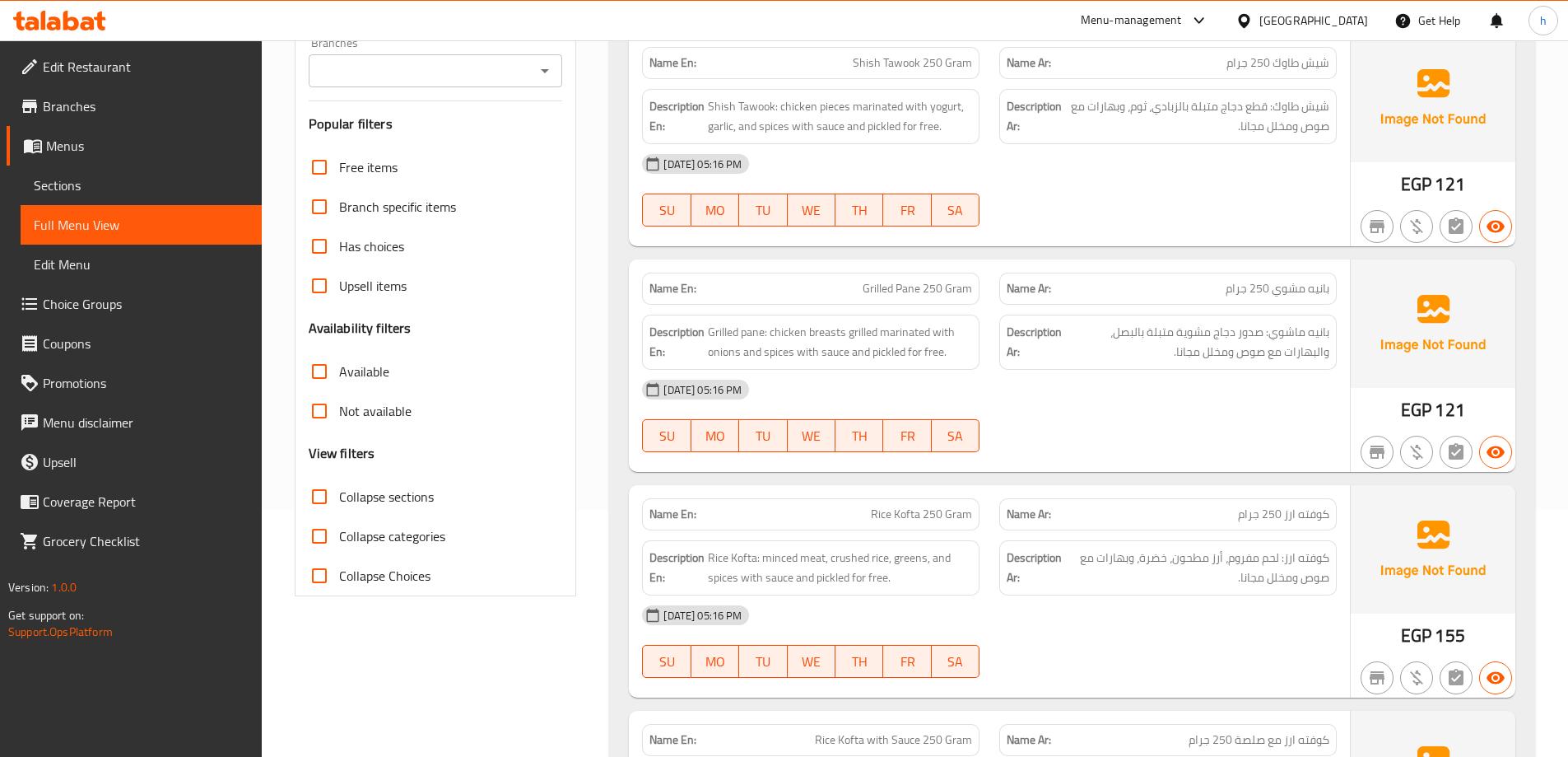
checkbox input "true"
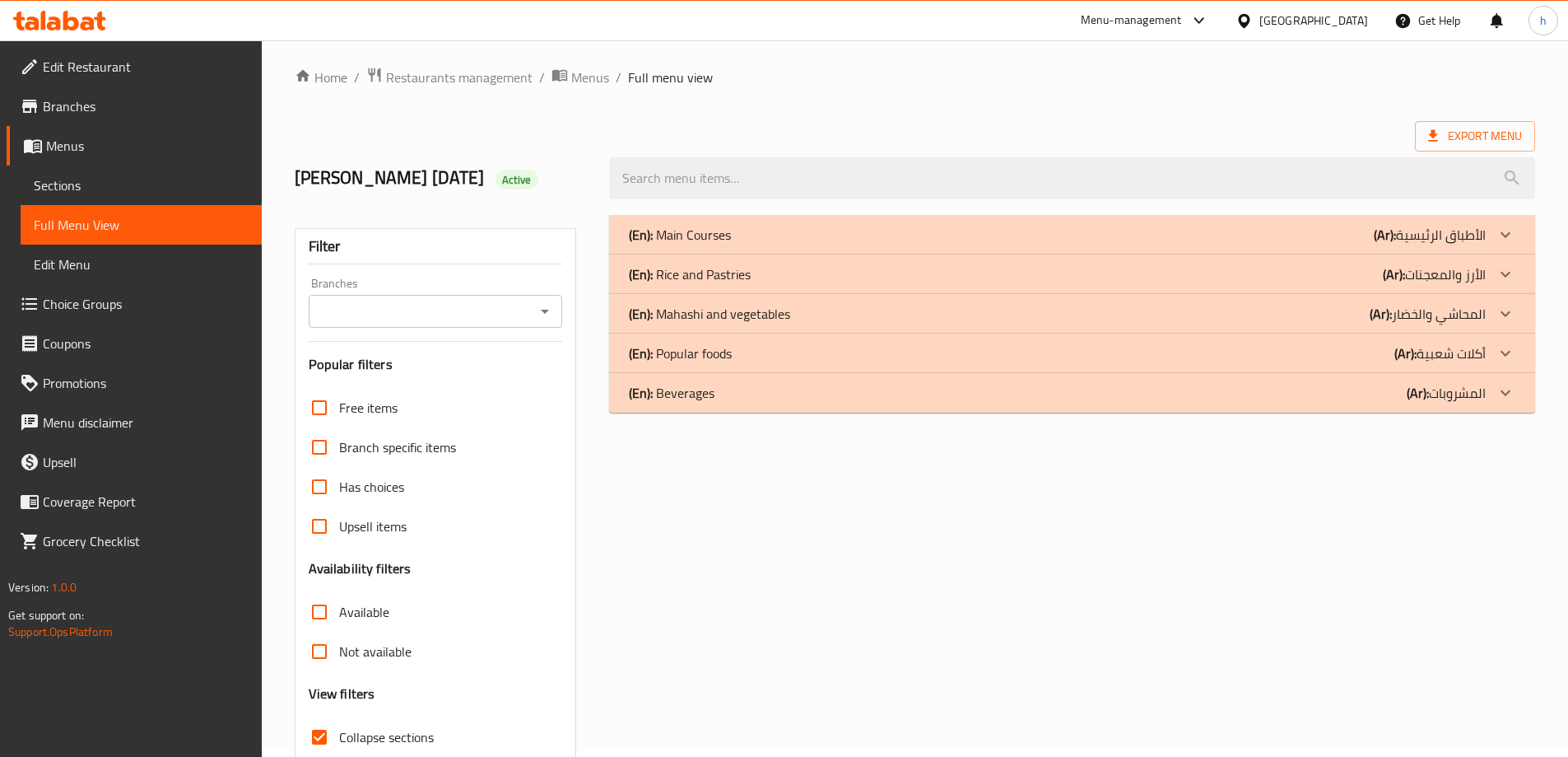
scroll to position [0, 0]
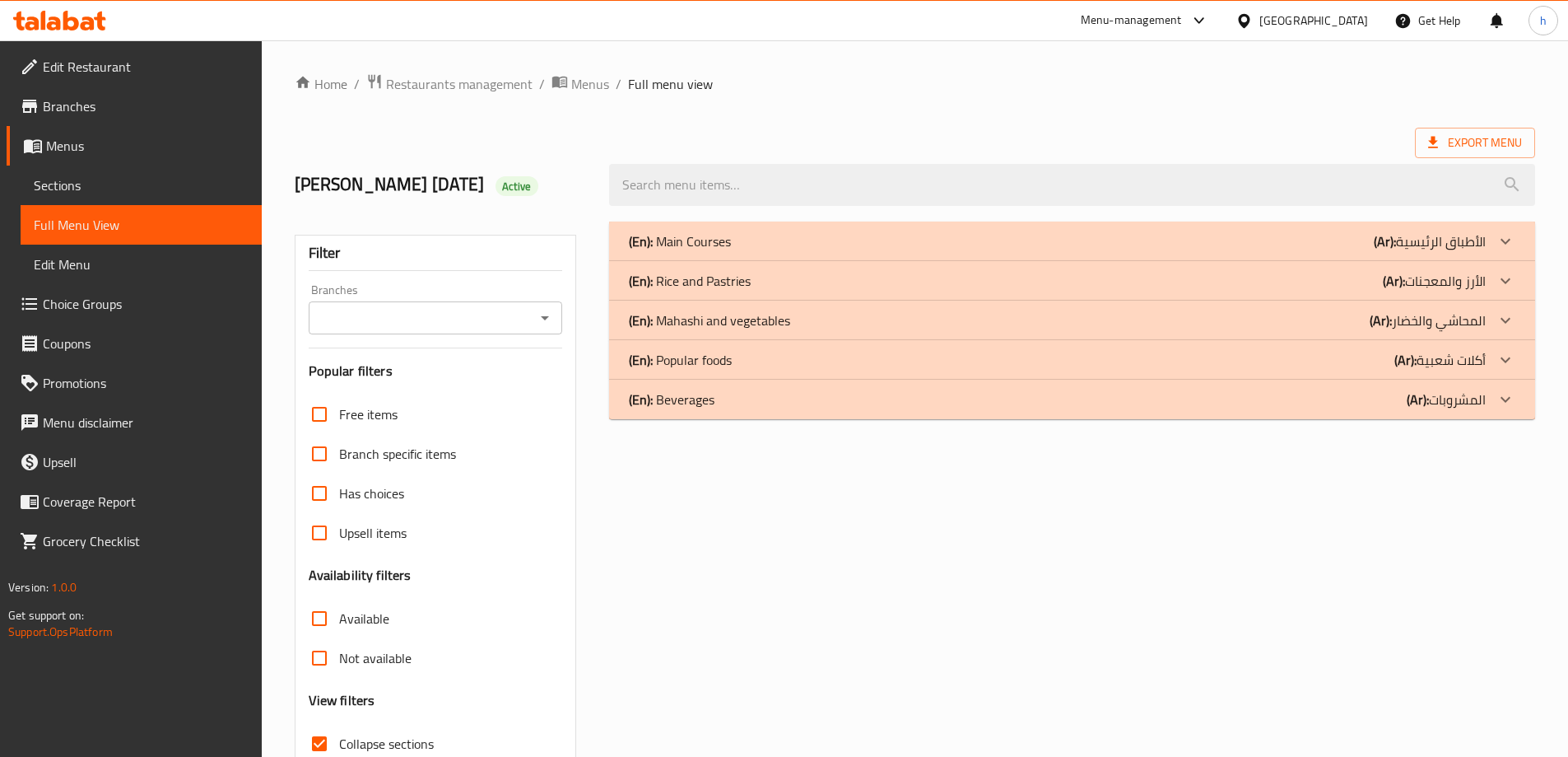
click at [1404, 287] on b "(Ar):" at bounding box center [1394, 281] width 22 height 25
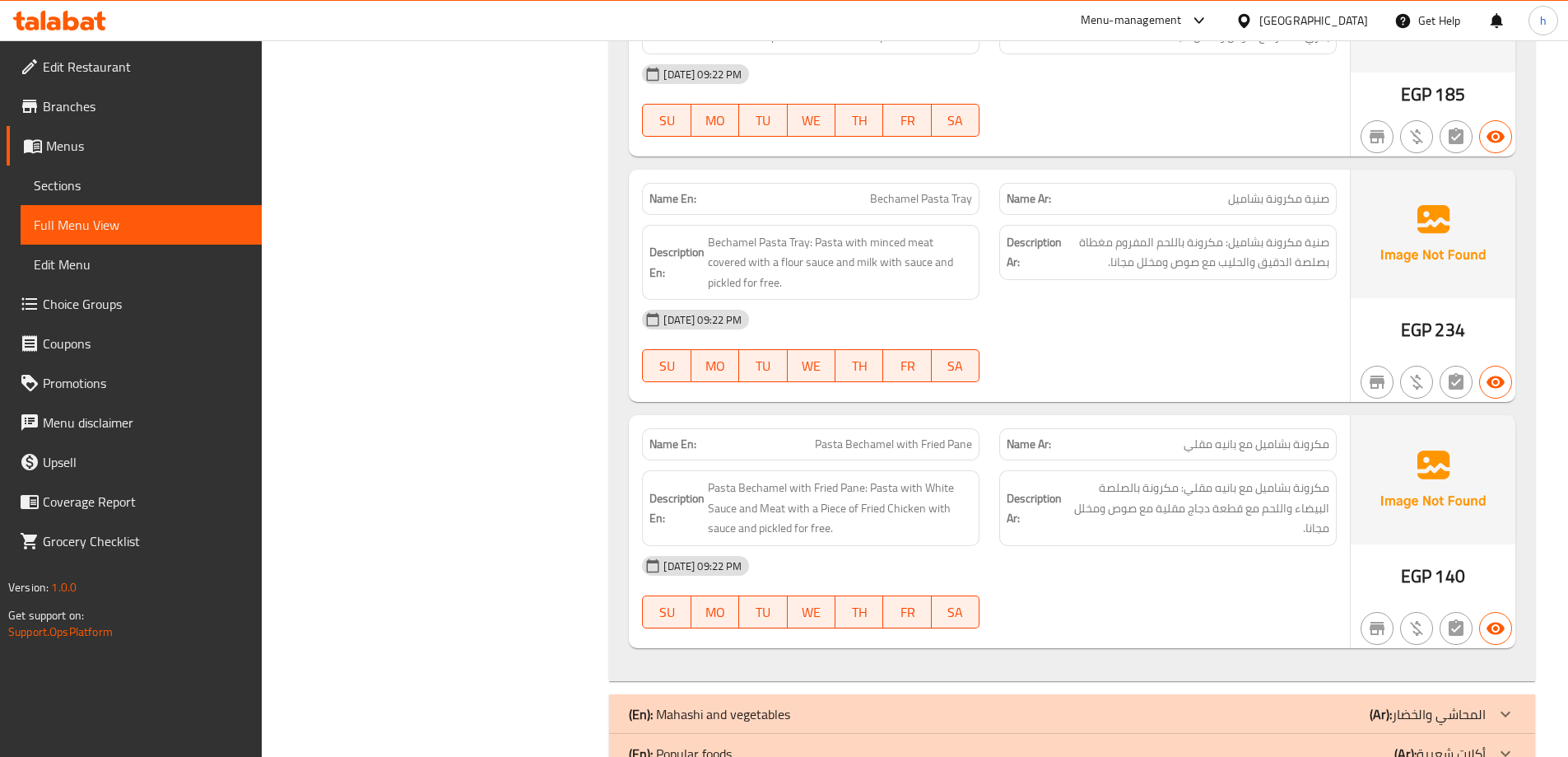
scroll to position [930, 0]
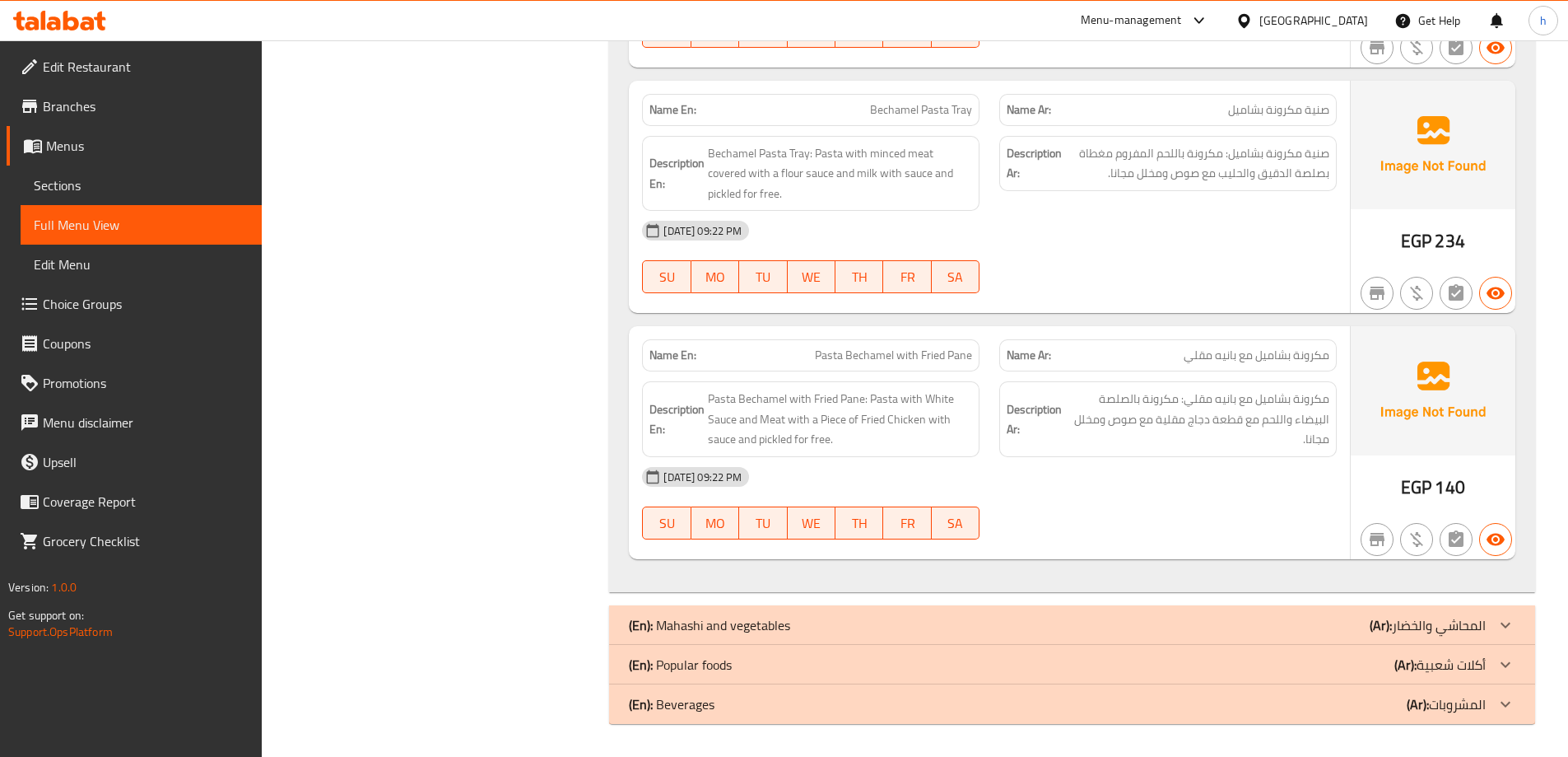
click at [1423, 627] on p "(Ar): المحاشي والخضار" at bounding box center [1427, 625] width 116 height 20
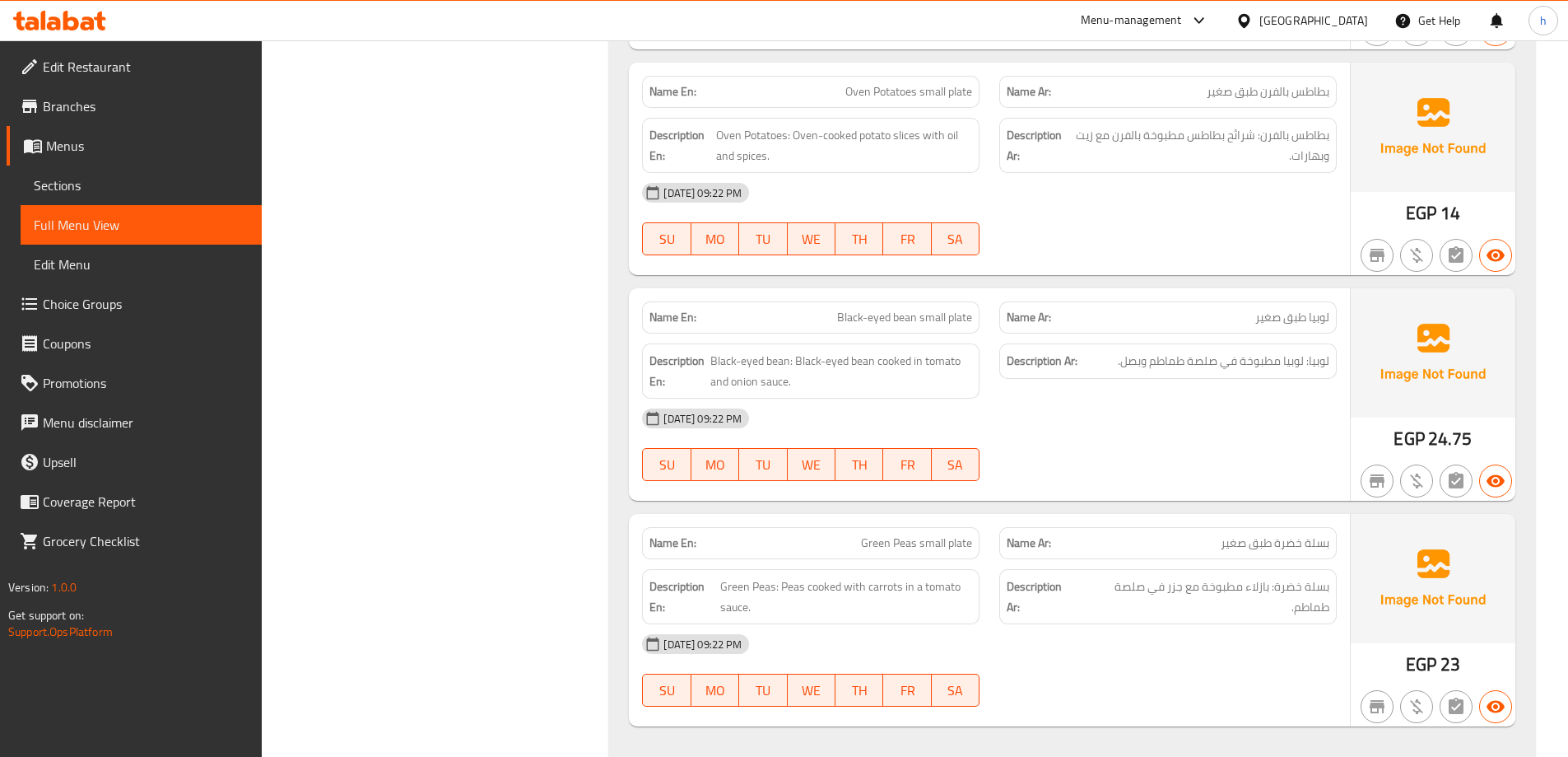
scroll to position [3220, 0]
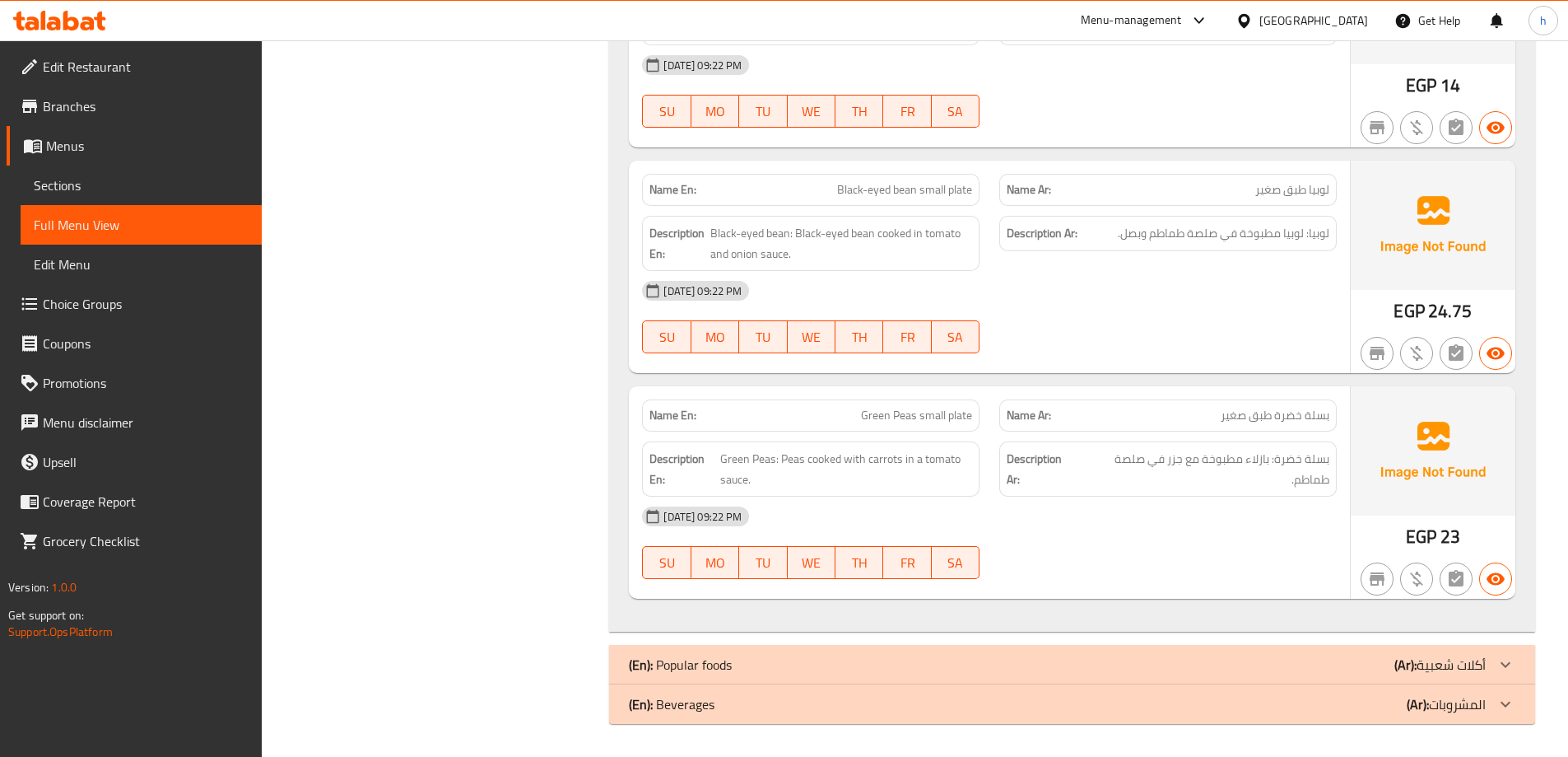
click at [1419, 679] on div "(En): Popular foods (Ar): أكلات شعبية" at bounding box center [1072, 665] width 926 height 39
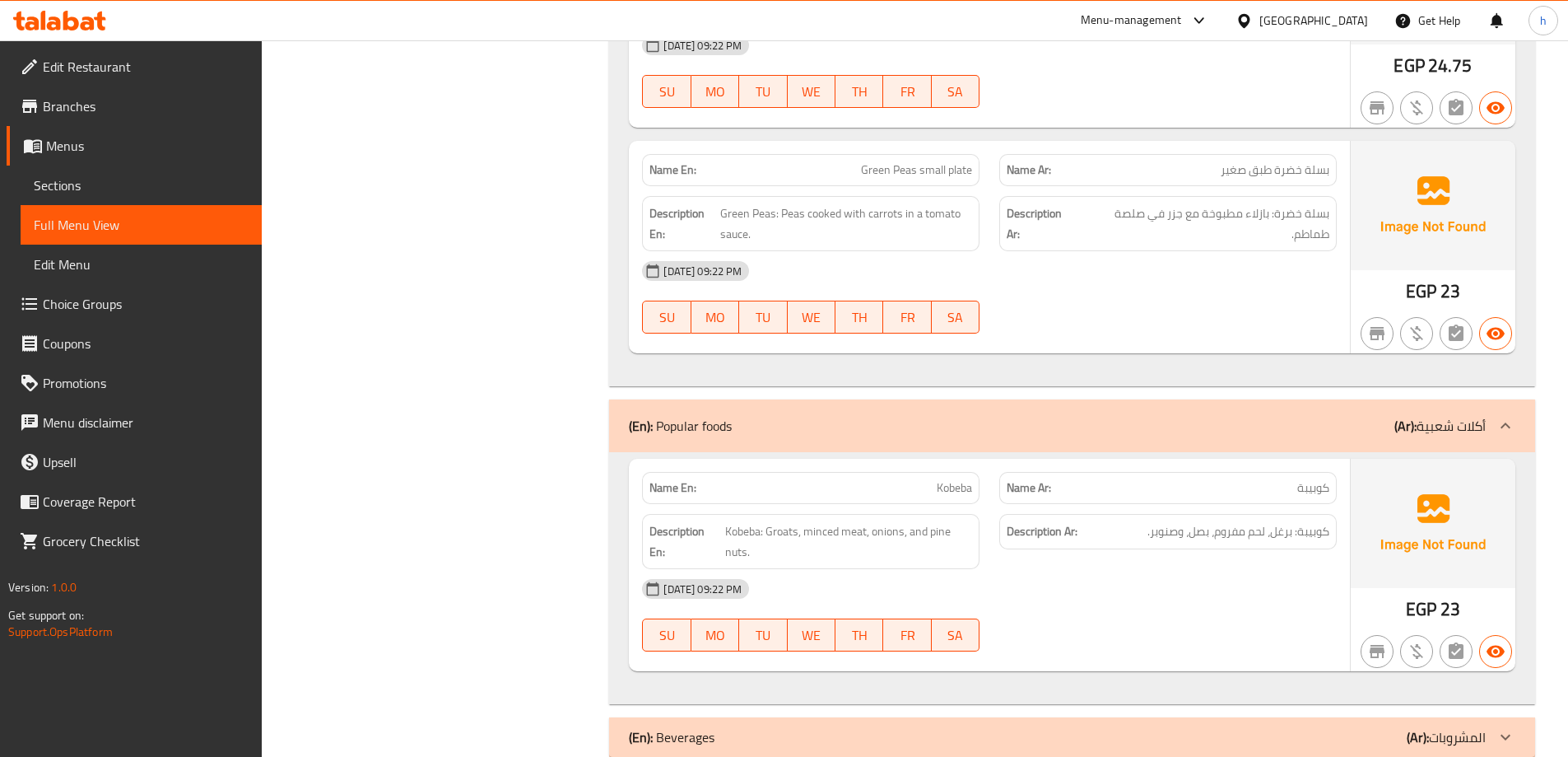
scroll to position [3498, 0]
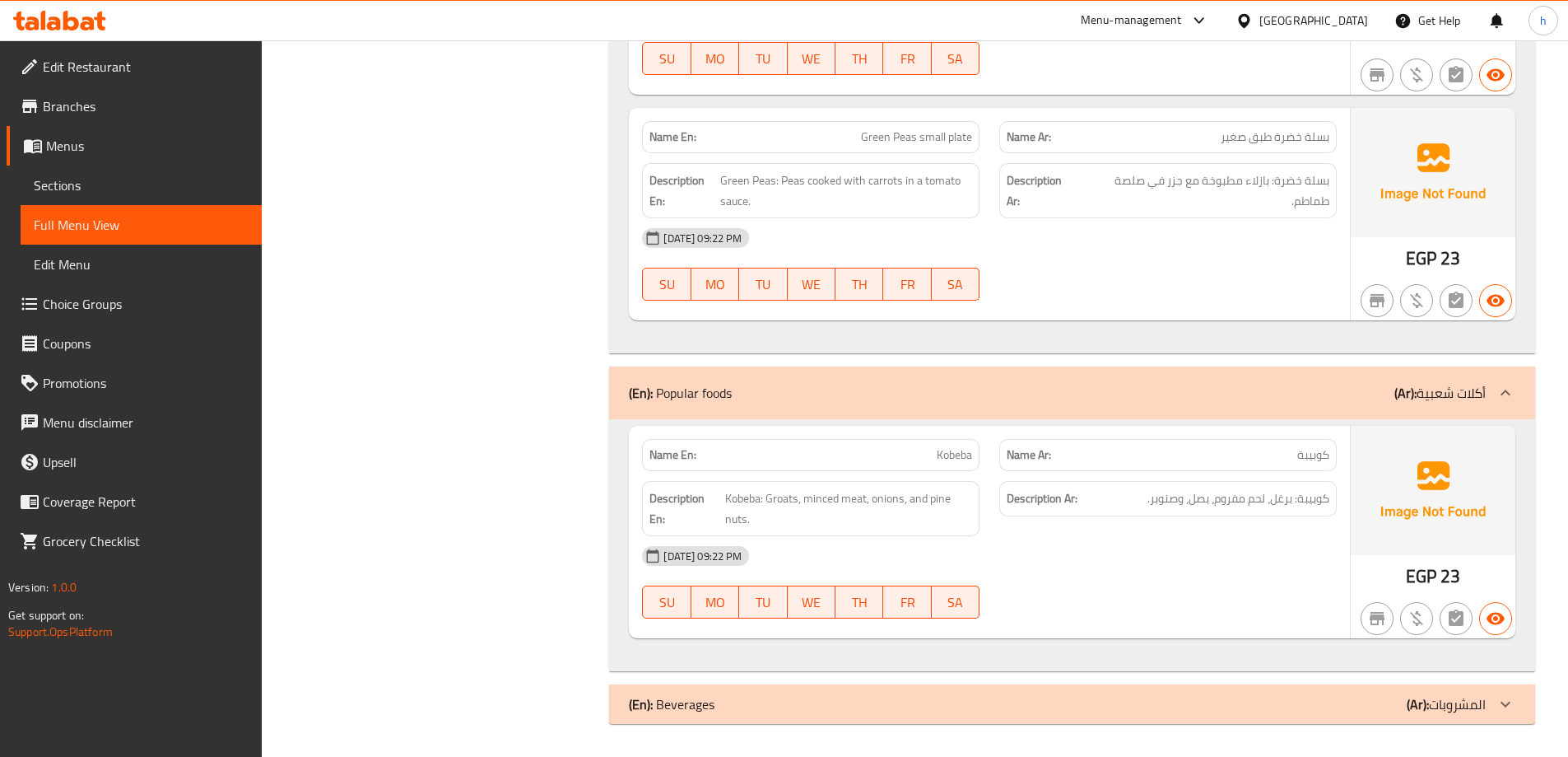
click at [1416, 713] on b "(Ar):" at bounding box center [1418, 704] width 22 height 25
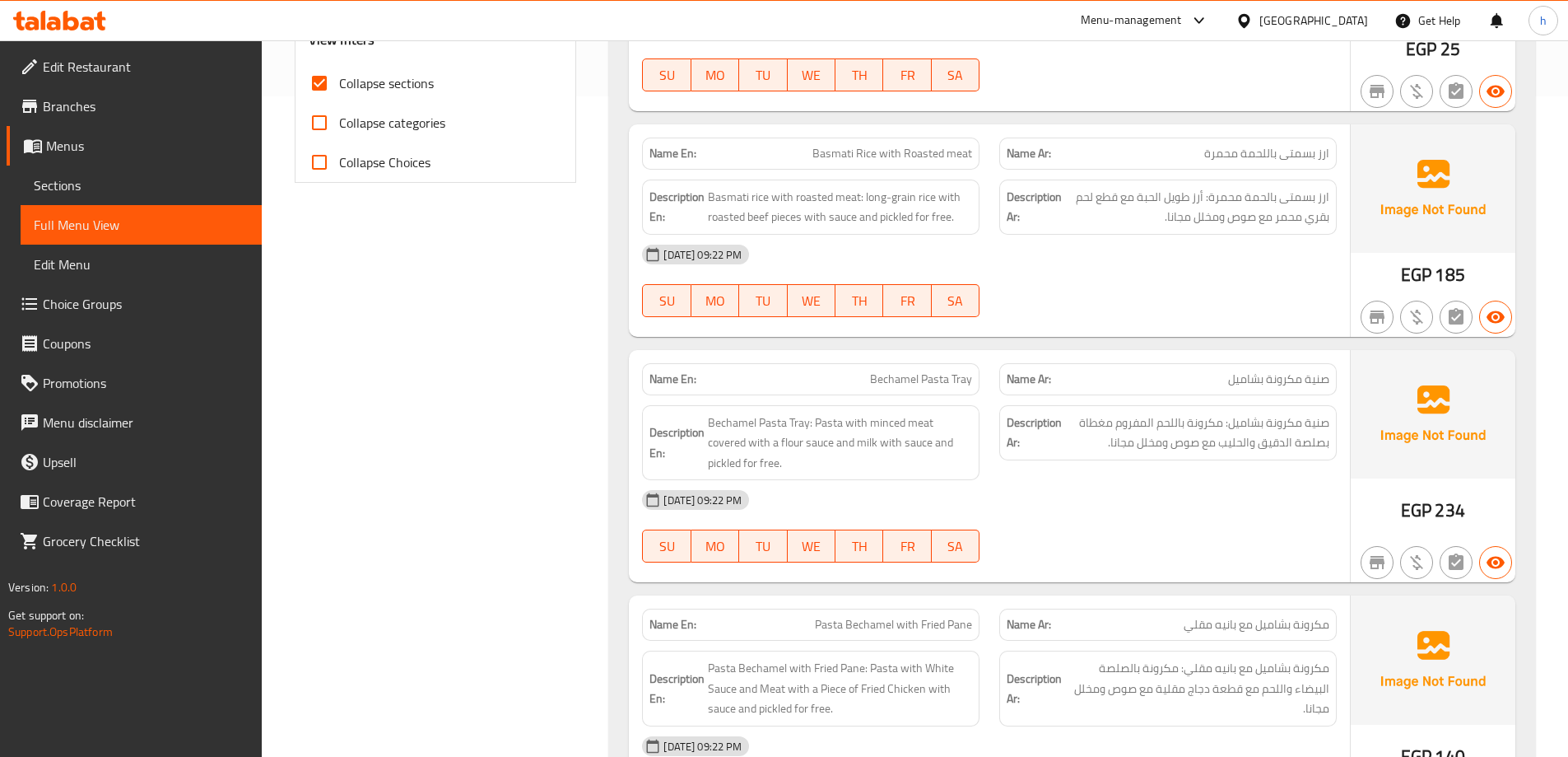
click at [888, 434] on span "Bechamel Pasta Tray: Pasta with minced meat covered with a flour sauce and milk…" at bounding box center [840, 443] width 265 height 61
drag, startPoint x: 910, startPoint y: 444, endPoint x: 944, endPoint y: 440, distance: 34.2
click at [944, 441] on span "Bechamel Pasta Tray: Pasta with minced meat covered with a flour sauce and milk…" at bounding box center [840, 443] width 265 height 61
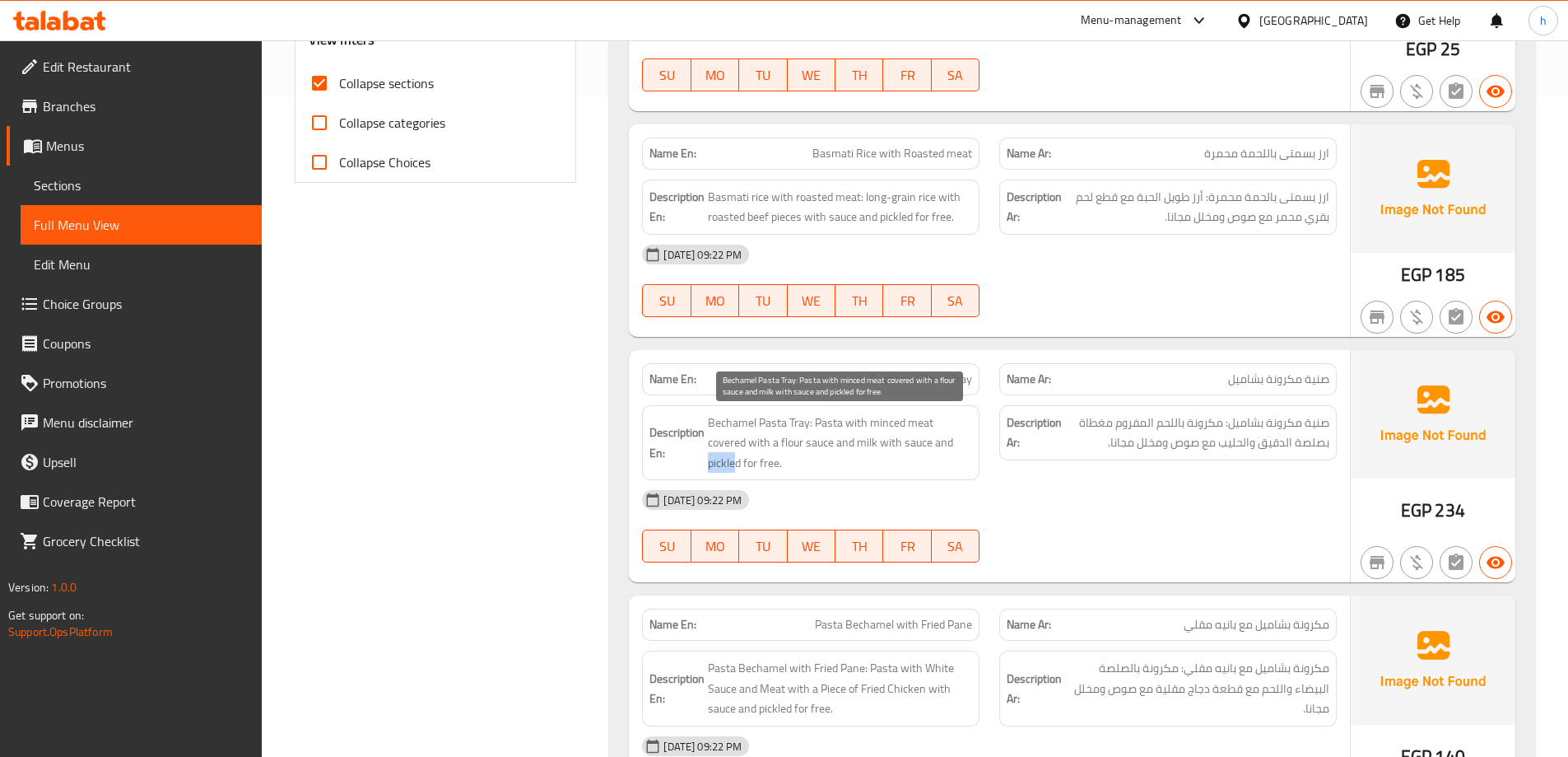
click at [944, 440] on span "Bechamel Pasta Tray: Pasta with minced meat covered with a flour sauce and milk…" at bounding box center [840, 443] width 265 height 61
click at [934, 445] on span "Bechamel Pasta Tray: Pasta with minced meat covered with a flour sauce and milk…" at bounding box center [840, 443] width 265 height 61
click at [908, 459] on span "Bechamel Pasta Tray: Pasta with minced meat covered with a flour sauce and milk…" at bounding box center [840, 443] width 265 height 61
click at [968, 471] on span "Bechamel Pasta Tray: Pasta with minced meat covered with a flour sauce and milk…" at bounding box center [840, 443] width 265 height 61
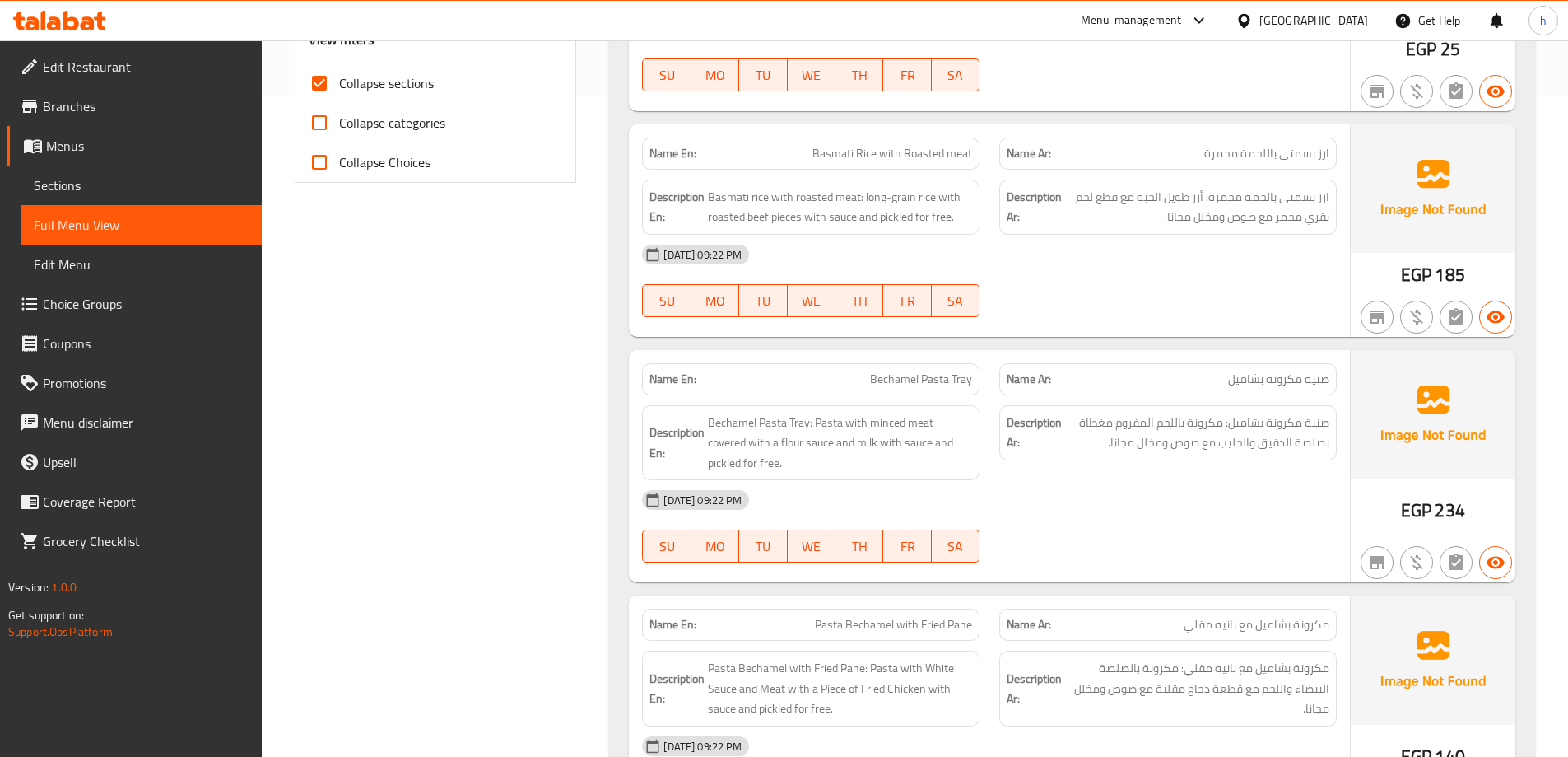
click at [998, 471] on div "Description Ar: صنية مكرونة بشاميل: مكرونة باللحم المفروم مغطاة بصلصة الدقيق وا…" at bounding box center [1167, 443] width 357 height 95
click at [967, 445] on span "Bechamel Pasta Tray: Pasta with minced meat covered with a flour sauce and milk…" at bounding box center [840, 443] width 265 height 61
click at [960, 448] on span "Bechamel Pasta Tray: Pasta with minced meat covered with a flour sauce and milk…" at bounding box center [840, 443] width 265 height 61
click at [935, 446] on span "Bechamel Pasta Tray: Pasta with minced meat covered with a flour sauce and milk…" at bounding box center [840, 443] width 265 height 61
click at [991, 452] on div "Description Ar: صنية مكرونة بشاميل: مكرونة باللحم المفروم مغطاة بصلصة الدقيق وا…" at bounding box center [1167, 443] width 357 height 95
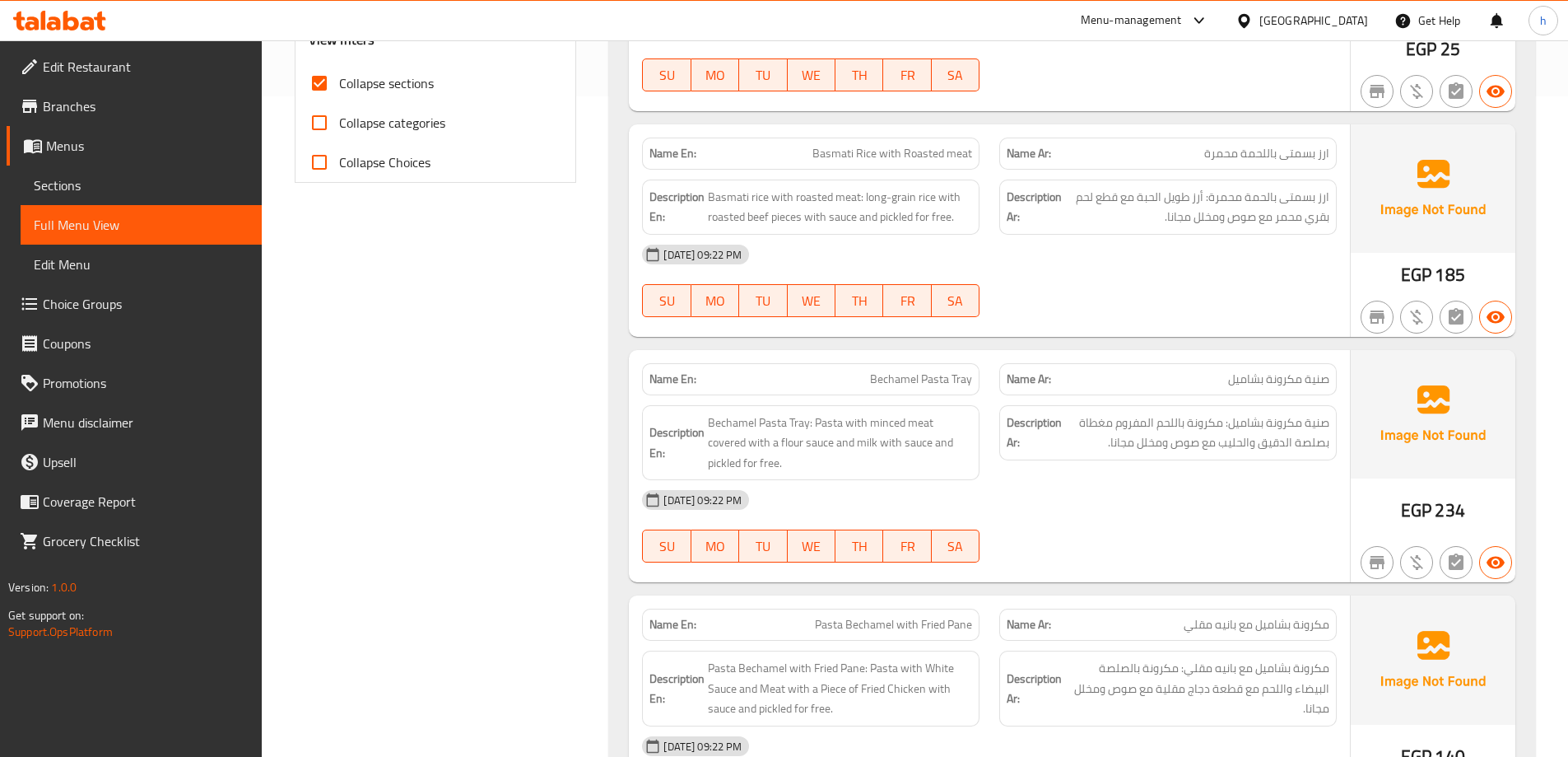
click at [1094, 495] on div "[DATE] 09:22 PM" at bounding box center [989, 500] width 715 height 39
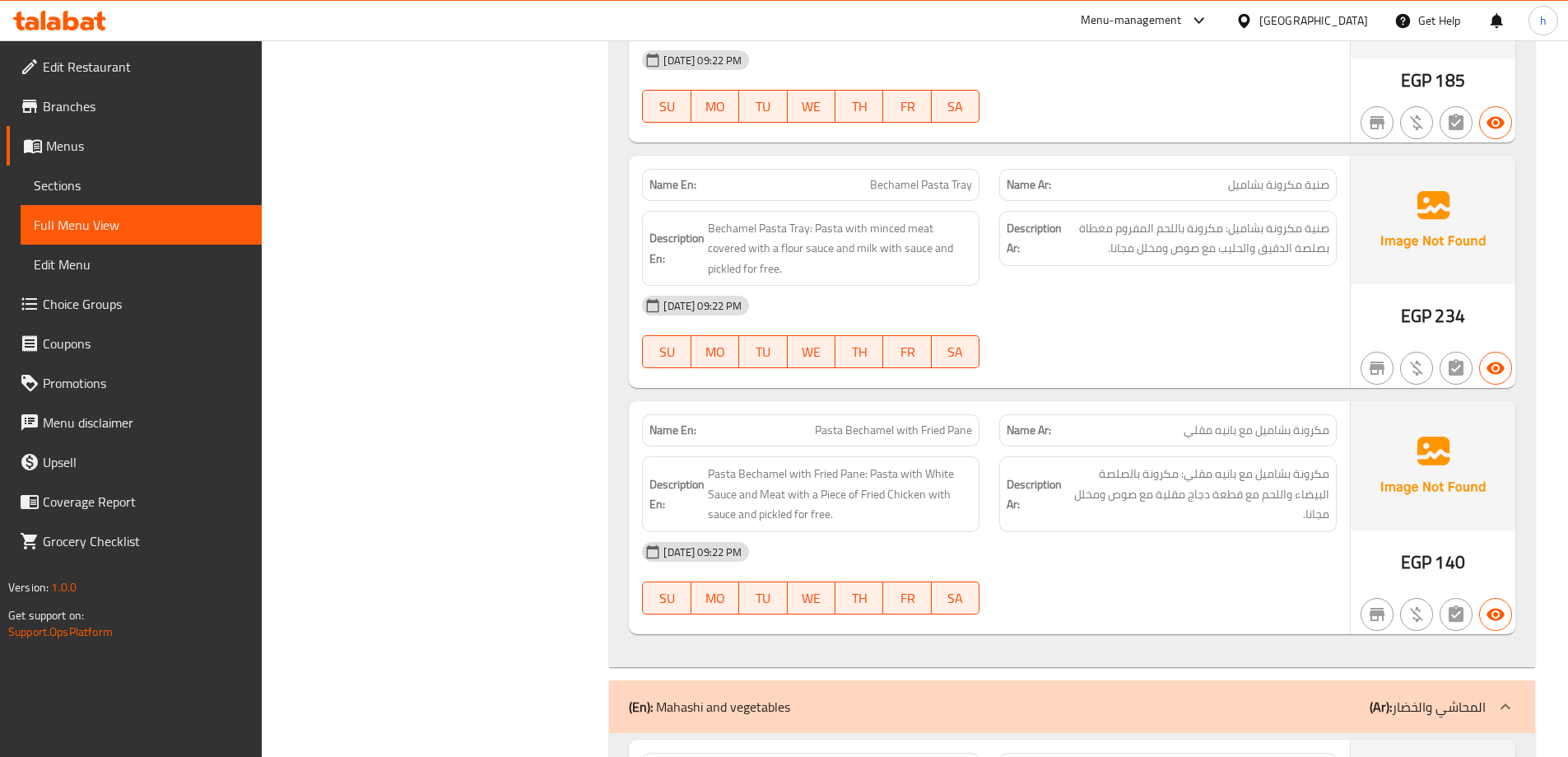
click at [1174, 323] on div "11-10-2025 09:22 PM SU MO TU WE TH FR SA" at bounding box center [989, 332] width 715 height 92
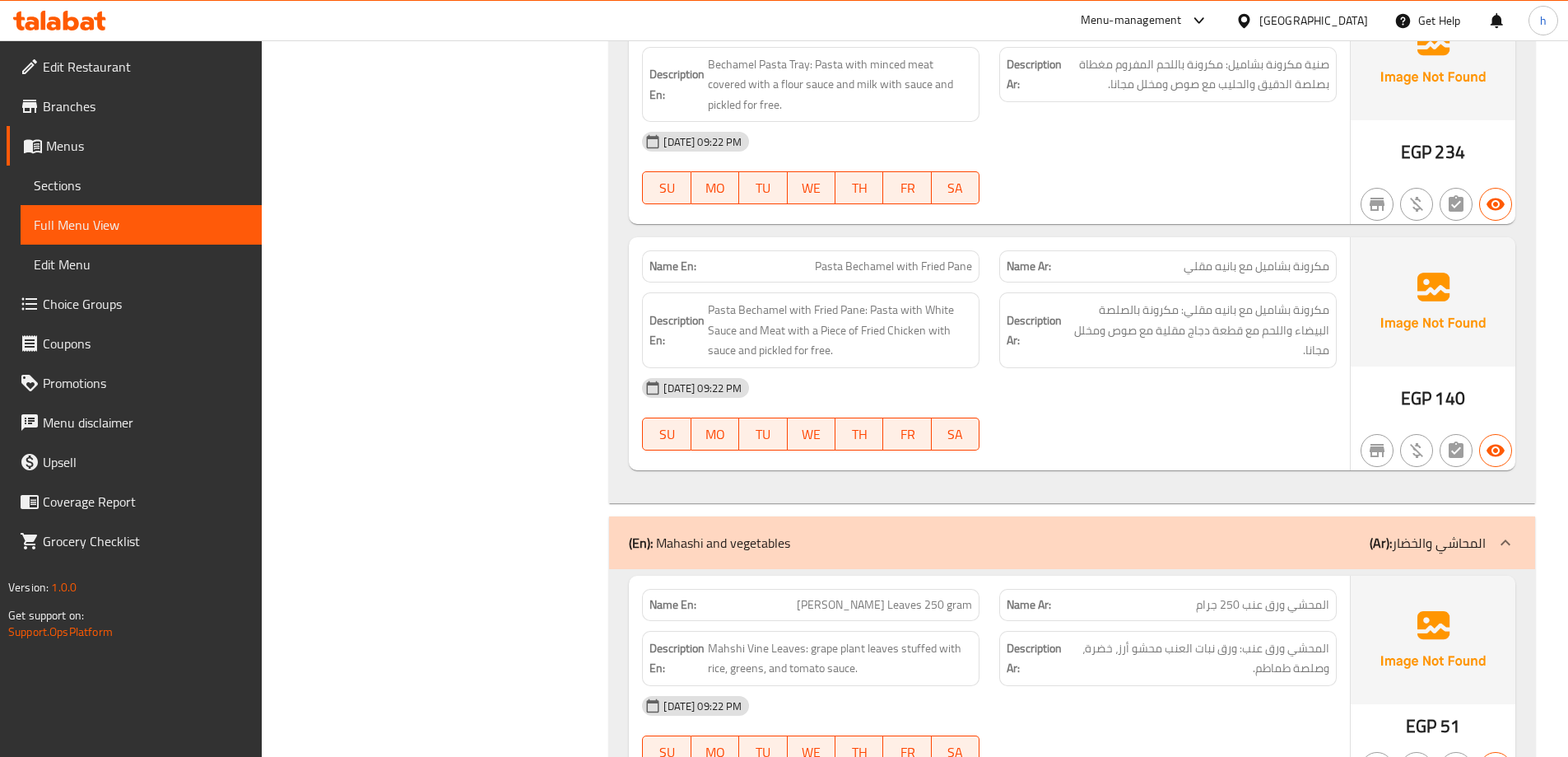
scroll to position [990, 0]
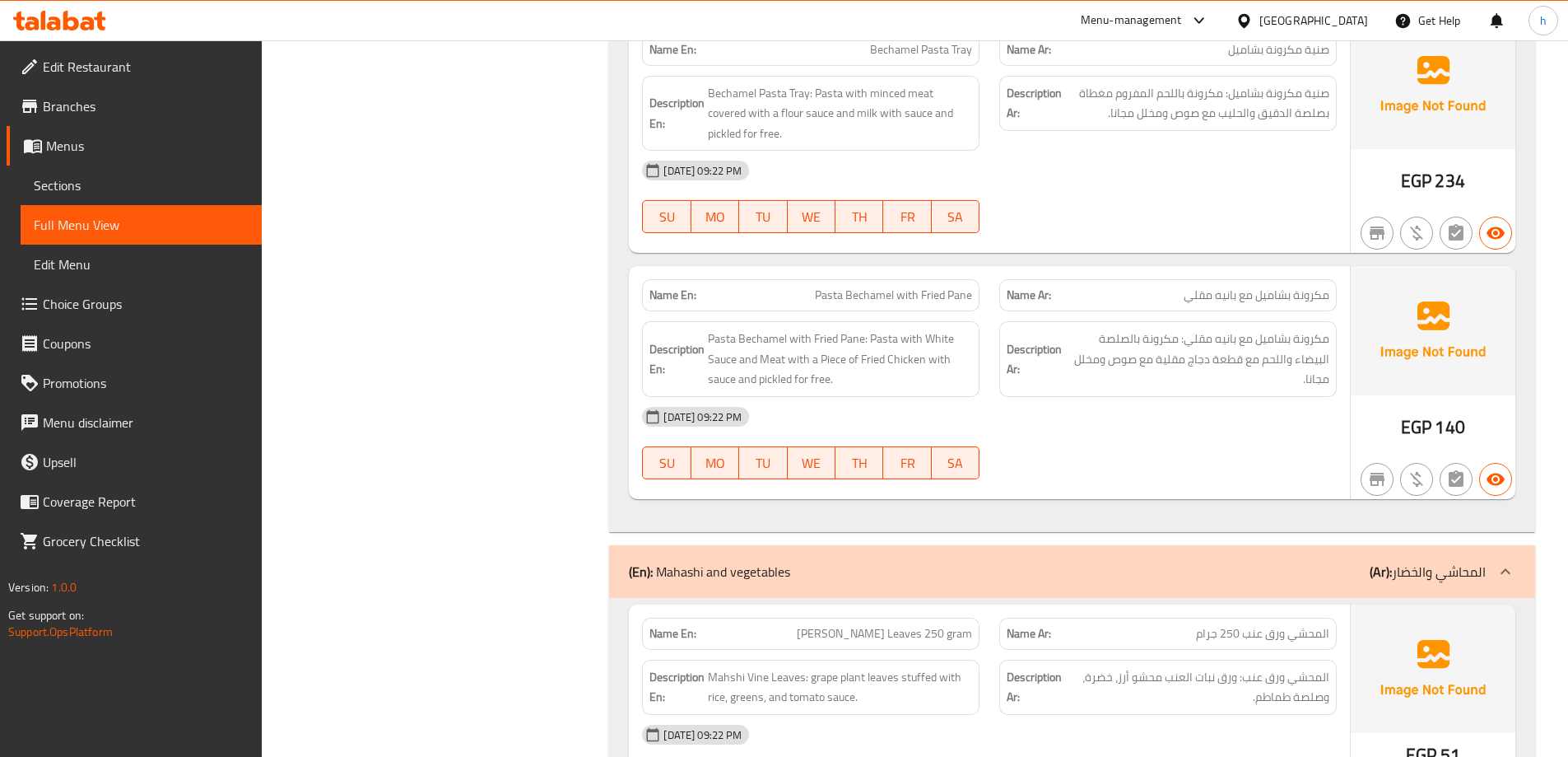
click at [1136, 406] on div "[DATE] 09:22 PM" at bounding box center [989, 417] width 715 height 39
click at [1209, 393] on div "Description Ar: مكرونة بشاميل مع بانيه مقلي: مكرونة بالصلصة البيضاء واللحم مع ق…" at bounding box center [1168, 359] width 337 height 76
click at [1158, 447] on div "11-10-2025 09:22 PM SU MO TU WE TH FR SA" at bounding box center [989, 443] width 715 height 92
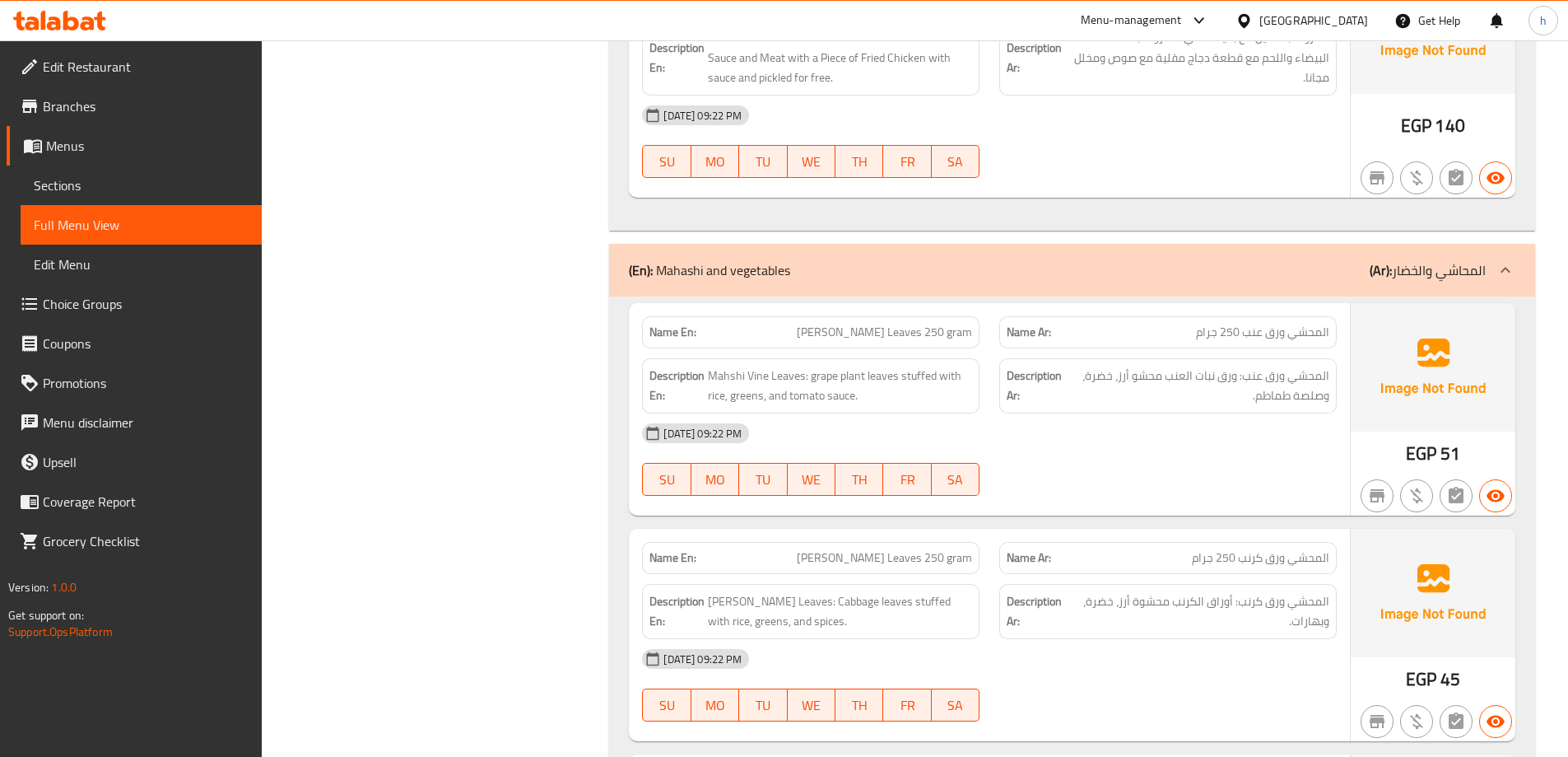
scroll to position [1319, 0]
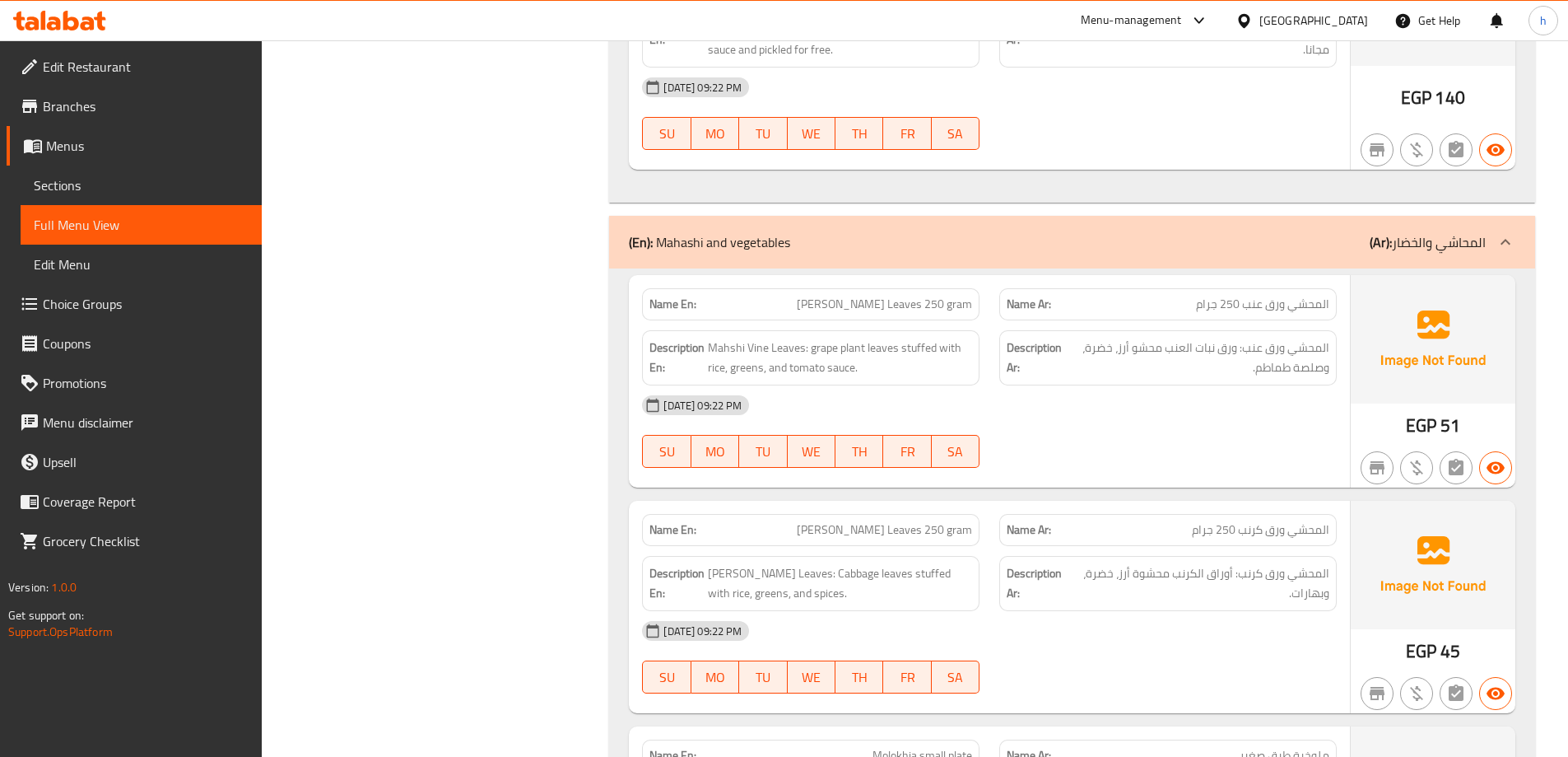
click at [1162, 406] on div "[DATE] 09:22 PM" at bounding box center [989, 406] width 715 height 39
click at [1141, 417] on div "[DATE] 09:22 PM" at bounding box center [989, 406] width 715 height 39
click at [1154, 407] on div "[DATE] 09:22 PM" at bounding box center [989, 406] width 715 height 39
click at [880, 302] on span "[PERSON_NAME] Leaves 250 gram" at bounding box center [884, 304] width 175 height 18
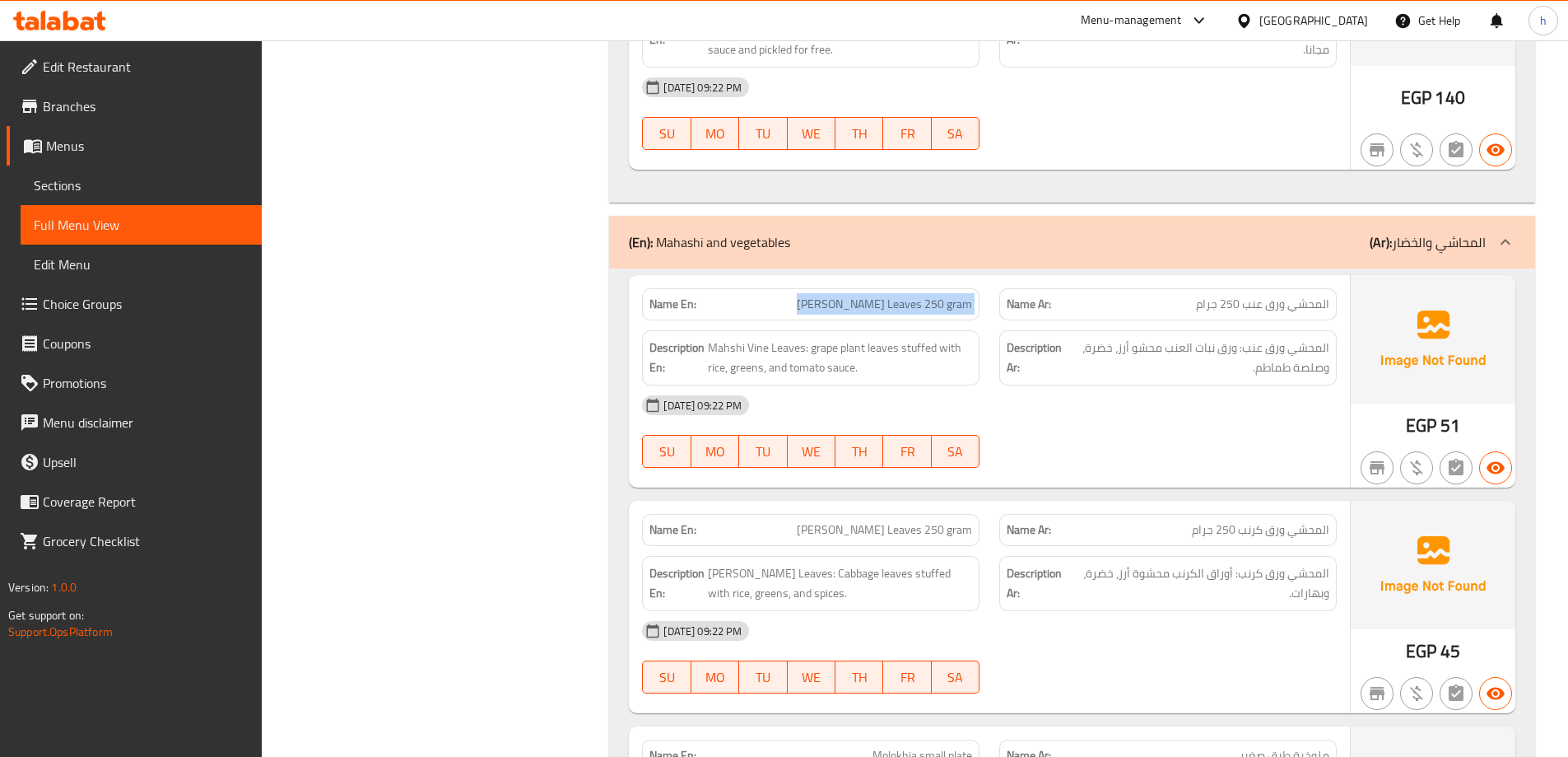
click at [880, 302] on span "[PERSON_NAME] Leaves 250 gram" at bounding box center [884, 304] width 175 height 18
copy span "[PERSON_NAME] Leaves 250 gram"
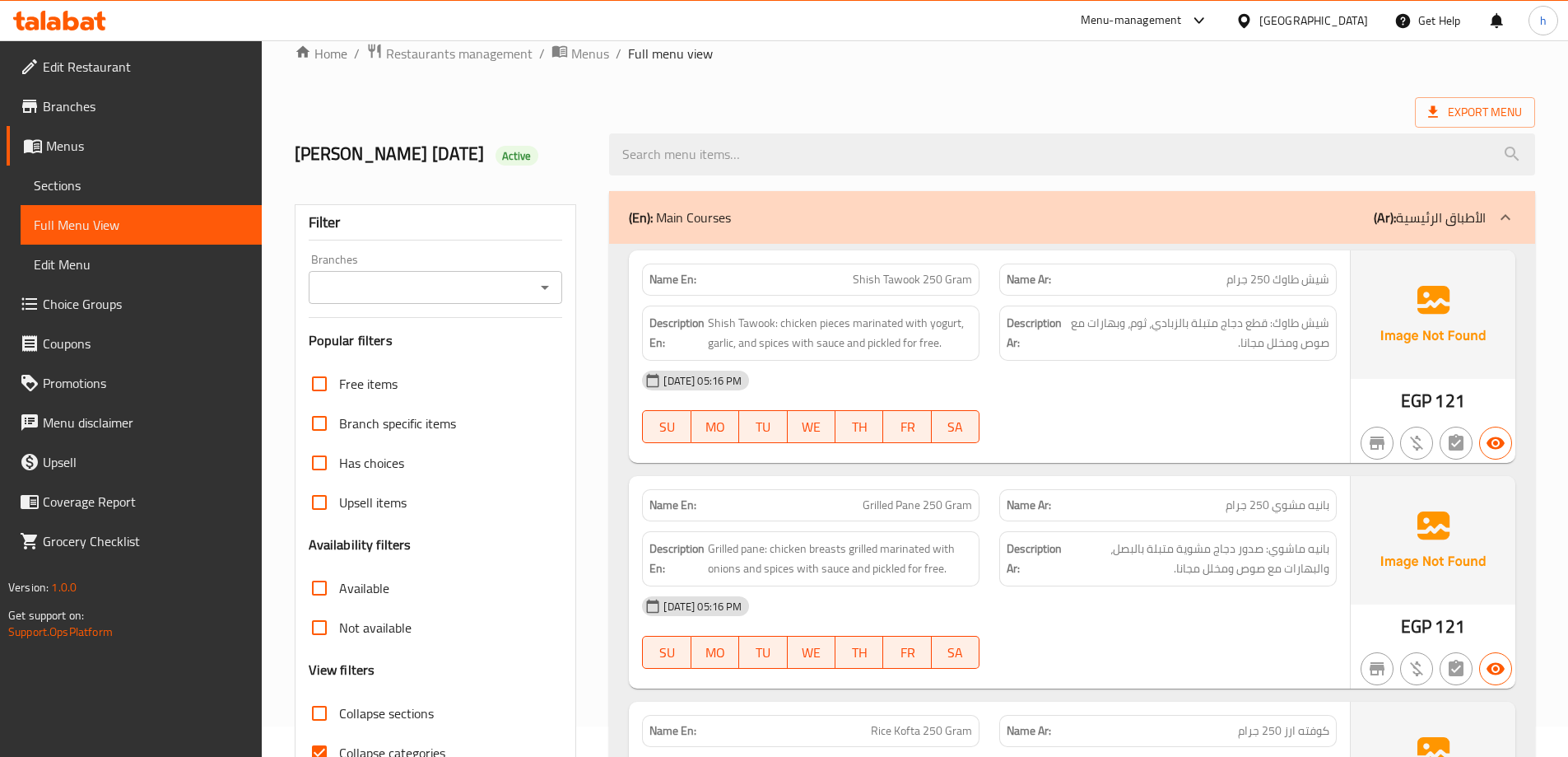
scroll to position [329, 0]
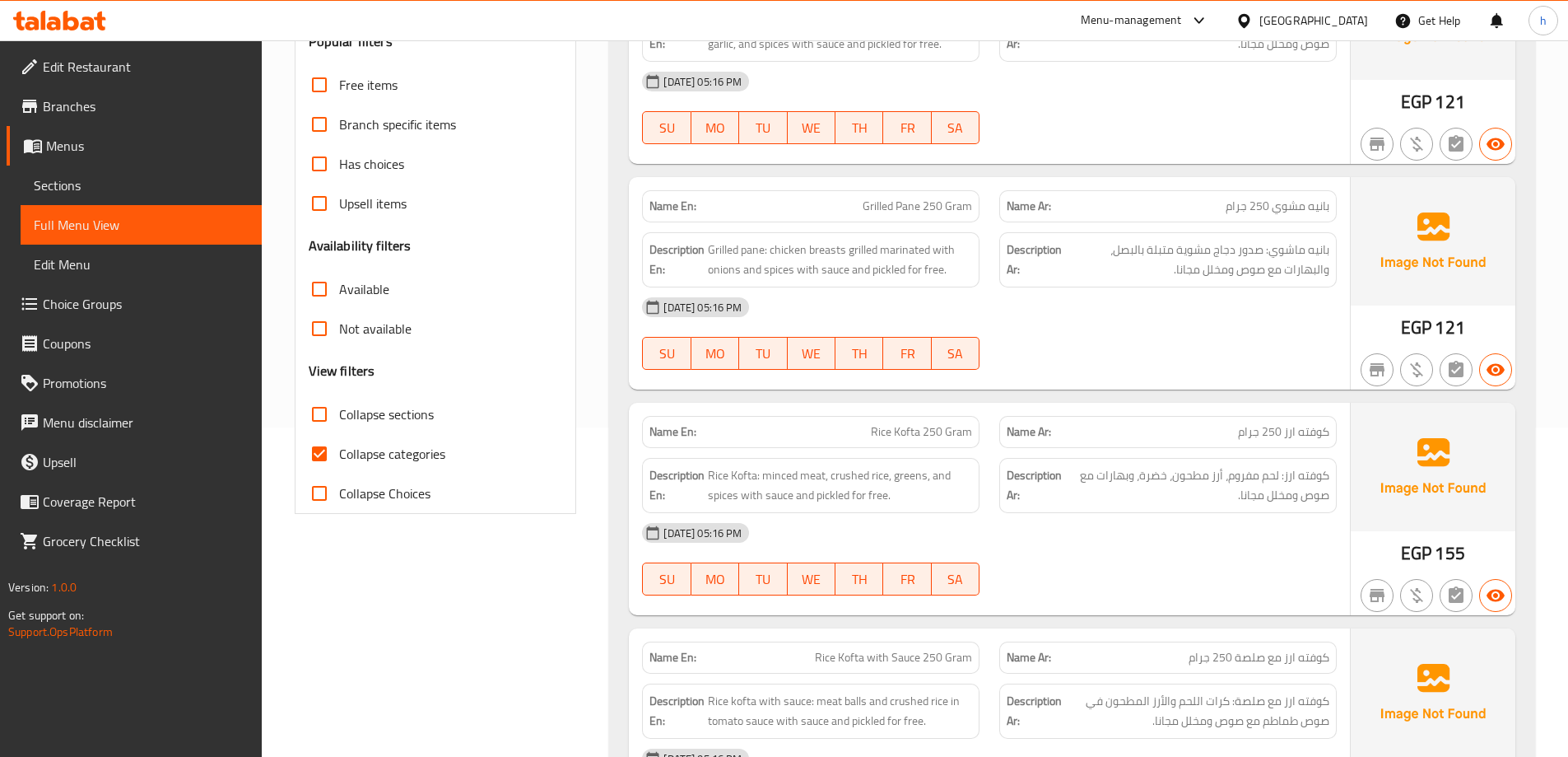
click at [377, 456] on span "Collapse categories" at bounding box center [392, 453] width 106 height 20
click at [339, 456] on input "Collapse categories" at bounding box center [320, 454] width 39 height 39
checkbox input "false"
click at [362, 420] on span "Collapse sections" at bounding box center [387, 414] width 95 height 20
click at [339, 420] on input "Collapse sections" at bounding box center [320, 414] width 39 height 39
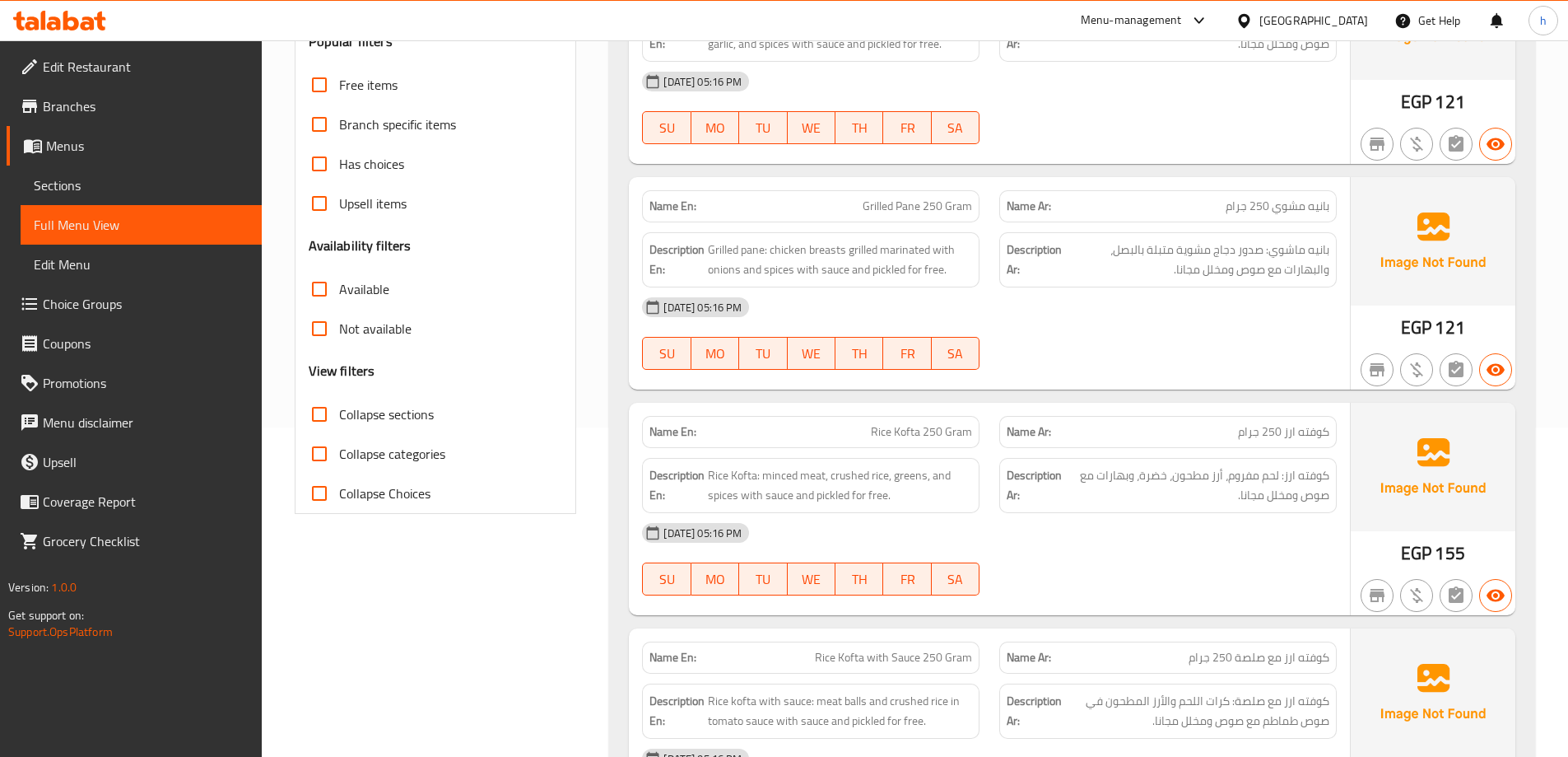
checkbox input "true"
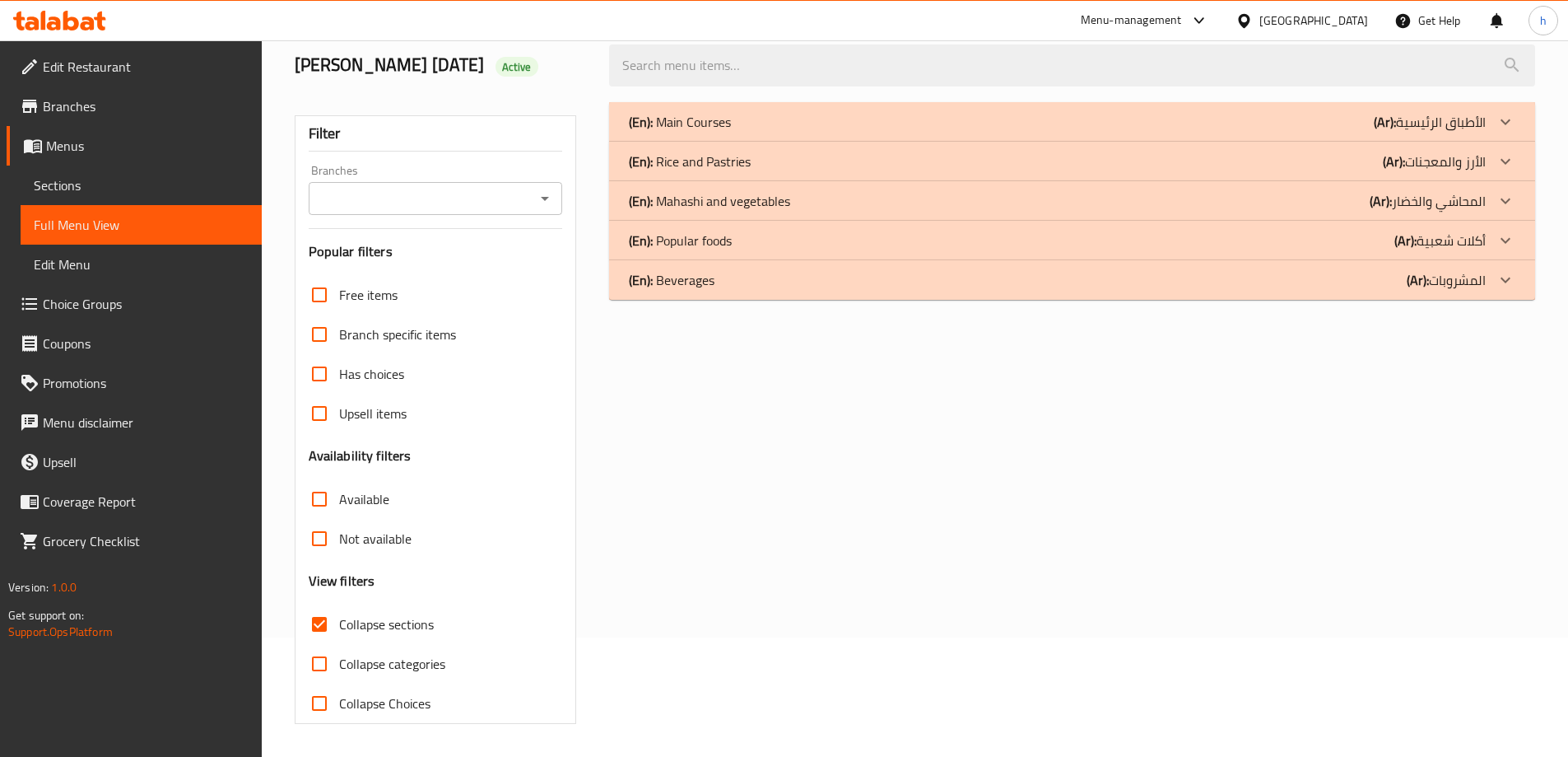
click at [402, 585] on div "Filter Branches Branches Popular filters Free items Branch specific items Has c…" at bounding box center [443, 413] width 315 height 641
click at [1508, 156] on icon at bounding box center [1505, 161] width 20 height 20
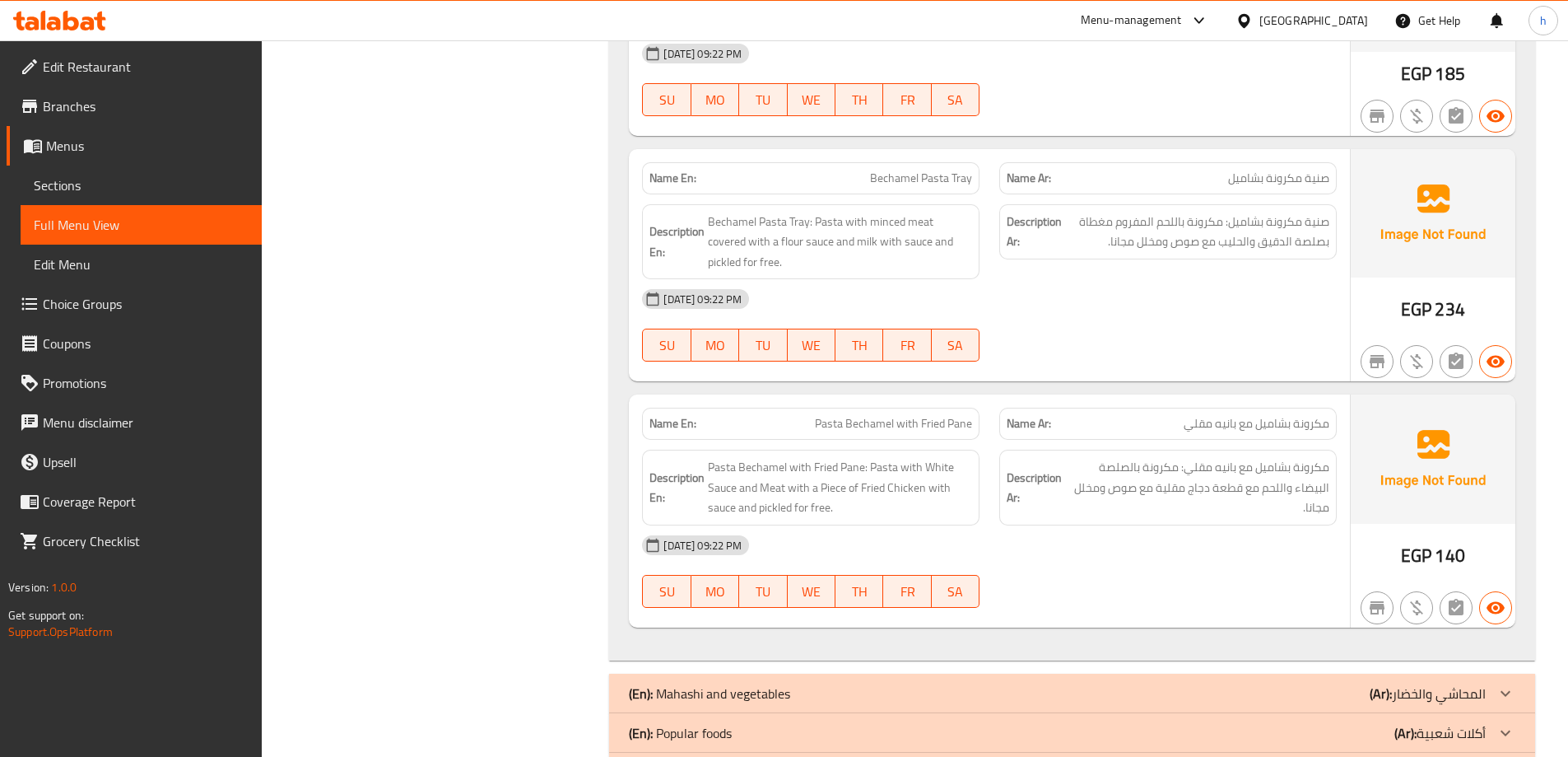
scroll to position [930, 0]
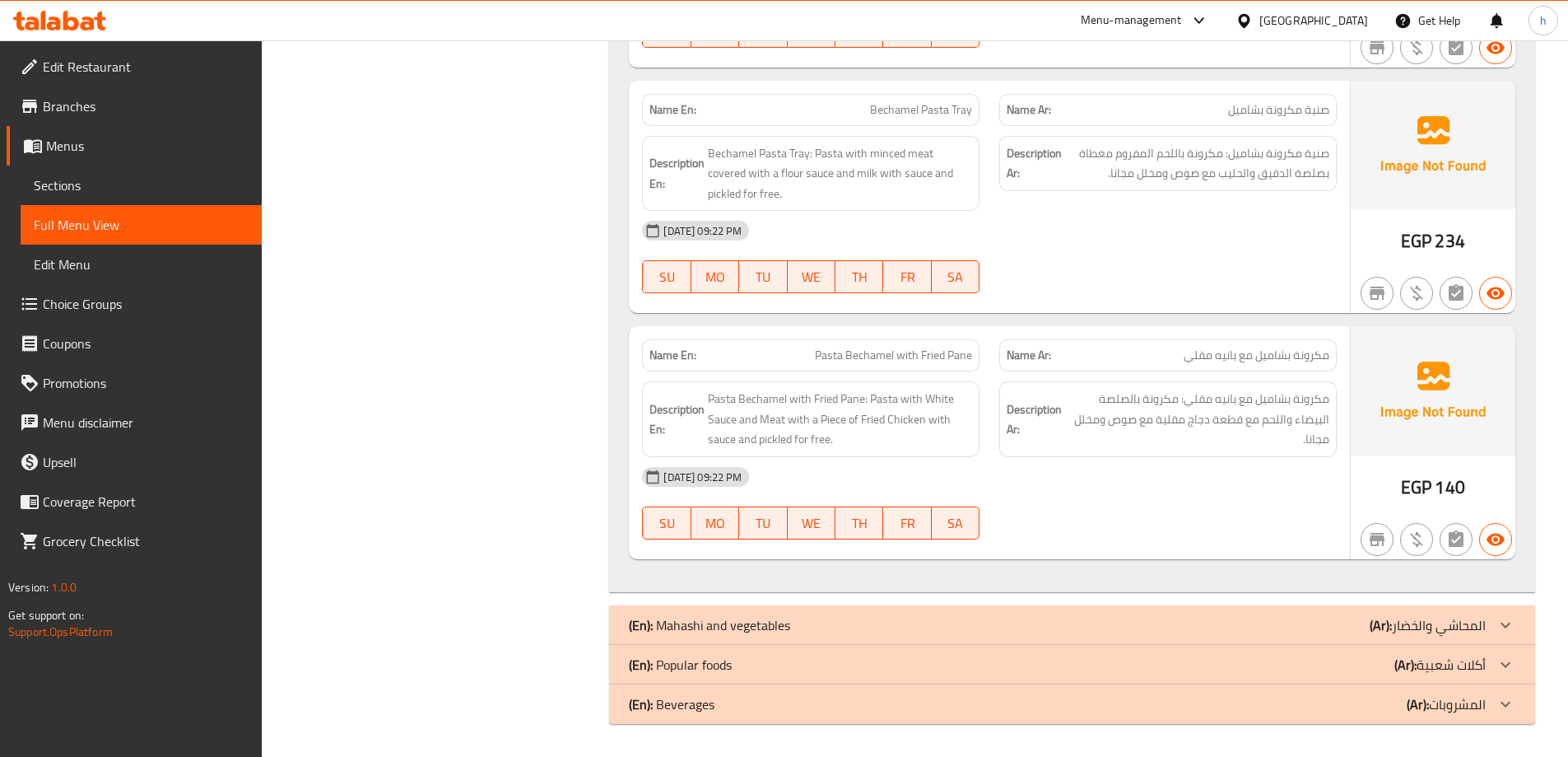
click at [1536, 639] on div "(En): Main Courses (Ar): الأطباق الرئيسية Name En: Shish Tawook 250 Gram Name A…" at bounding box center [1071, 8] width 946 height 1452
click at [1507, 628] on icon at bounding box center [1505, 625] width 20 height 20
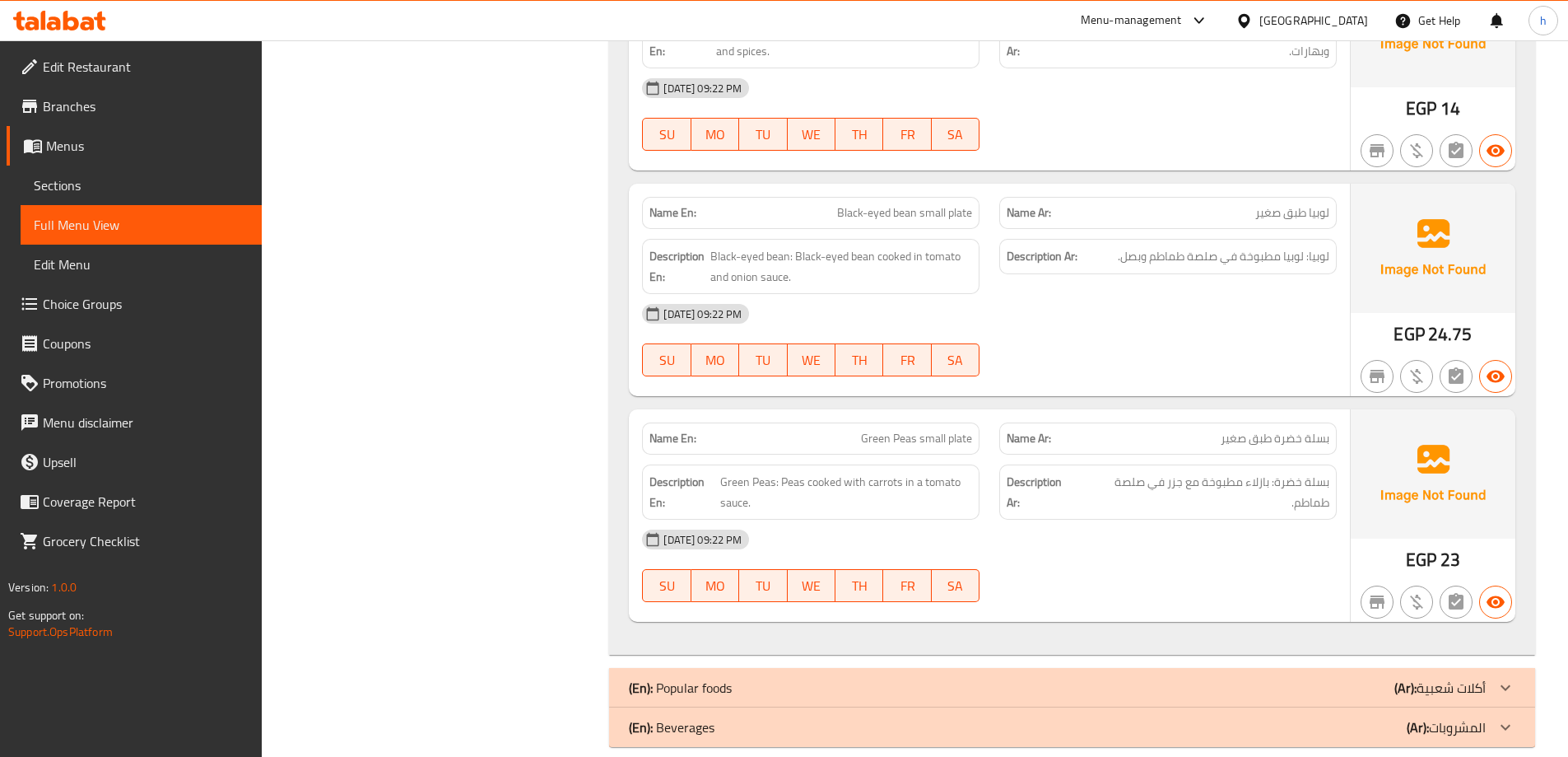
scroll to position [3220, 0]
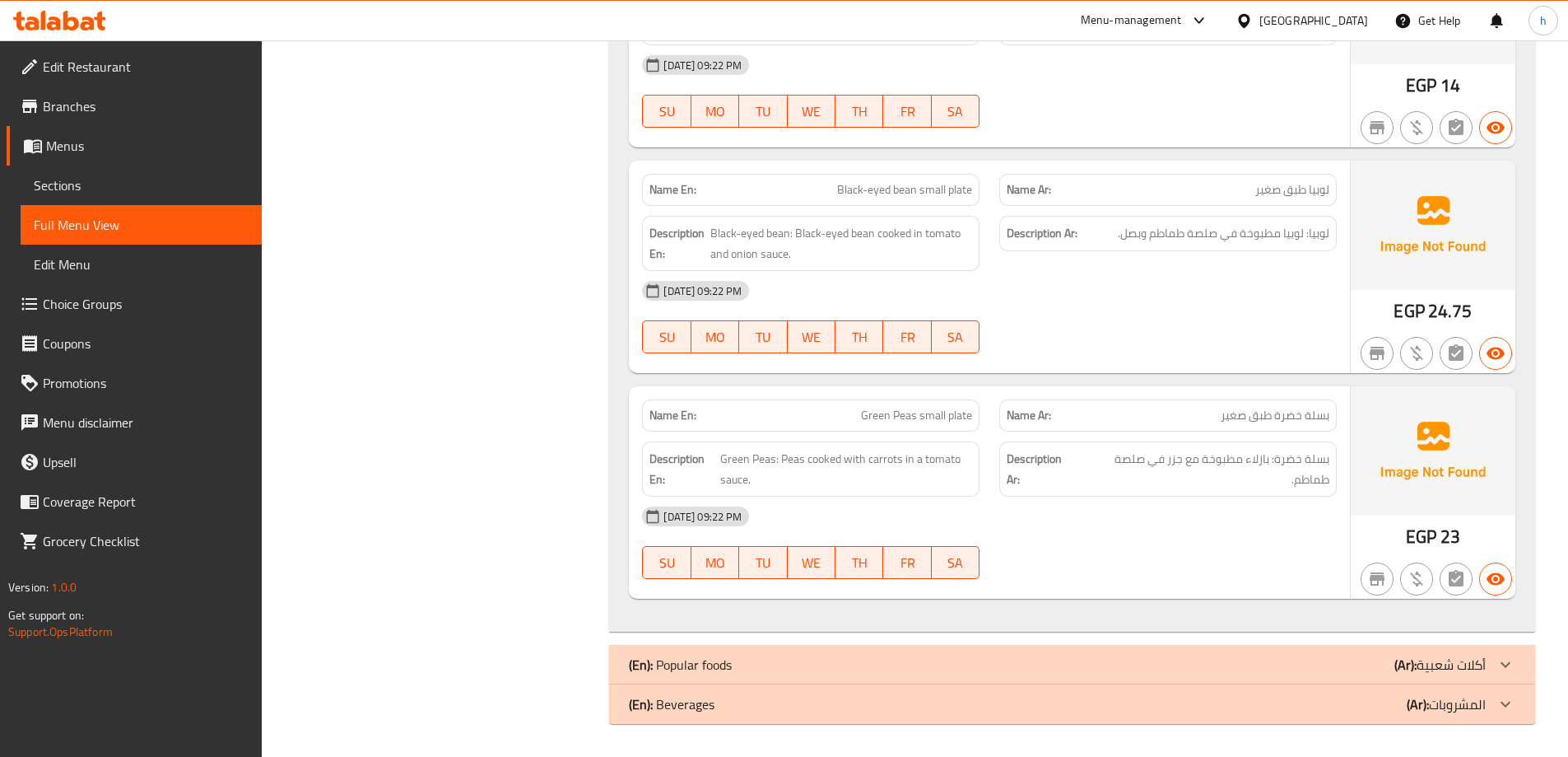
click at [1501, 661] on icon at bounding box center [1505, 664] width 20 height 20
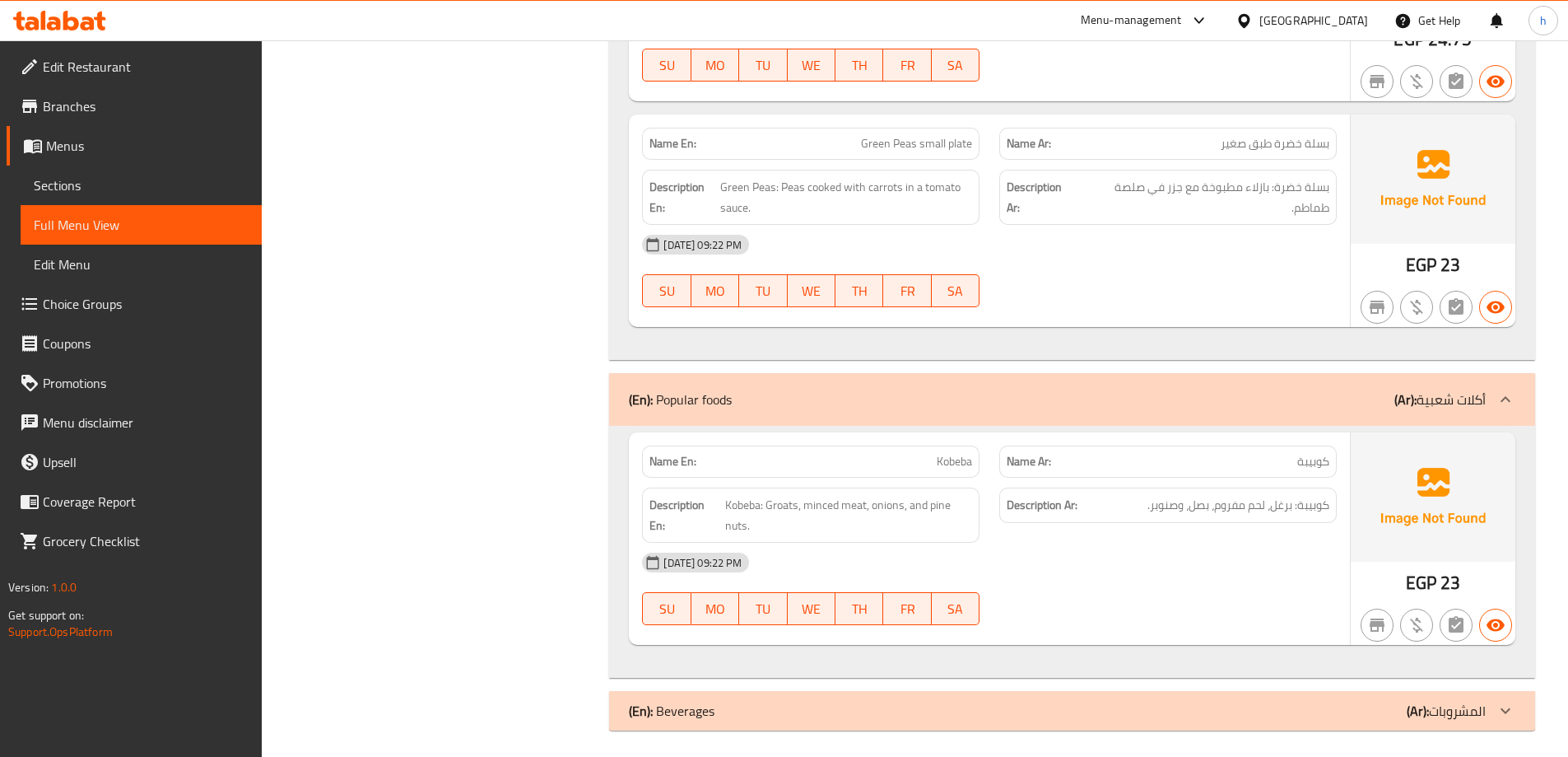
scroll to position [3498, 0]
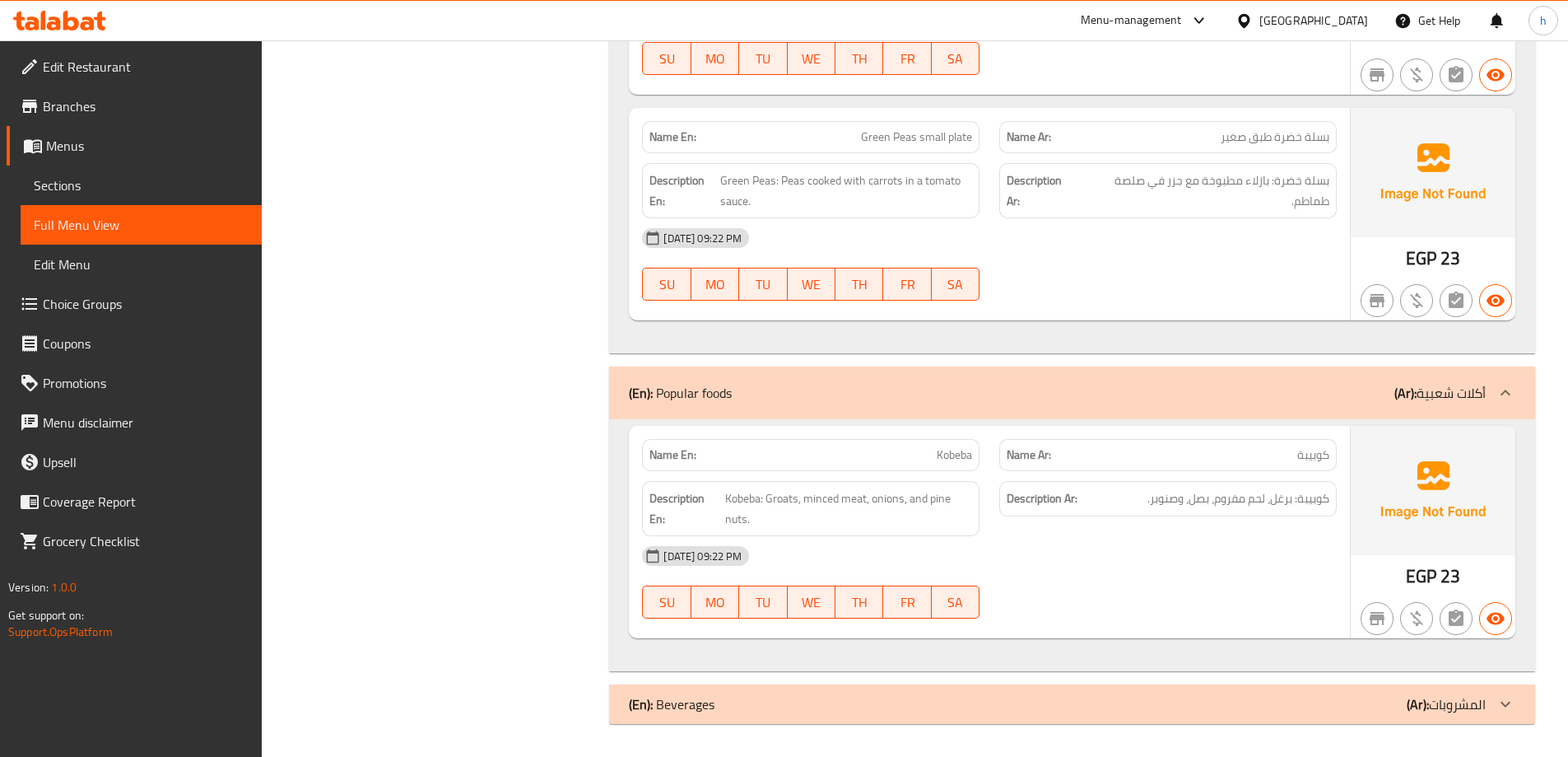
click at [1507, 699] on icon at bounding box center [1505, 704] width 20 height 20
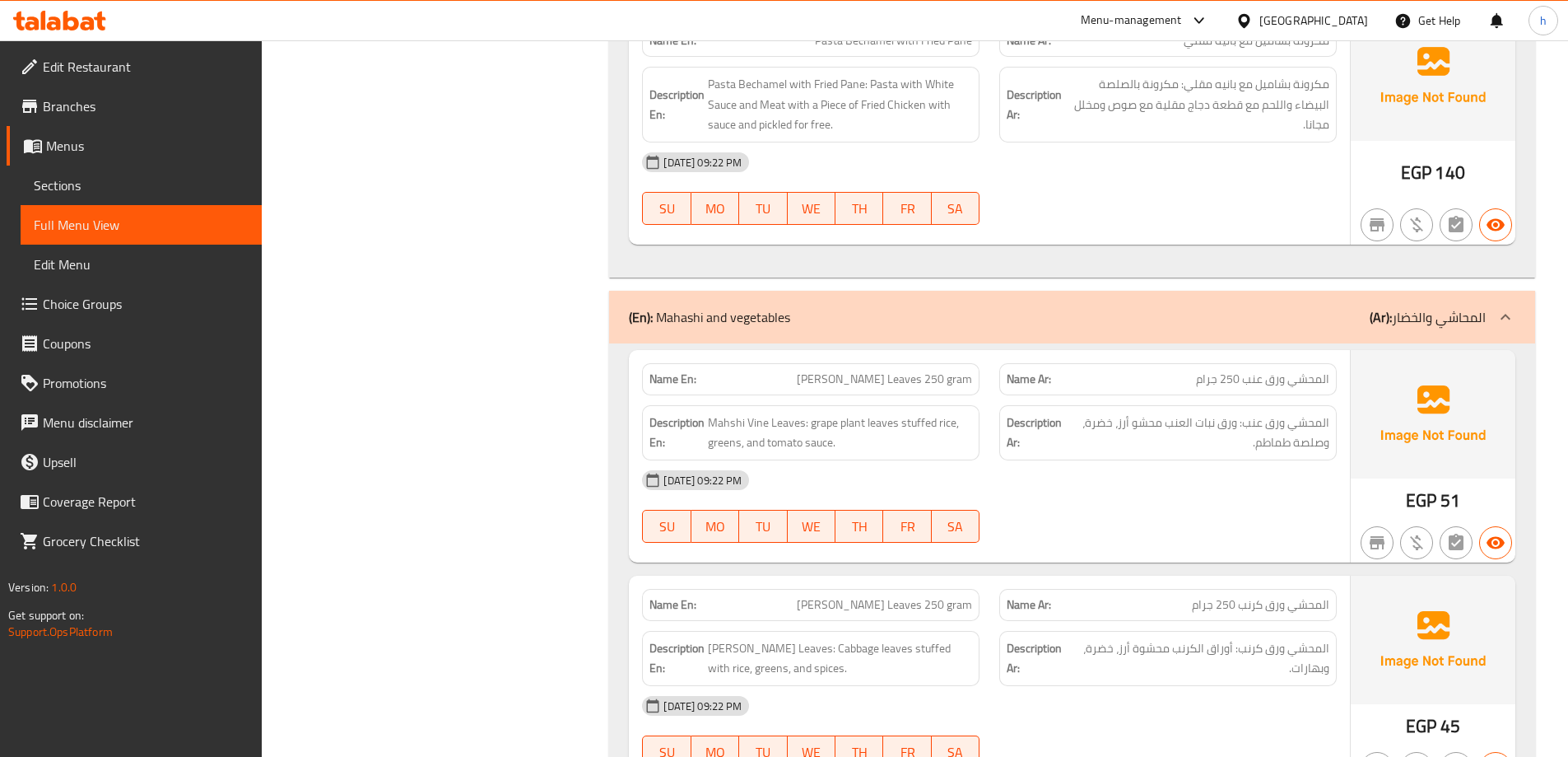
click at [1151, 528] on div "[DATE] 09:22 PM SU MO TU WE TH FR SA" at bounding box center [989, 506] width 715 height 92
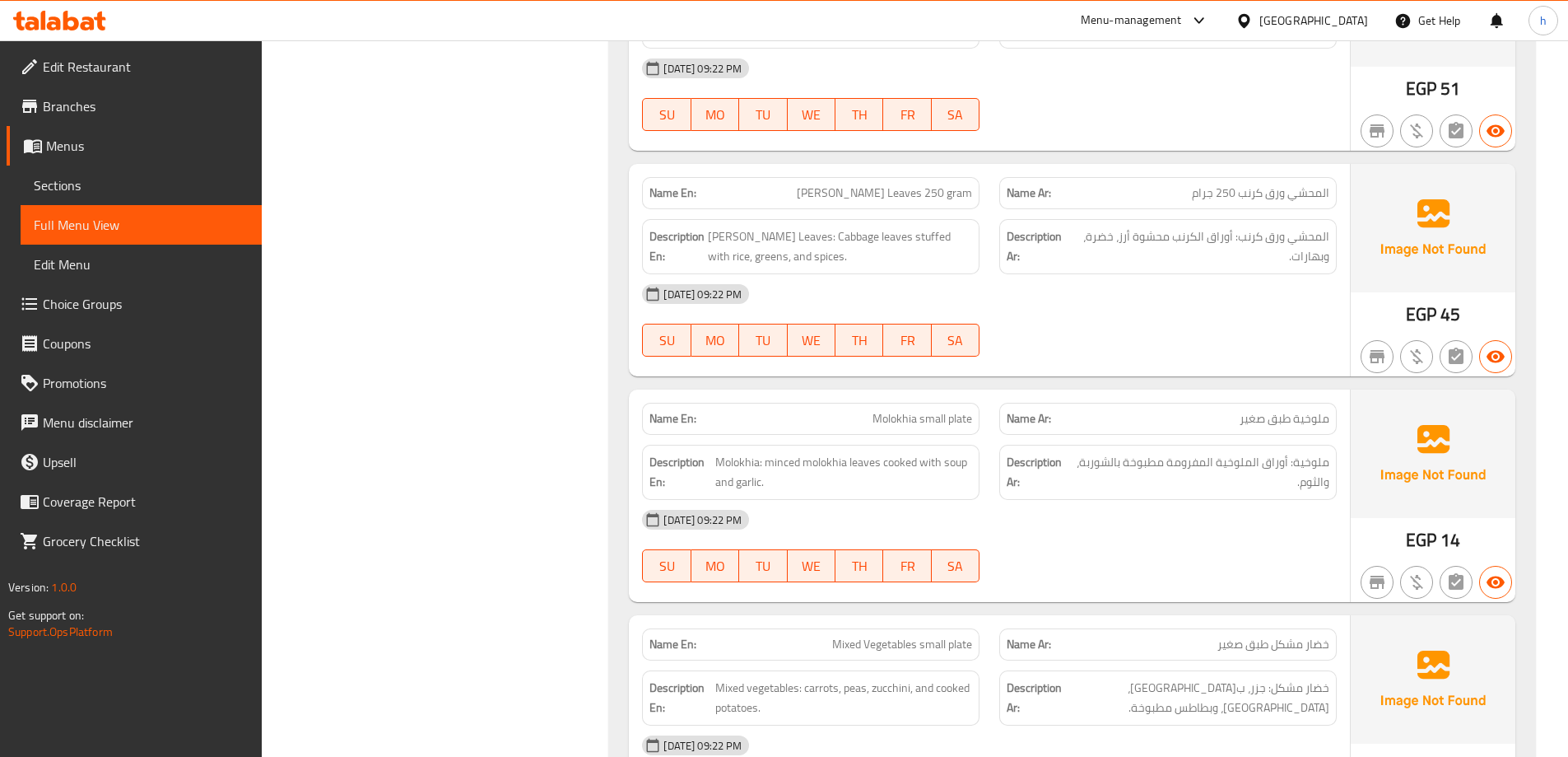
click at [1204, 300] on div "[DATE] 09:22 PM" at bounding box center [989, 294] width 715 height 39
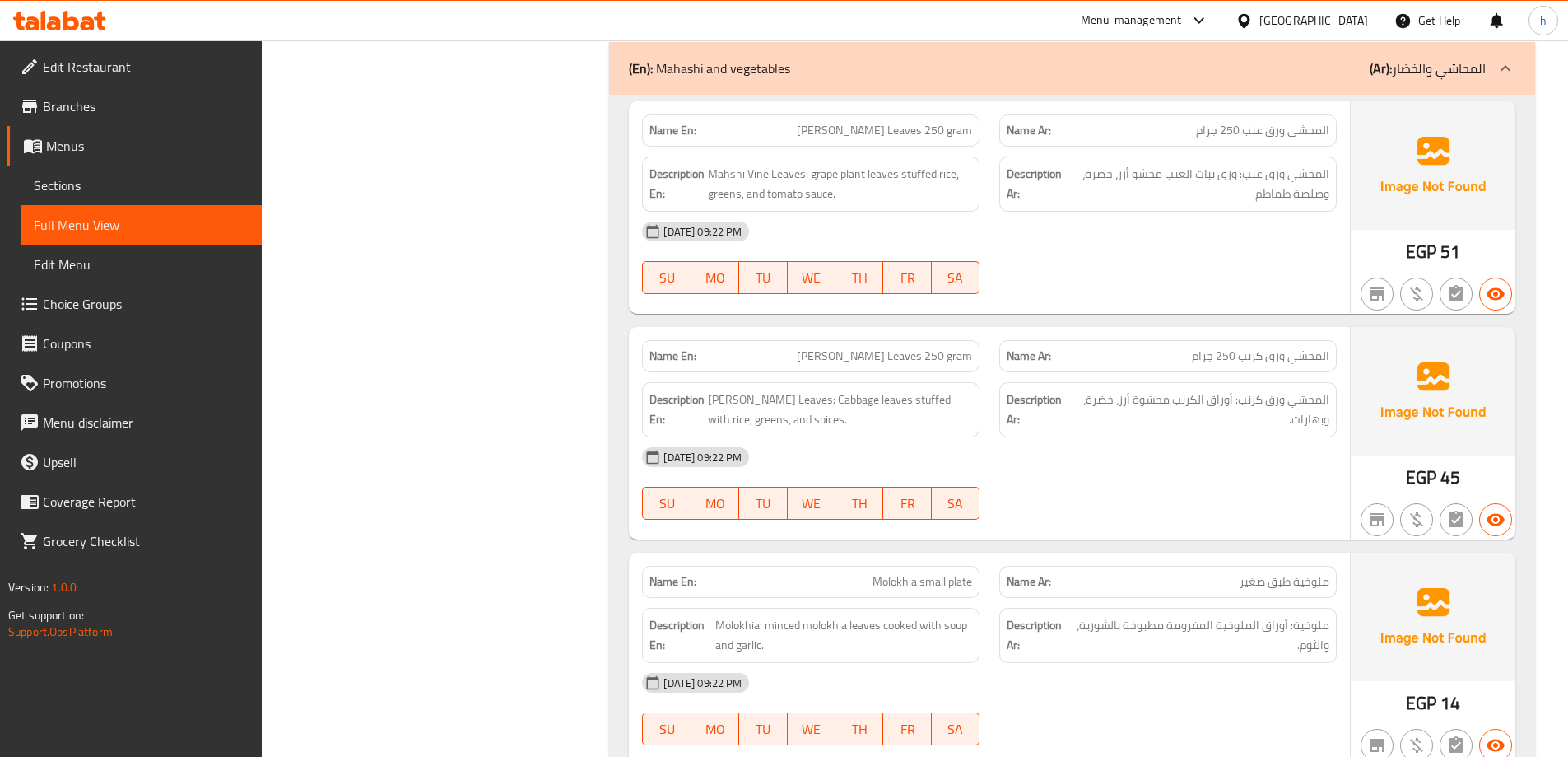
scroll to position [1492, 0]
click at [1220, 476] on div "[DATE] 09:22 PM" at bounding box center [989, 459] width 715 height 39
click at [912, 360] on span "[PERSON_NAME] Leaves 250 gram" at bounding box center [884, 358] width 175 height 18
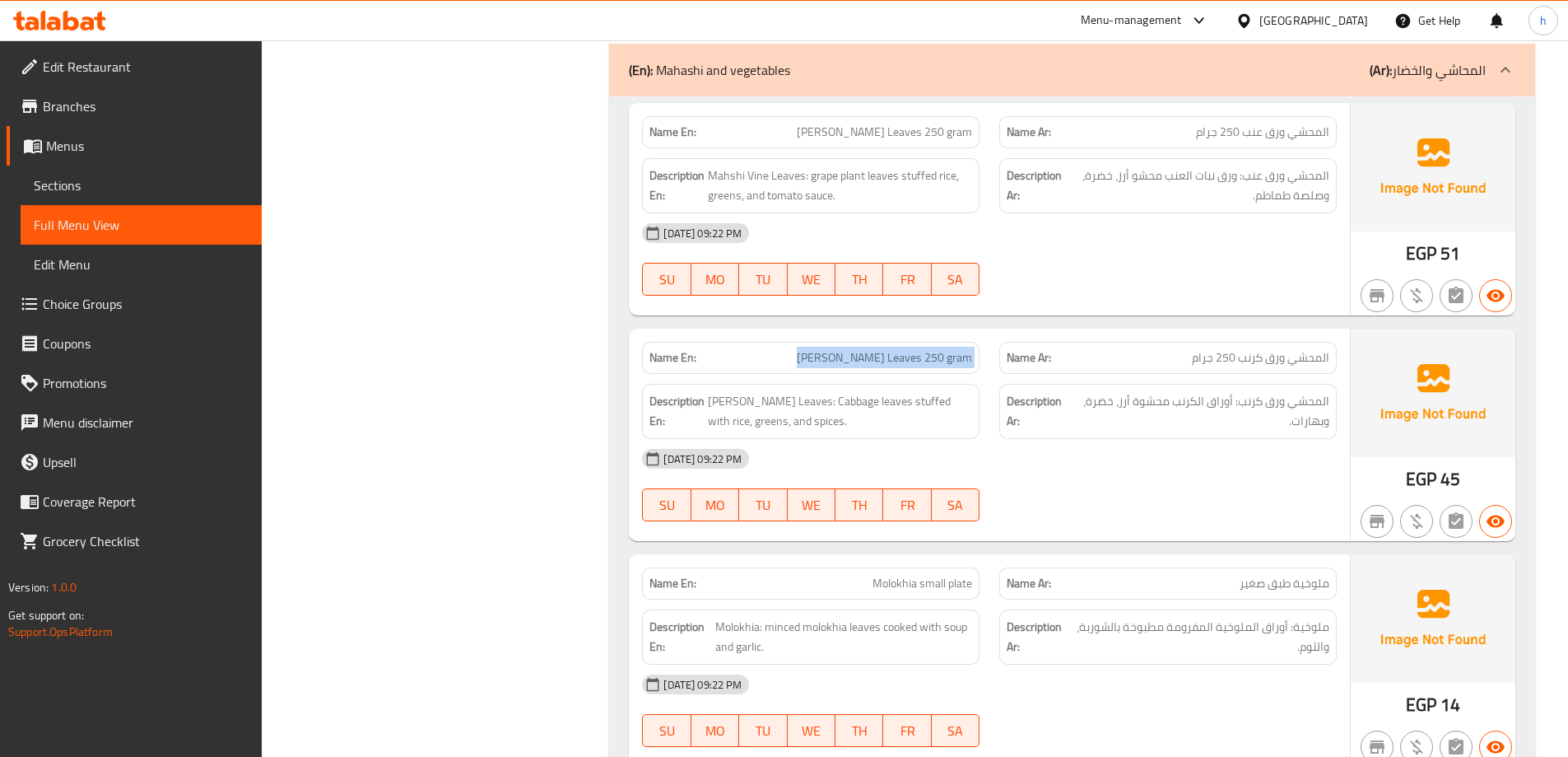
copy span "[PERSON_NAME] Leaves 250 gram"
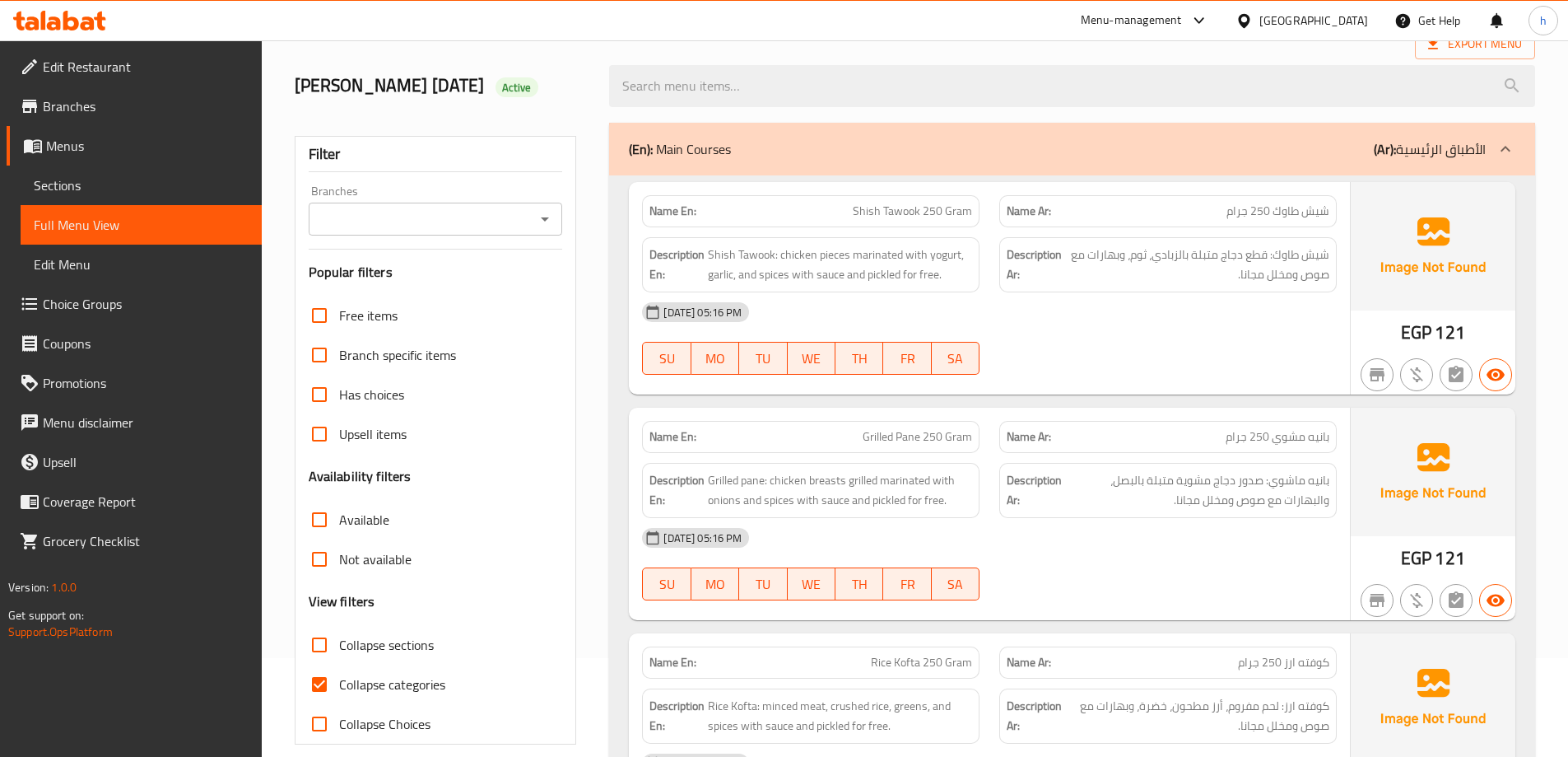
scroll to position [329, 0]
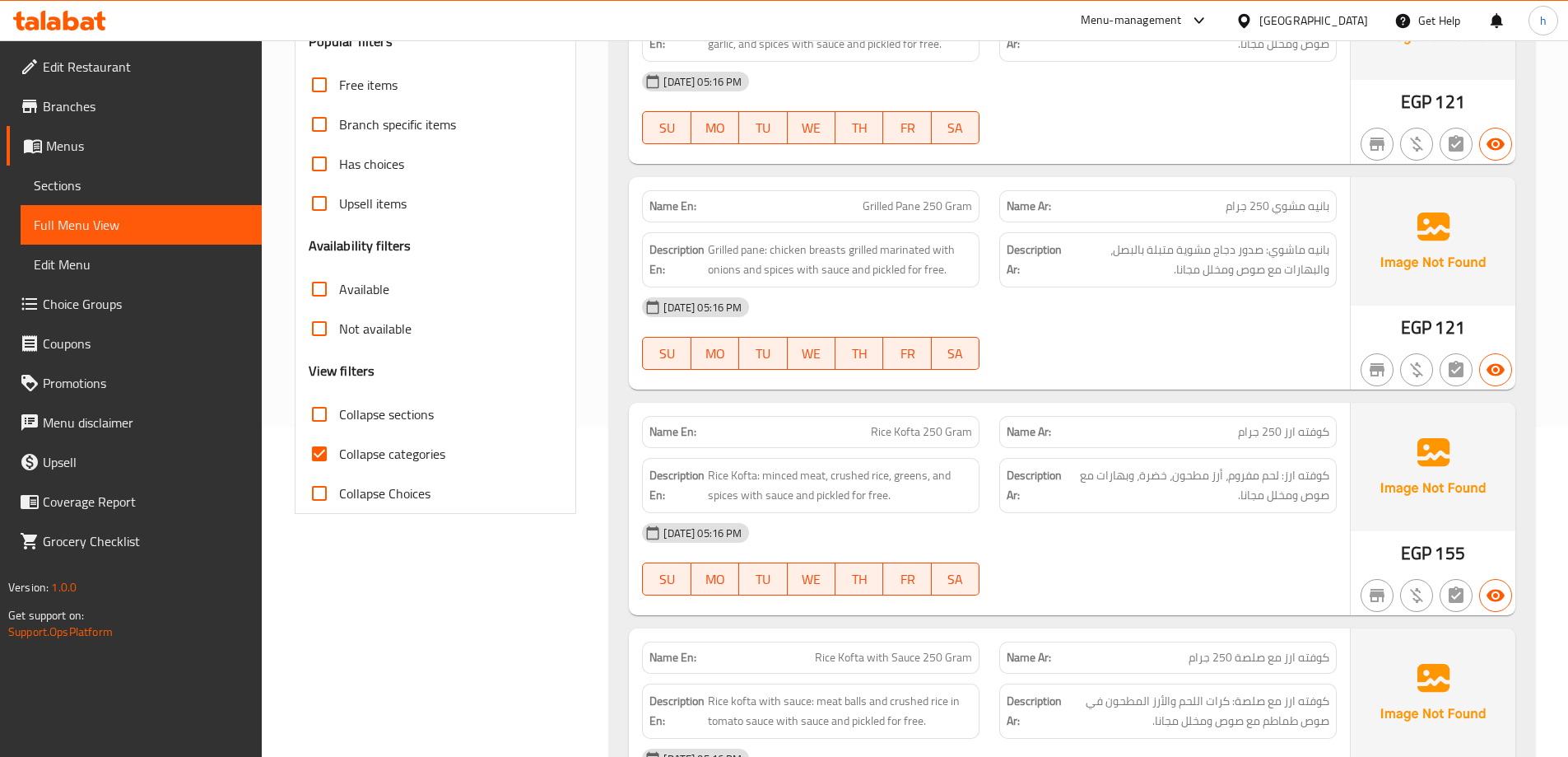
click at [332, 462] on input "Collapse categories" at bounding box center [320, 454] width 39 height 39
checkbox input "false"
click at [319, 418] on input "Collapse sections" at bounding box center [320, 414] width 39 height 39
checkbox input "true"
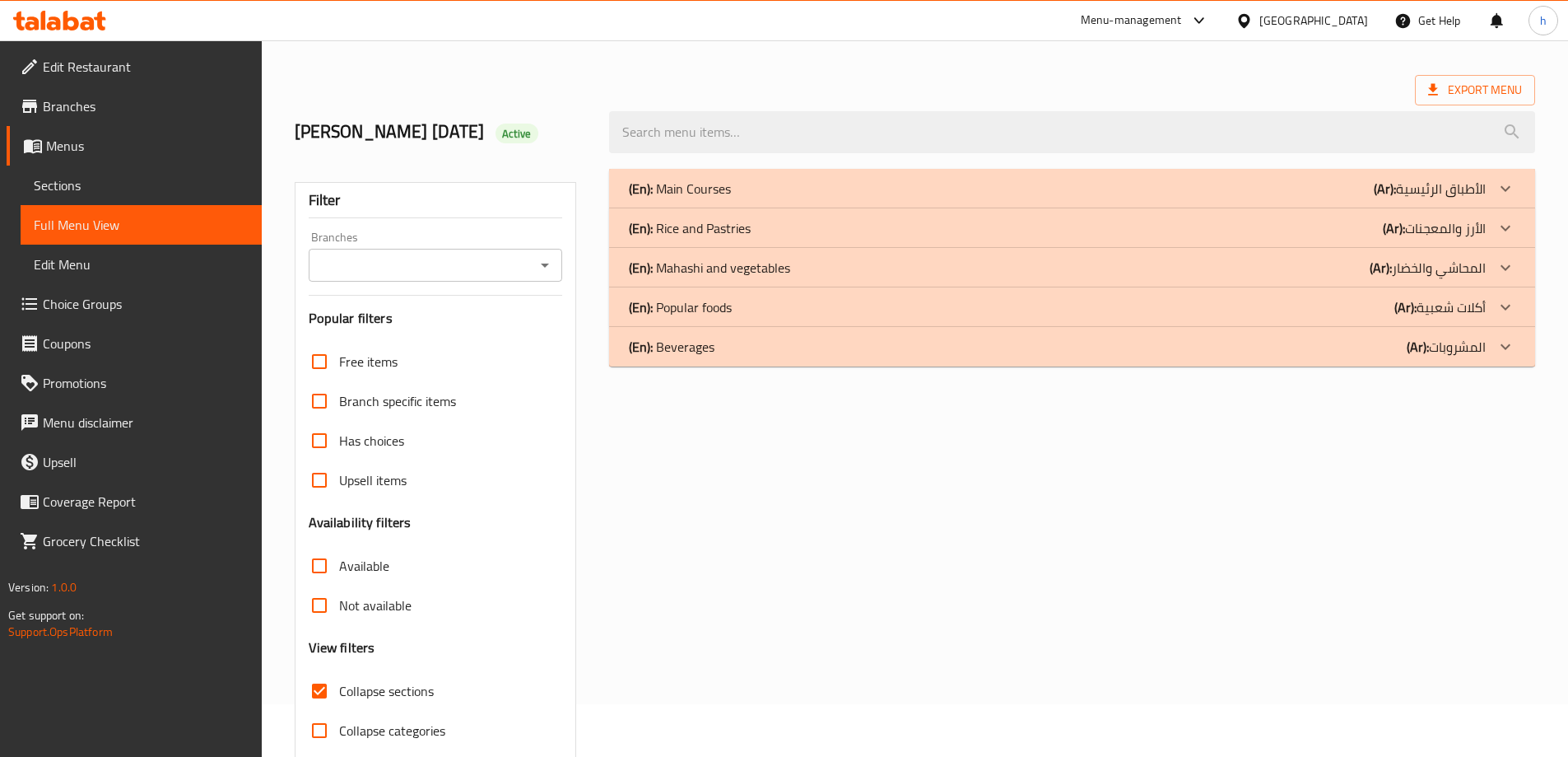
scroll to position [0, 0]
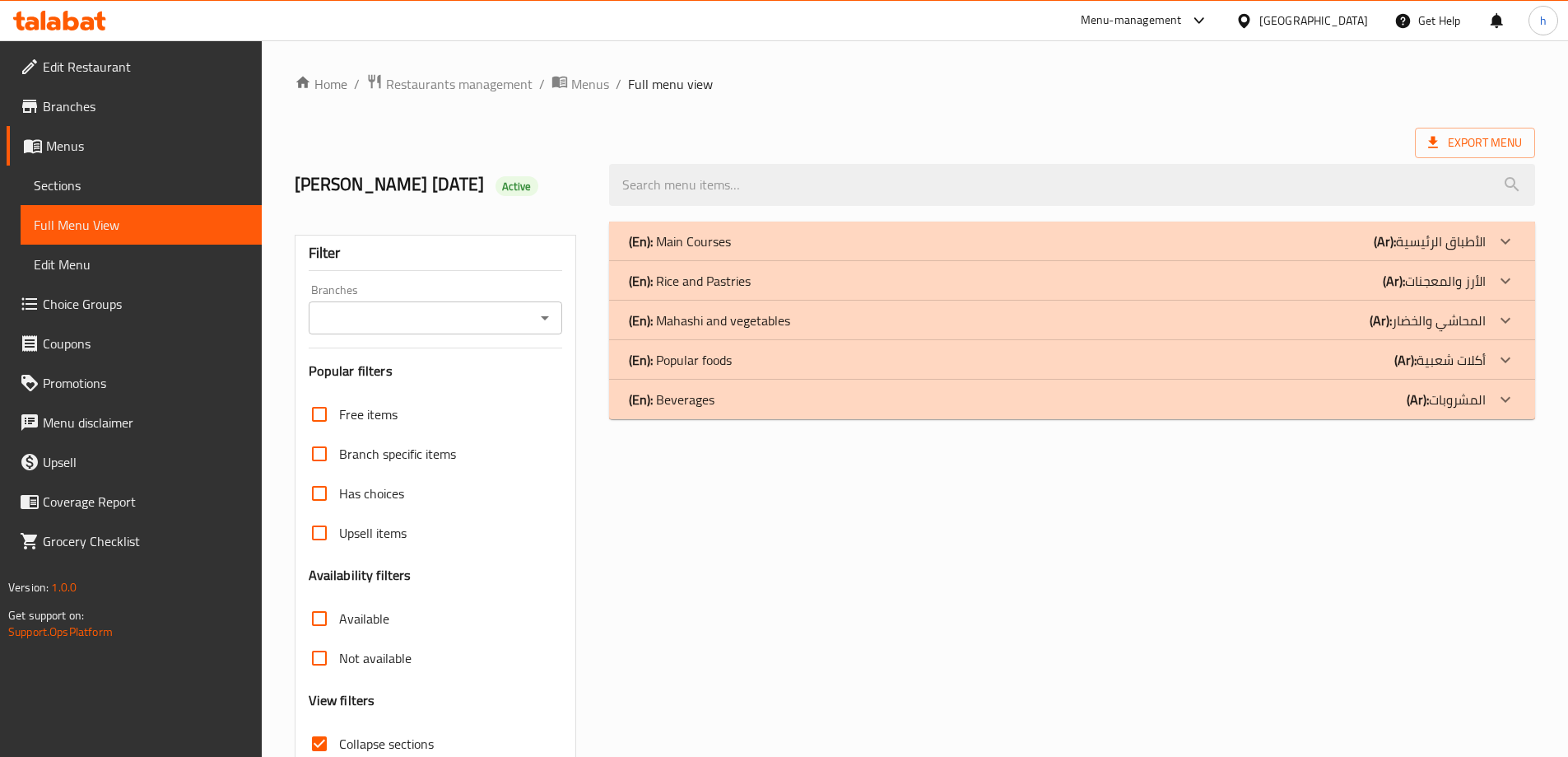
click at [1461, 280] on p "(Ar): الأرز والمعجنات" at bounding box center [1434, 281] width 102 height 20
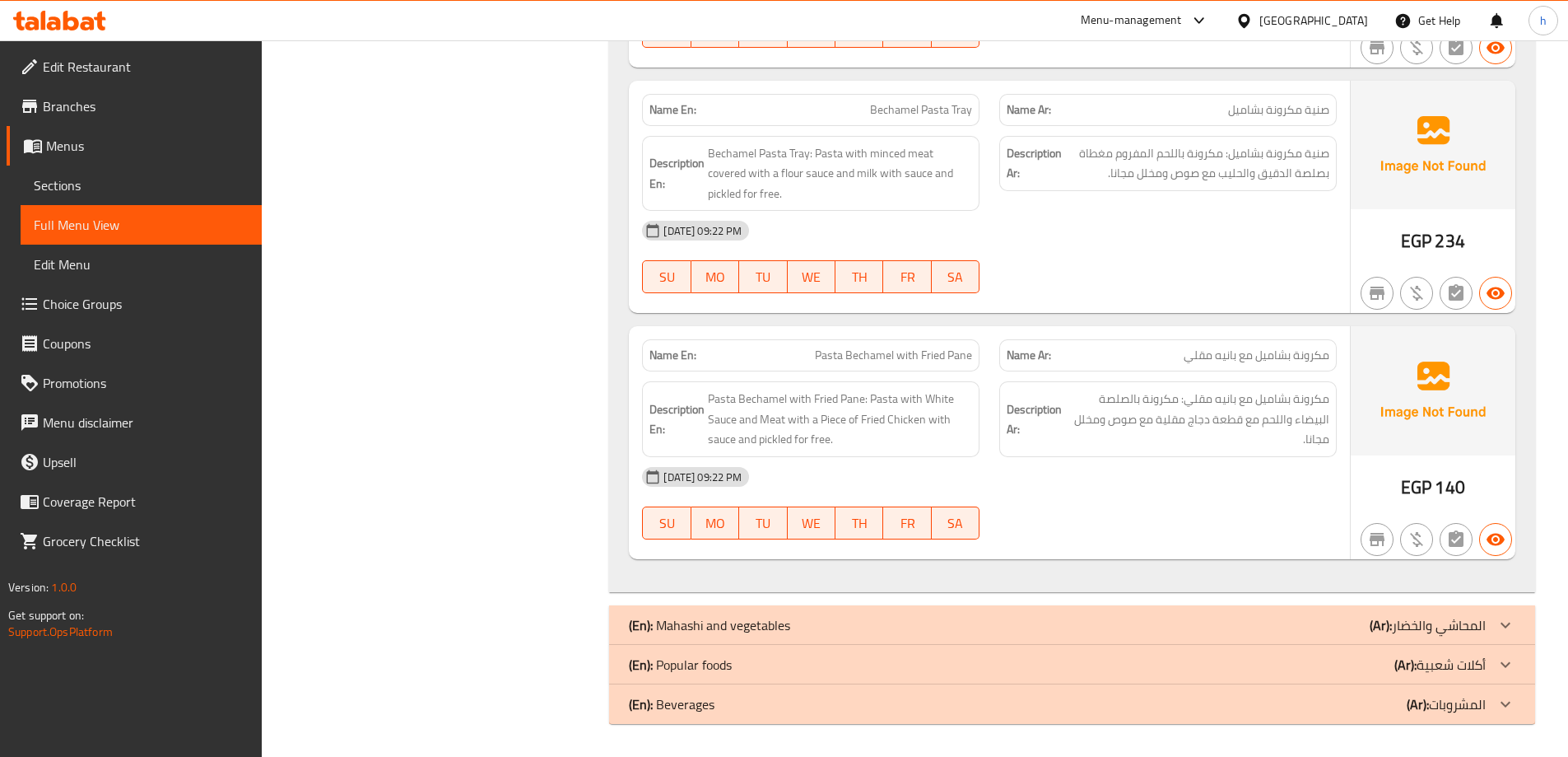
click at [1479, 615] on p "(Ar): المحاشي والخضار" at bounding box center [1427, 625] width 116 height 20
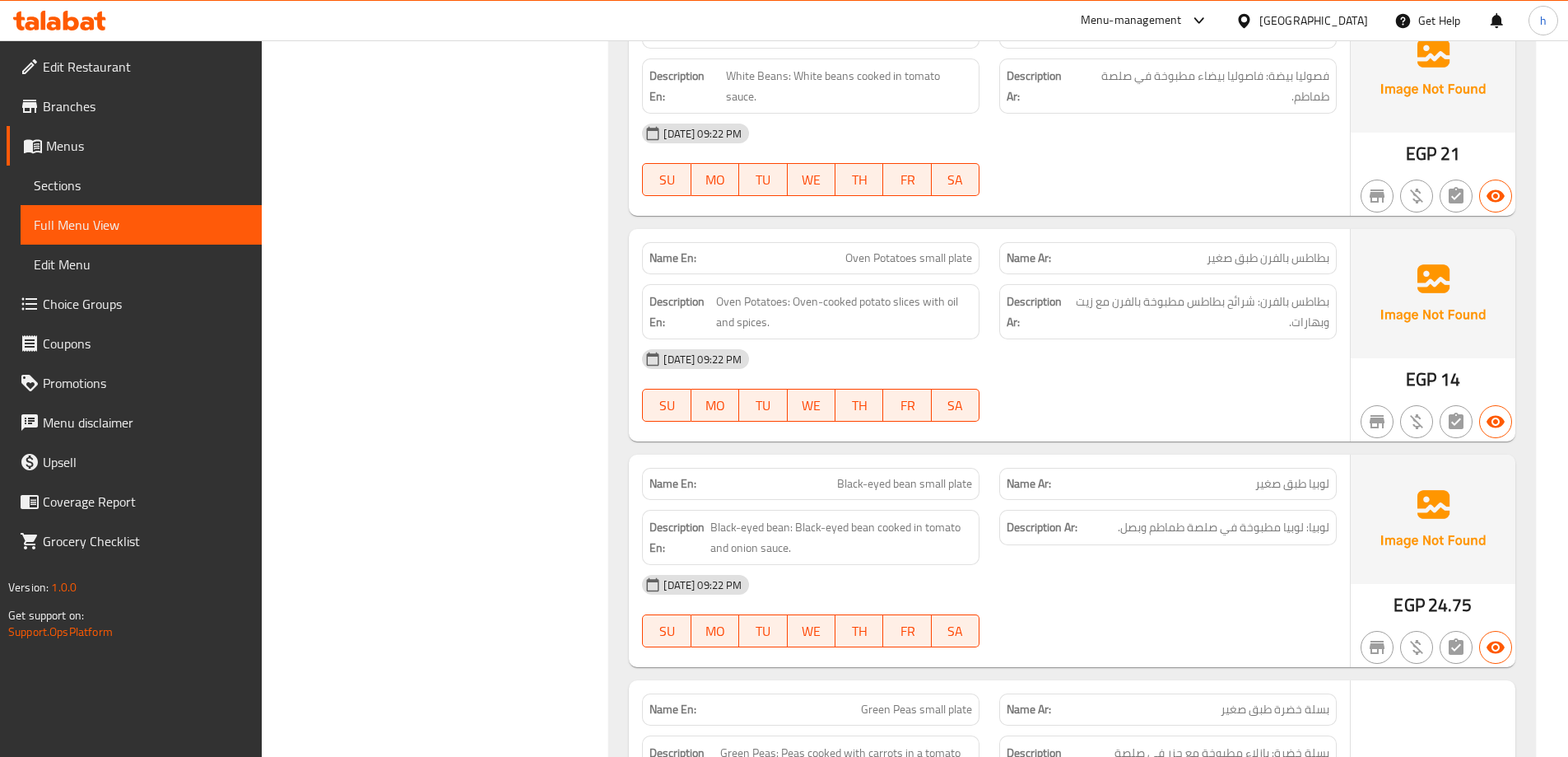
scroll to position [3220, 0]
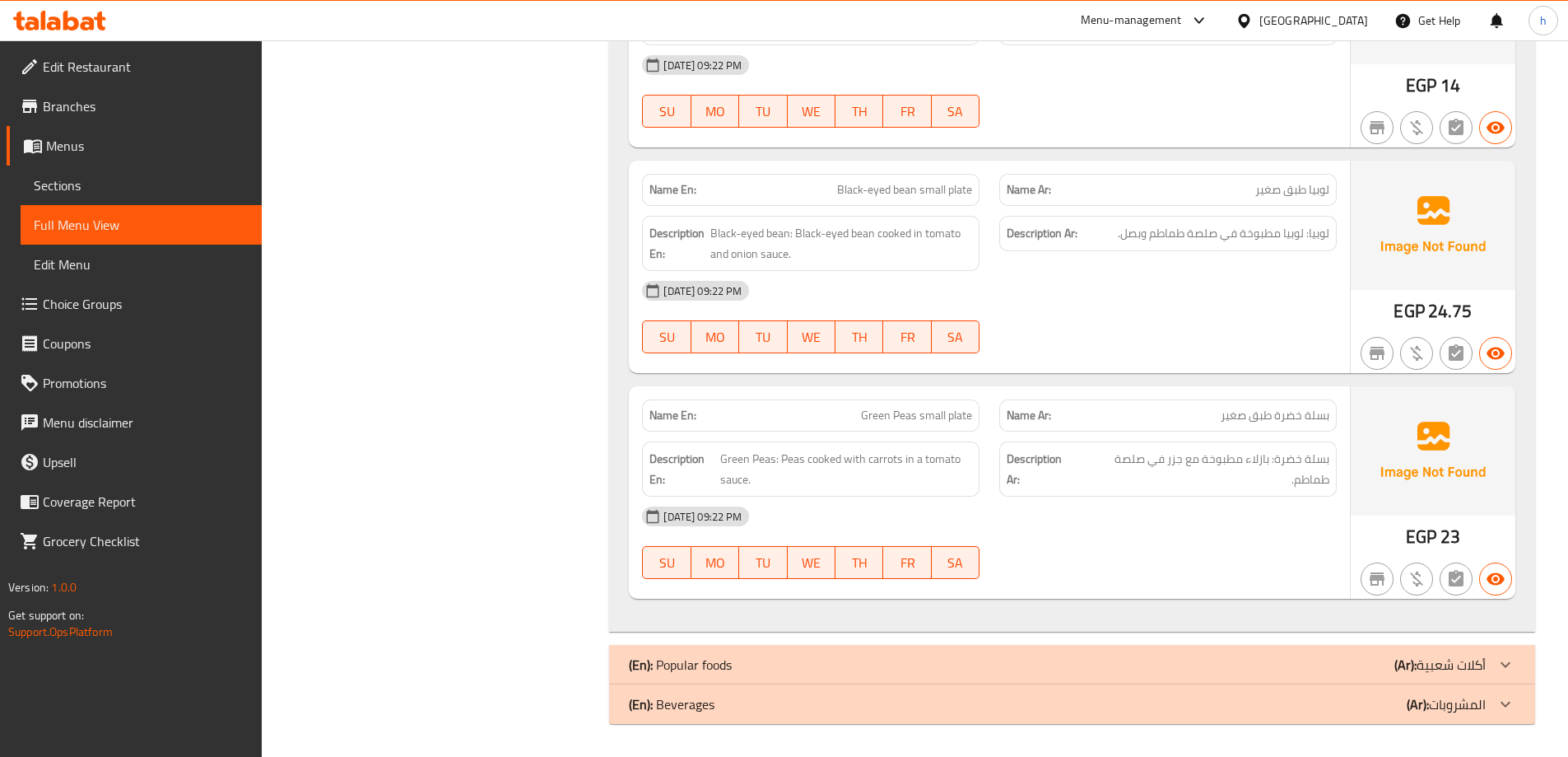
click at [1502, 662] on icon at bounding box center [1505, 664] width 20 height 20
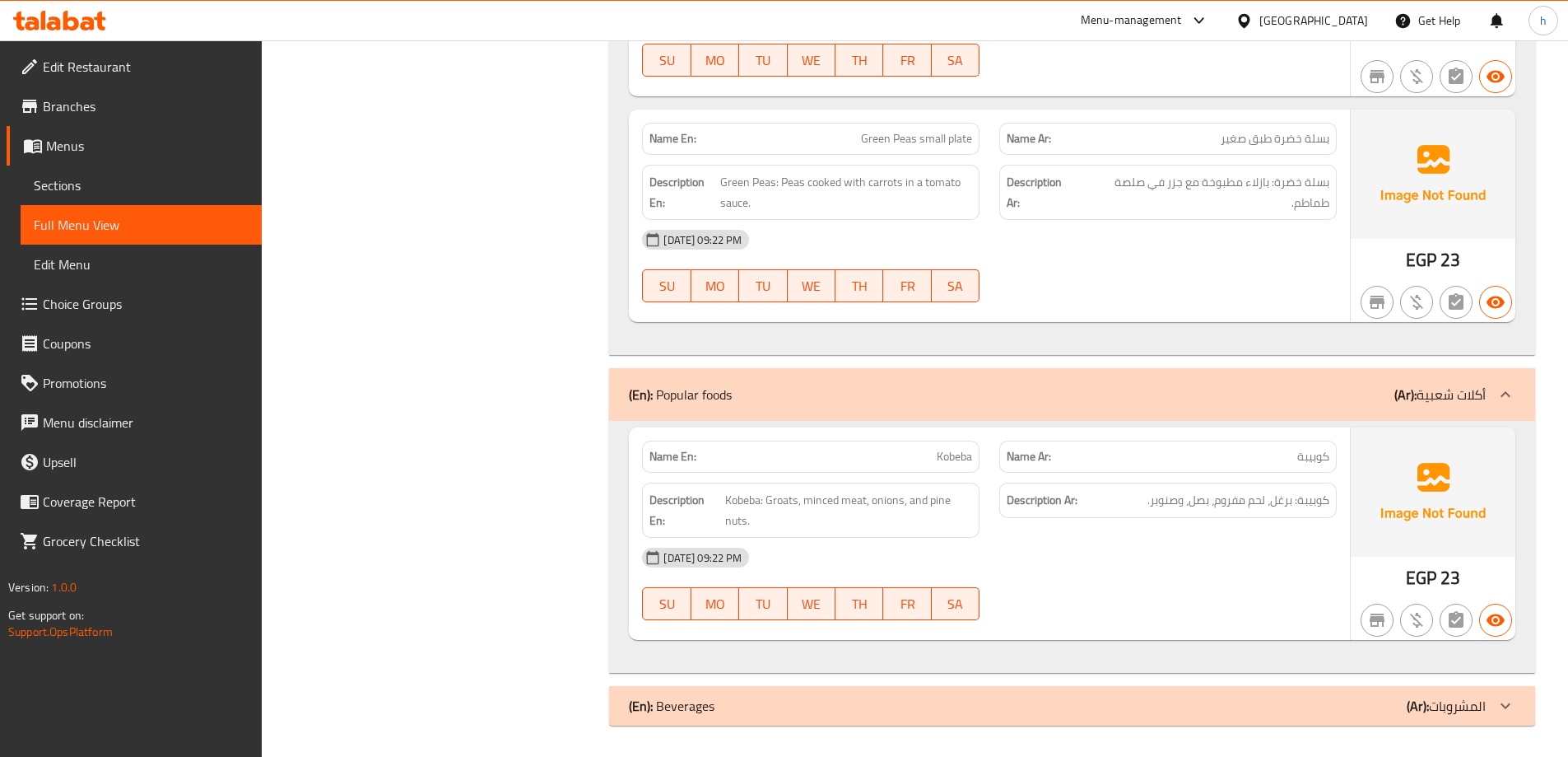
scroll to position [3498, 0]
click at [1484, 710] on p "(Ar): المشروبات" at bounding box center [1446, 704] width 79 height 20
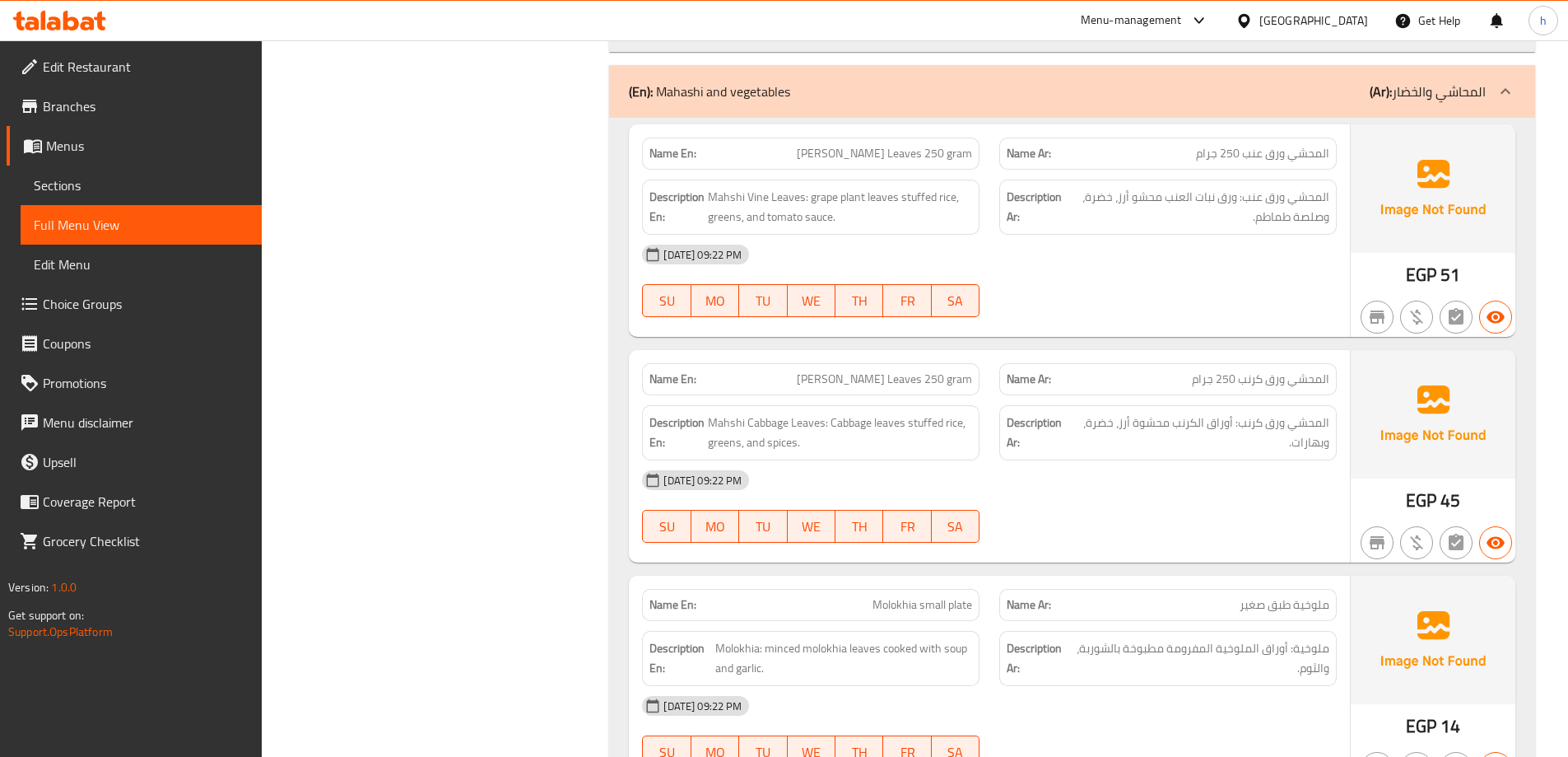
click at [1130, 503] on div "[DATE] 09:22 PM SU MO TU WE TH FR SA" at bounding box center [989, 506] width 715 height 92
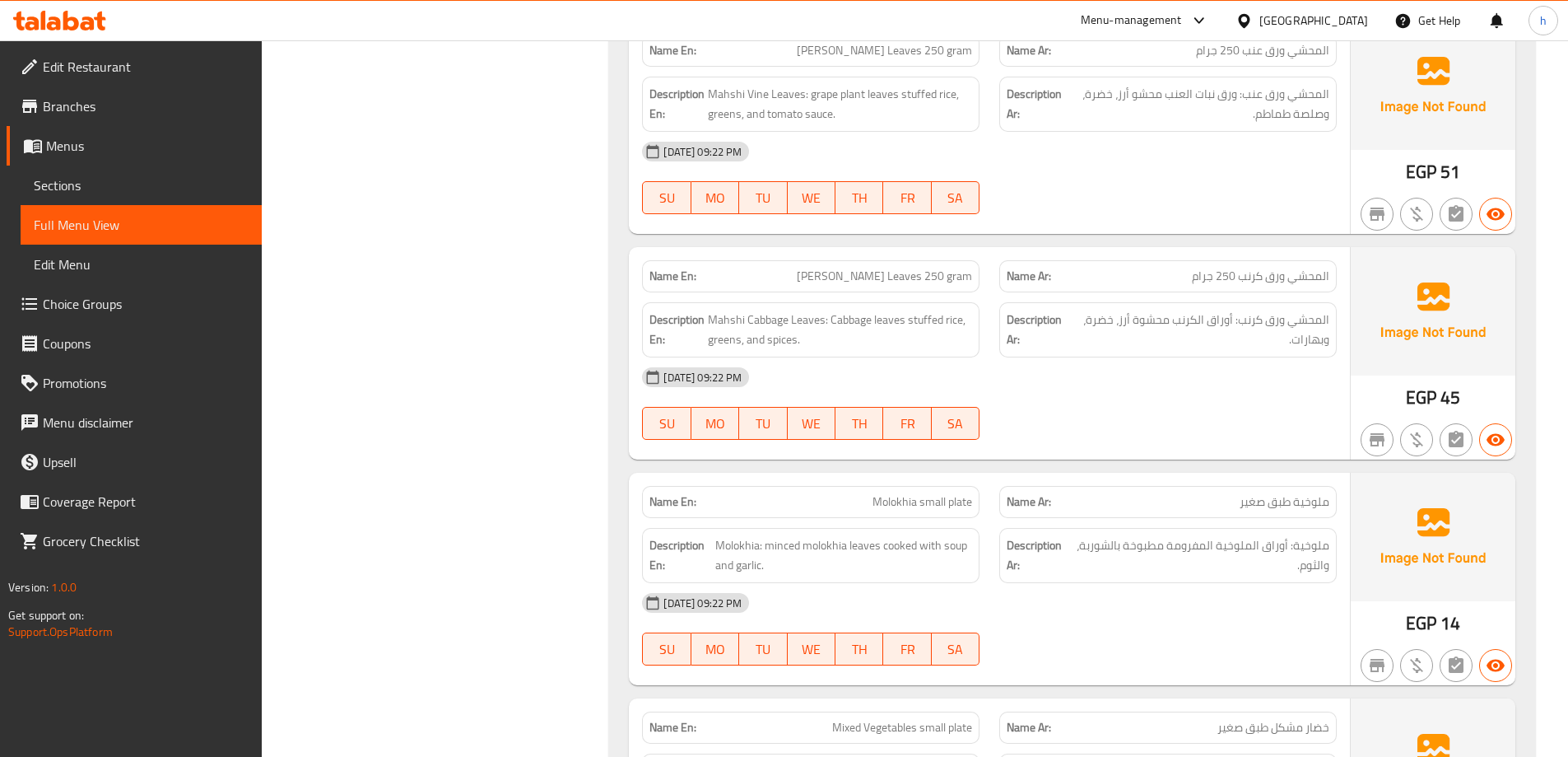
scroll to position [1717, 0]
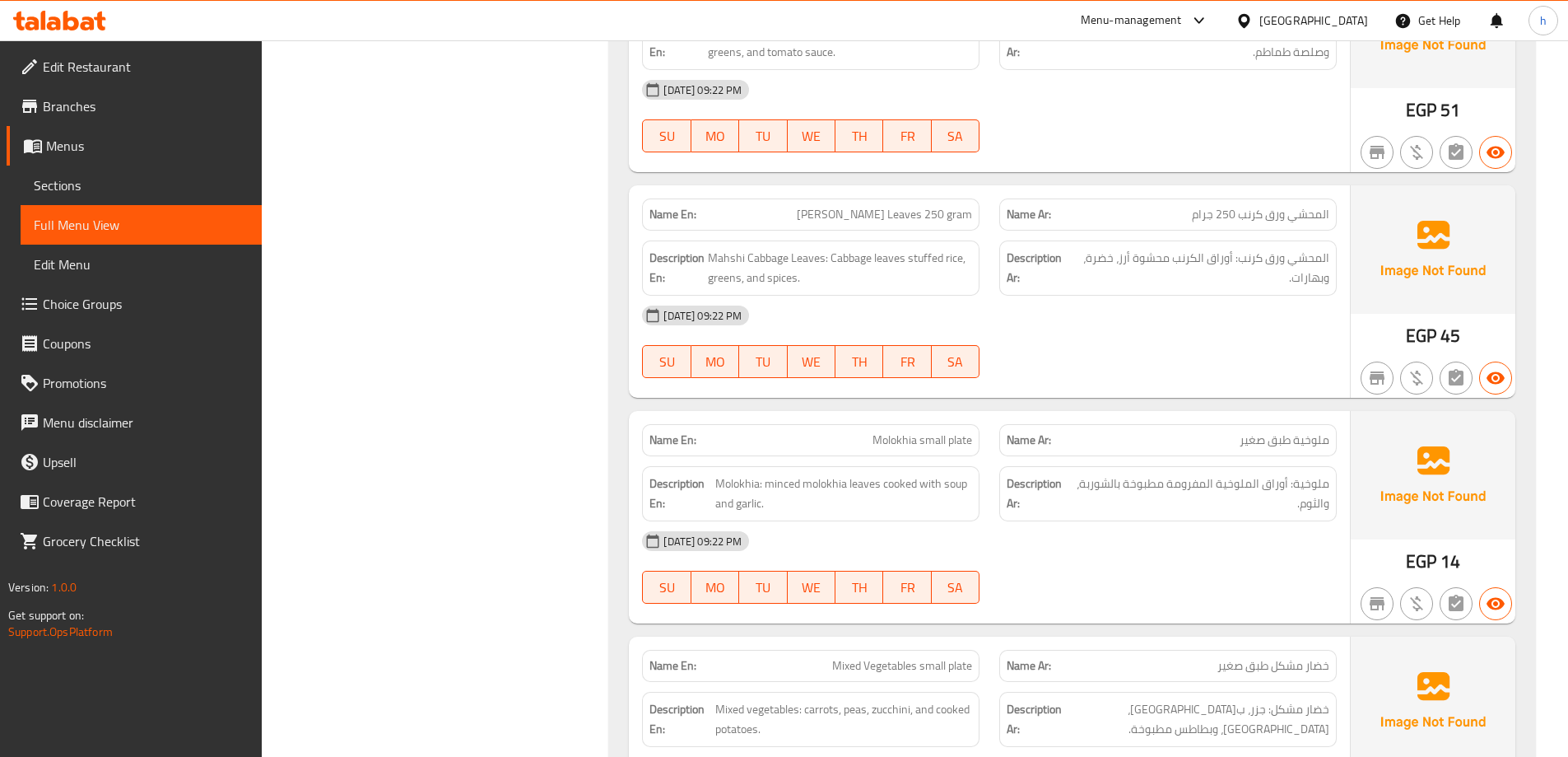
click at [1259, 585] on div "[DATE] 09:22 PM SU MO TU WE TH FR SA" at bounding box center [989, 567] width 715 height 92
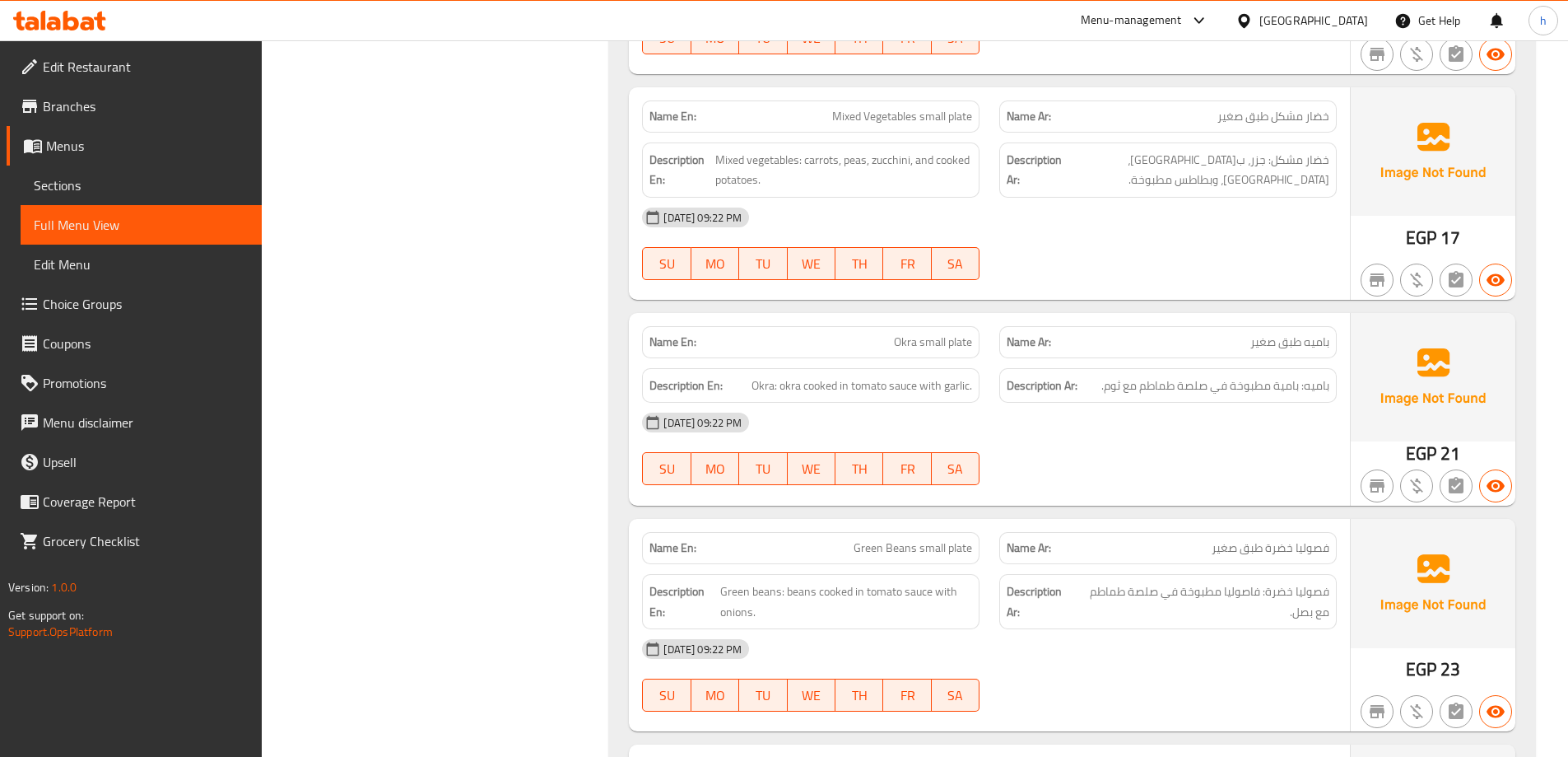
scroll to position [2211, 0]
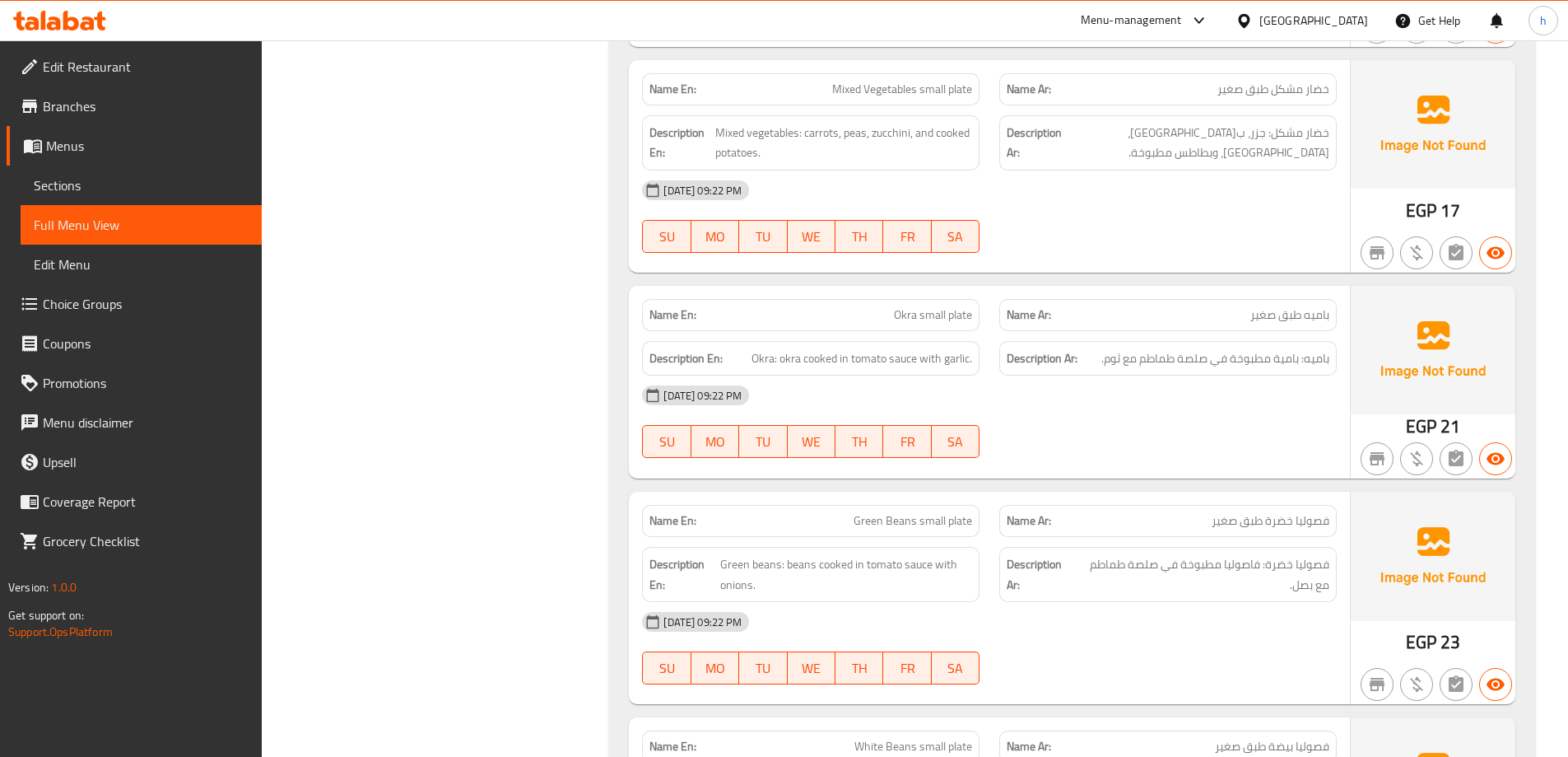
click at [1215, 392] on div "[DATE] 09:22 PM" at bounding box center [989, 395] width 715 height 39
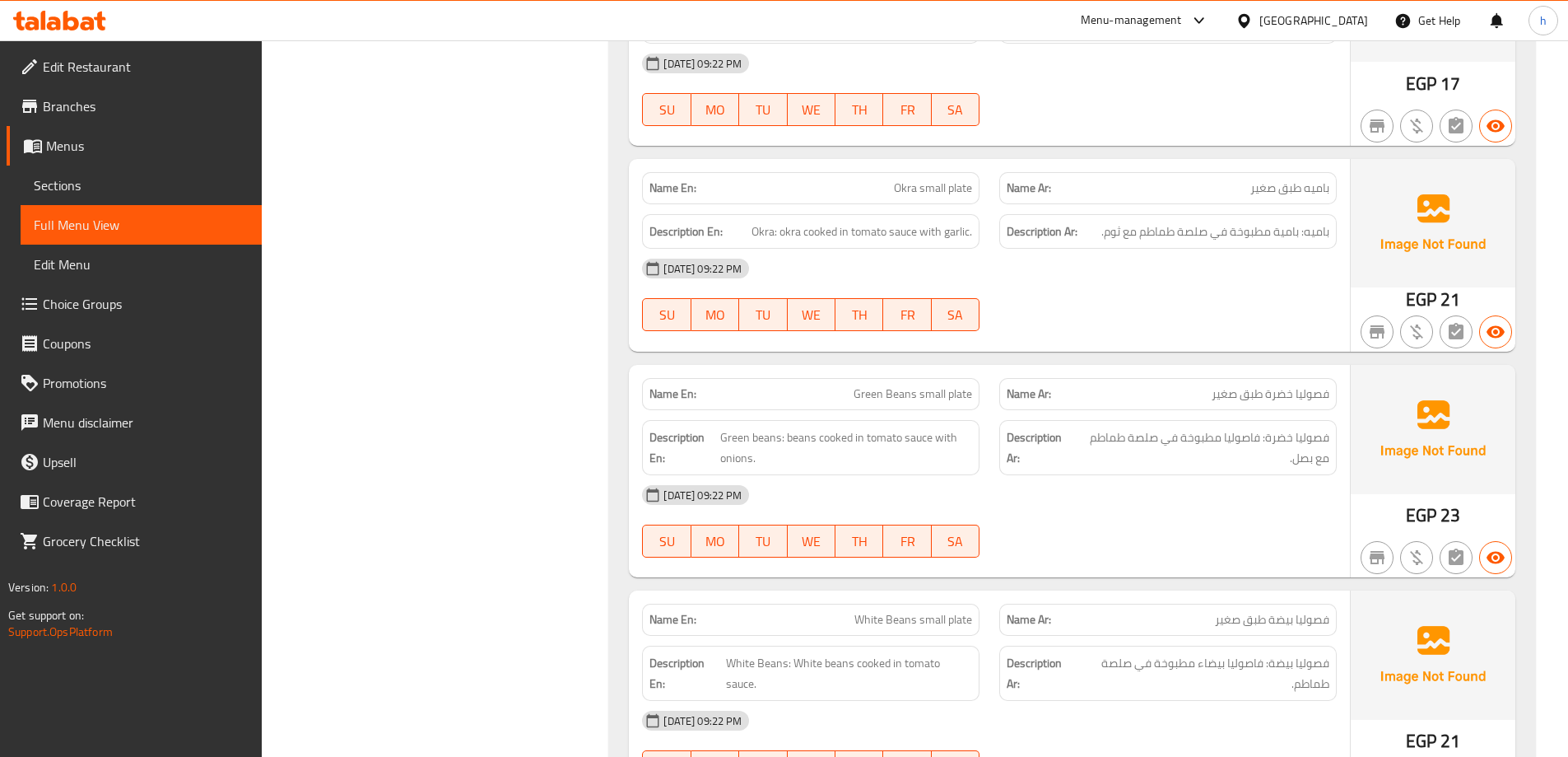
scroll to position [2376, 0]
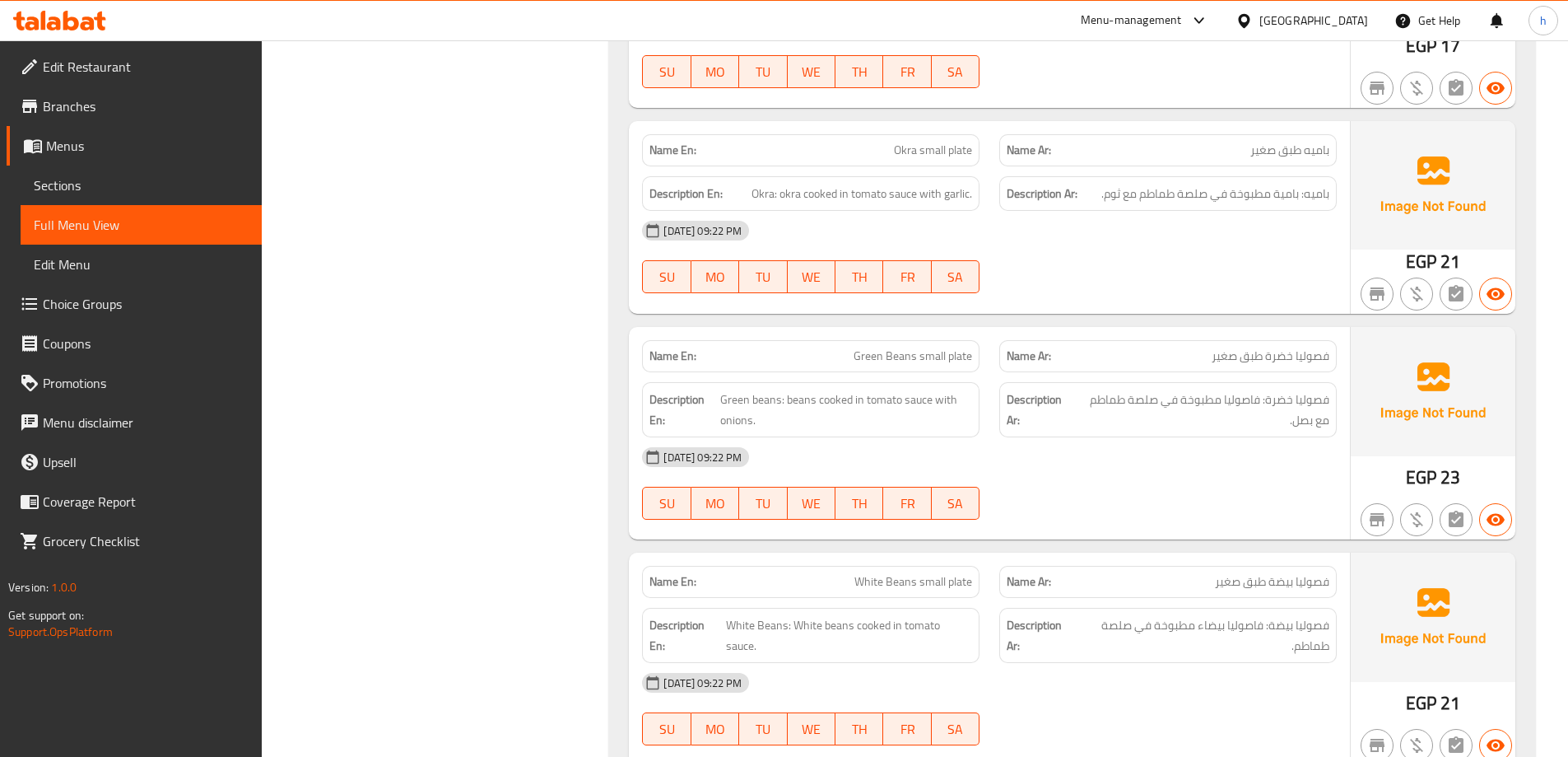
click at [1240, 352] on span "فصوليا خضرة طبق صغير" at bounding box center [1271, 356] width 117 height 18
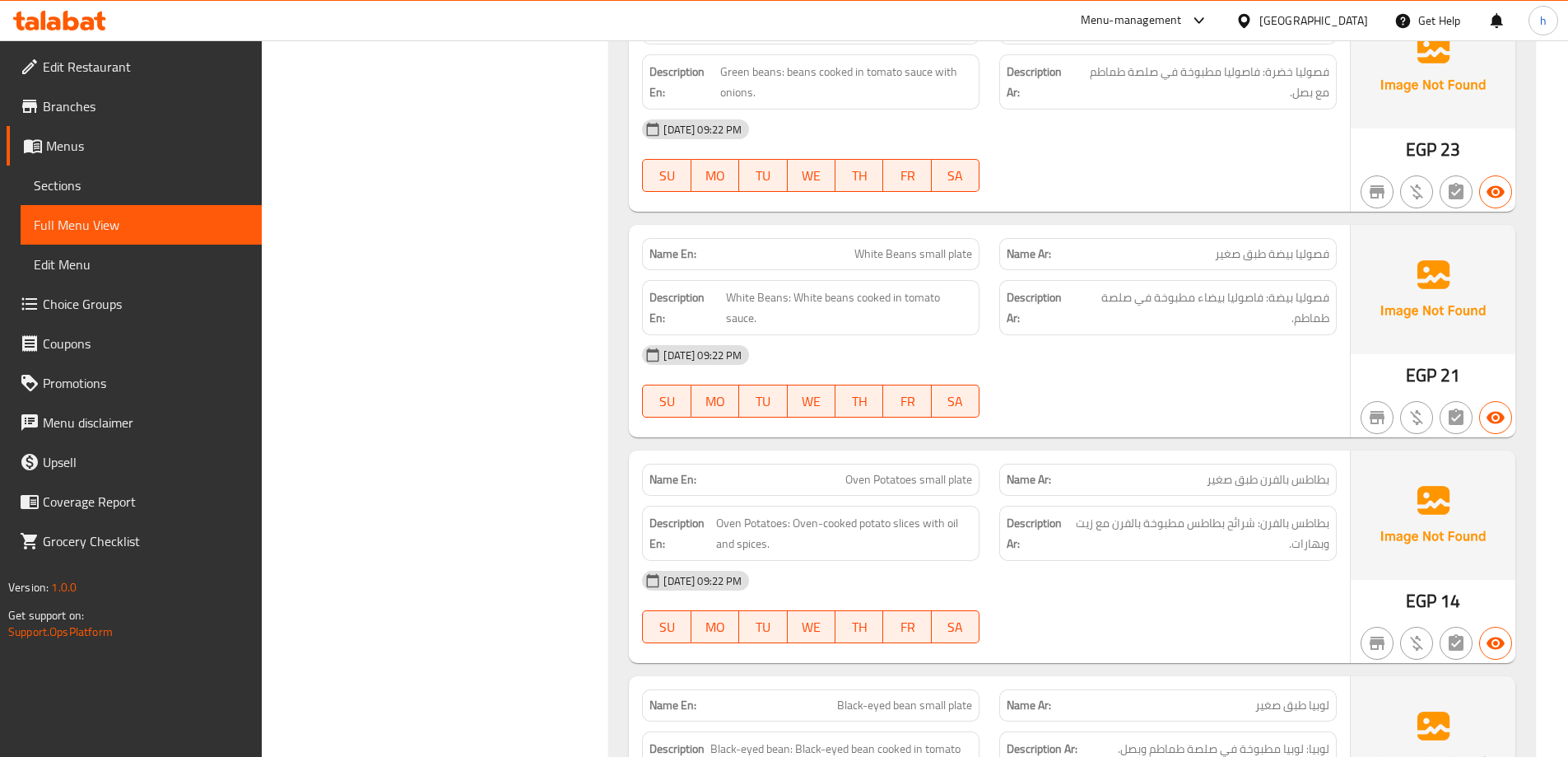
scroll to position [2705, 0]
click at [1126, 343] on div "[DATE] 09:22 PM" at bounding box center [989, 353] width 715 height 39
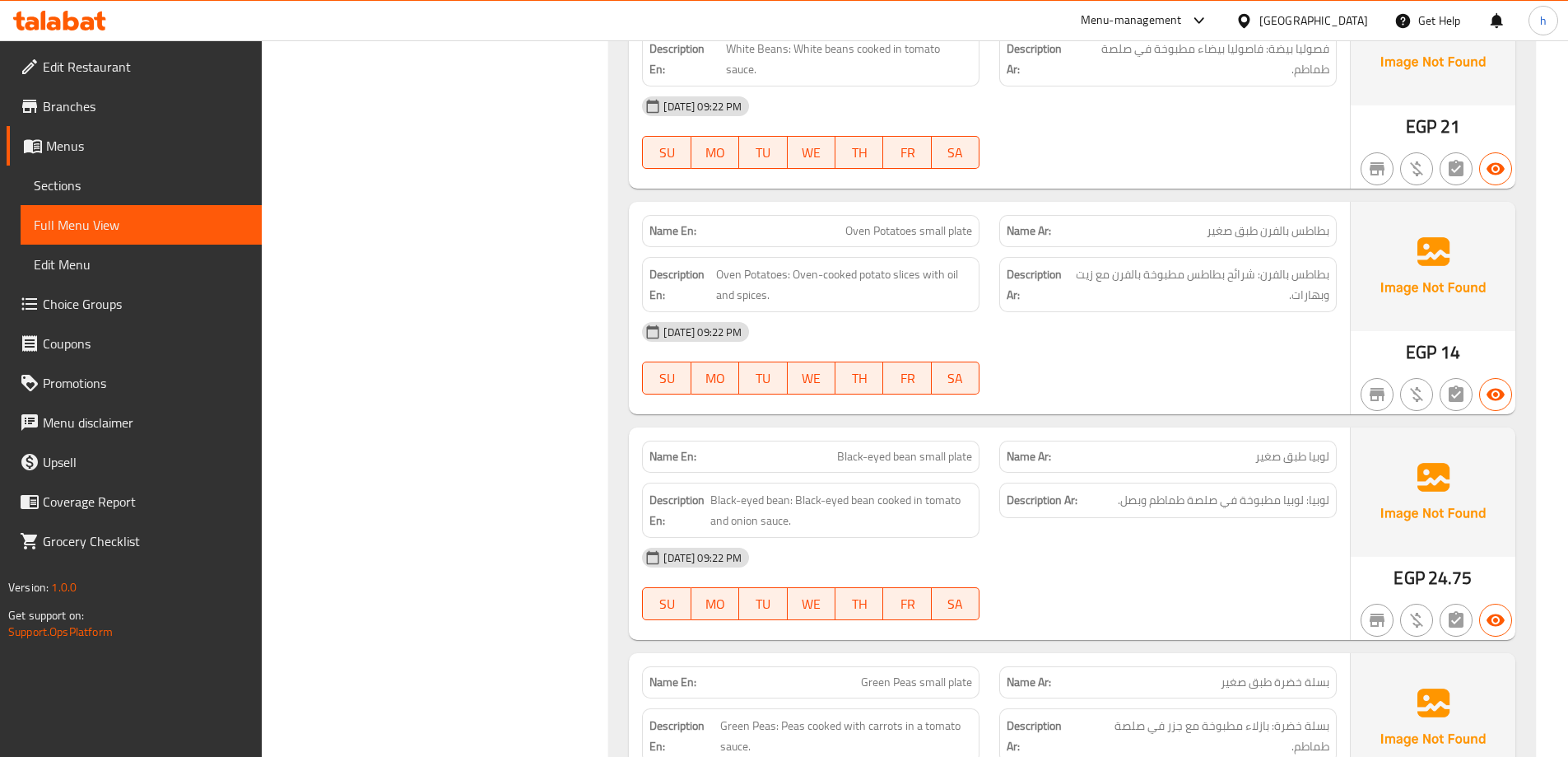
scroll to position [2870, 0]
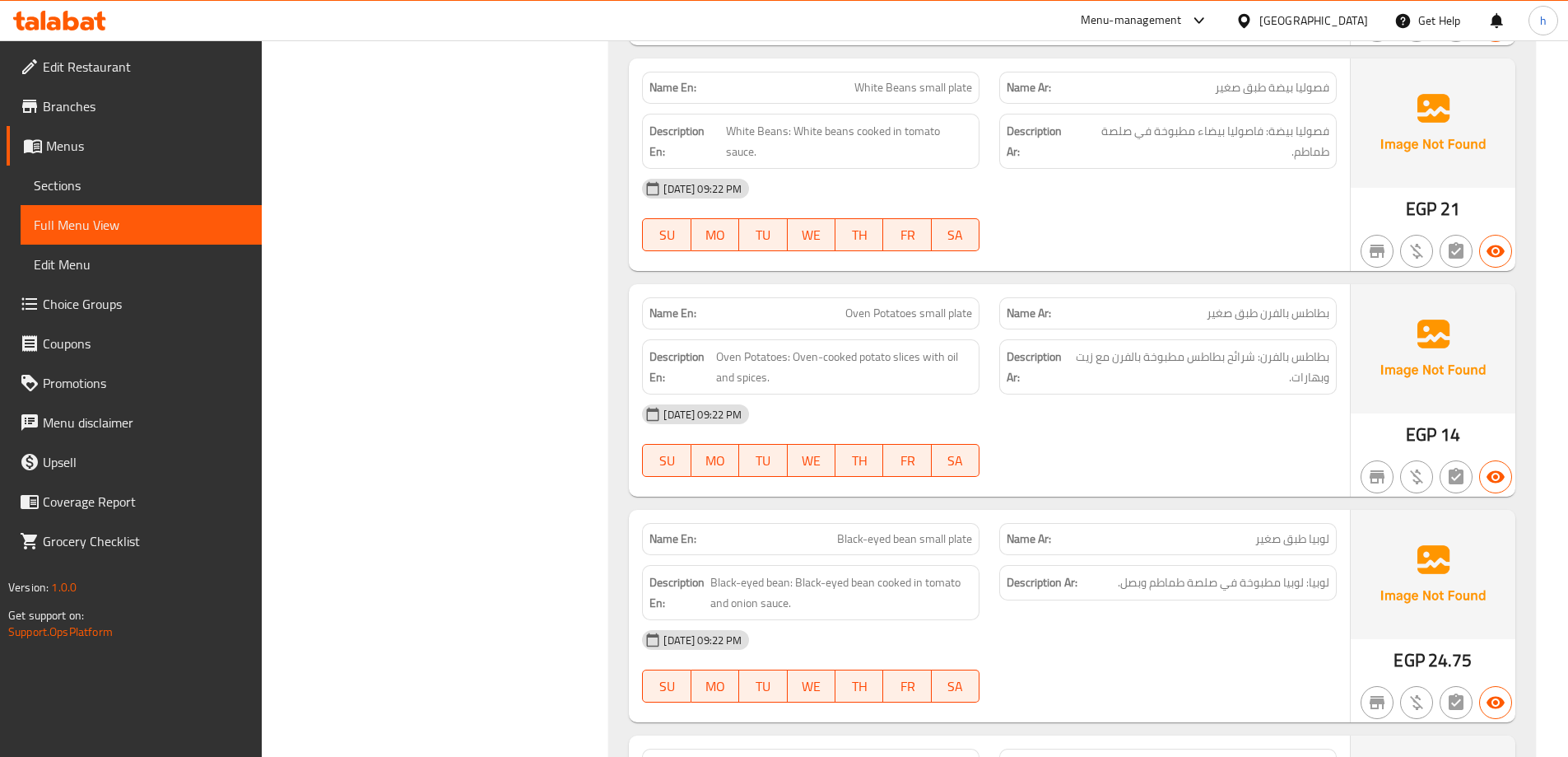
click at [920, 320] on span "Oven Potatoes small plate" at bounding box center [908, 313] width 127 height 18
copy span "Oven Potatoes small plate"
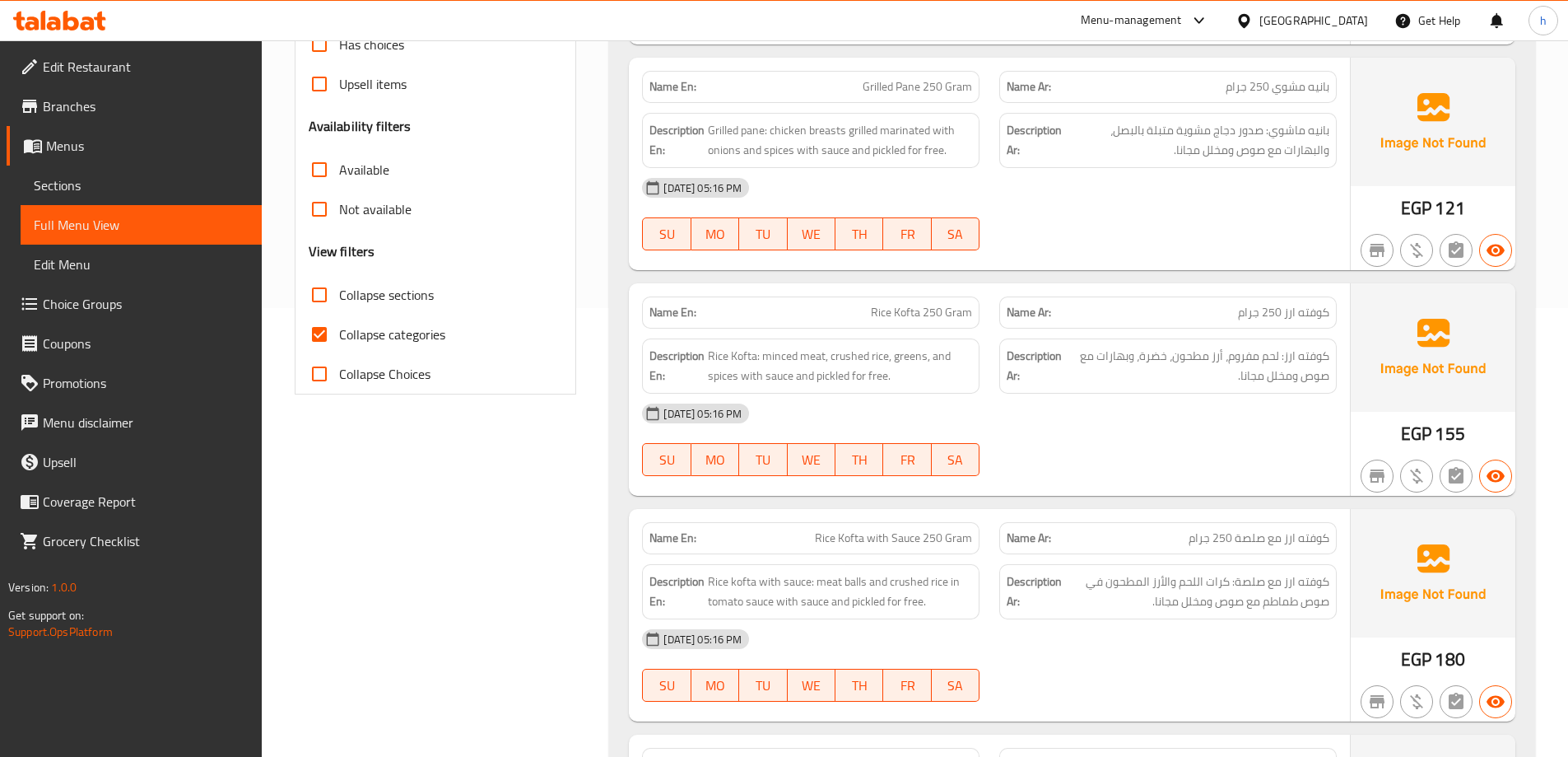
click at [318, 326] on input "Collapse categories" at bounding box center [320, 335] width 39 height 39
checkbox input "false"
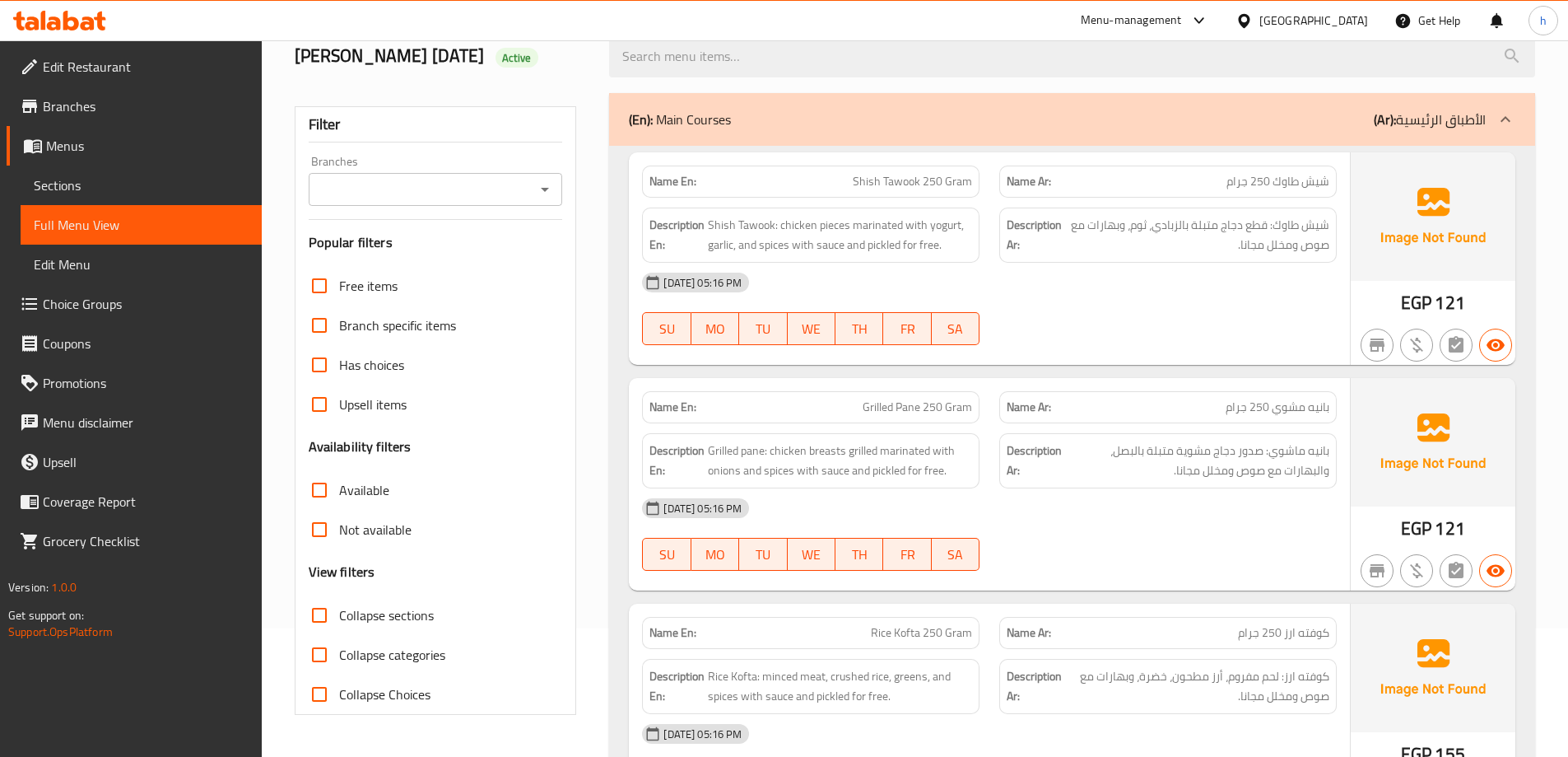
scroll to position [247, 0]
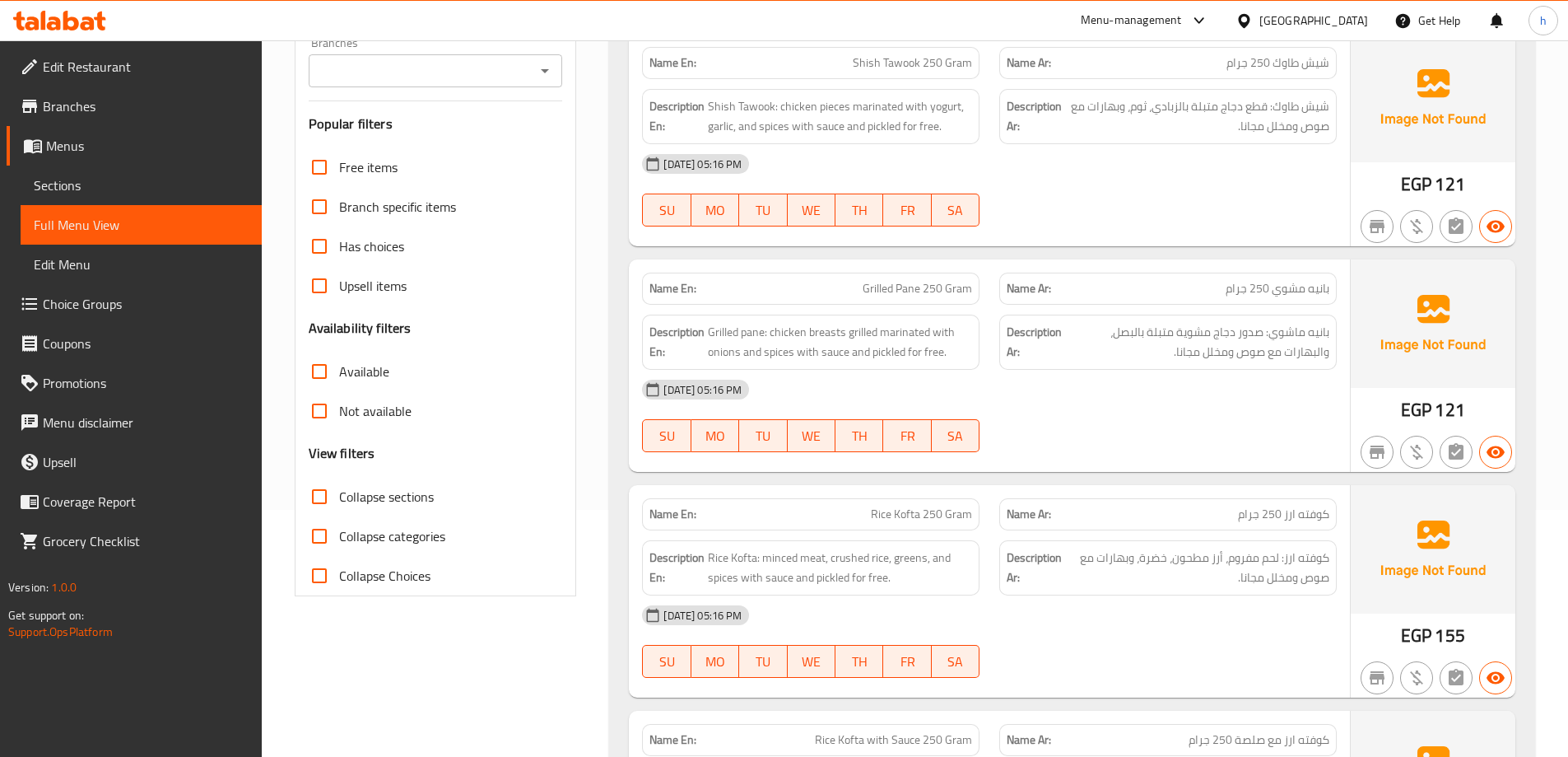
click at [321, 500] on input "Collapse sections" at bounding box center [320, 497] width 39 height 39
checkbox input "true"
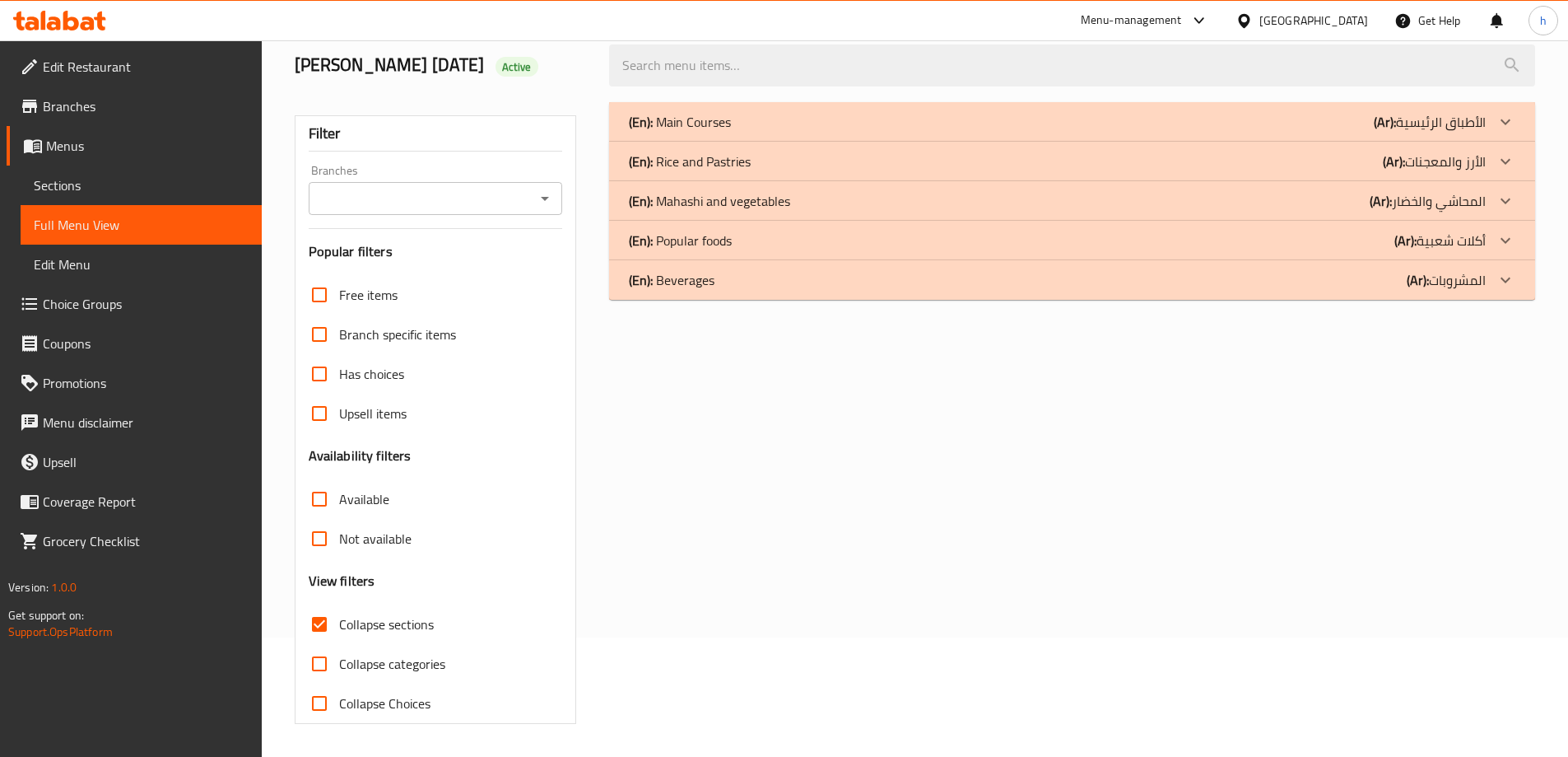
scroll to position [0, 0]
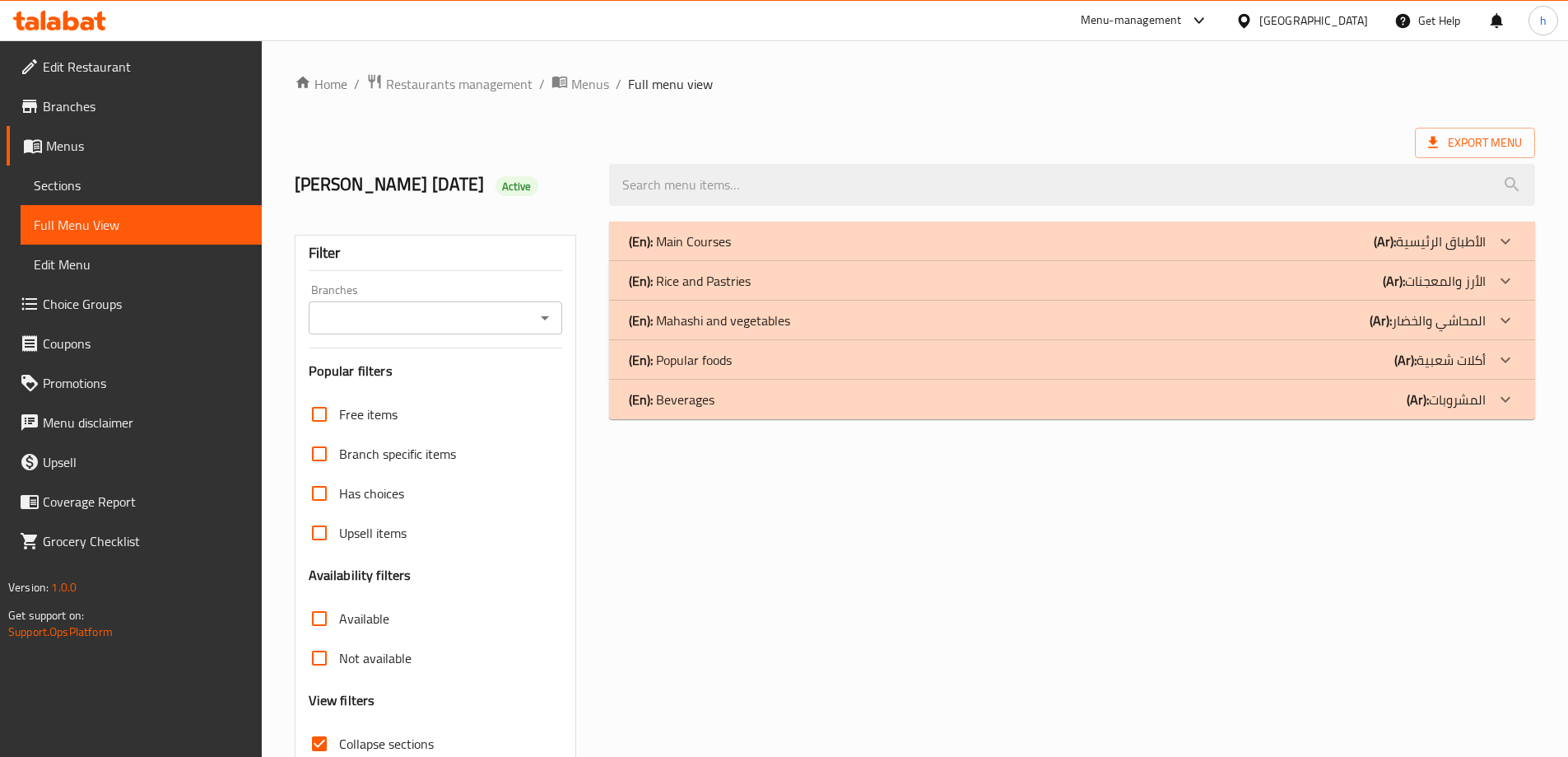
click at [1481, 271] on p "(Ar): الأرز والمعجنات" at bounding box center [1434, 281] width 102 height 20
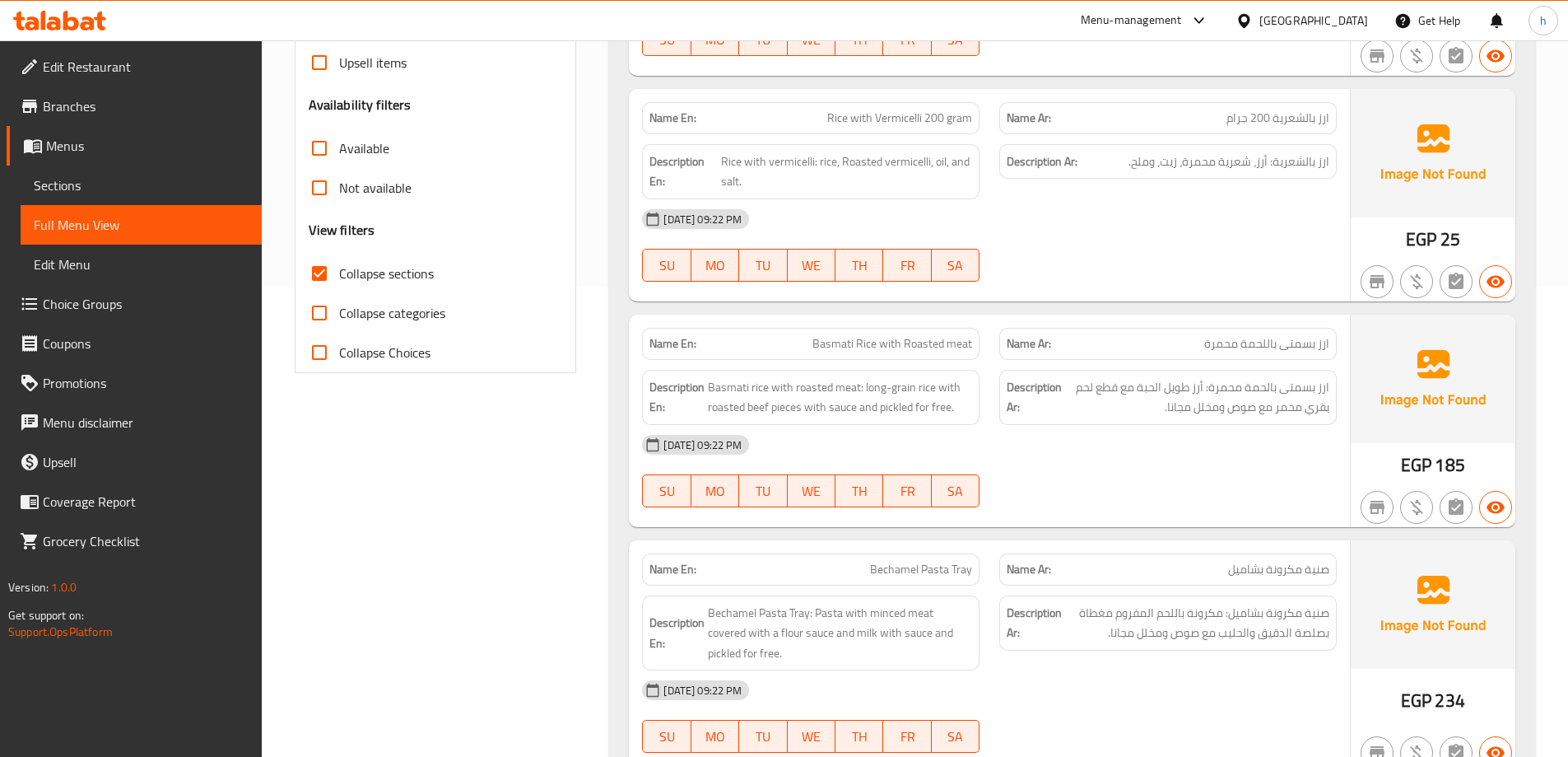
scroll to position [930, 0]
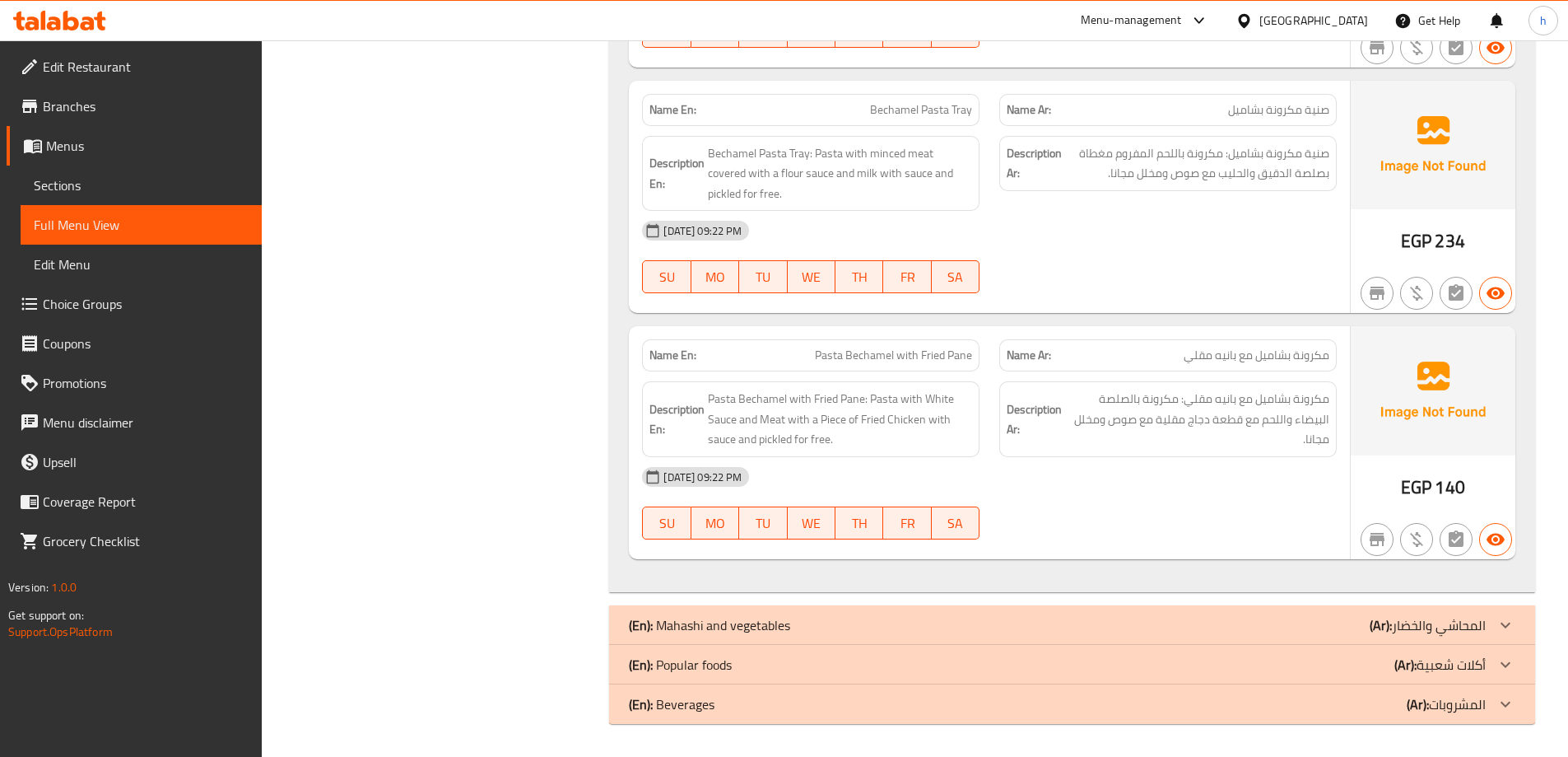
click at [1481, 631] on p "(Ar): المحاشي والخضار" at bounding box center [1427, 625] width 116 height 20
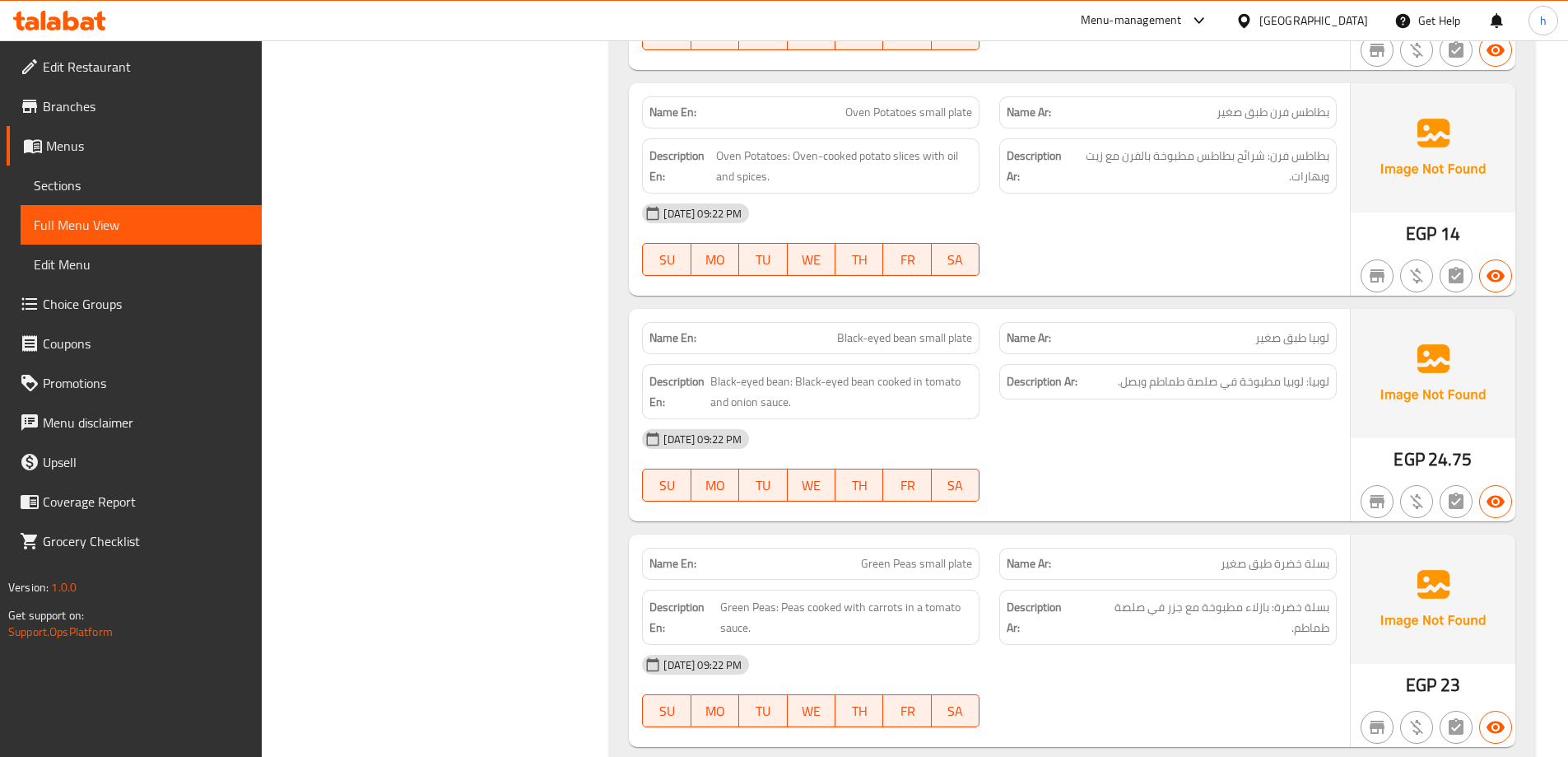
scroll to position [3220, 0]
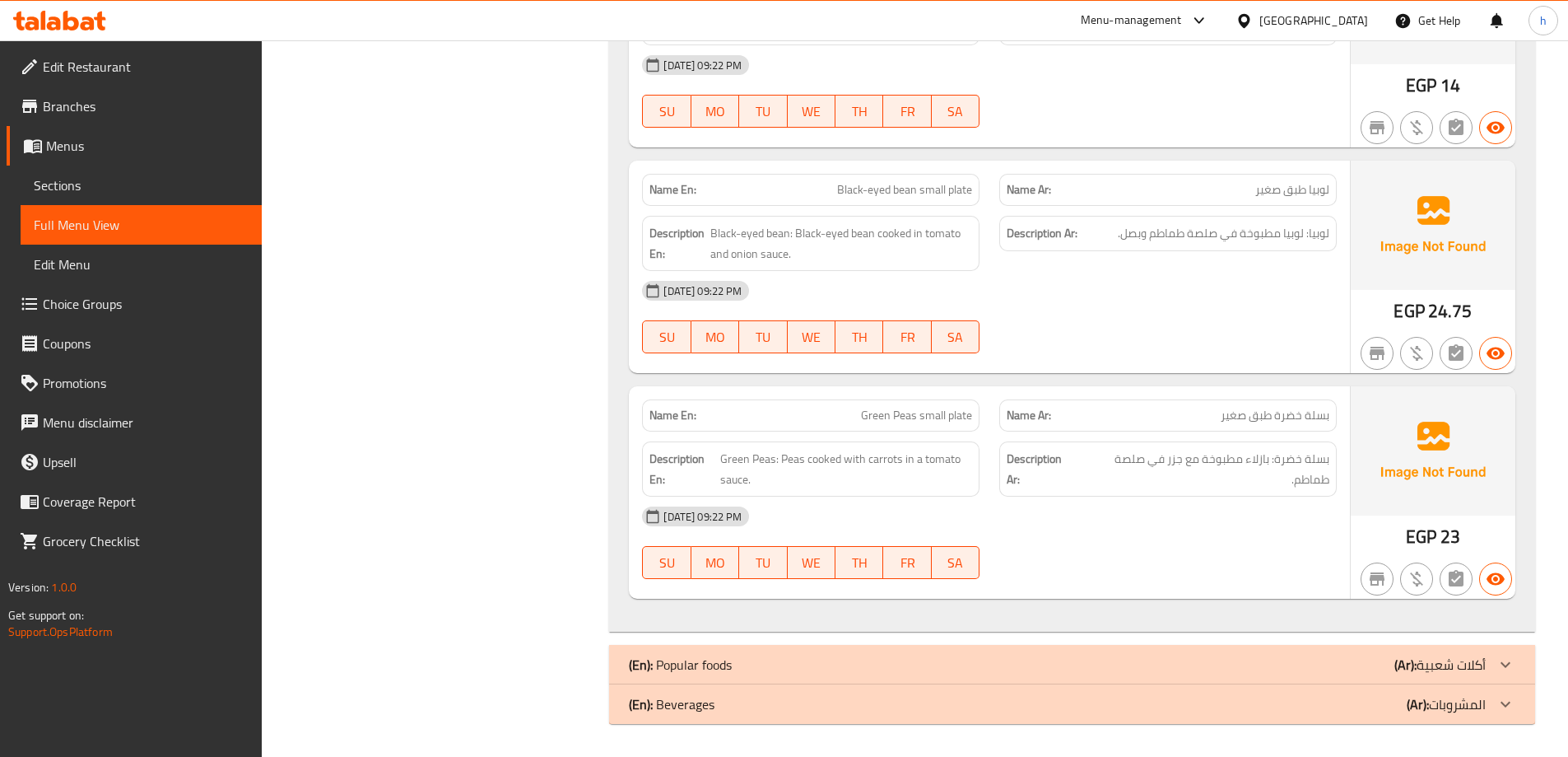
click at [1512, 668] on icon at bounding box center [1505, 664] width 20 height 20
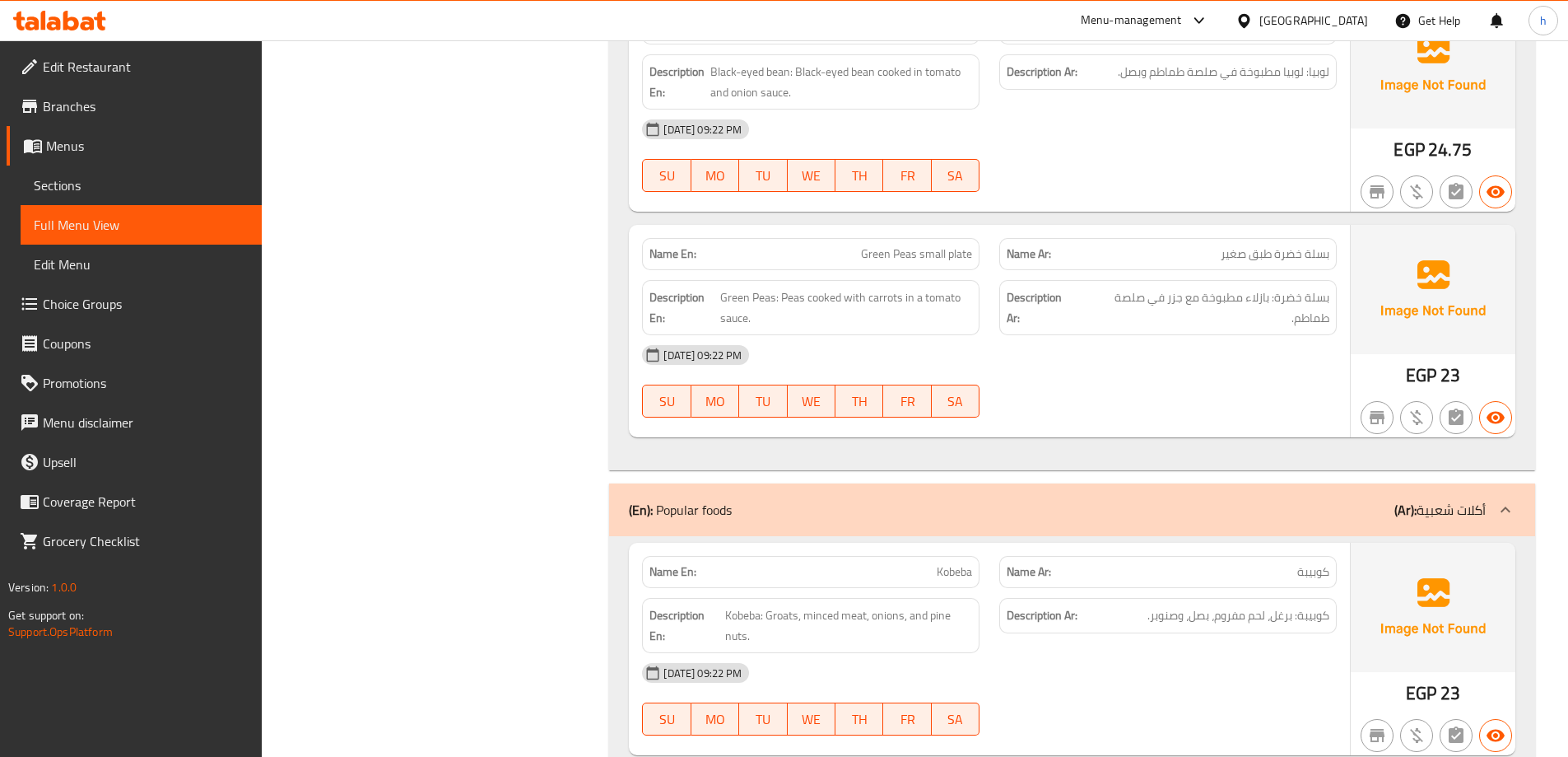
scroll to position [3498, 0]
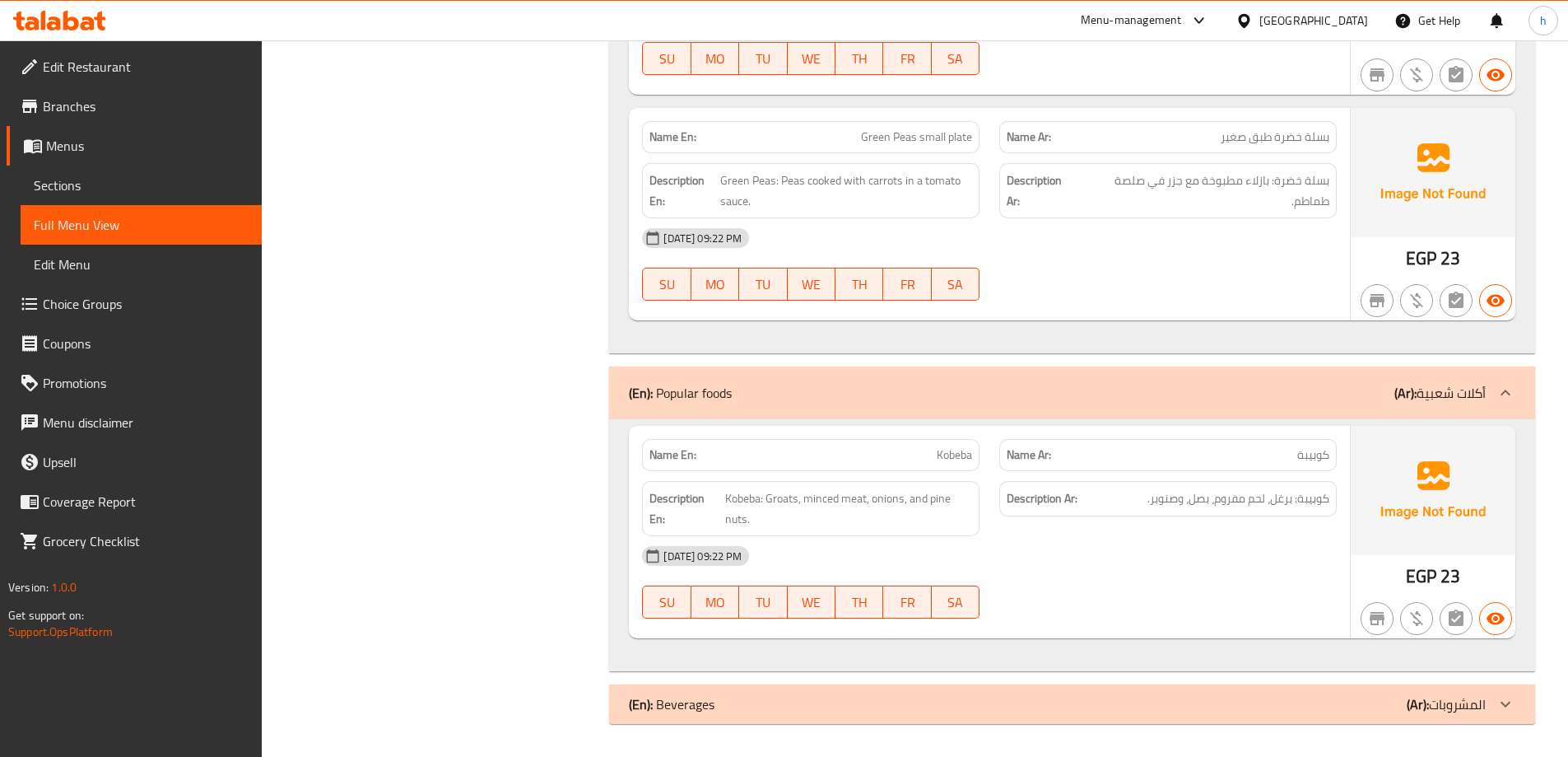
click at [1493, 704] on div at bounding box center [1506, 704] width 39 height 39
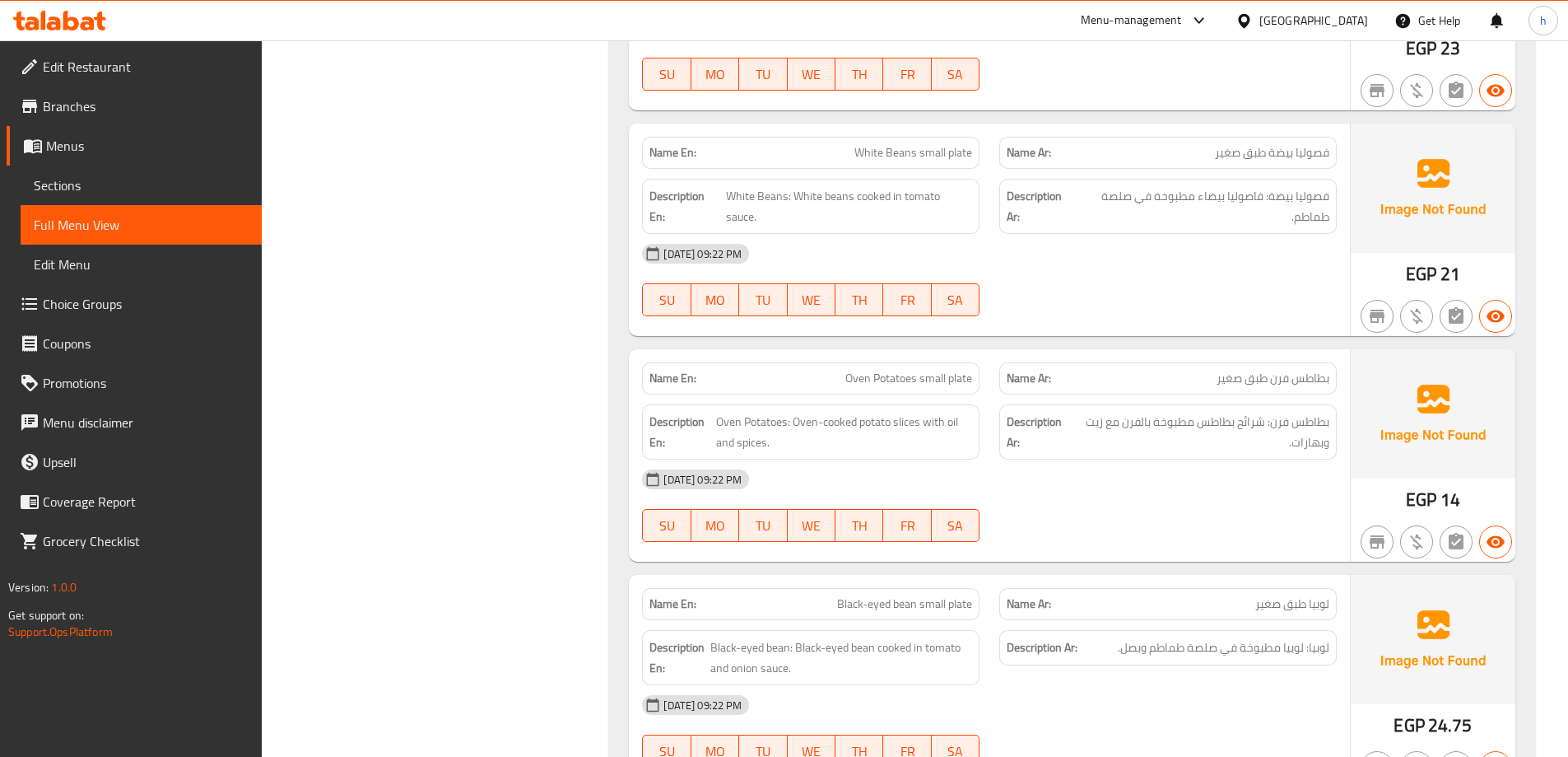
click at [1251, 500] on div "[DATE] 09:22 PM SU MO TU WE TH FR SA" at bounding box center [989, 505] width 715 height 92
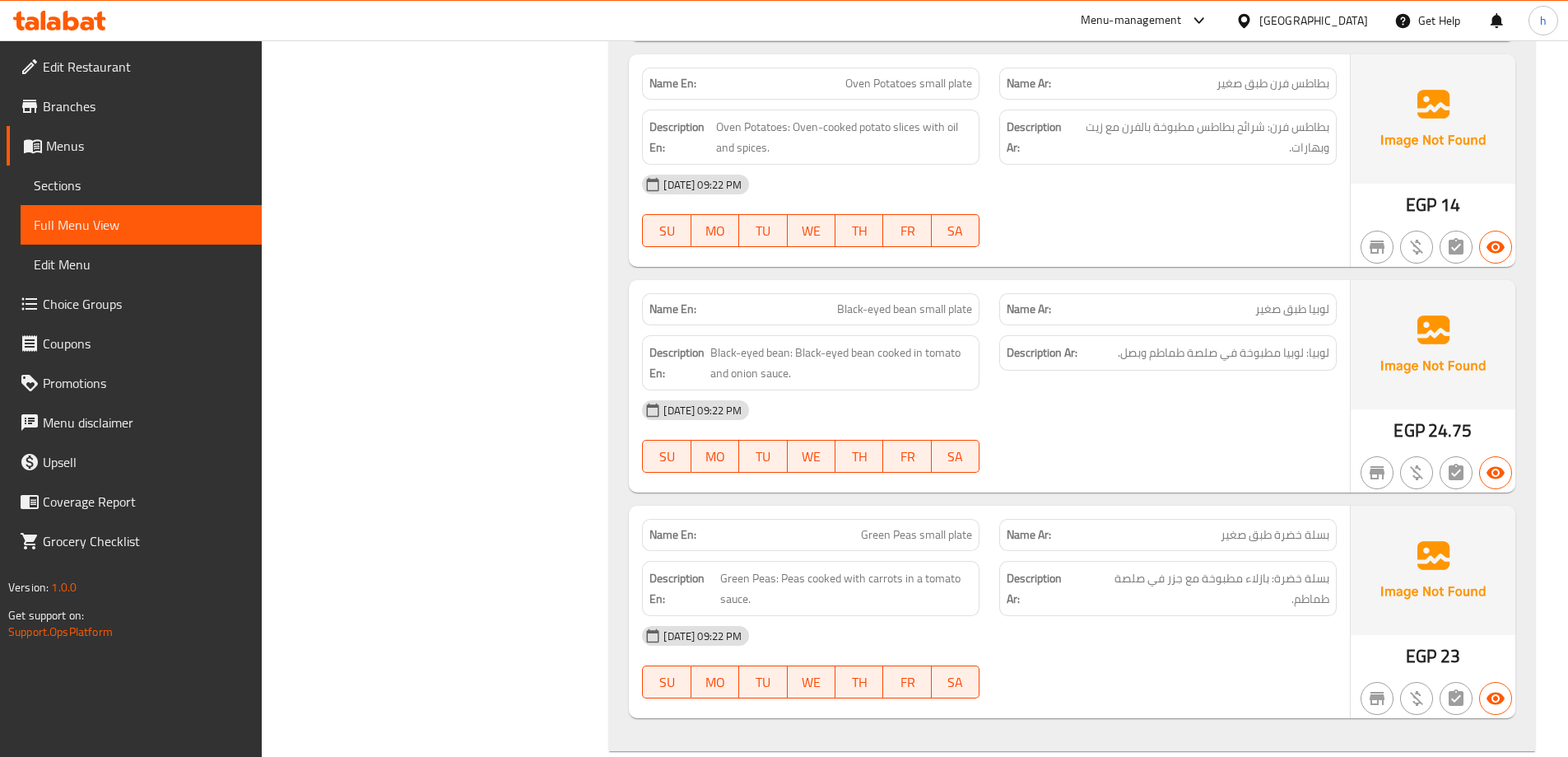
scroll to position [3102, 0]
click at [1316, 313] on span "لوبيا طبق صغير" at bounding box center [1292, 308] width 75 height 18
copy span "لوبيا"
click at [435, 333] on div "Filter Branches Branches Popular filters Free items Branch specific items Has c…" at bounding box center [443, 33] width 315 height 5846
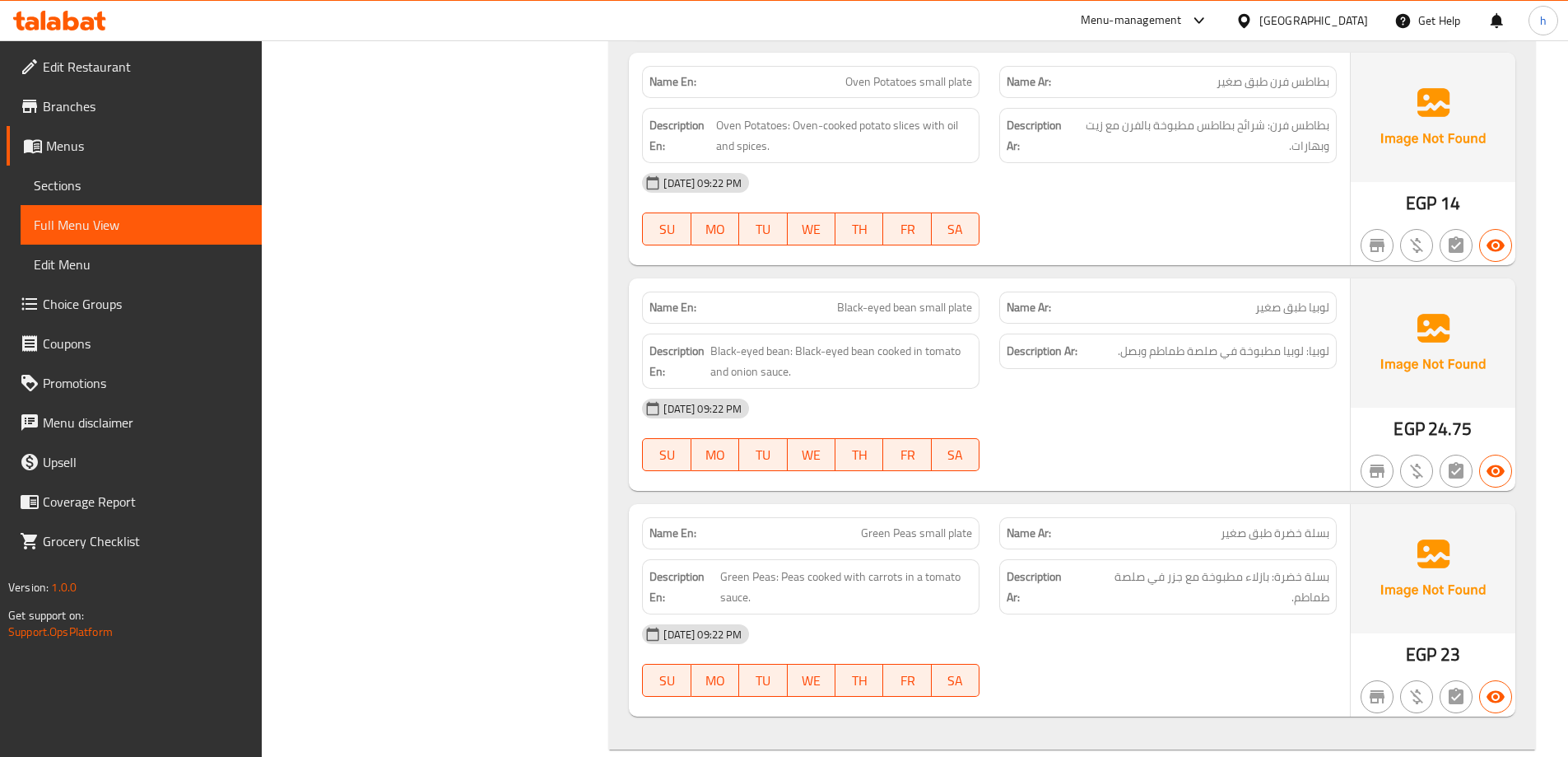
click at [1127, 447] on div "[DATE] 09:22 PM SU MO TU WE TH FR SA" at bounding box center [989, 434] width 715 height 92
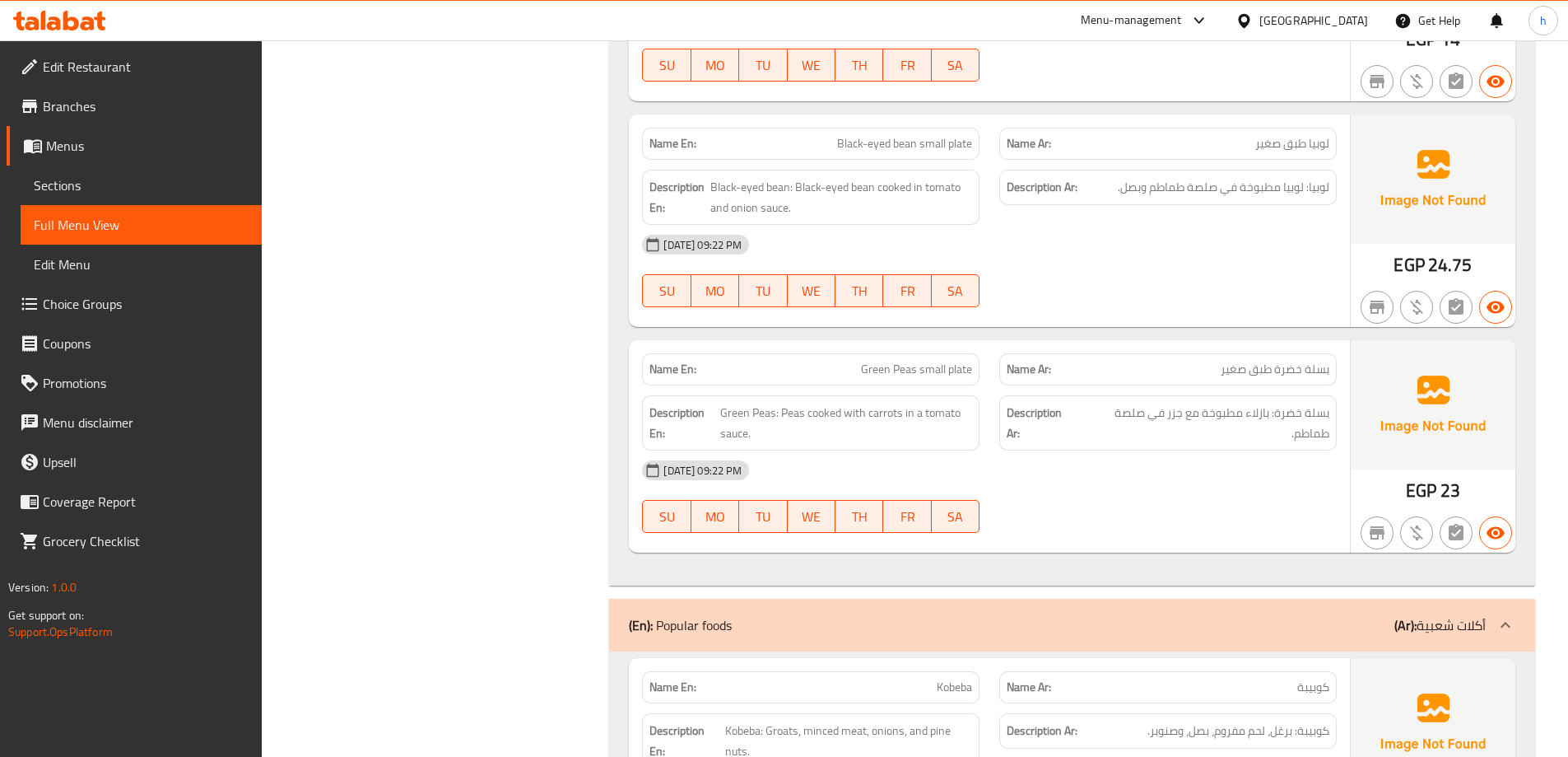
scroll to position [3267, 0]
click at [1086, 470] on div "[DATE] 09:22 PM" at bounding box center [989, 469] width 715 height 39
click at [1195, 489] on div "[DATE] 09:22 PM" at bounding box center [989, 469] width 715 height 39
click at [892, 373] on span "Green Peas small plate" at bounding box center [916, 368] width 111 height 18
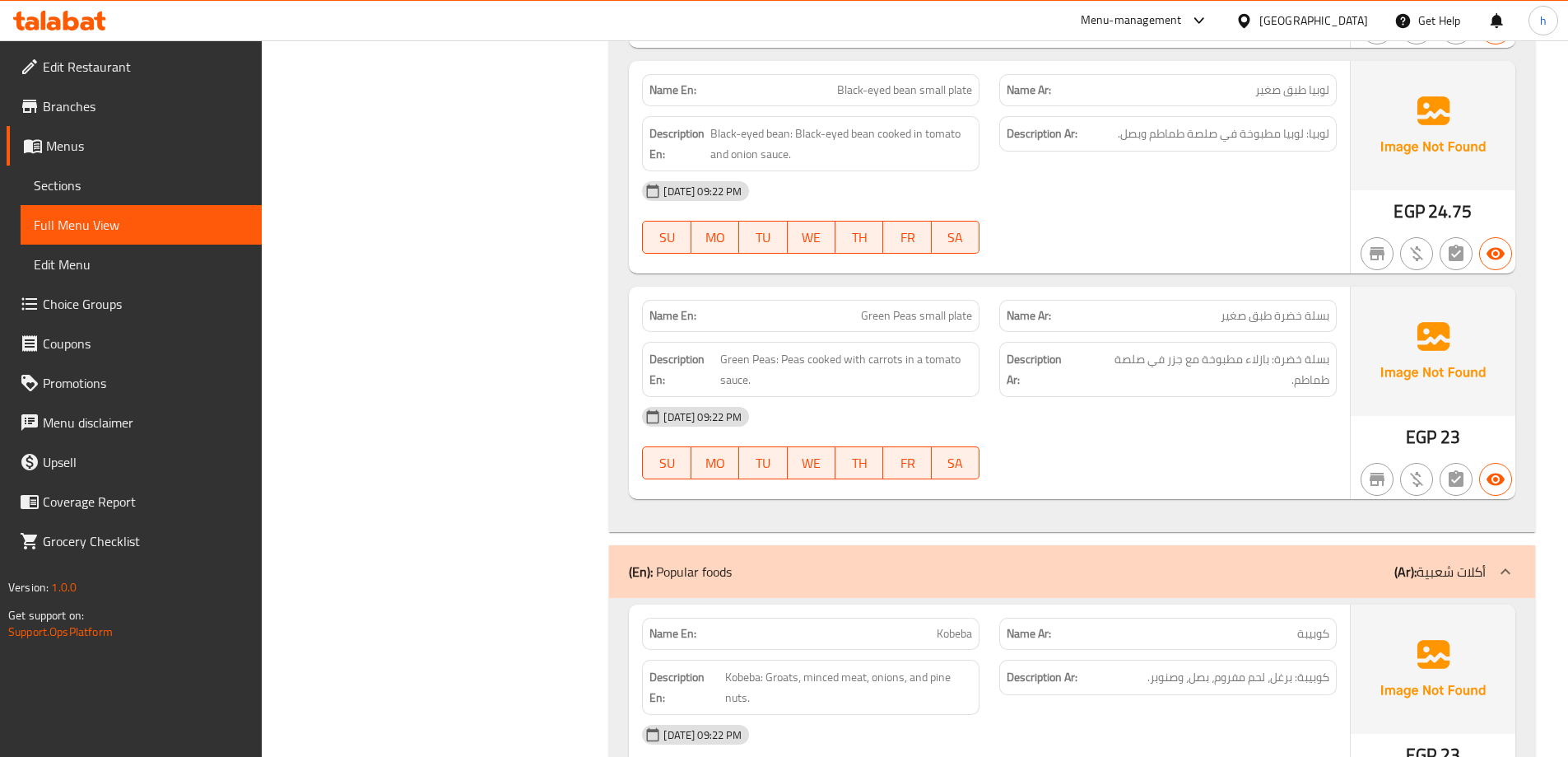
scroll to position [3350, 0]
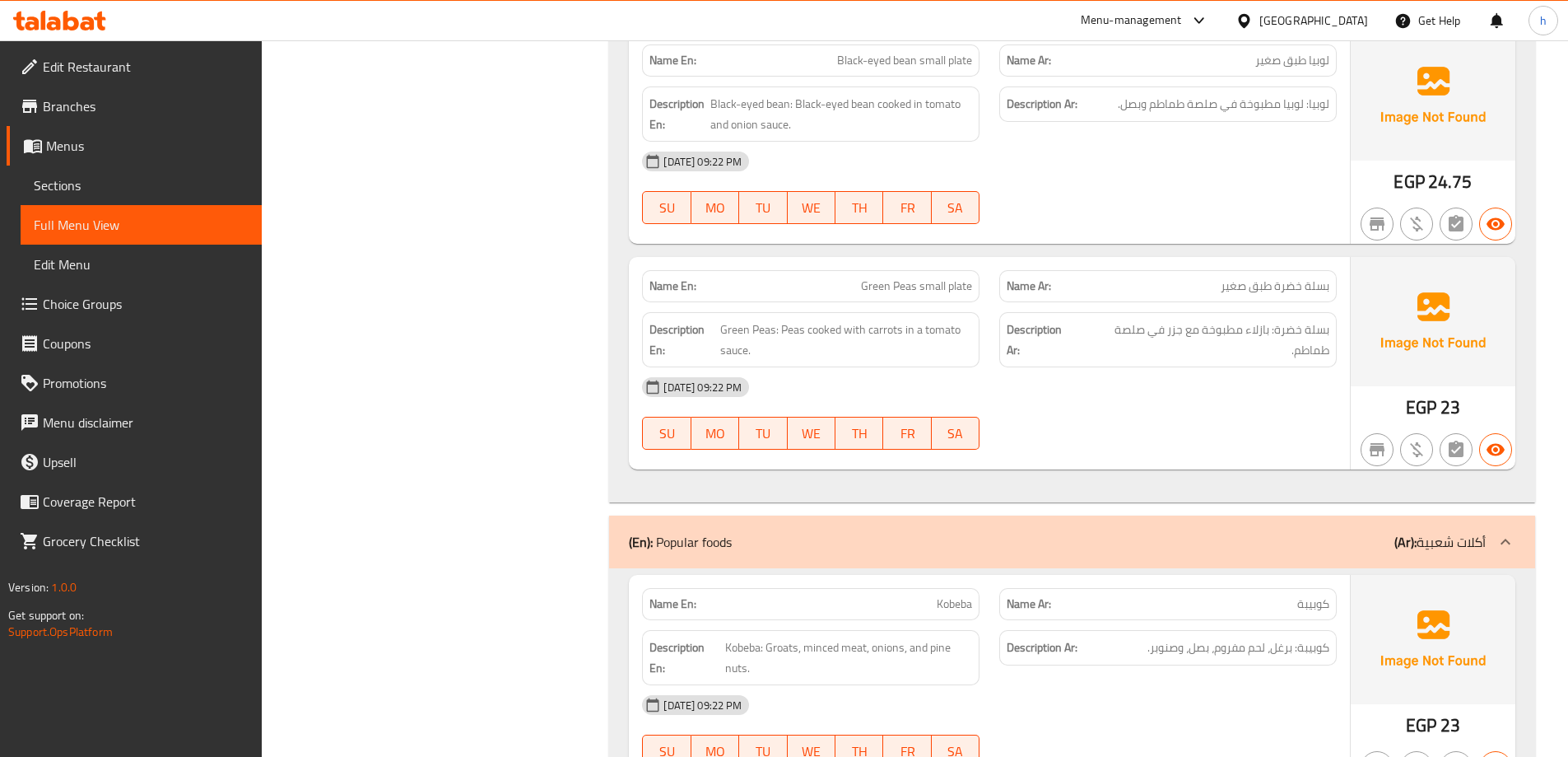
click at [1150, 406] on div "[DATE] 09:22 PM" at bounding box center [989, 387] width 715 height 39
click at [1218, 414] on div "[DATE] 09:22 PM SU MO TU WE TH FR SA" at bounding box center [989, 413] width 715 height 92
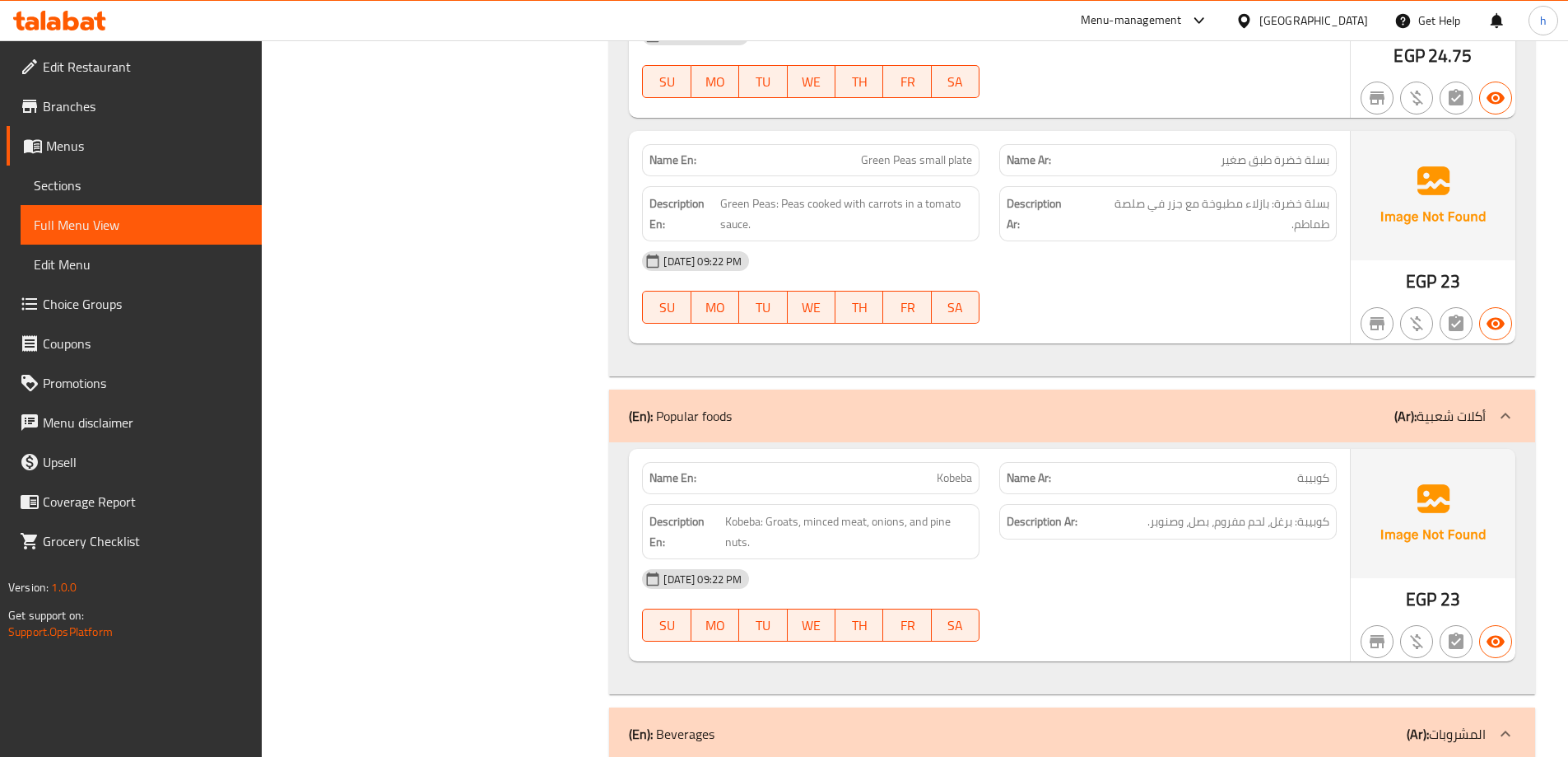
scroll to position [3597, 0]
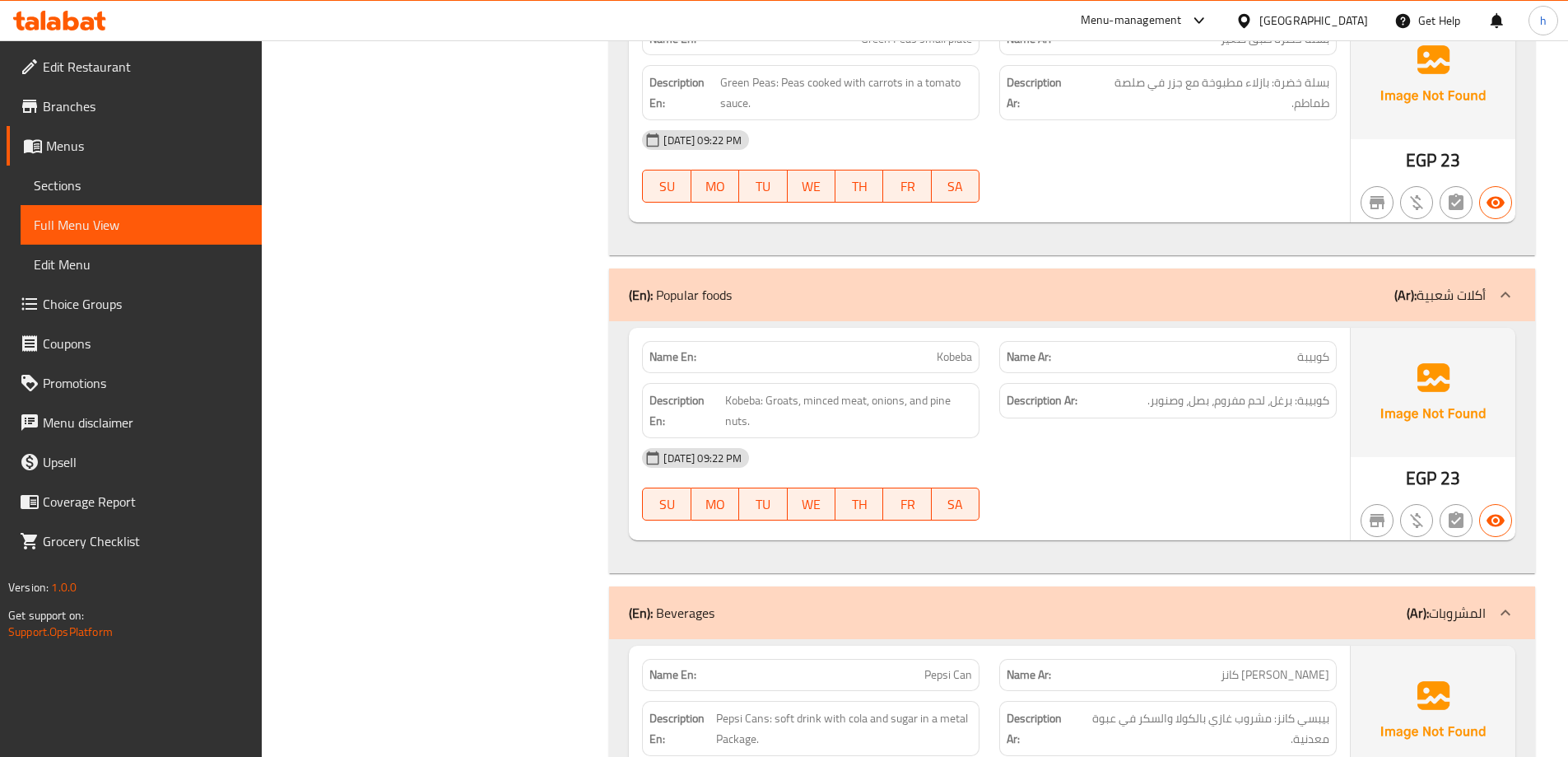
click at [1211, 495] on div "[DATE] 09:22 PM SU MO TU WE TH FR SA" at bounding box center [989, 484] width 715 height 92
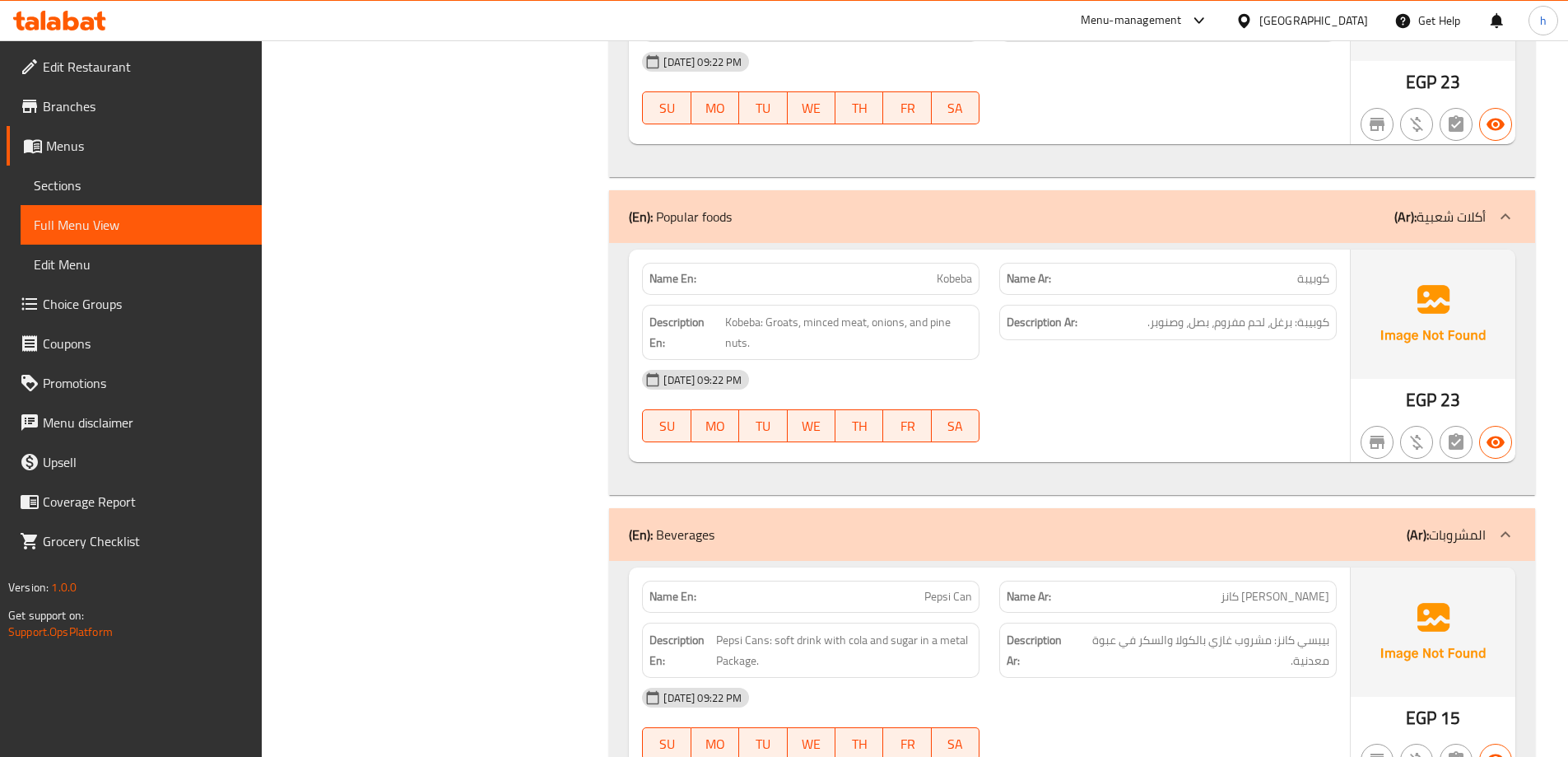
scroll to position [3679, 0]
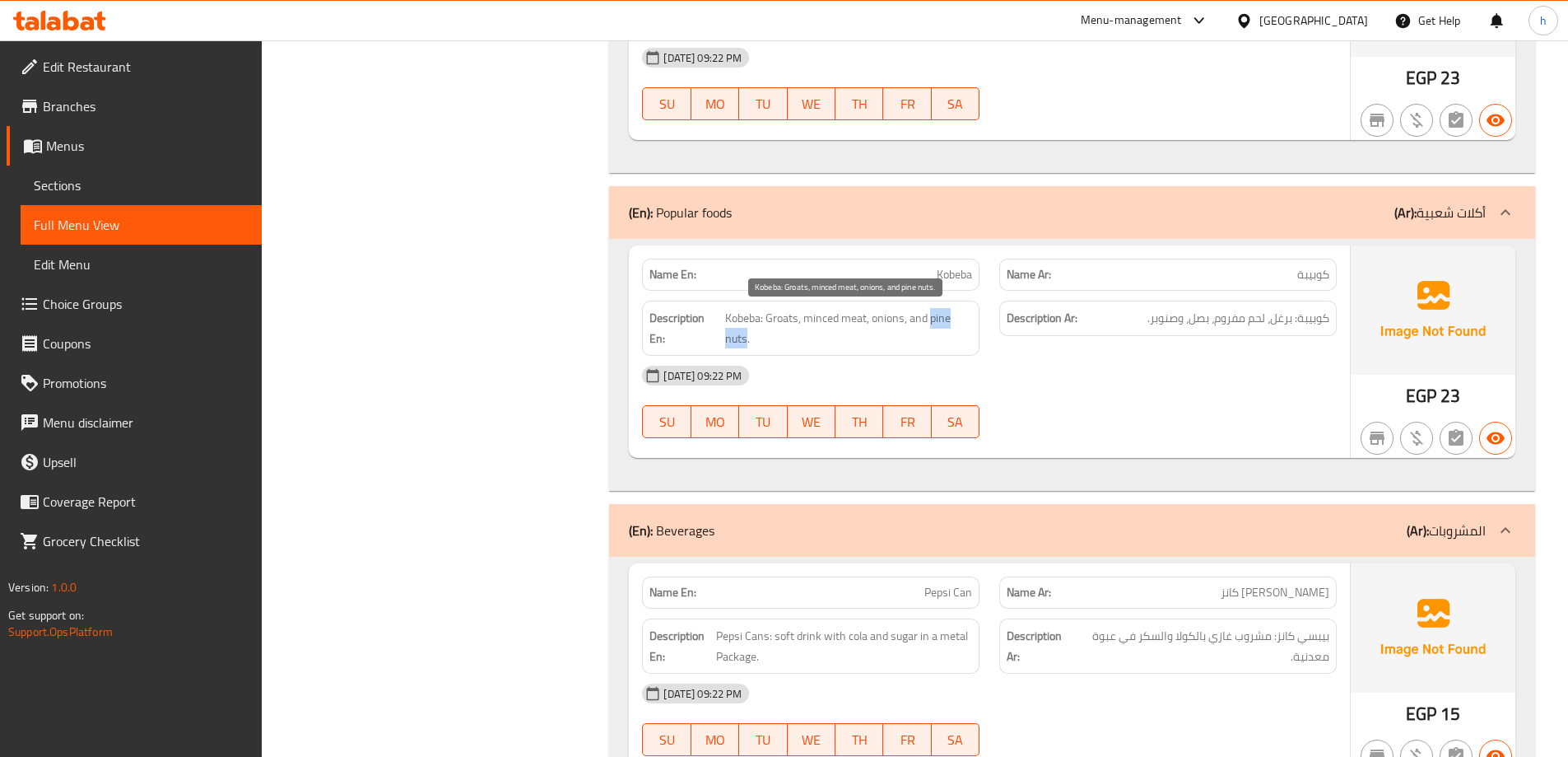
copy span "pine nuts"
drag, startPoint x: 931, startPoint y: 321, endPoint x: 746, endPoint y: 346, distance: 186.7
click at [746, 346] on span "Kobeba: Groats, minced meat, onions, and pine nuts." at bounding box center [849, 327] width 248 height 40
click at [948, 276] on span "Kobeba" at bounding box center [954, 274] width 35 height 18
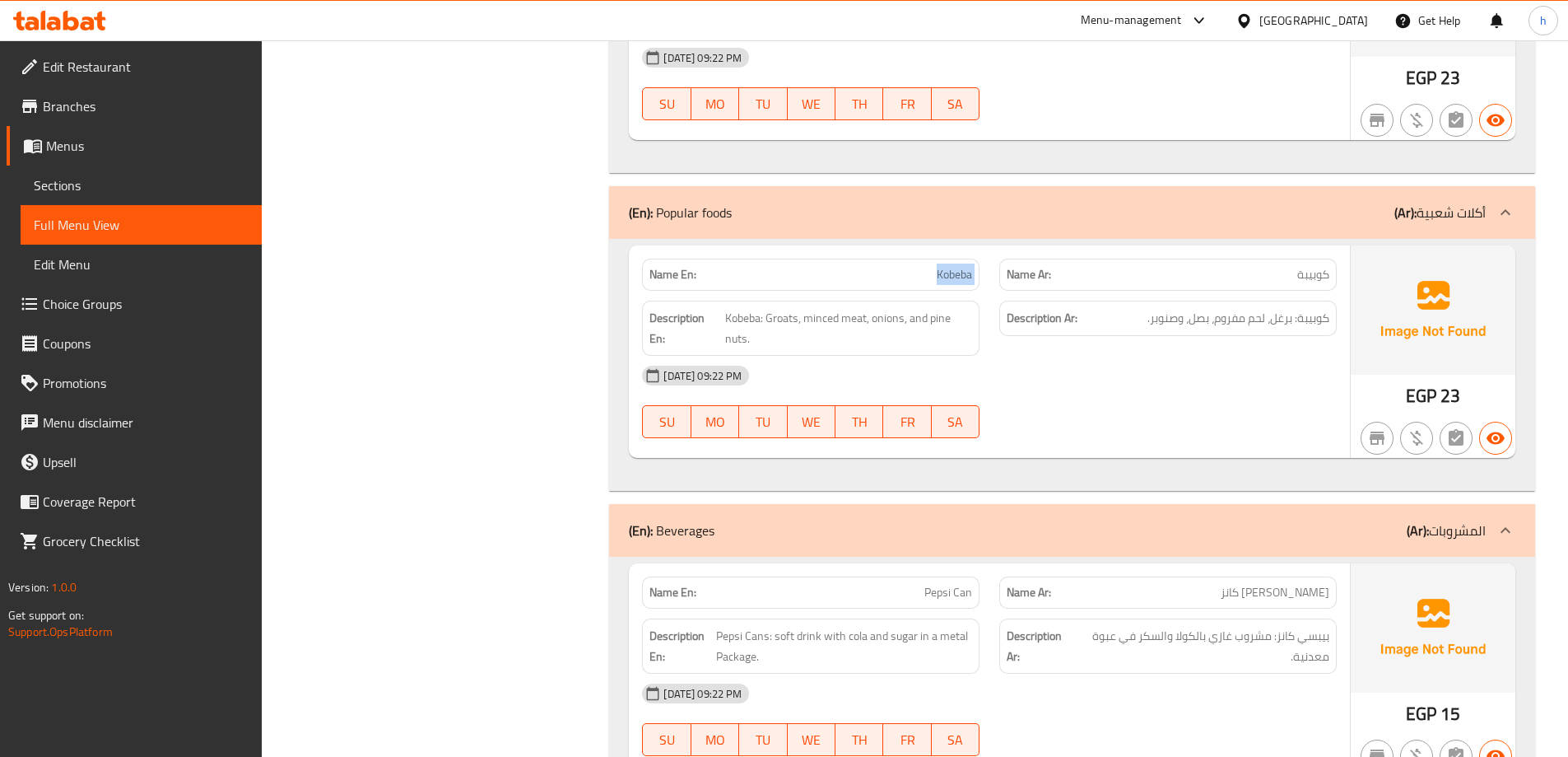
click at [948, 276] on span "Kobeba" at bounding box center [954, 274] width 35 height 18
copy span "Kobeba"
click at [1019, 363] on div "[DATE] 09:22 PM" at bounding box center [989, 376] width 715 height 39
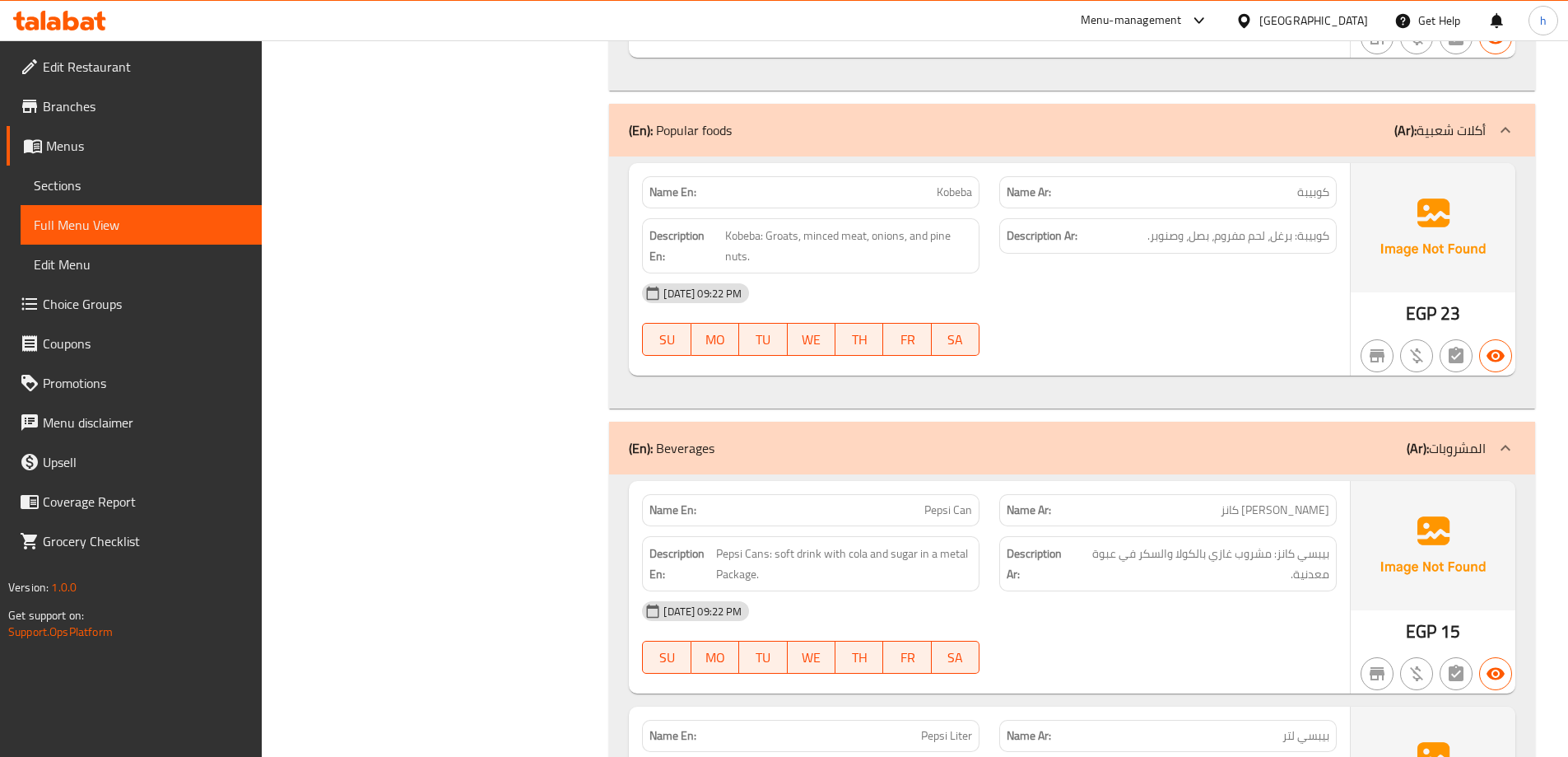
click at [1071, 336] on div "[DATE] 09:22 PM SU MO TU WE TH FR SA" at bounding box center [989, 319] width 715 height 92
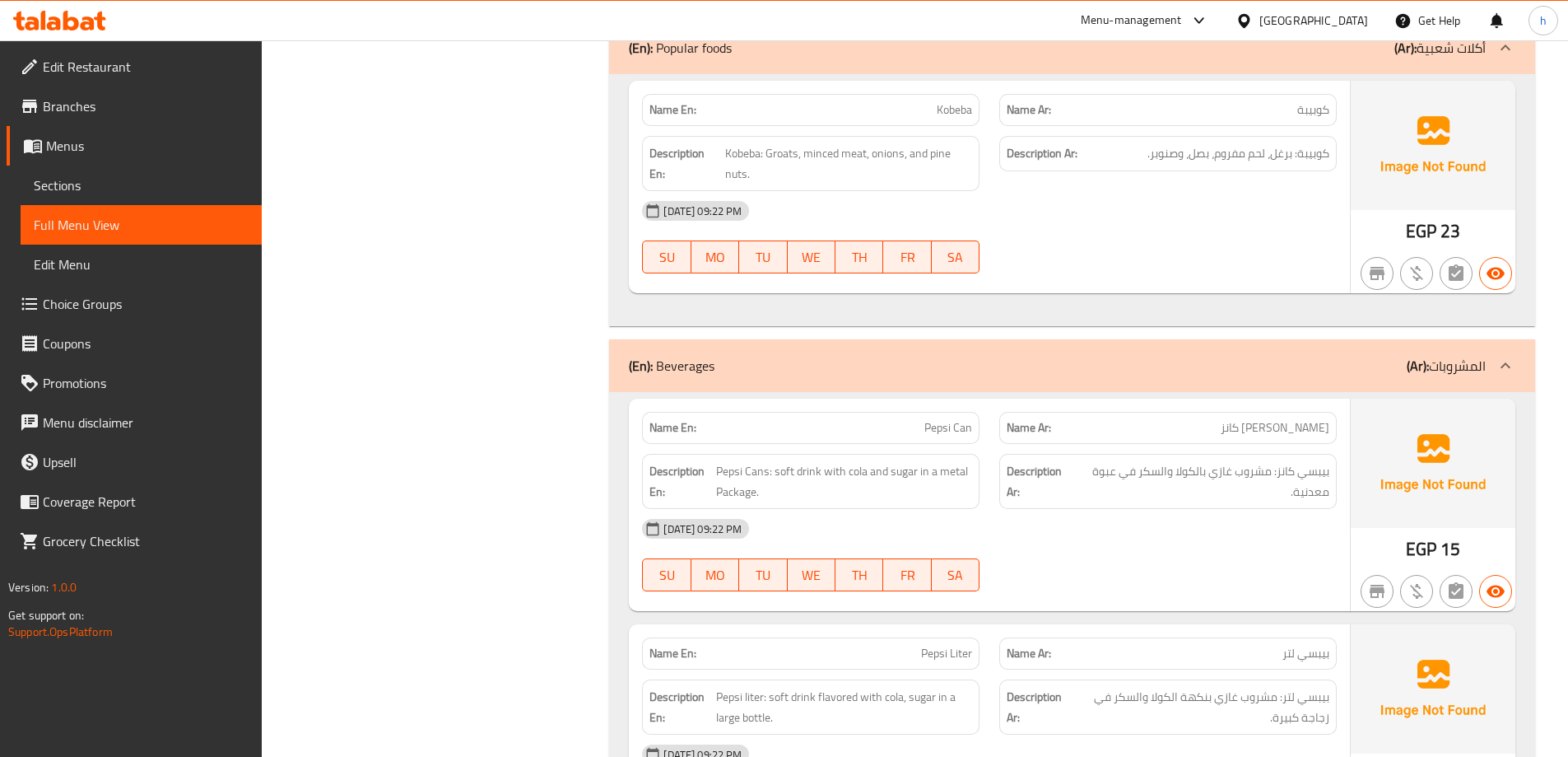
scroll to position [4008, 0]
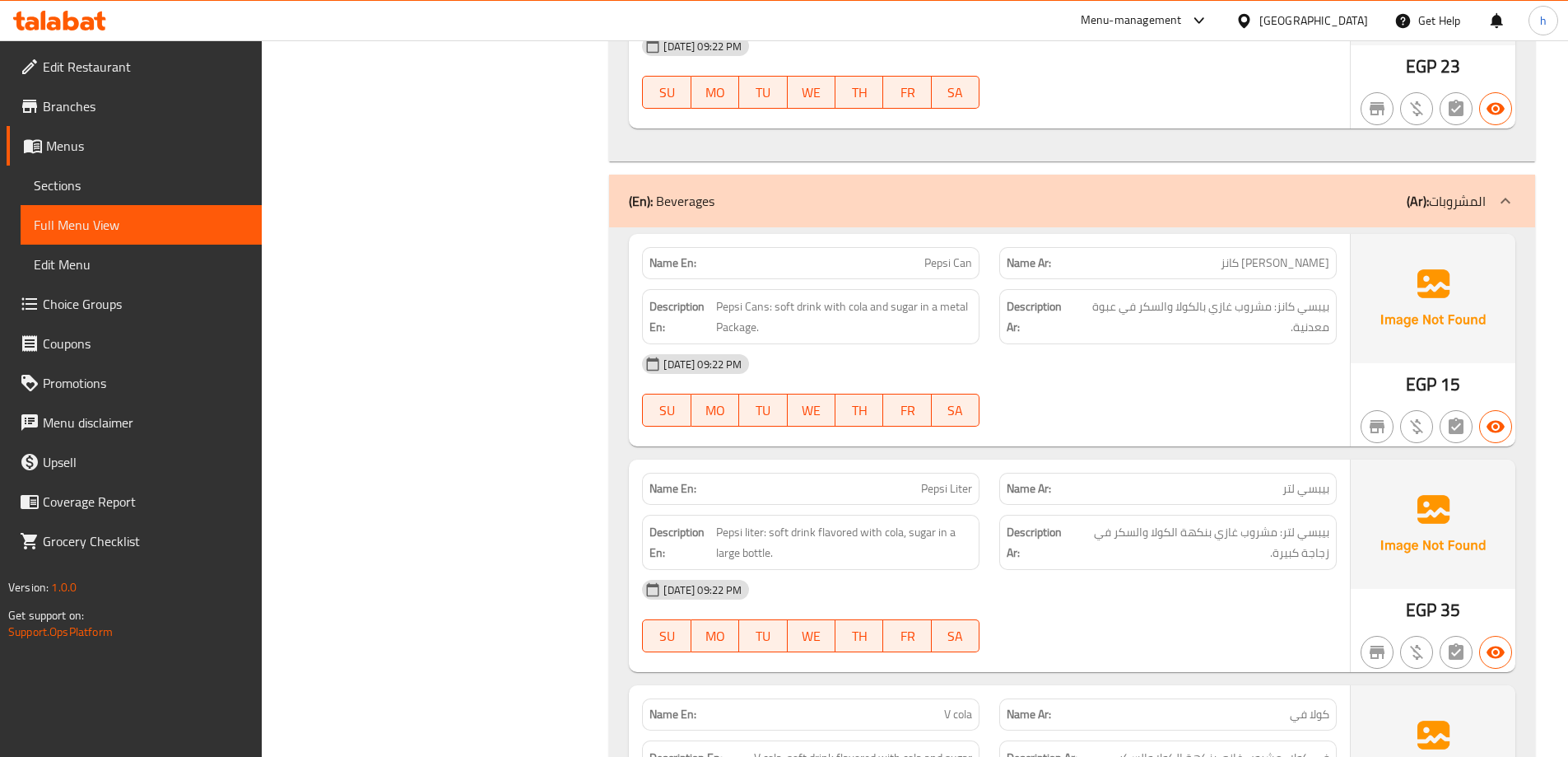
click at [1228, 352] on div "[DATE] 09:22 PM" at bounding box center [989, 364] width 715 height 39
click at [1214, 270] on p "Name Ar: [PERSON_NAME] كانز" at bounding box center [1168, 263] width 322 height 18
click at [956, 268] on span "Pepsi Can" at bounding box center [948, 263] width 48 height 18
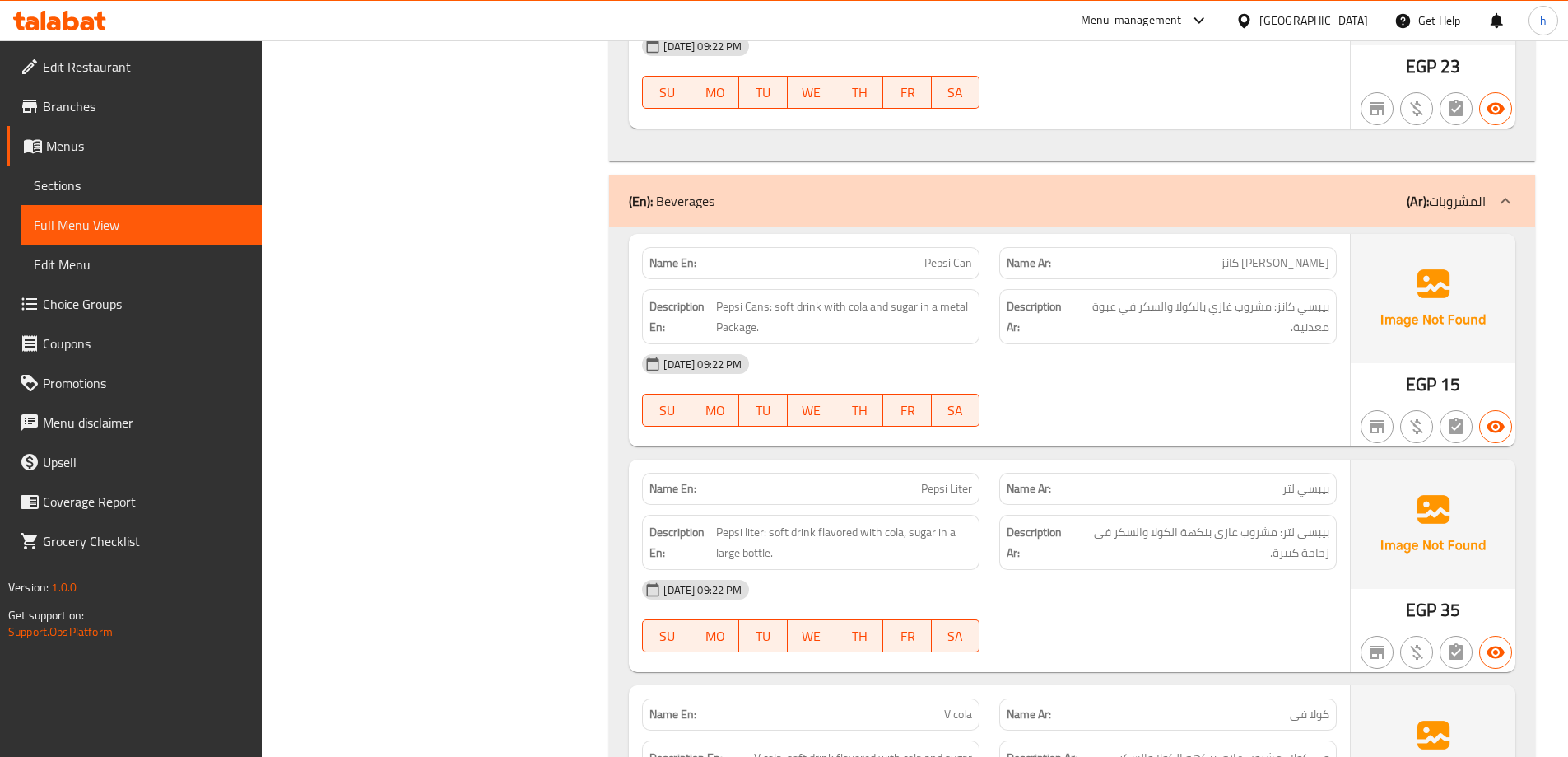
click at [1117, 302] on span "بيبسي كانز: مشروب غازي بالكولا والسكر في عبوة معدنية." at bounding box center [1202, 316] width 254 height 40
click at [1131, 368] on div "[DATE] 09:22 PM" at bounding box center [989, 364] width 715 height 39
click at [1131, 367] on div "[DATE] 09:22 PM" at bounding box center [989, 364] width 715 height 39
drag, startPoint x: 767, startPoint y: 308, endPoint x: 753, endPoint y: 295, distance: 19.1
click at [717, 308] on span "Pepsi Cans: soft drink with cola and sugar in a metal Package." at bounding box center [844, 316] width 256 height 40
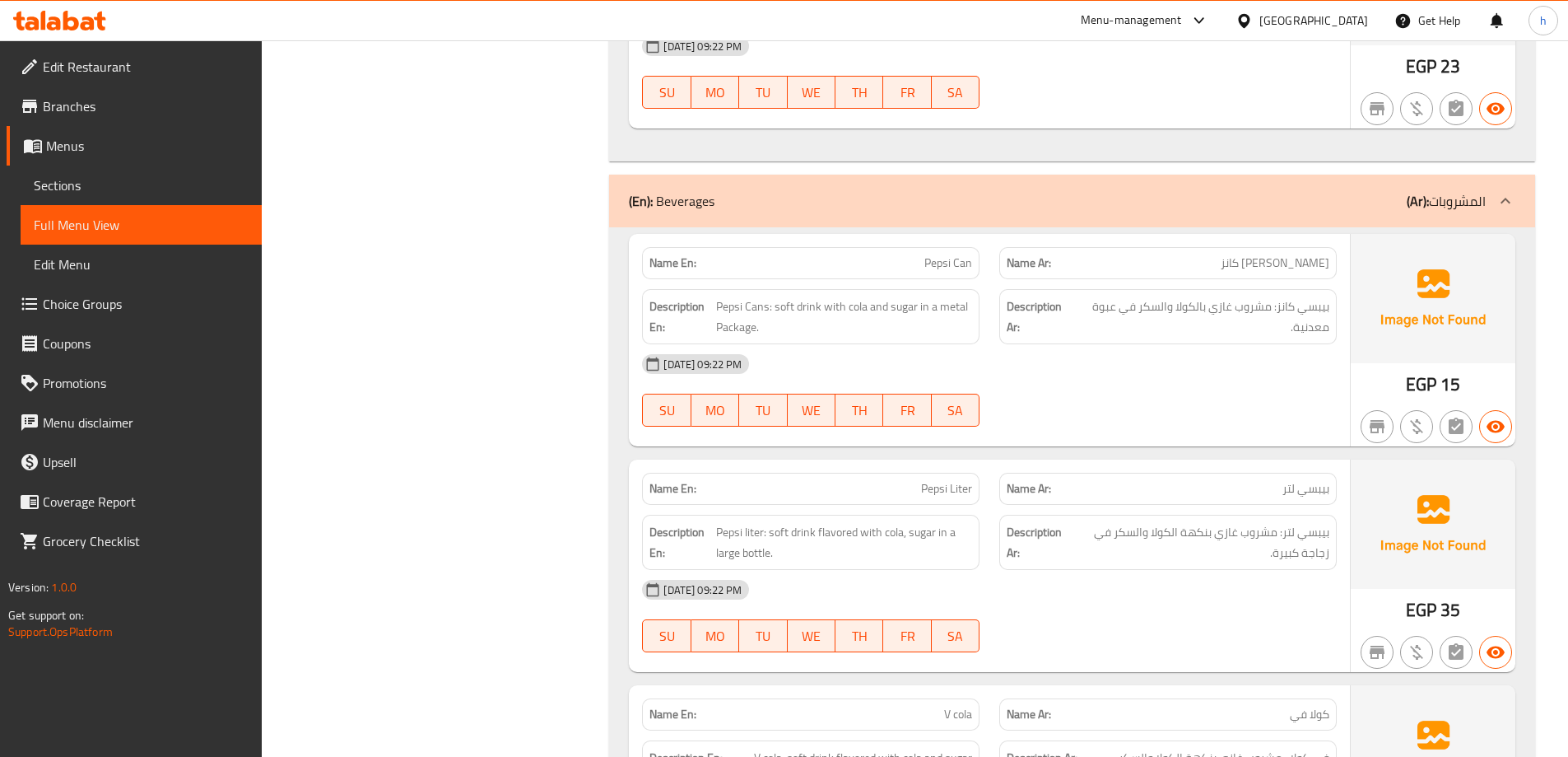
drag, startPoint x: 991, startPoint y: 256, endPoint x: 965, endPoint y: 259, distance: 26.2
click at [991, 255] on div "Name Ar: [PERSON_NAME] كانز" at bounding box center [1167, 263] width 357 height 52
click at [965, 259] on span "Pepsi Can" at bounding box center [948, 263] width 48 height 18
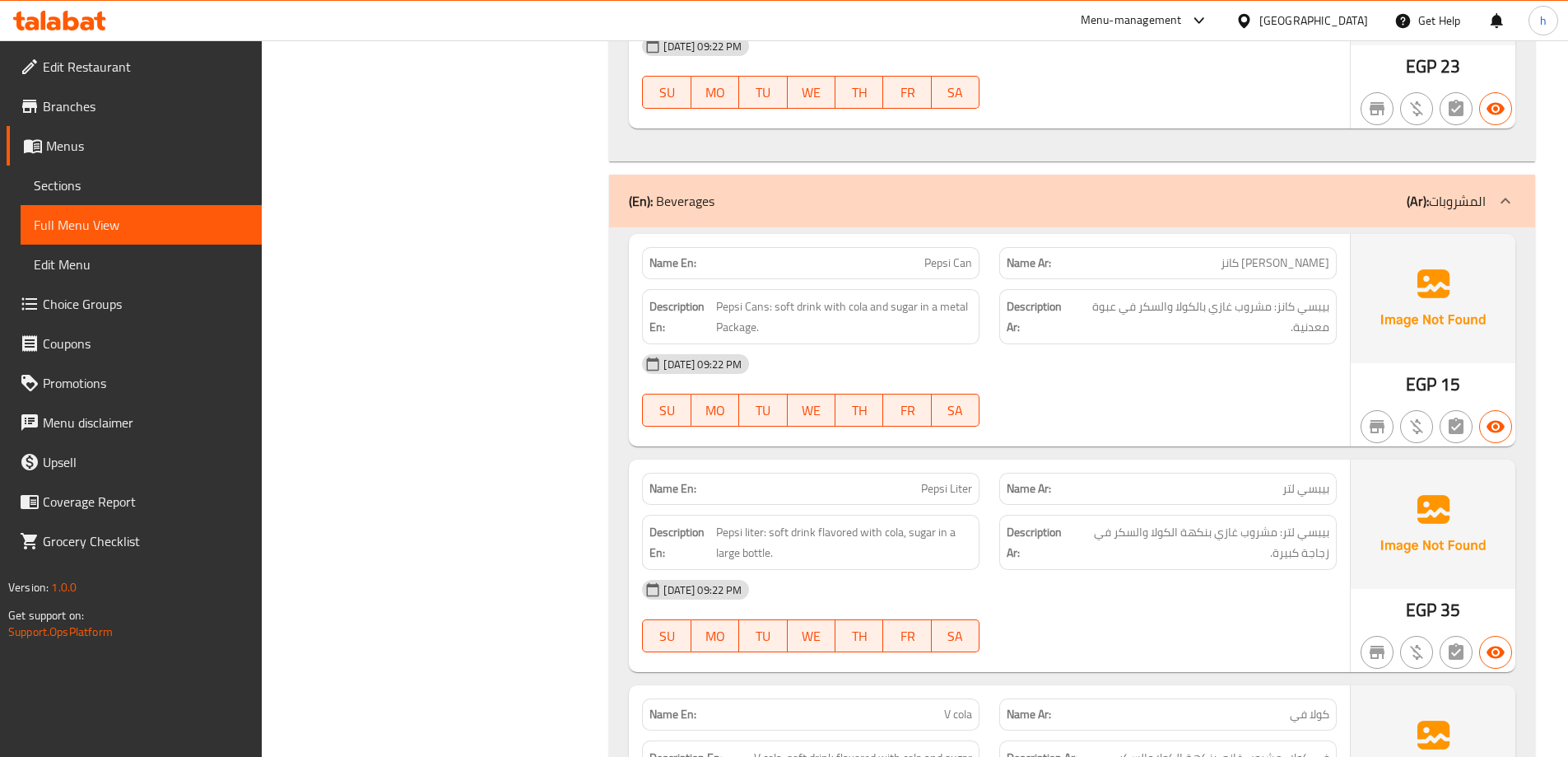
click at [880, 297] on span "Pepsi Cans: soft drink with cola and sugar in a metal Package." at bounding box center [844, 316] width 256 height 40
click at [946, 261] on span "Pepsi Can" at bounding box center [948, 263] width 48 height 18
copy span "Pepsi Can"
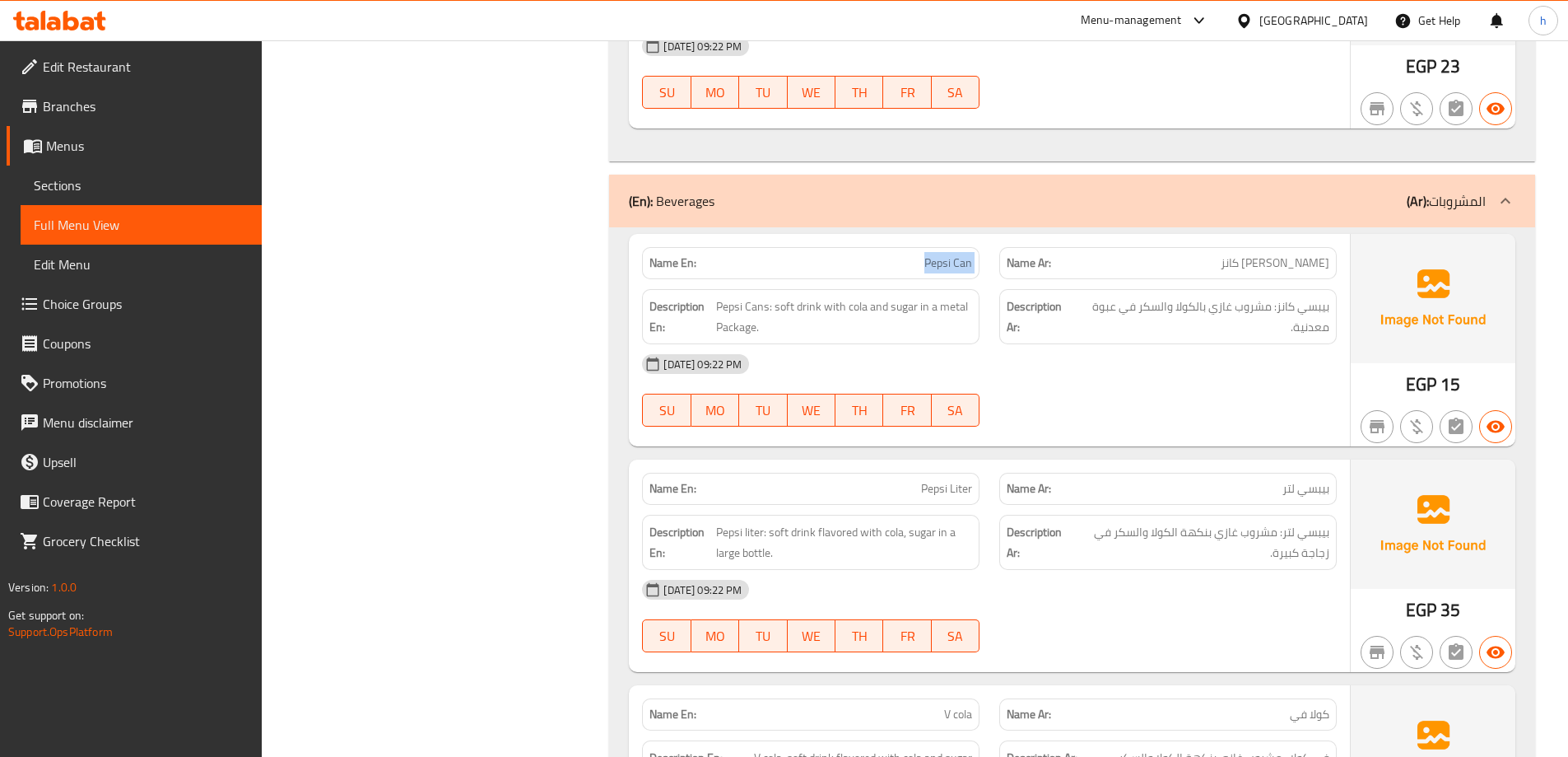
click at [1090, 392] on div "[DATE] 09:22 PM SU MO TU WE TH FR SA" at bounding box center [989, 390] width 715 height 92
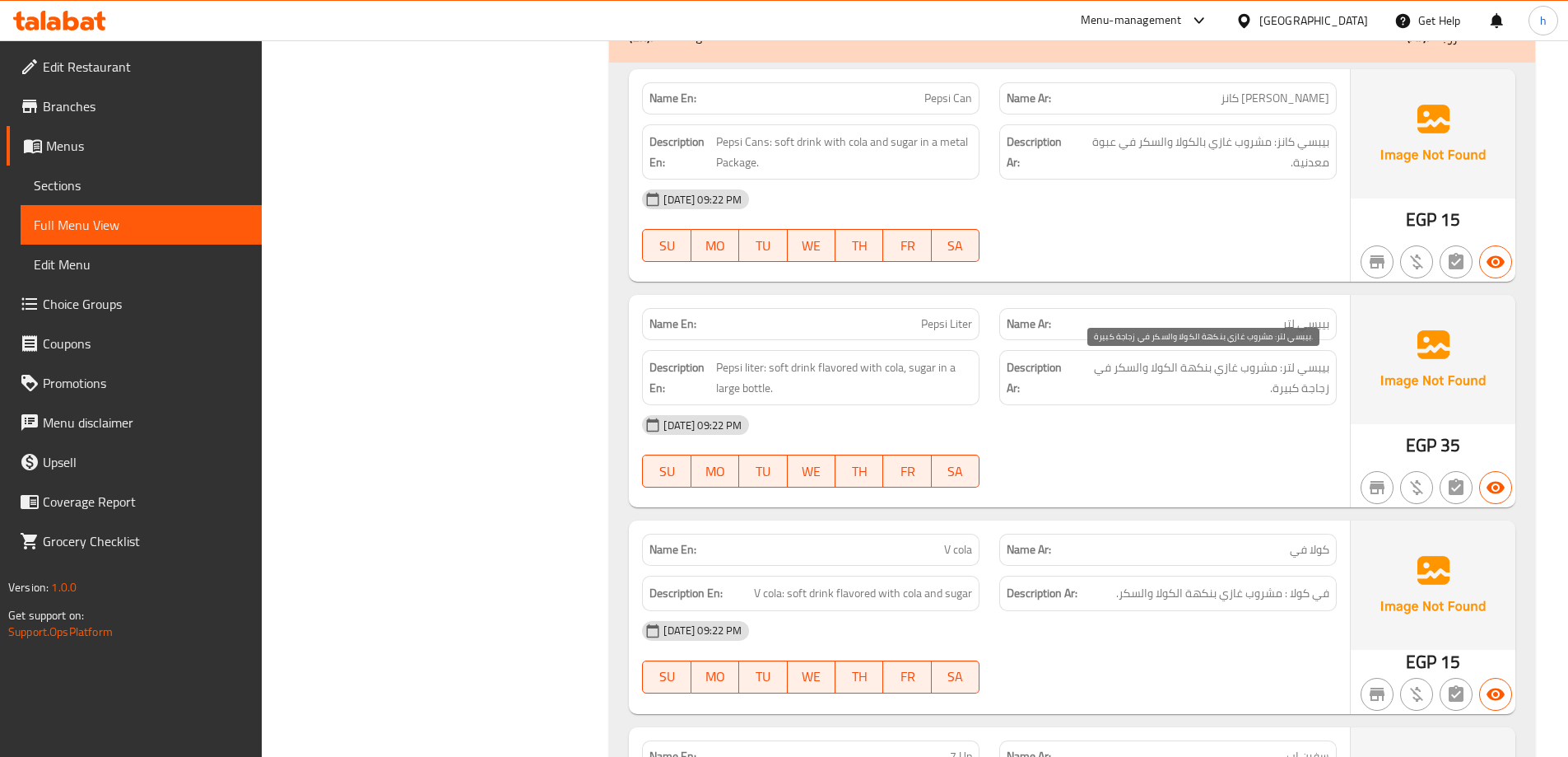
scroll to position [4091, 0]
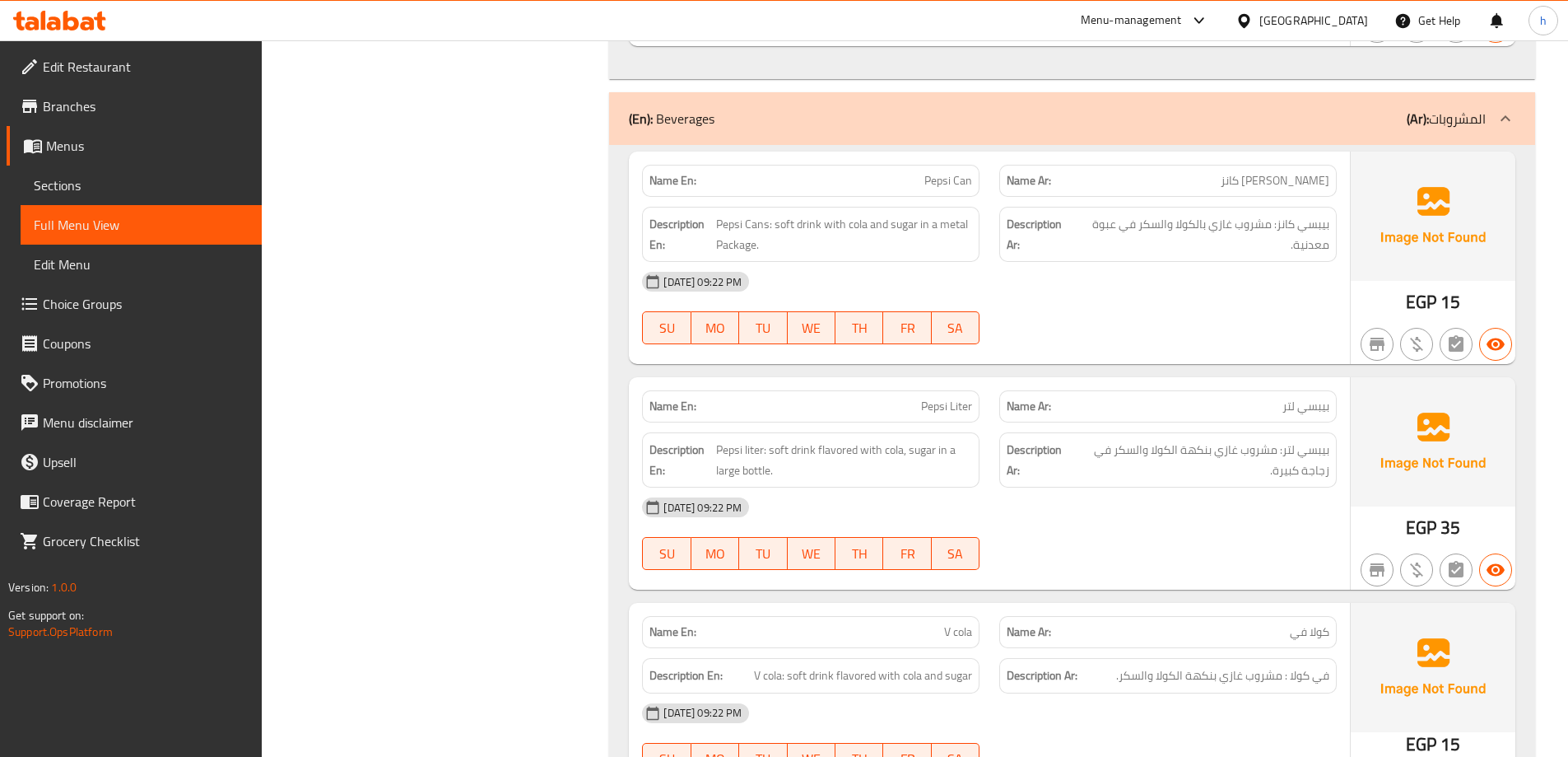
click at [1170, 295] on div "[DATE] 09:22 PM" at bounding box center [989, 282] width 715 height 39
click at [1230, 407] on p "Name Ar: بيبسي لتر" at bounding box center [1168, 406] width 322 height 18
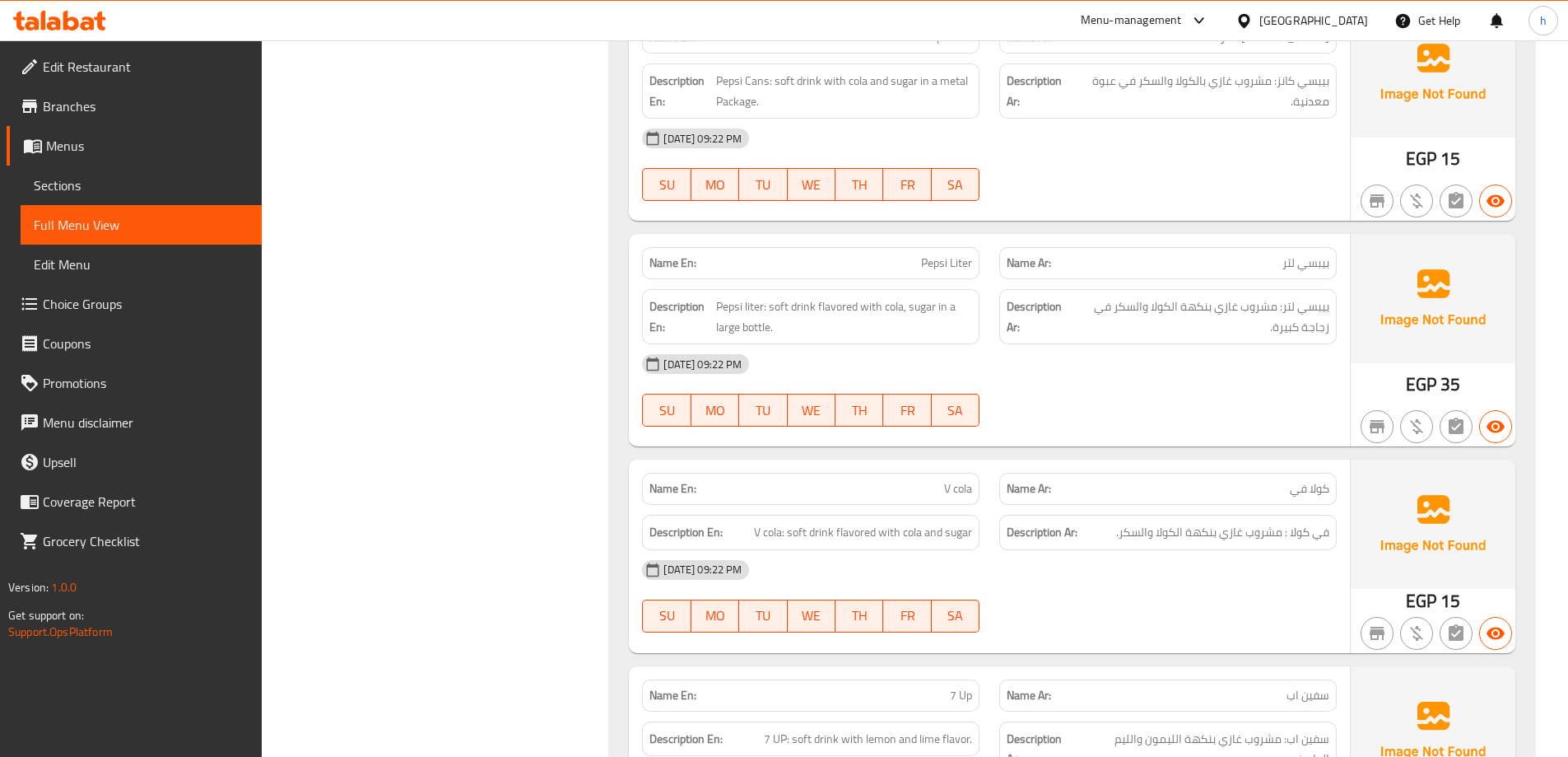
scroll to position [3904, 0]
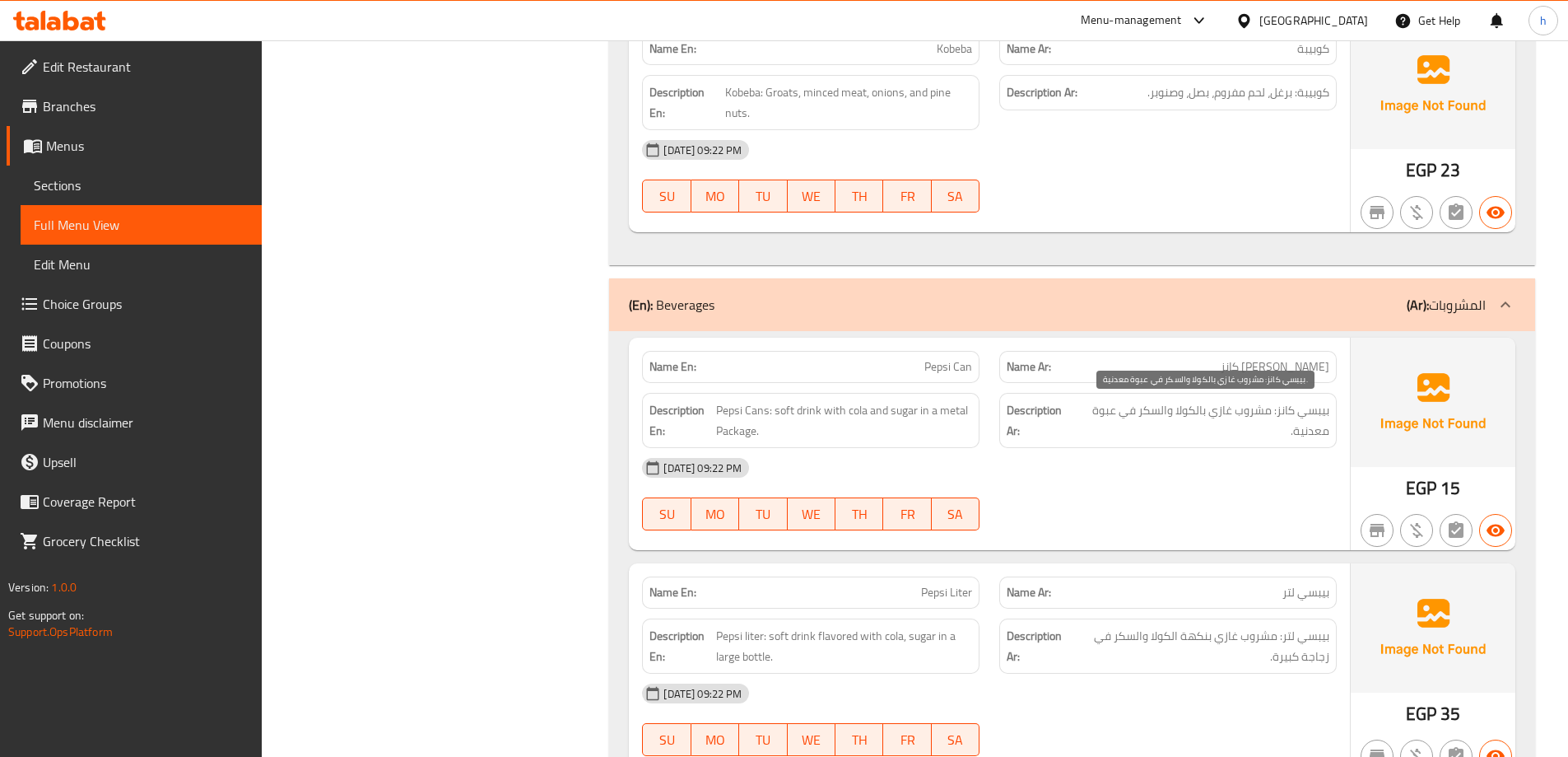
click at [1265, 493] on div "[DATE] 09:22 PM SU MO TU WE TH FR SA" at bounding box center [989, 494] width 715 height 92
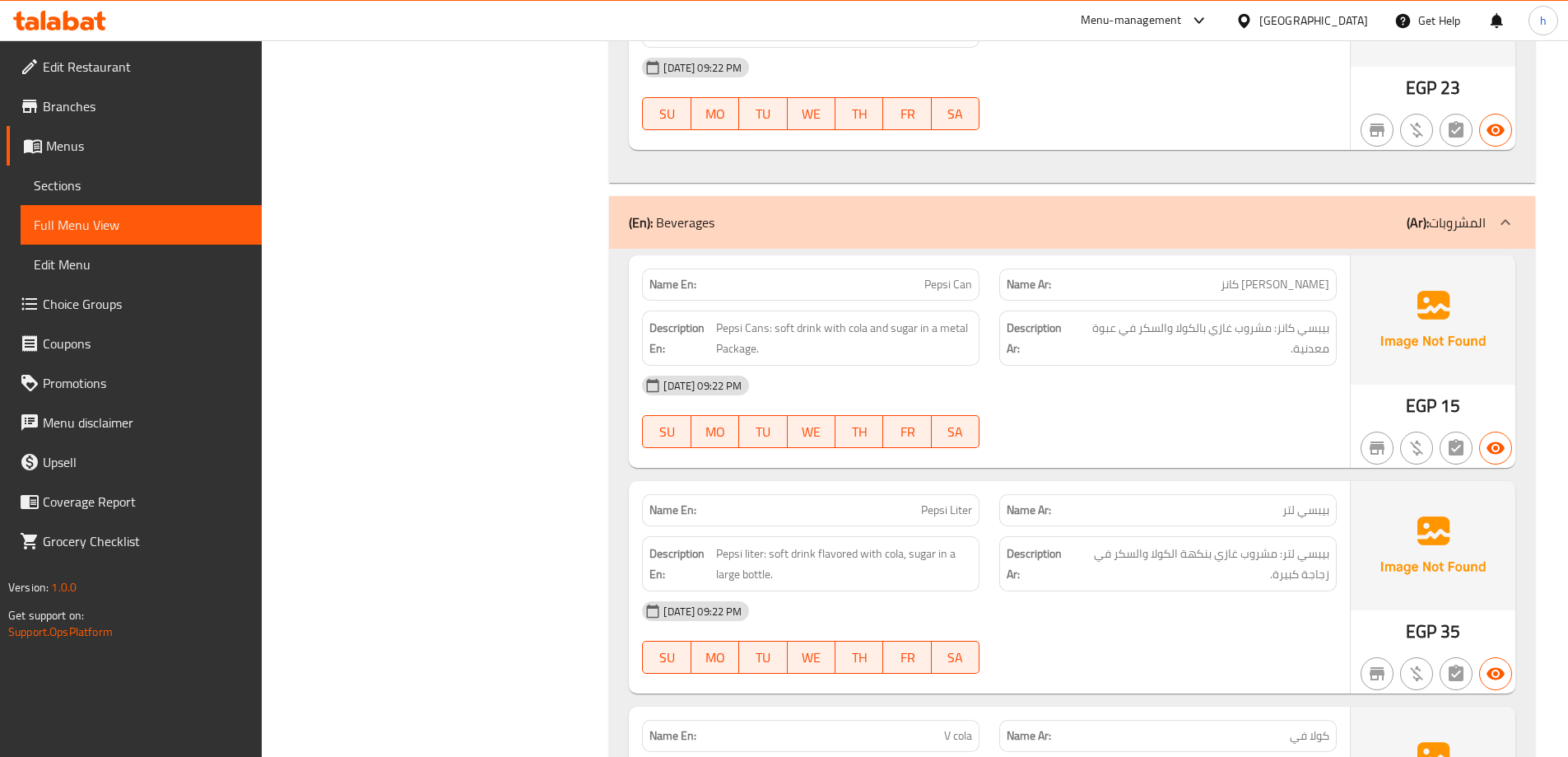
scroll to position [4069, 0]
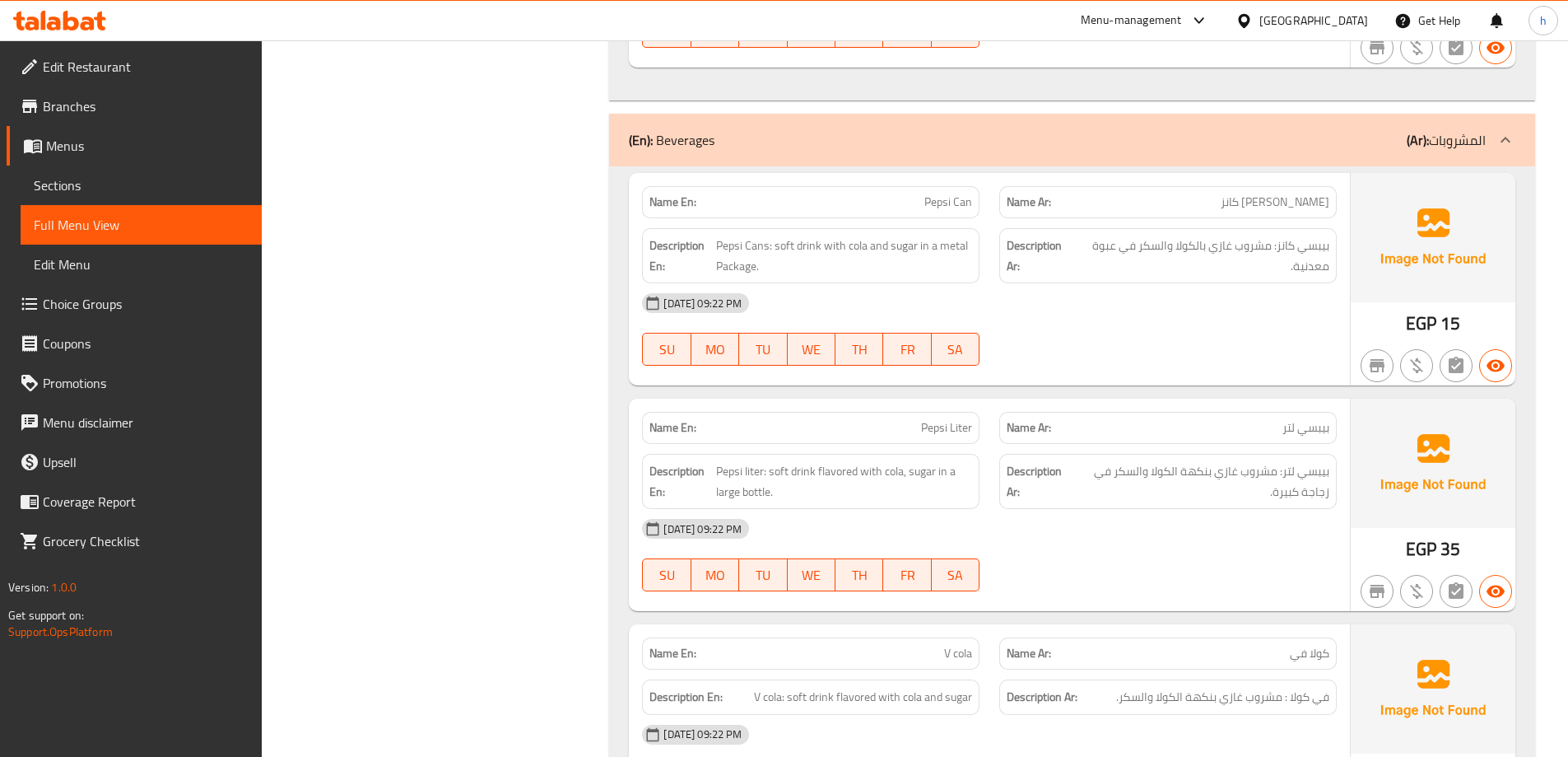
click at [1170, 540] on div "[DATE] 09:22 PM" at bounding box center [989, 529] width 715 height 39
click at [1308, 525] on div "[DATE] 09:22 PM" at bounding box center [989, 529] width 715 height 39
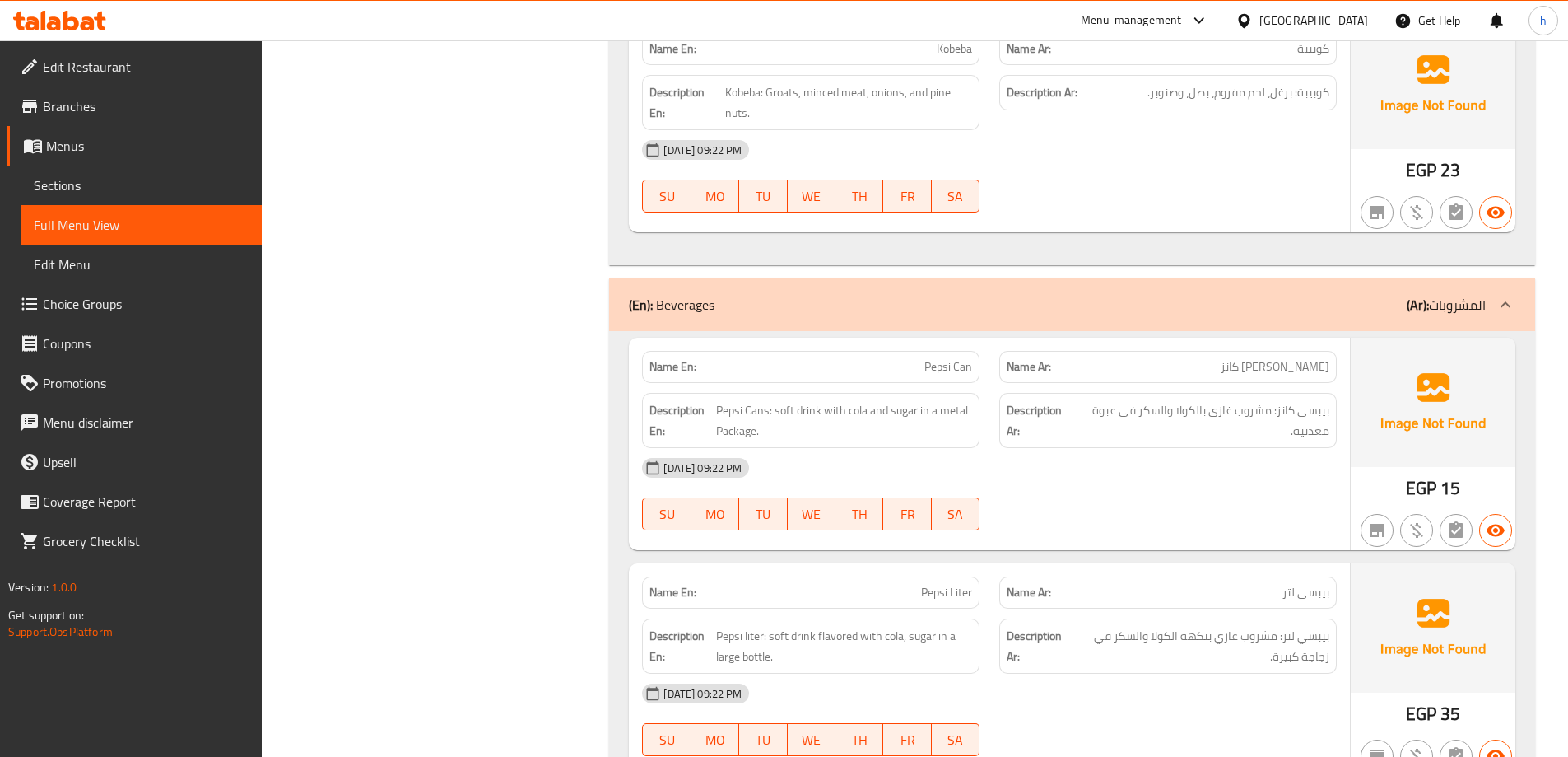
click at [1234, 451] on div "[DATE] 09:22 PM" at bounding box center [989, 468] width 715 height 39
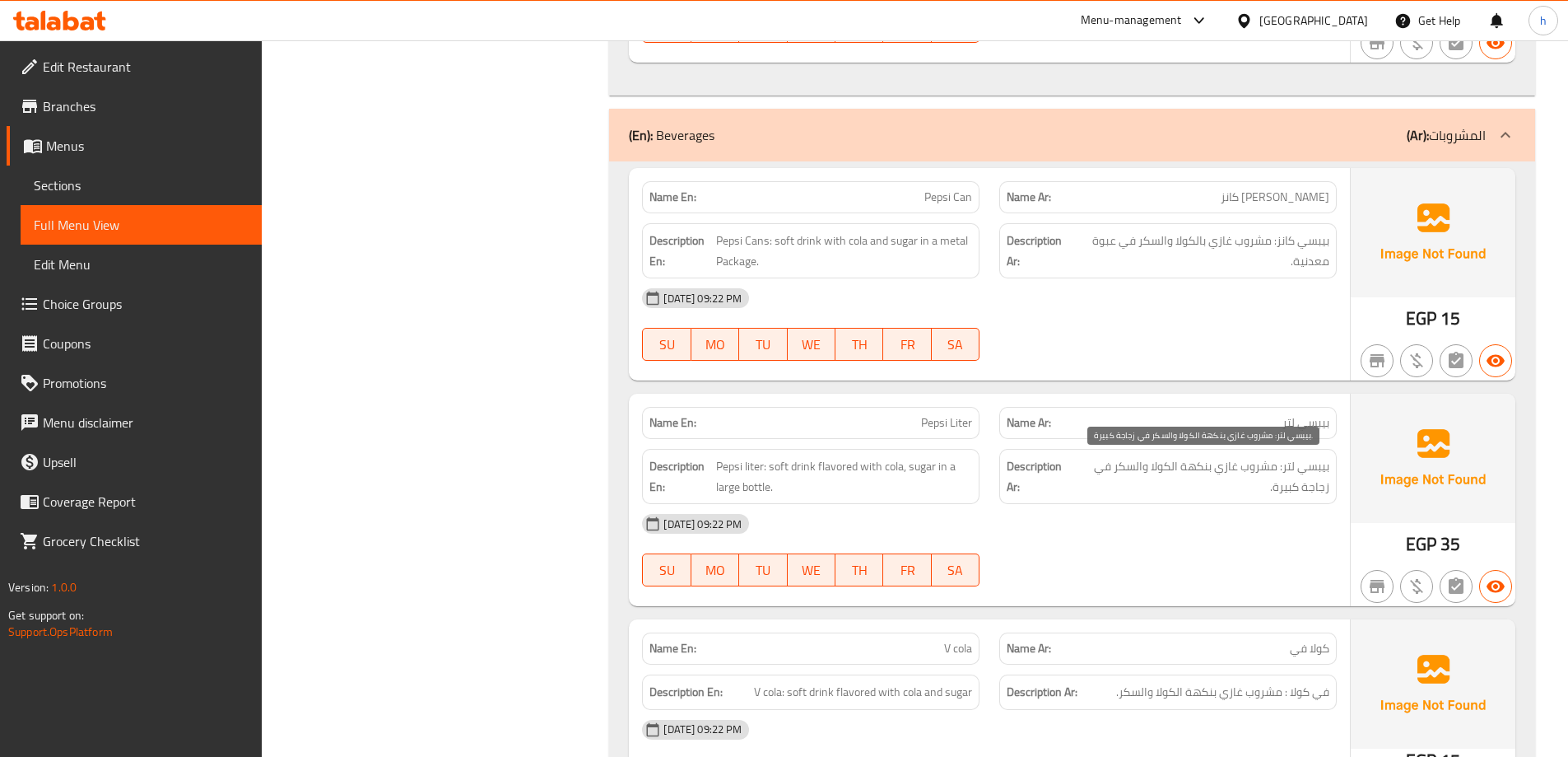
scroll to position [4151, 0]
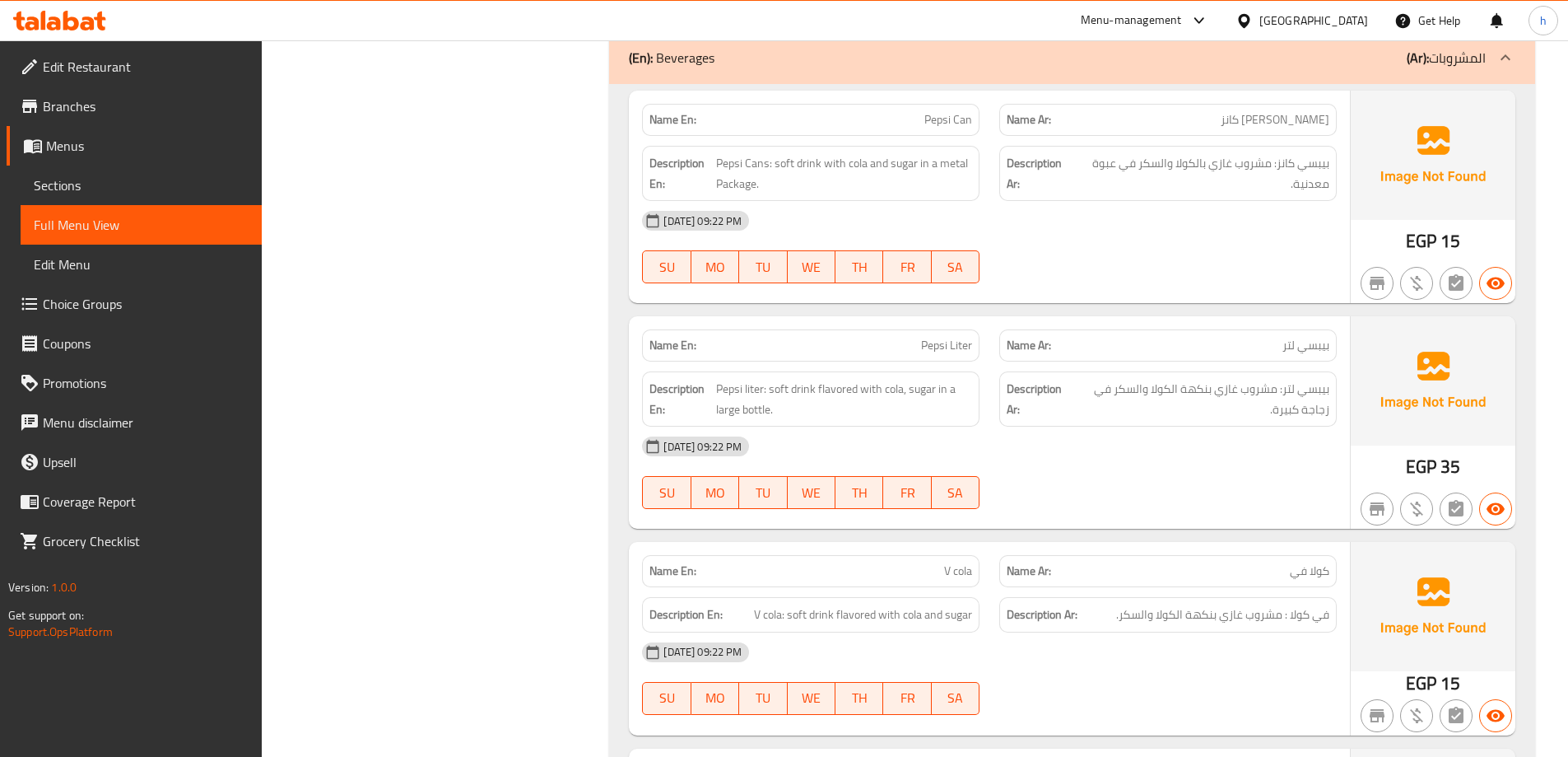
click at [1179, 456] on div "[DATE] 09:22 PM" at bounding box center [989, 447] width 715 height 39
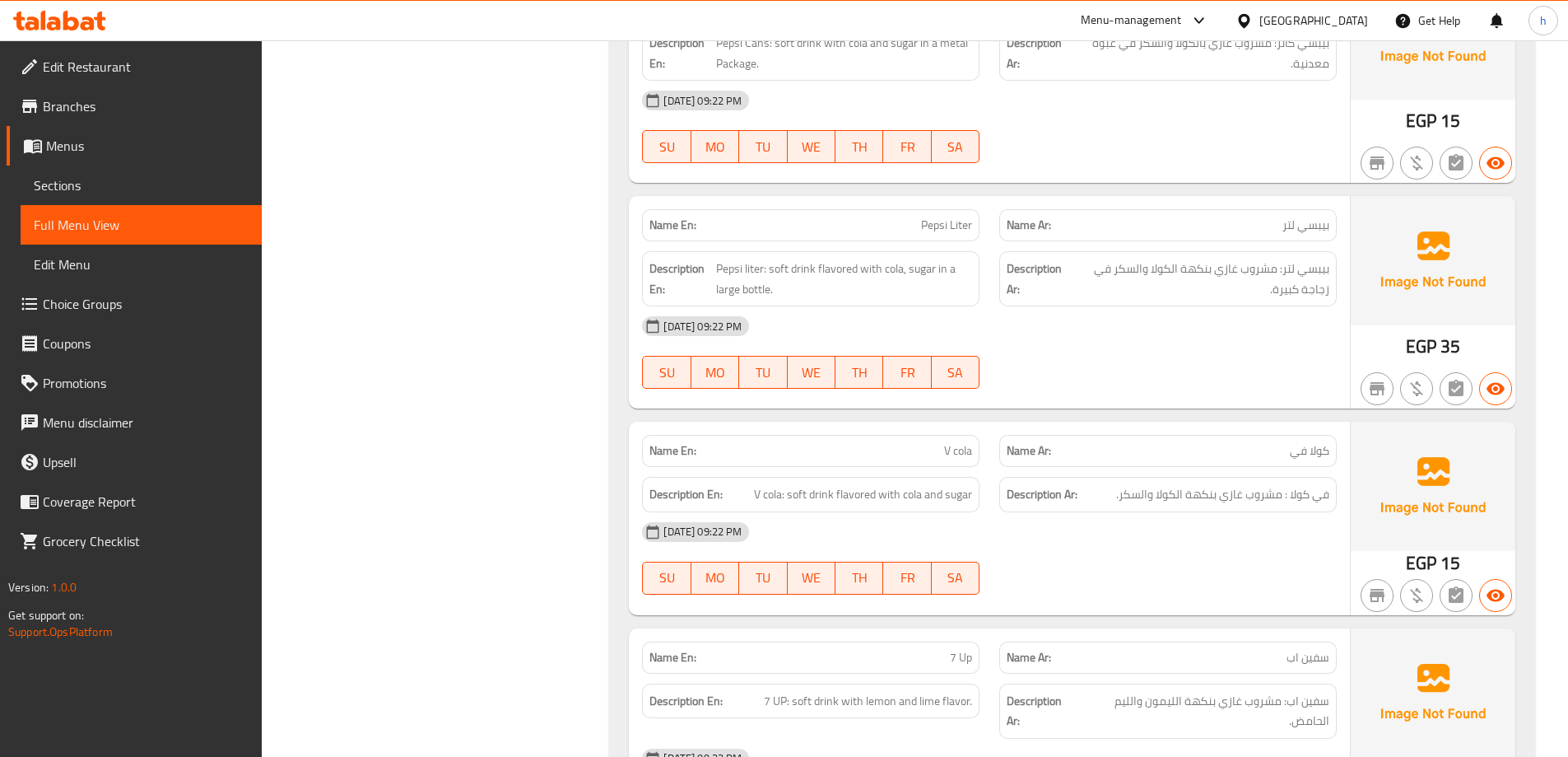
scroll to position [4398, 0]
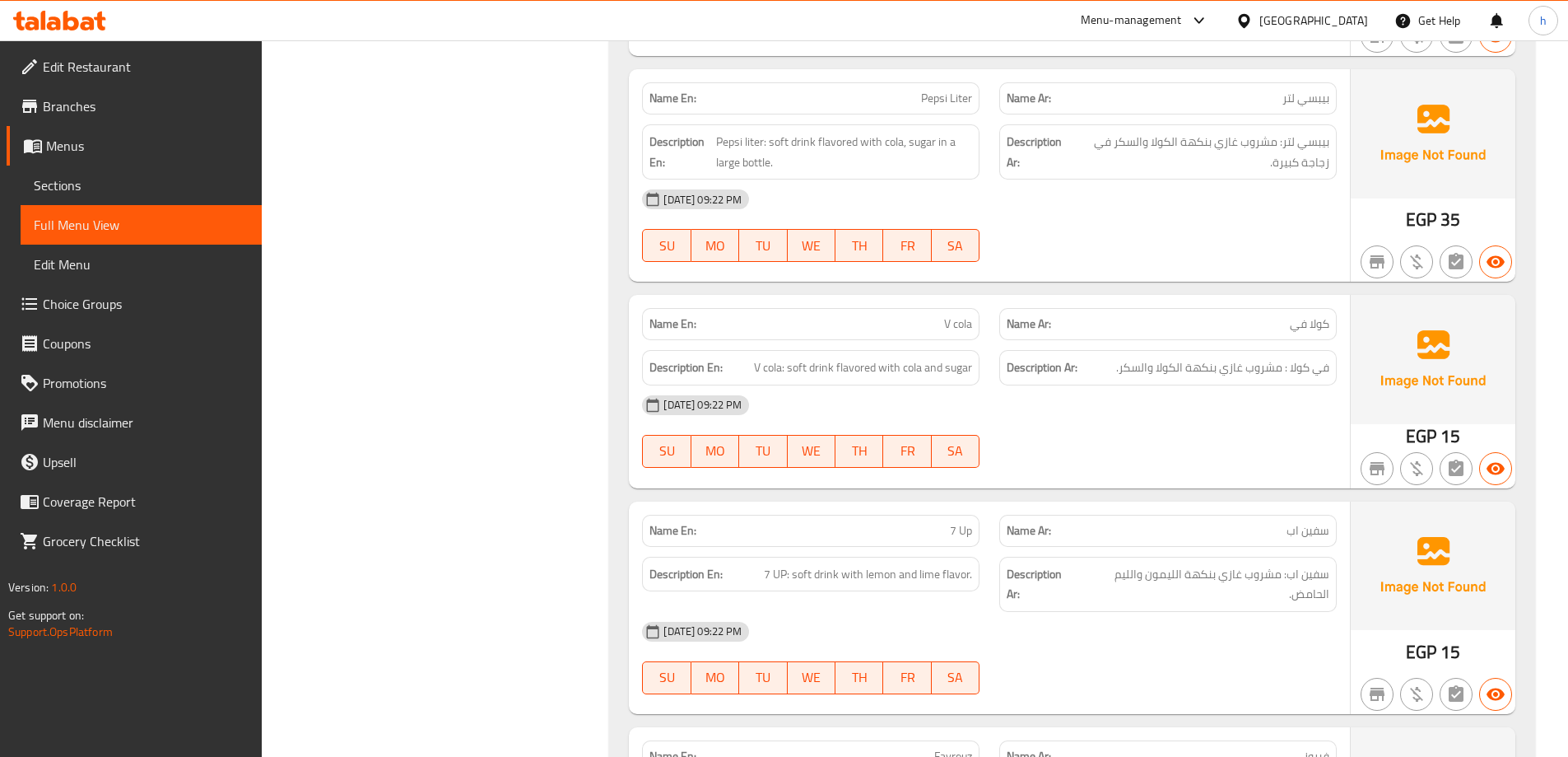
click at [1193, 396] on div "[DATE] 09:22 PM" at bounding box center [989, 406] width 715 height 39
click at [941, 322] on p "Name En: V cola" at bounding box center [811, 323] width 322 height 18
copy span "V cola"
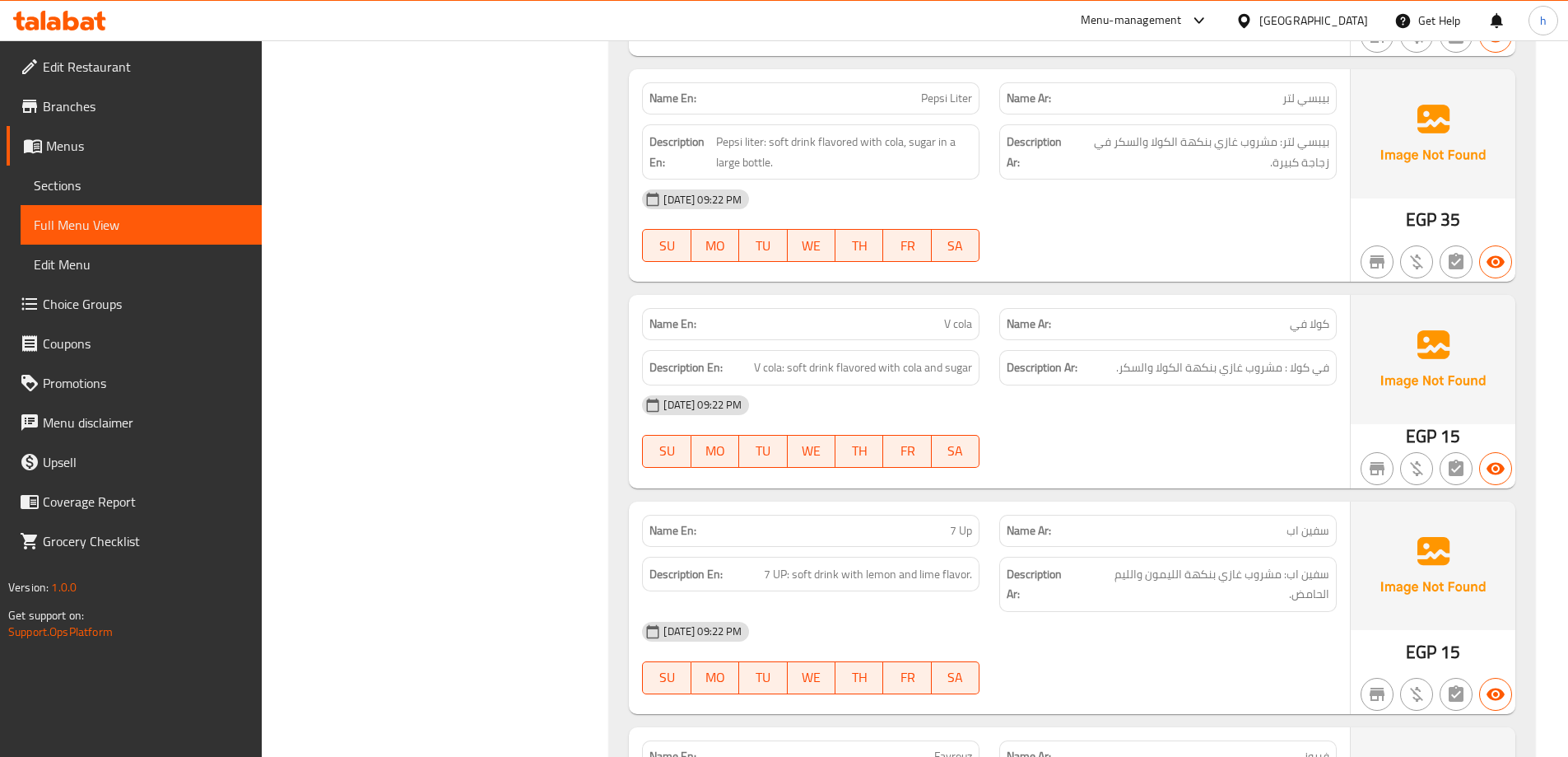
click at [1166, 447] on div "11-10-2025 09:22 PM SU MO TU WE TH FR SA" at bounding box center [989, 432] width 715 height 92
click at [1079, 396] on div "[DATE] 09:22 PM" at bounding box center [989, 406] width 715 height 39
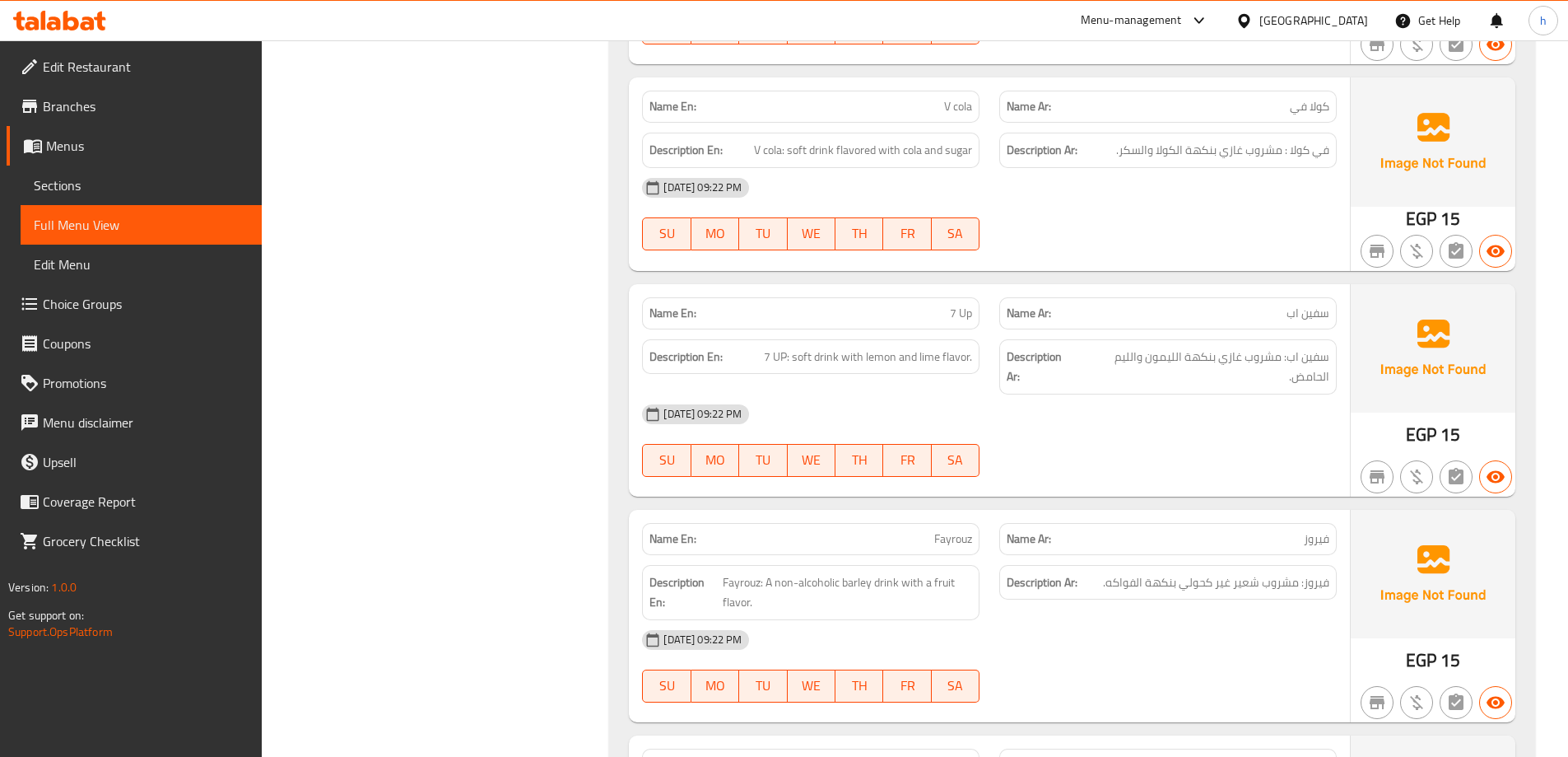
scroll to position [4645, 0]
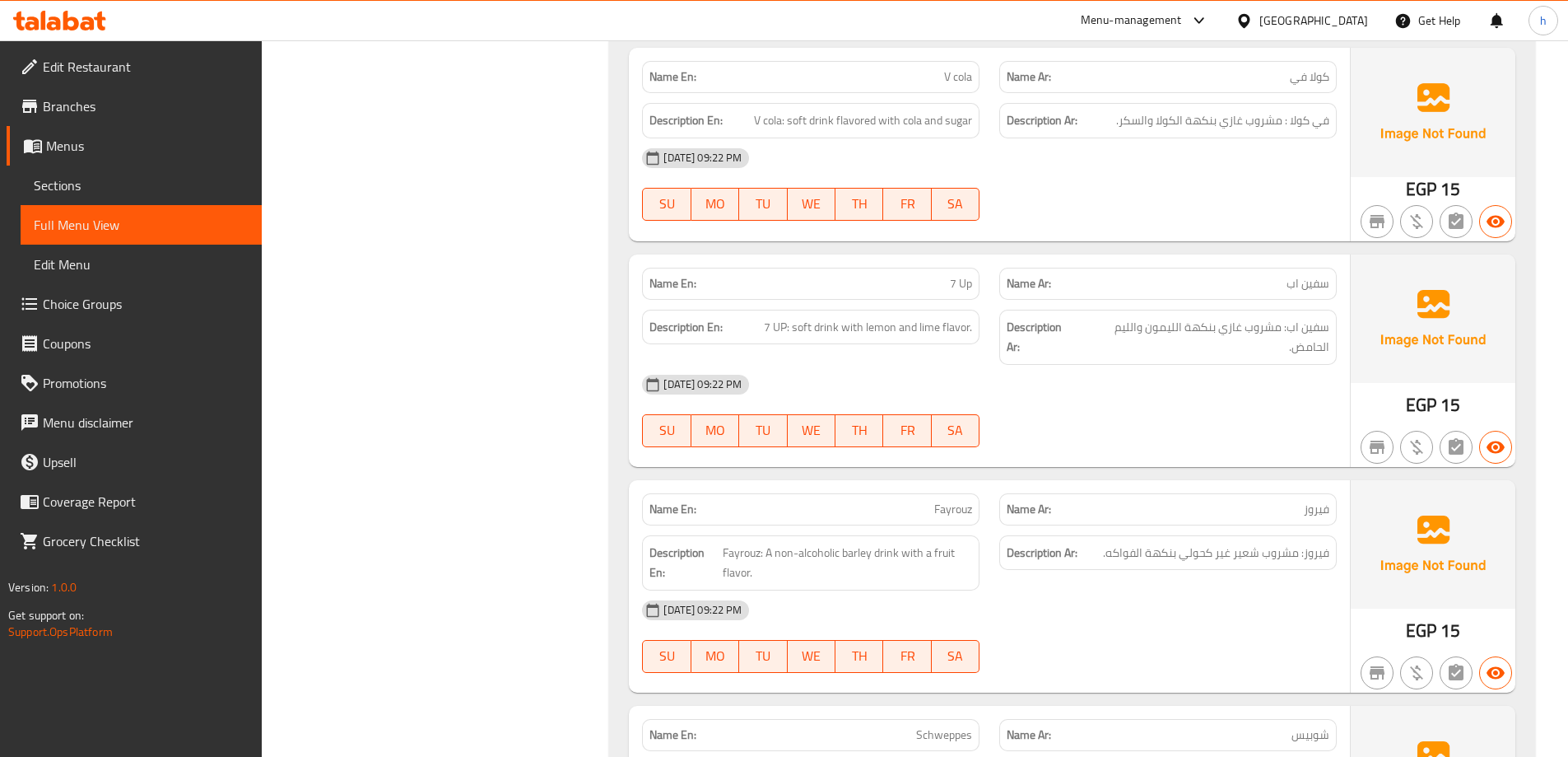
click at [909, 258] on div "Name En: 7 Up" at bounding box center [811, 284] width 357 height 52
click at [944, 292] on p "Name En: 7 Up" at bounding box center [811, 283] width 322 height 18
click at [944, 283] on p "Name En: 7 Up" at bounding box center [811, 283] width 322 height 18
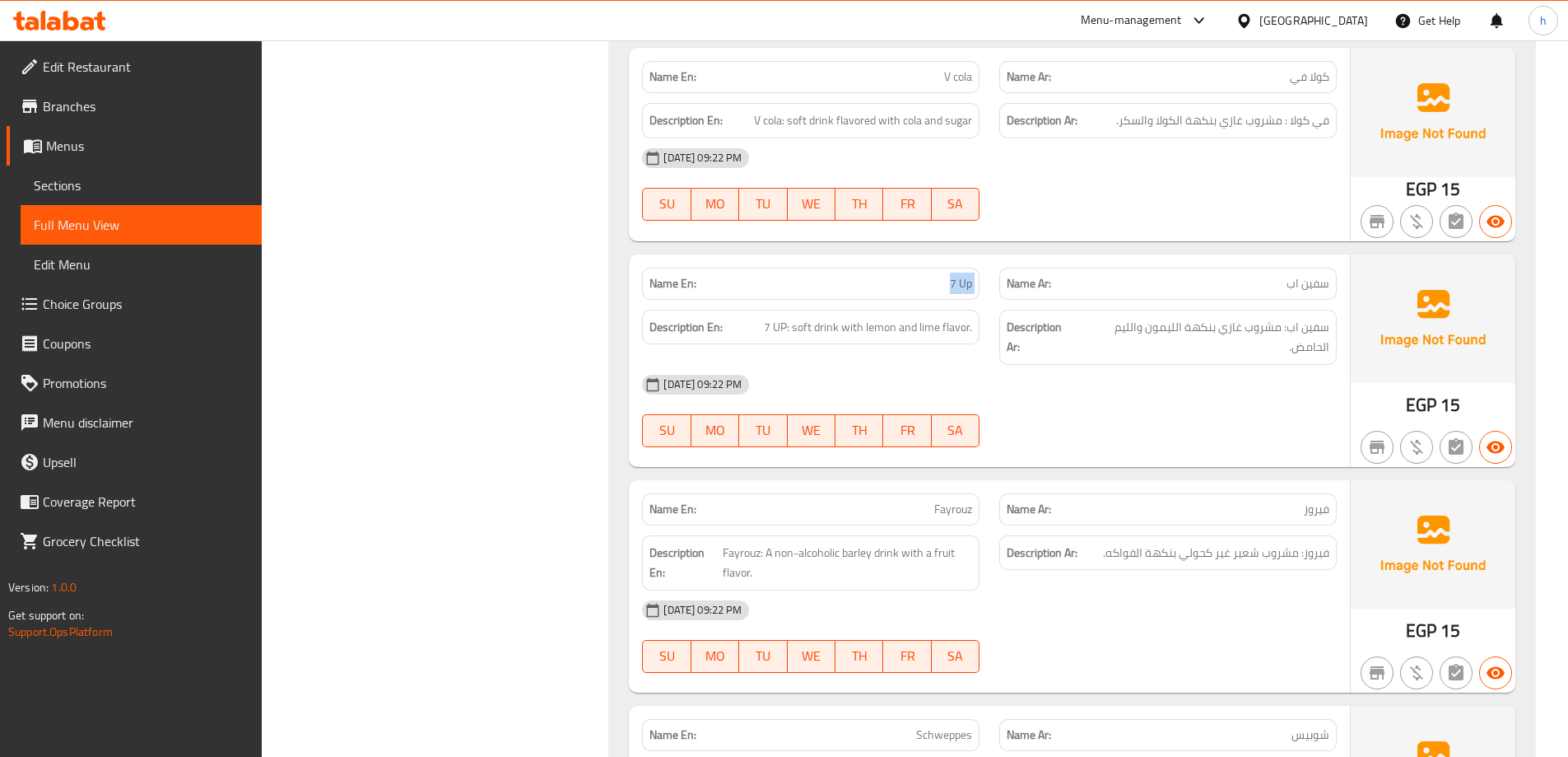
copy span "7 Up"
click at [1220, 432] on div "11-10-2025 09:22 PM SU MO TU WE TH FR SA" at bounding box center [989, 410] width 715 height 92
drag, startPoint x: 1139, startPoint y: 327, endPoint x: 1284, endPoint y: 360, distance: 148.7
click at [1284, 360] on div "Description Ar: سفين اب: مشروب غازي بنكهة الليمون والليم الحامض." at bounding box center [1168, 337] width 337 height 55
click at [926, 349] on div "Description En: 7 UP: soft drink with lemon and lime flavor." at bounding box center [811, 337] width 357 height 75
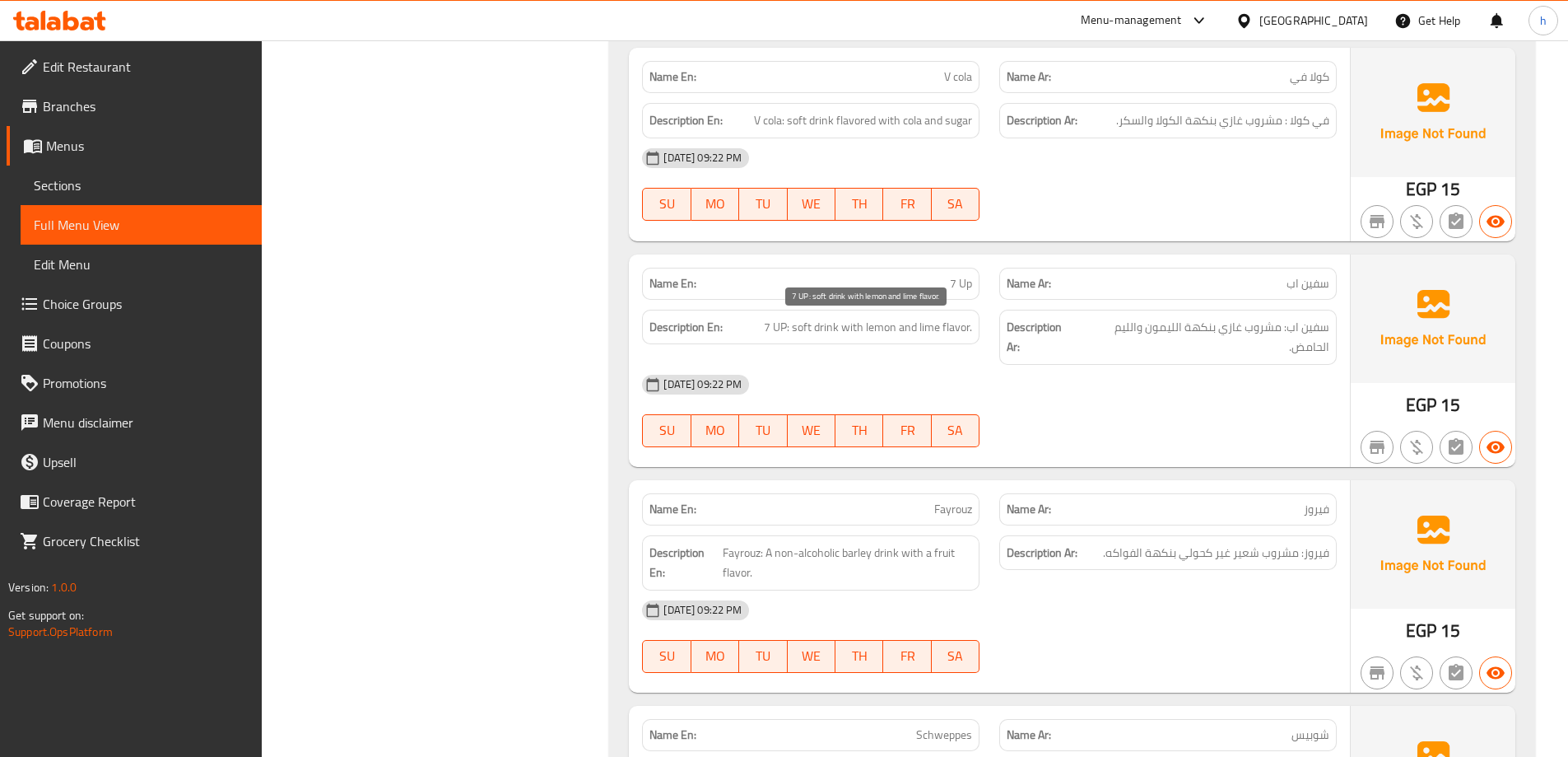
click at [917, 330] on span "7 UP: soft drink with lemon and lime flavor." at bounding box center [868, 327] width 209 height 21
click at [925, 330] on span "7 UP: soft drink with lemon and lime flavor." at bounding box center [868, 327] width 209 height 21
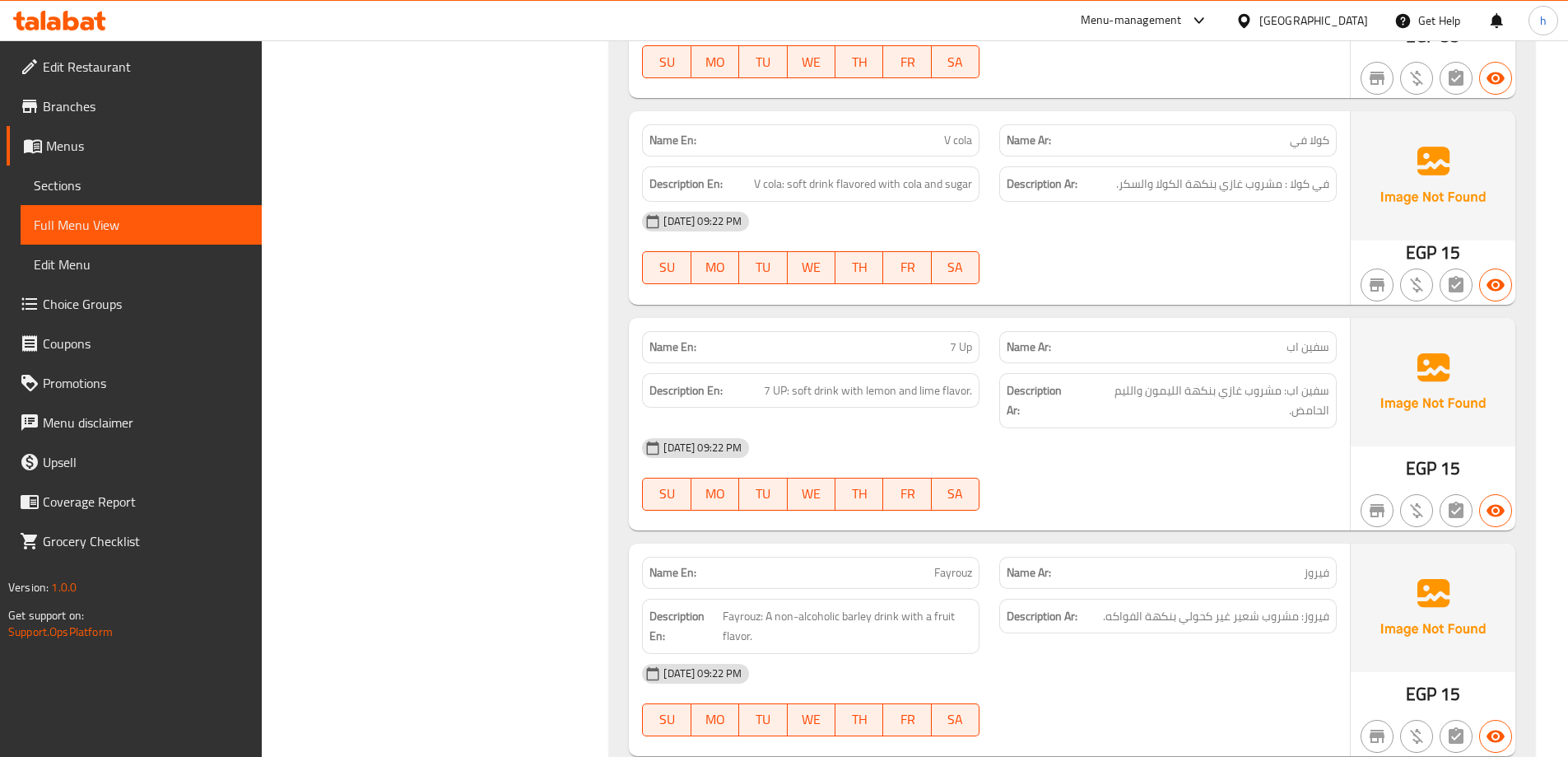
scroll to position [4563, 0]
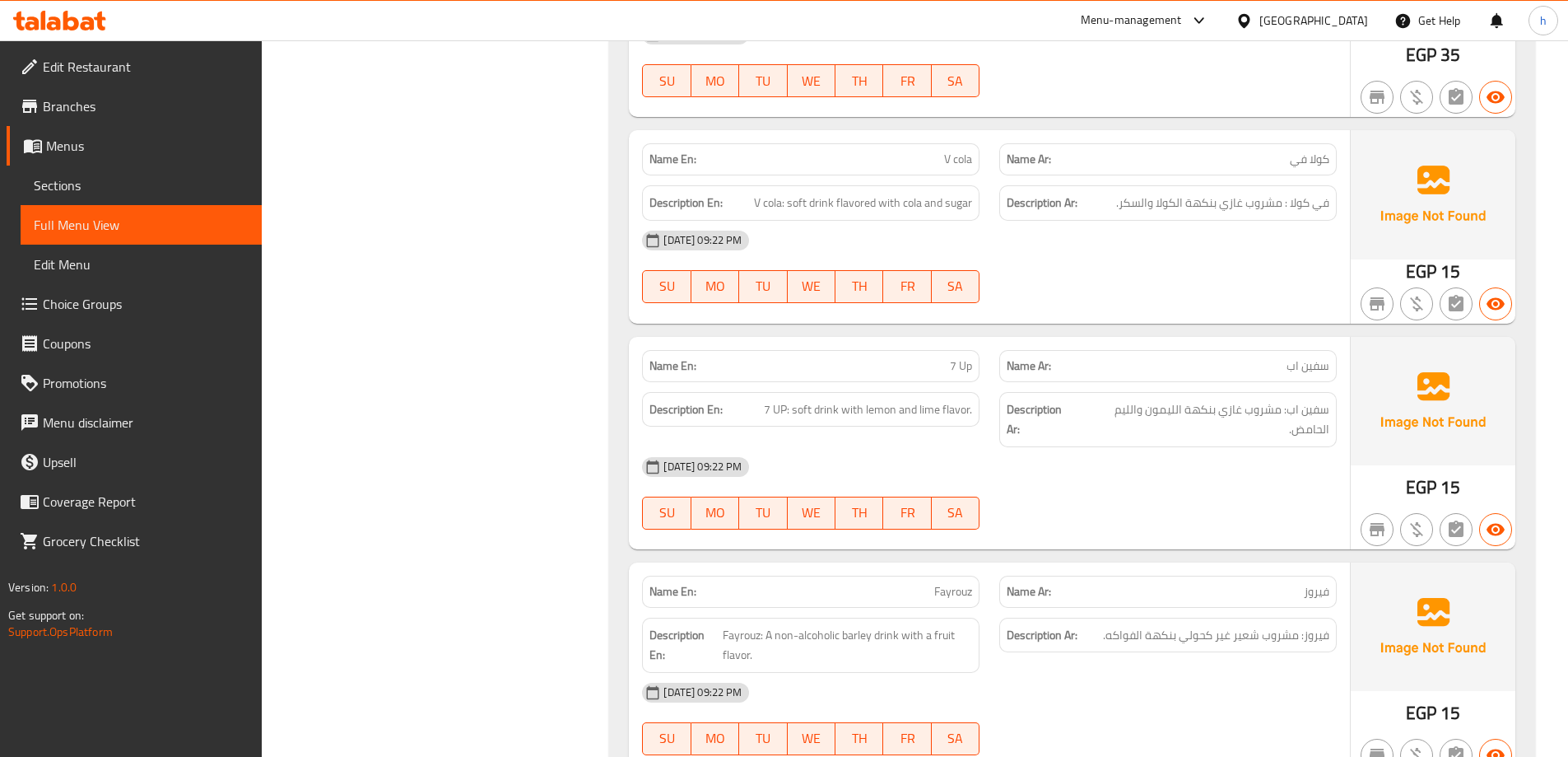
click at [951, 372] on span "7 Up" at bounding box center [961, 365] width 22 height 18
click at [1023, 473] on div "[DATE] 09:22 PM" at bounding box center [989, 467] width 715 height 39
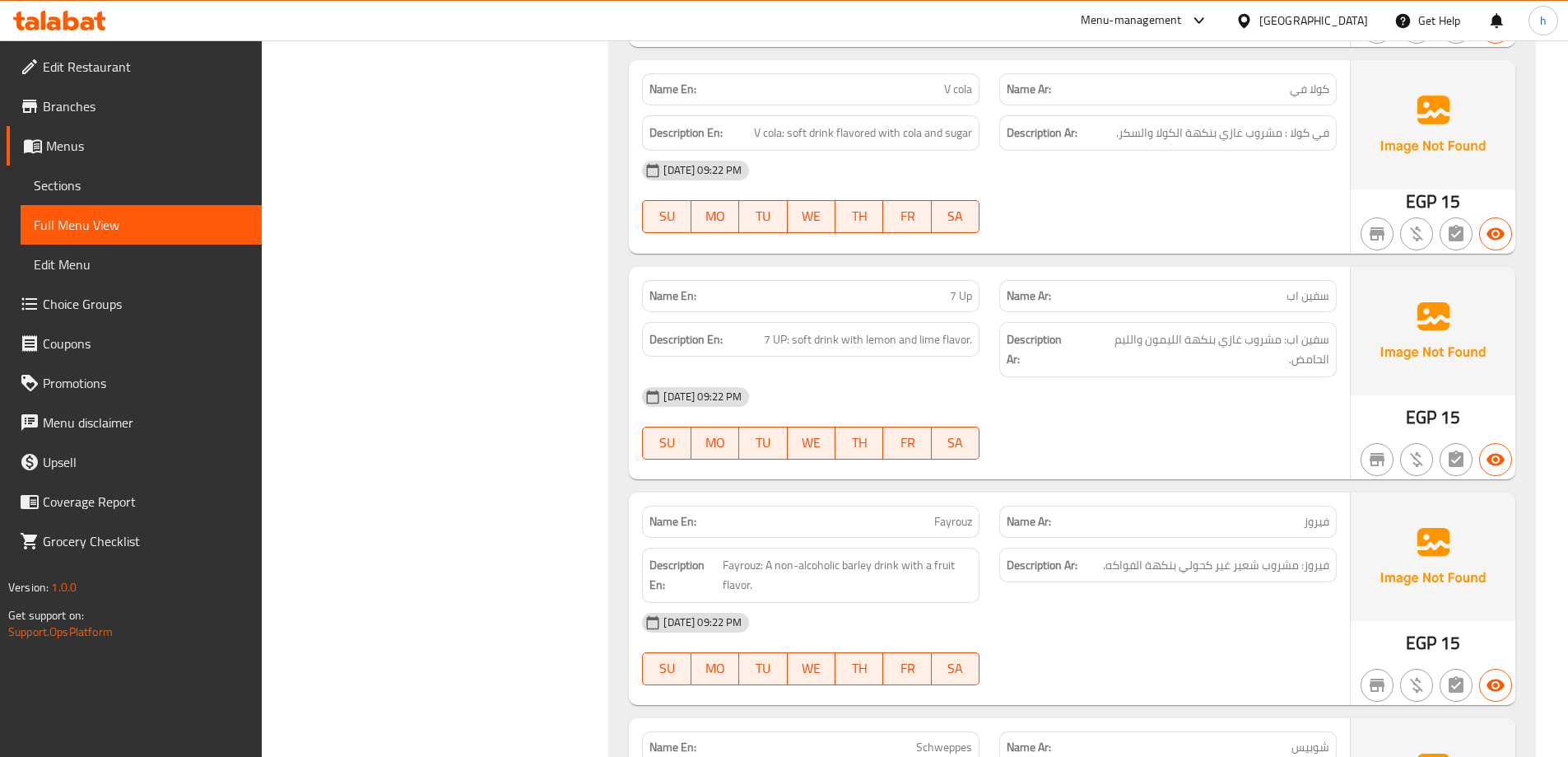
scroll to position [4728, 0]
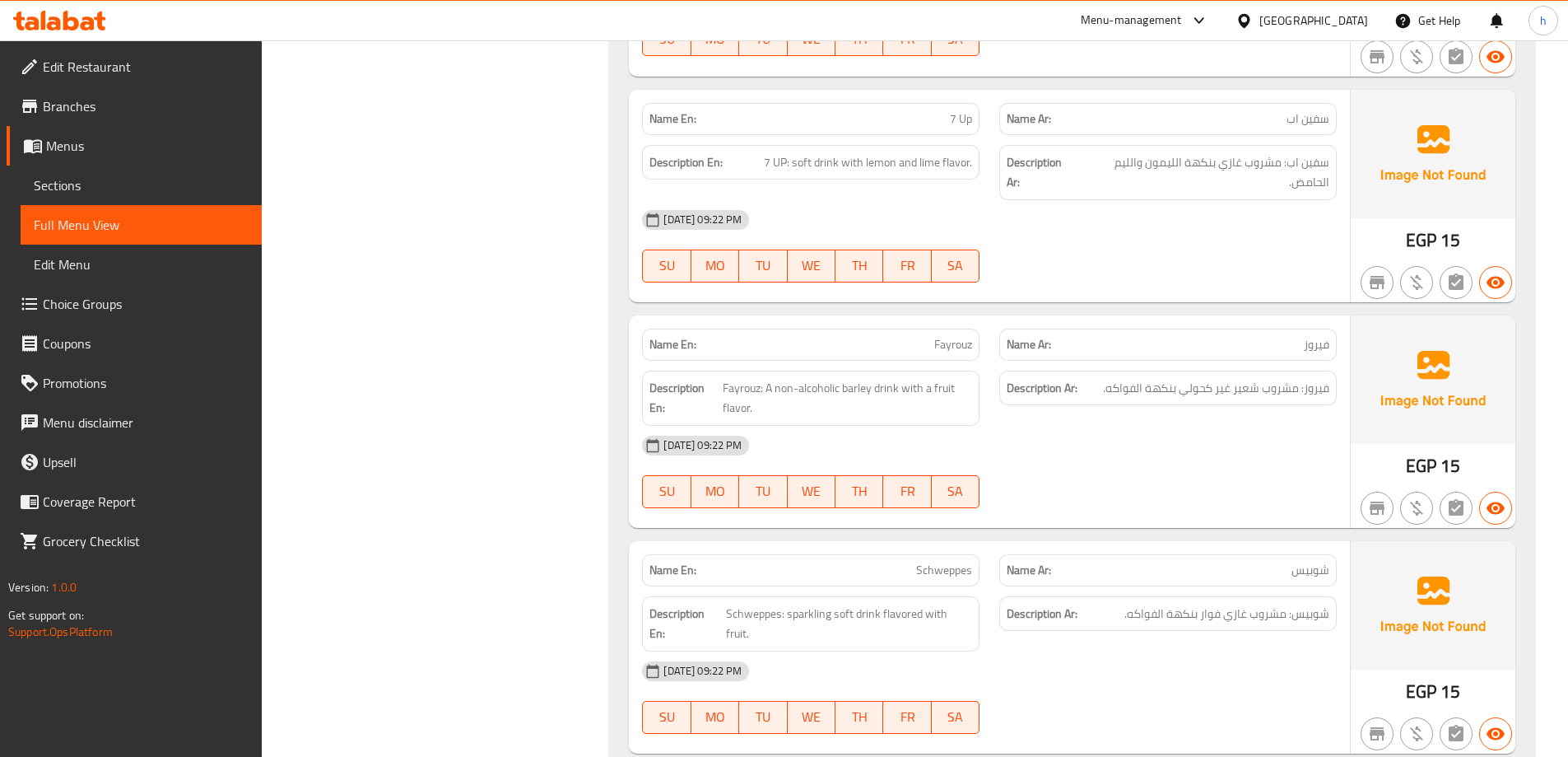
click at [1134, 407] on div "Description Ar: فيروز: مشروب شعير غير كحولي بنكهة الفواكه." at bounding box center [1167, 398] width 357 height 75
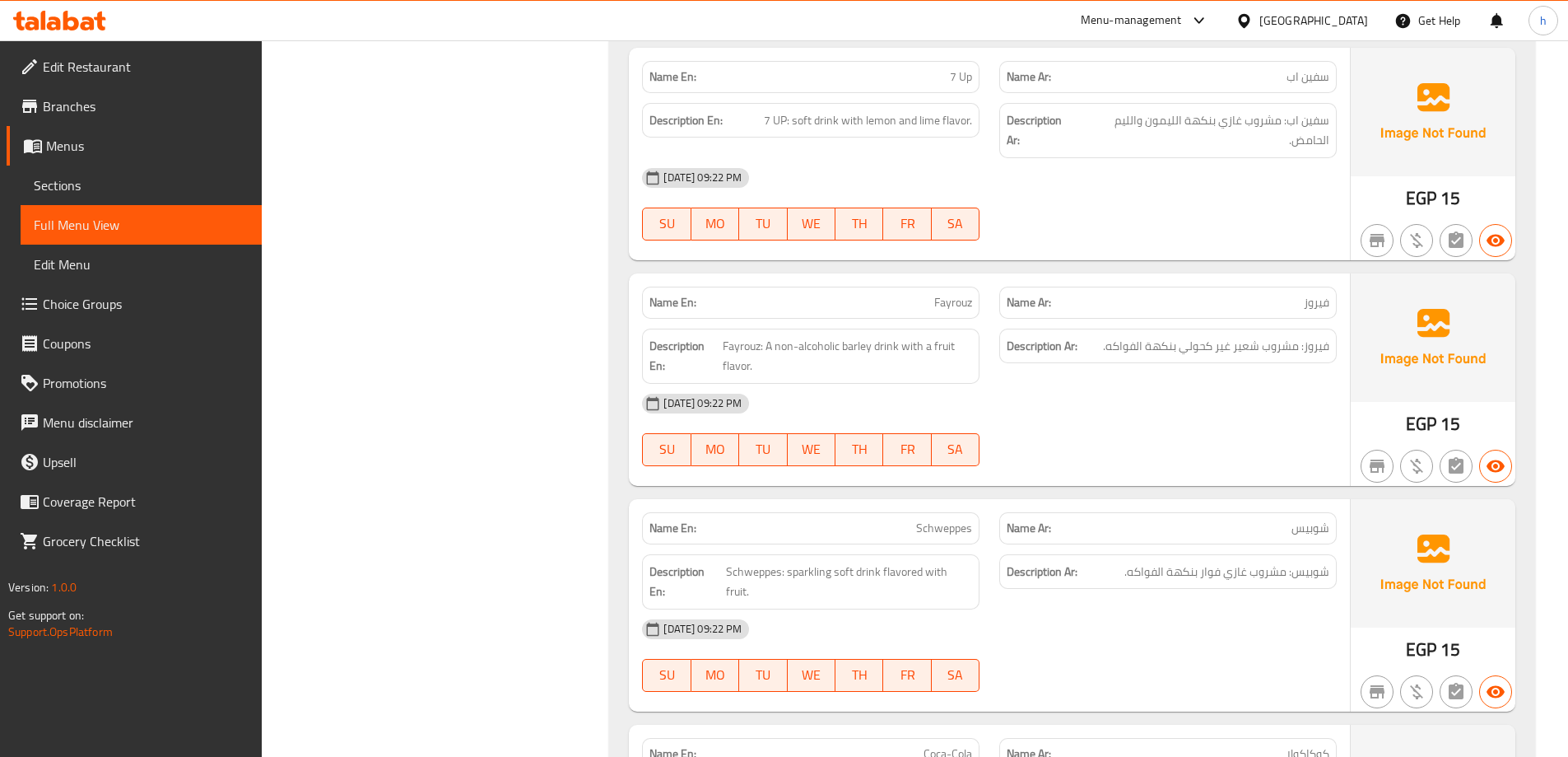
scroll to position [4893, 0]
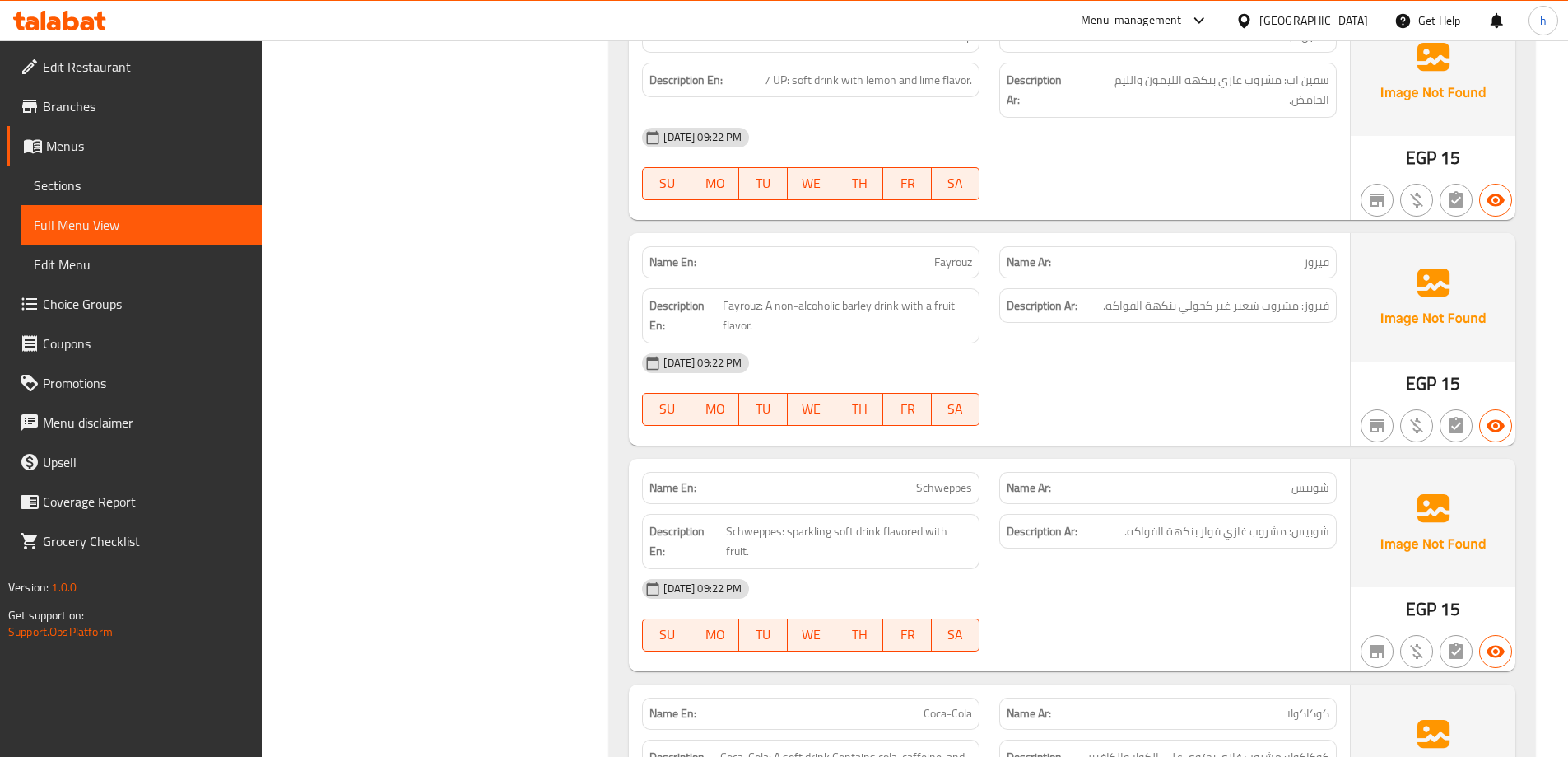
click at [1040, 337] on div "Description Ar: فيروز: مشروب شعير غير كحولي بنكهة الفواكه." at bounding box center [1167, 316] width 357 height 75
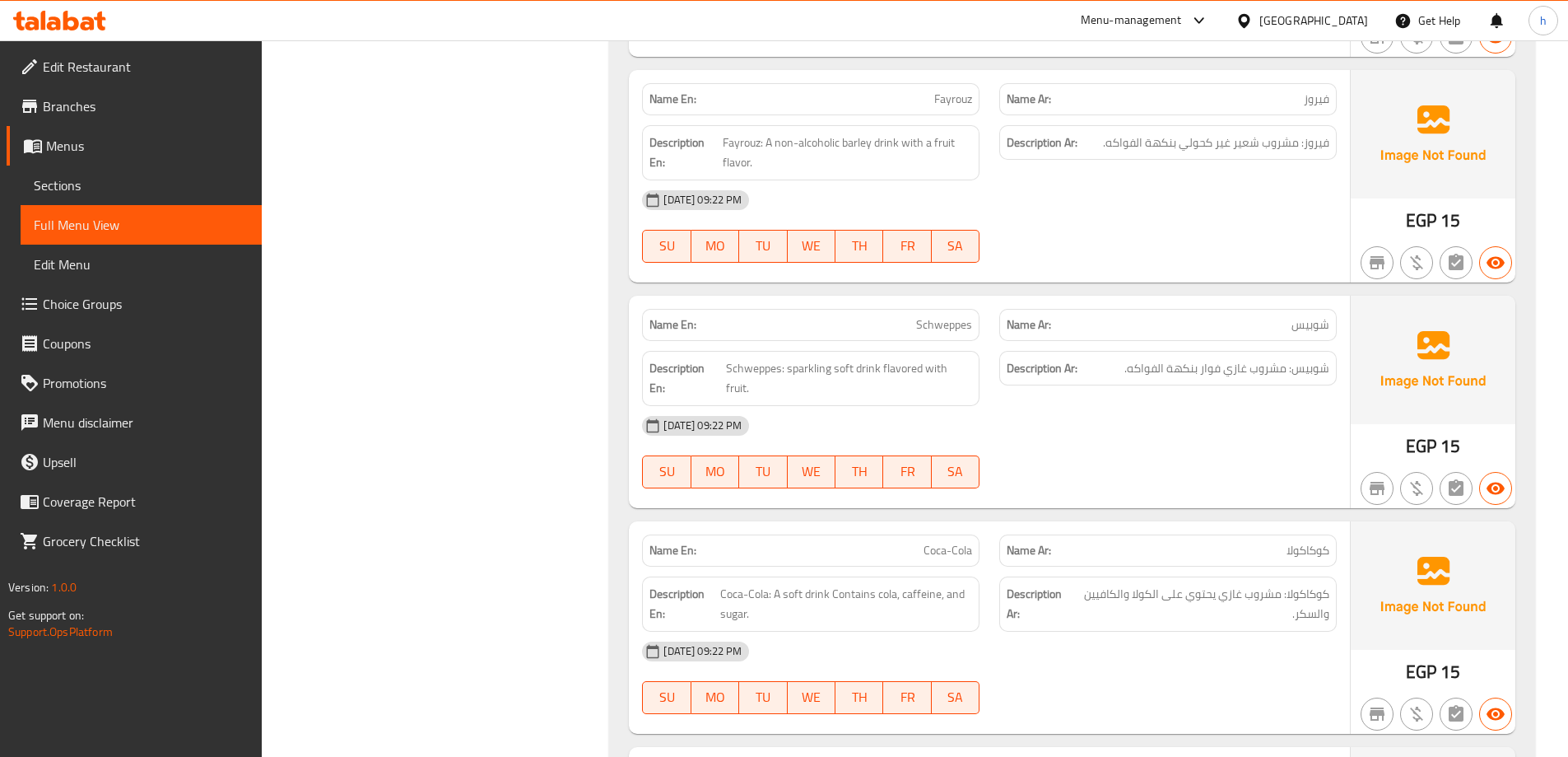
scroll to position [5058, 0]
click at [1204, 380] on div "Description Ar: شوبيس: مشروب غازي فوار بنكهة الفواكه." at bounding box center [1168, 367] width 337 height 35
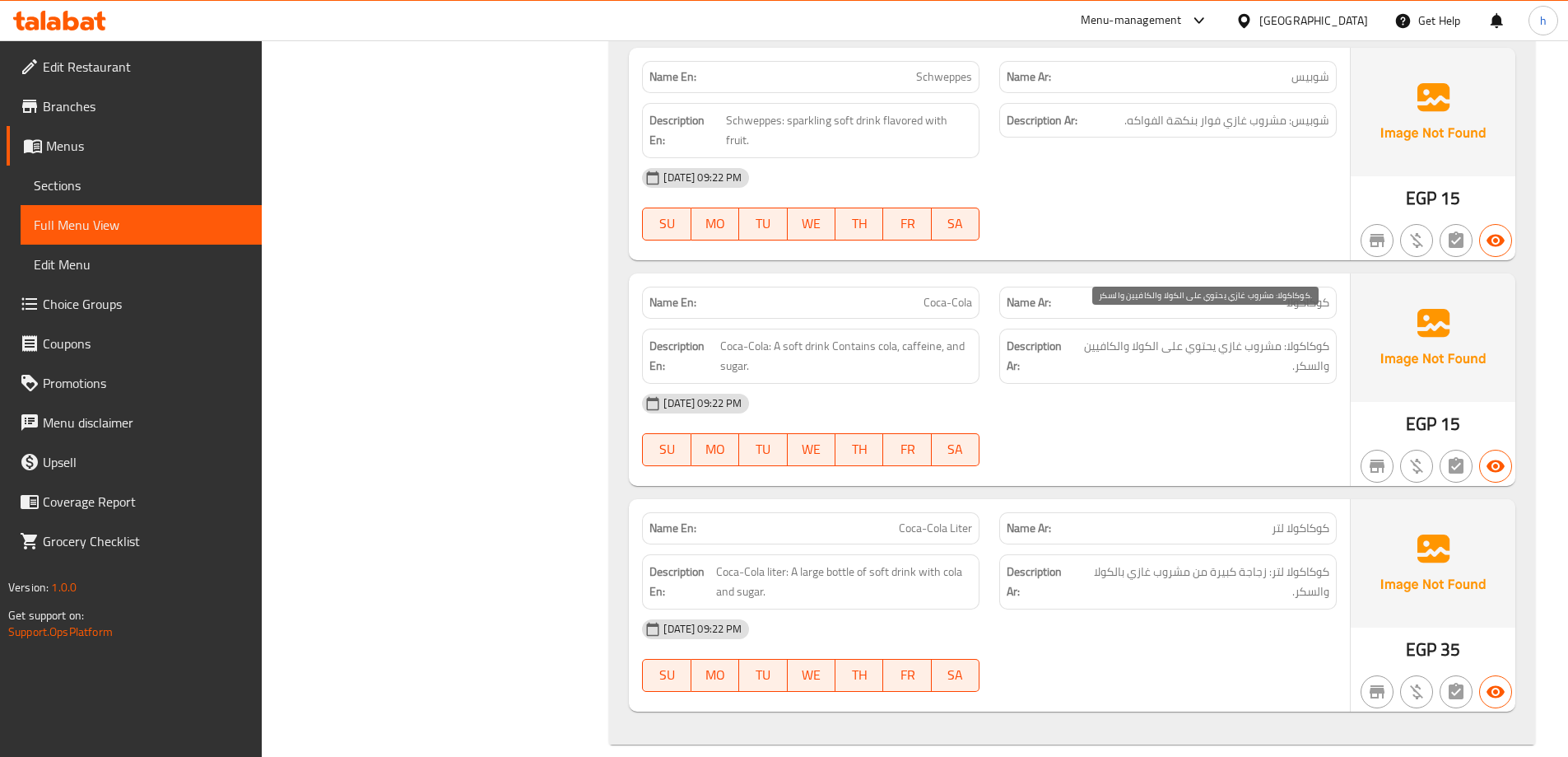
scroll to position [5305, 0]
click at [1146, 383] on div "[DATE] 09:22 PM" at bounding box center [989, 403] width 715 height 39
click at [1127, 384] on div "[DATE] 09:22 PM" at bounding box center [989, 403] width 715 height 39
click at [1208, 615] on div "[DATE] 09:22 PM" at bounding box center [989, 628] width 715 height 39
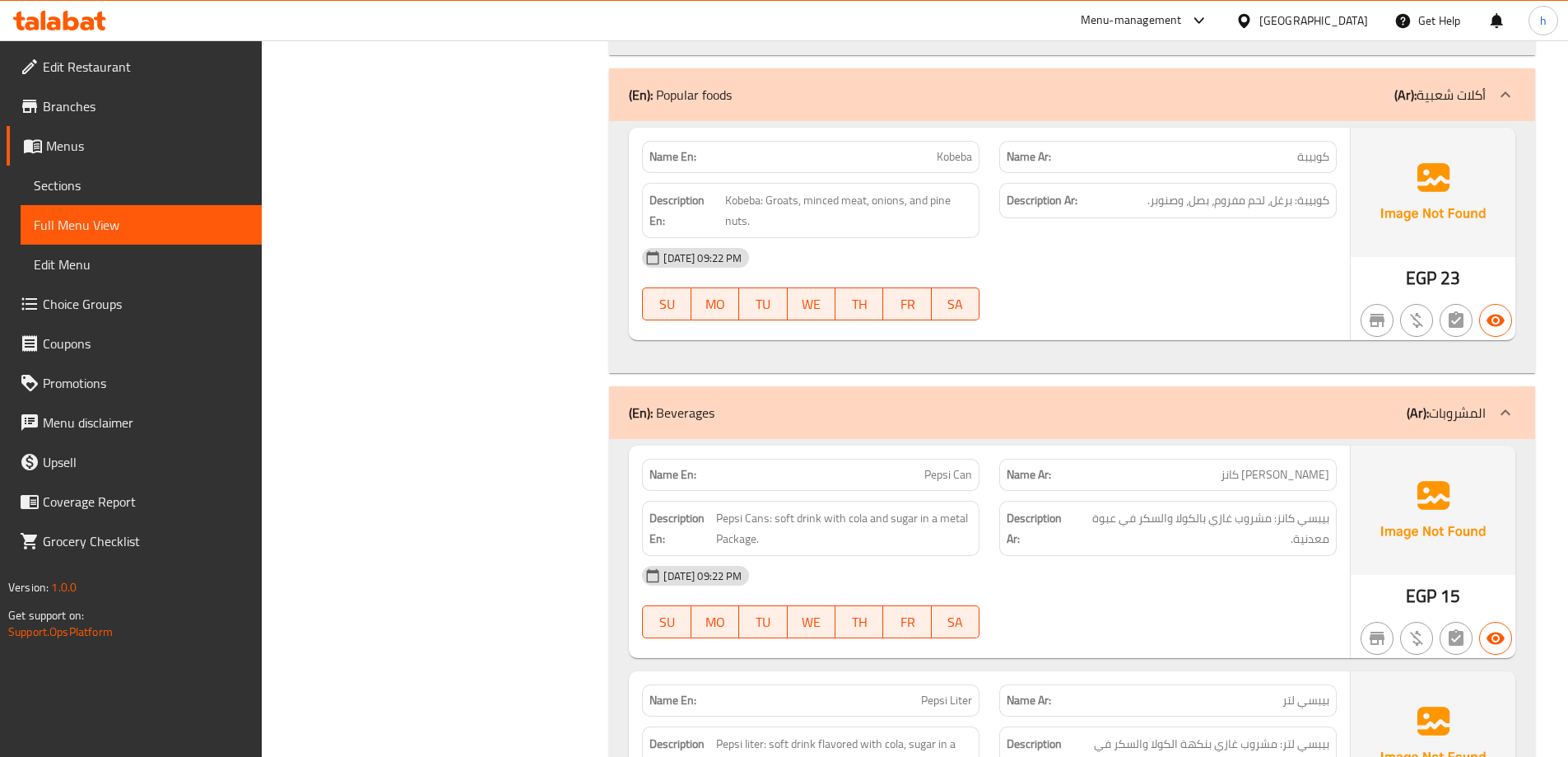
scroll to position [3492, 0]
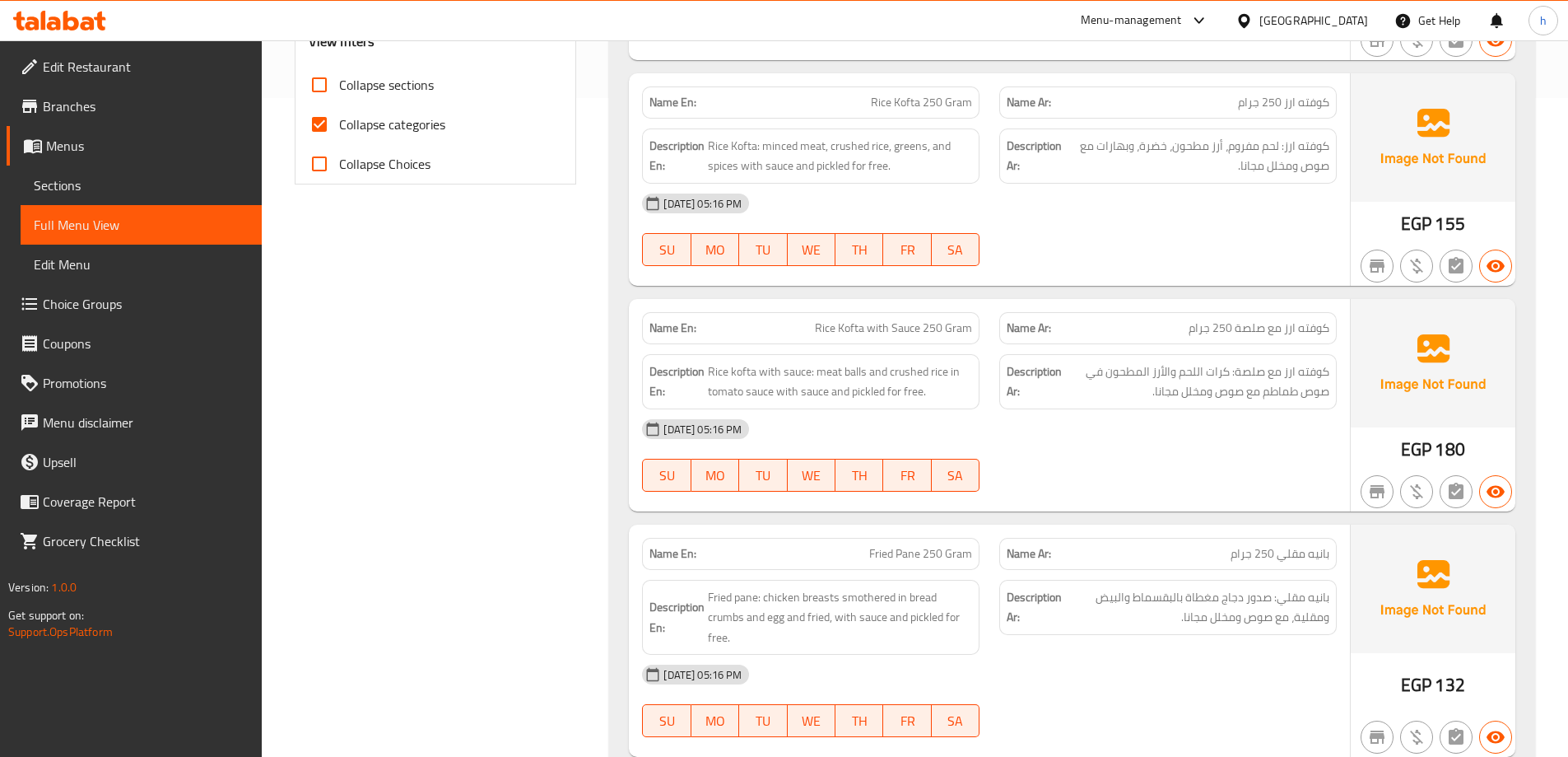
scroll to position [412, 0]
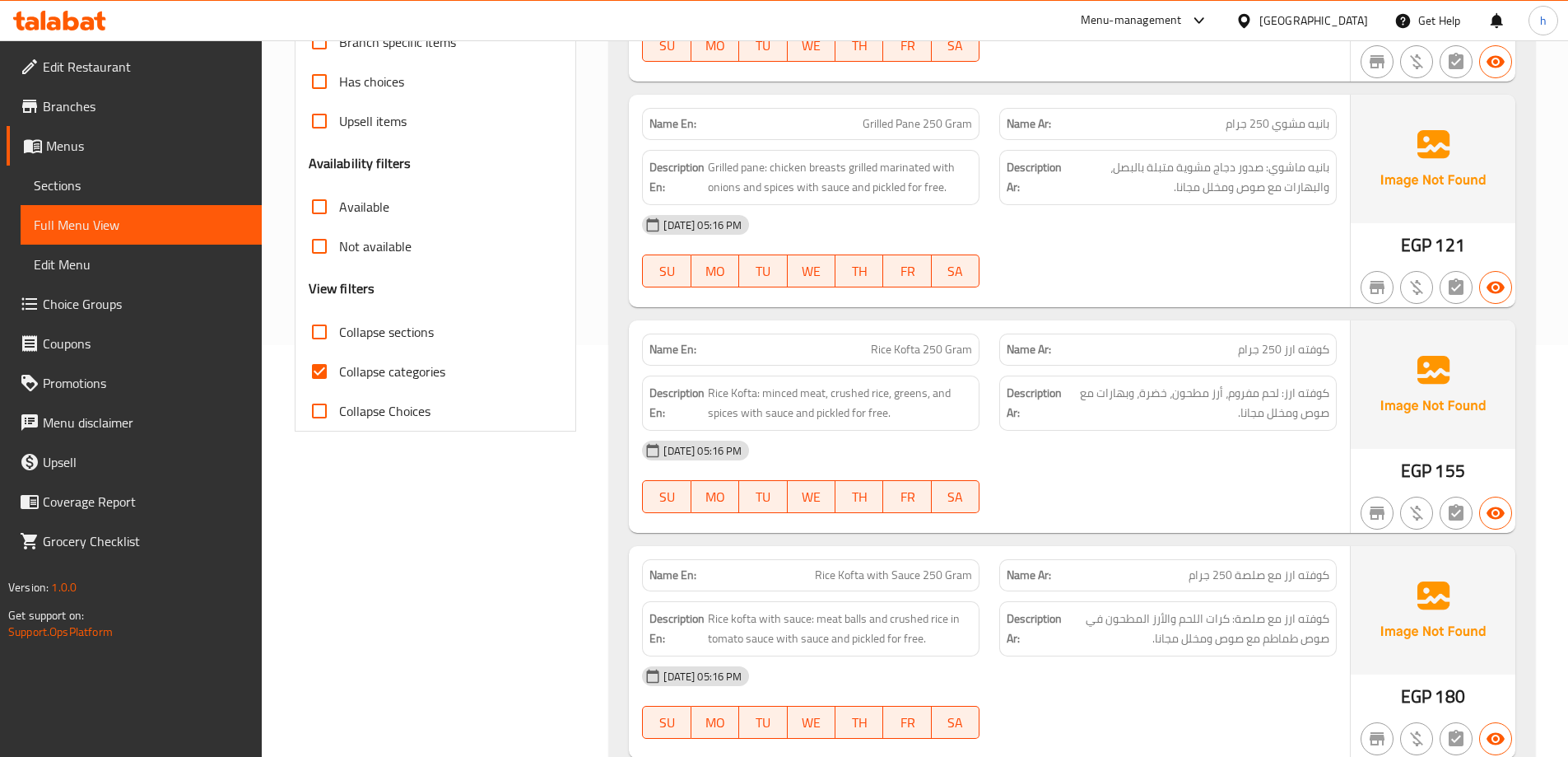
click at [326, 369] on input "Collapse categories" at bounding box center [320, 371] width 39 height 39
checkbox input "false"
click at [321, 336] on input "Collapse sections" at bounding box center [320, 332] width 39 height 39
checkbox input "true"
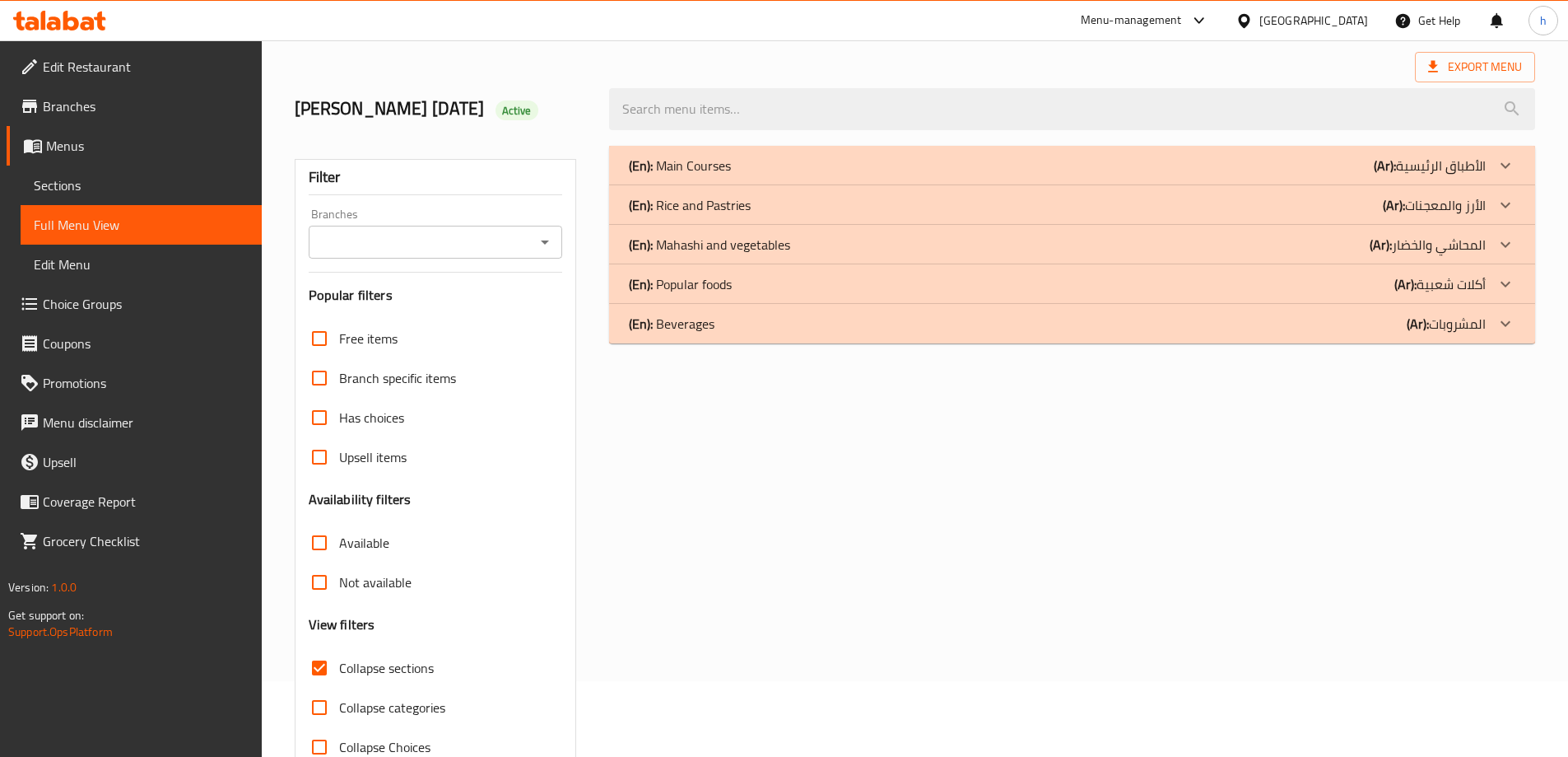
scroll to position [0, 0]
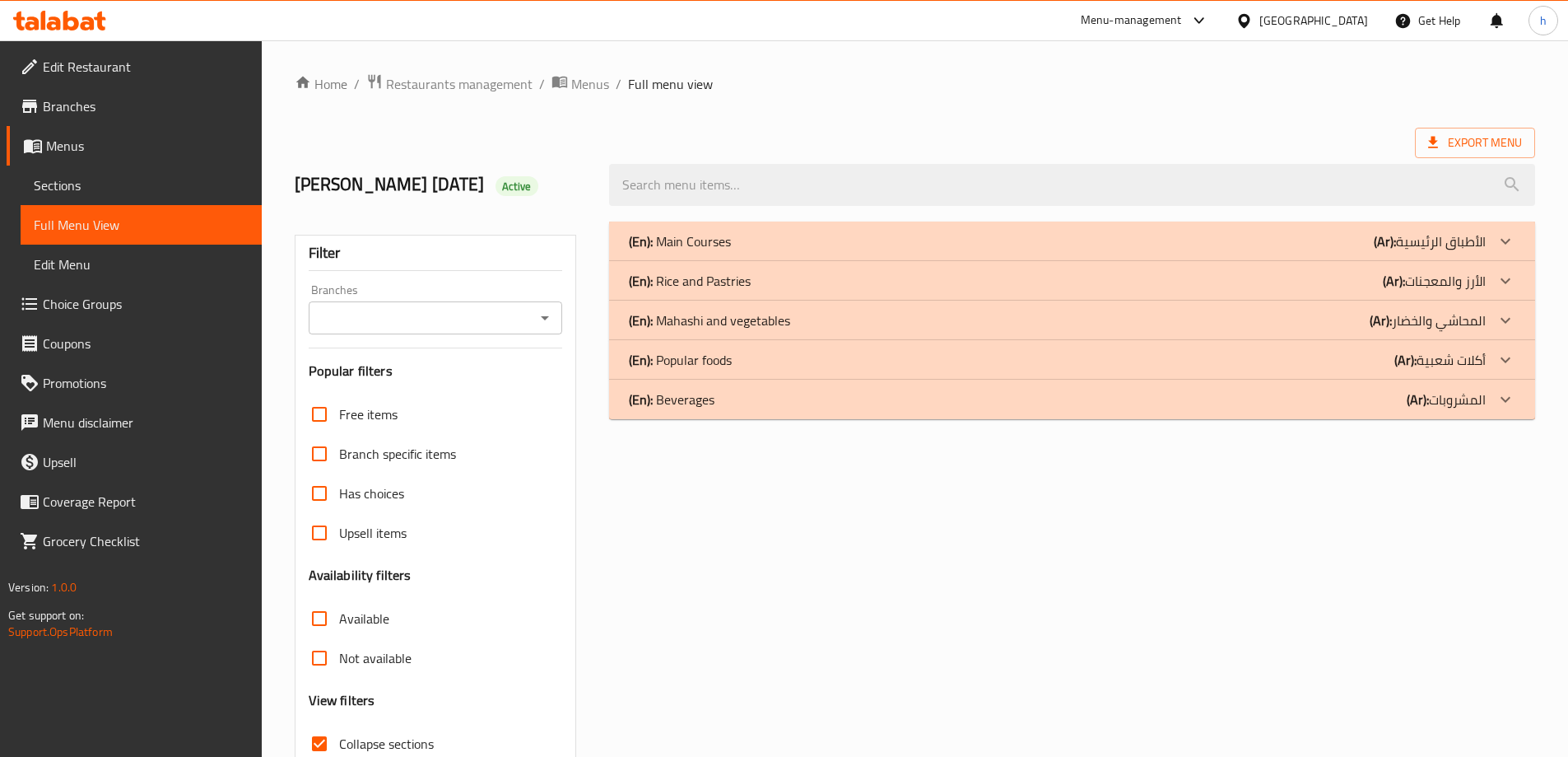
click at [1480, 281] on p "(Ar): الأرز والمعجنات" at bounding box center [1434, 281] width 102 height 20
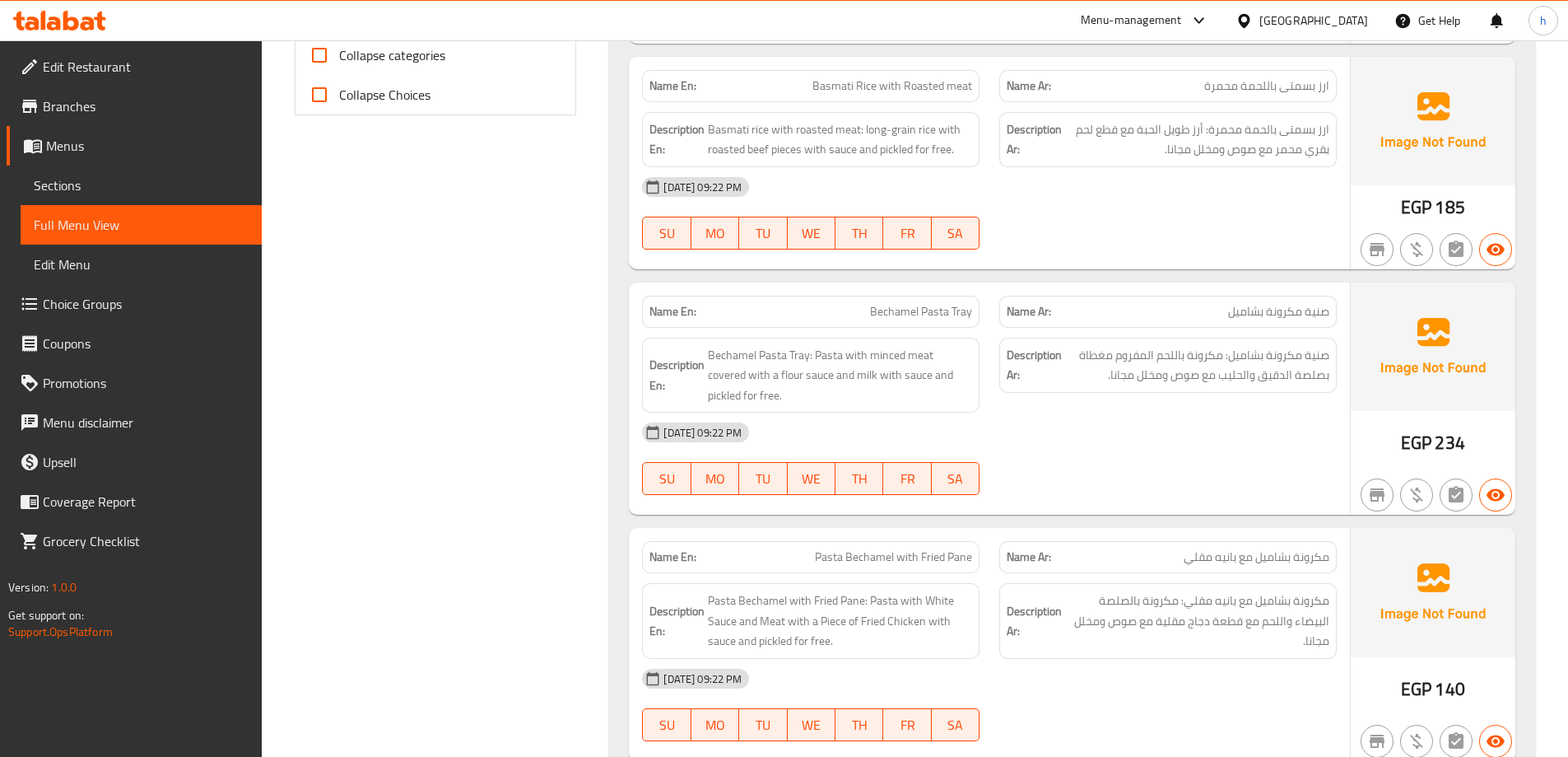
scroll to position [930, 0]
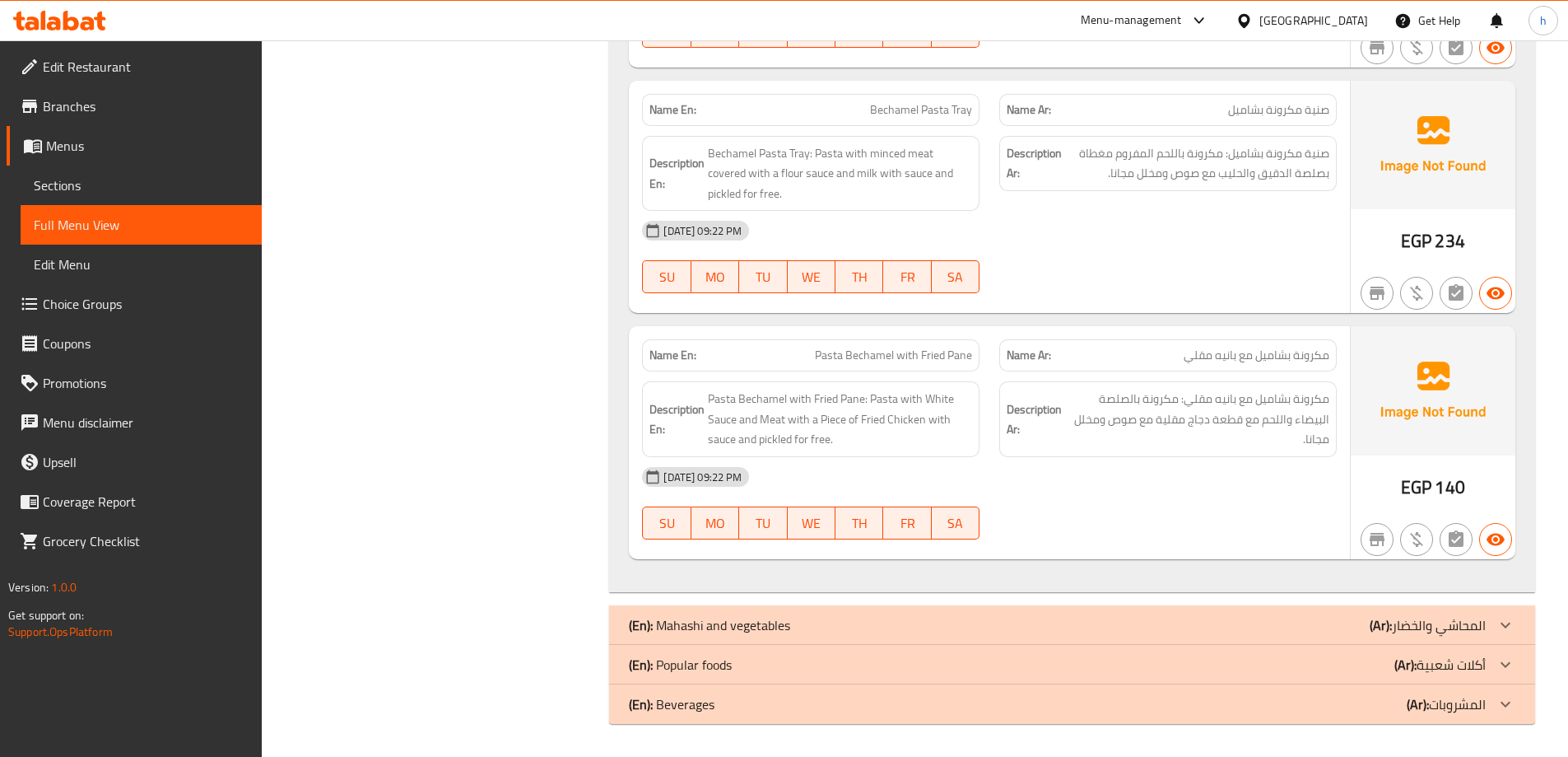
click at [1490, 620] on div at bounding box center [1506, 625] width 39 height 39
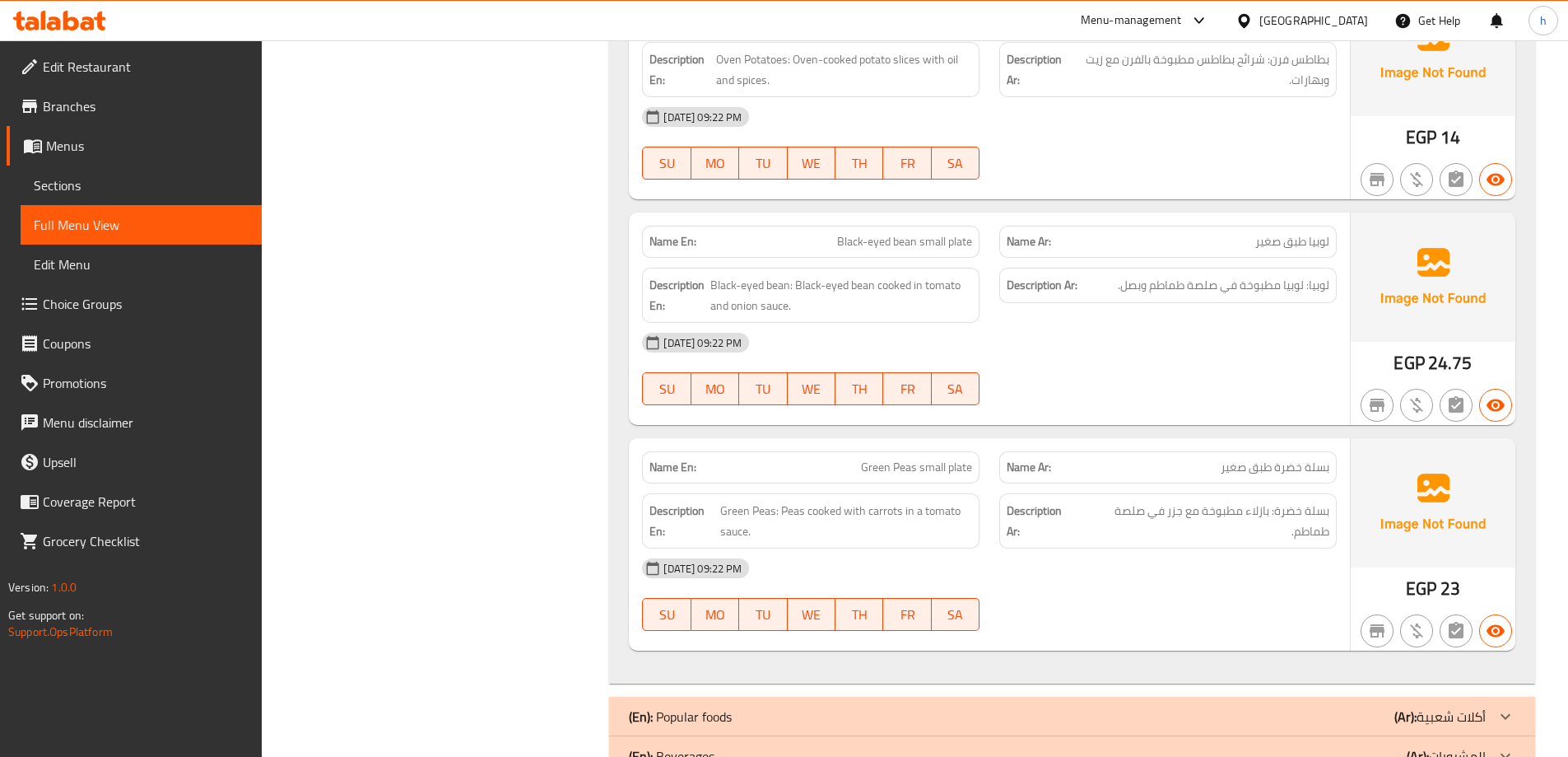
scroll to position [3220, 0]
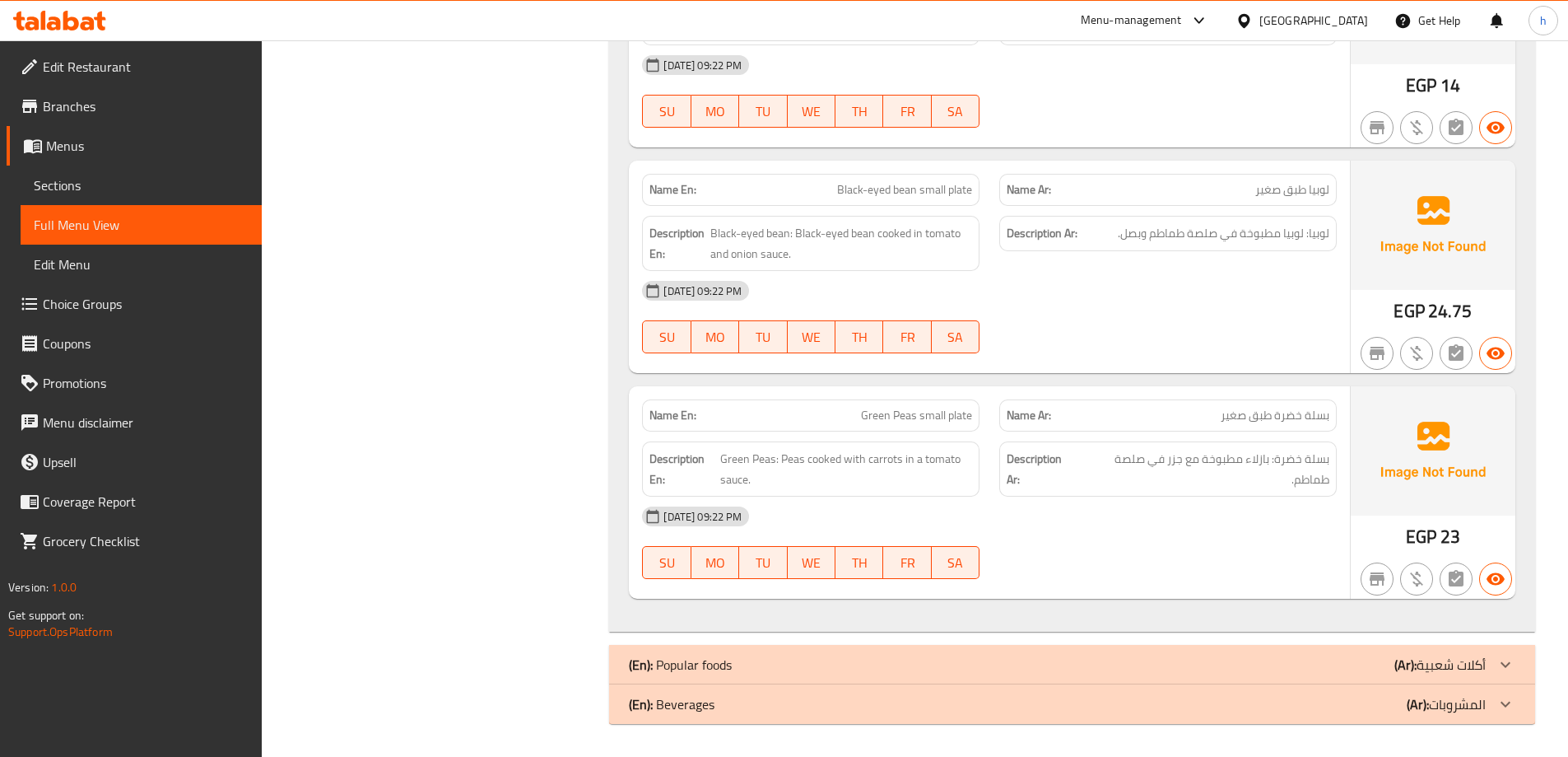
click at [1489, 658] on div at bounding box center [1506, 665] width 39 height 39
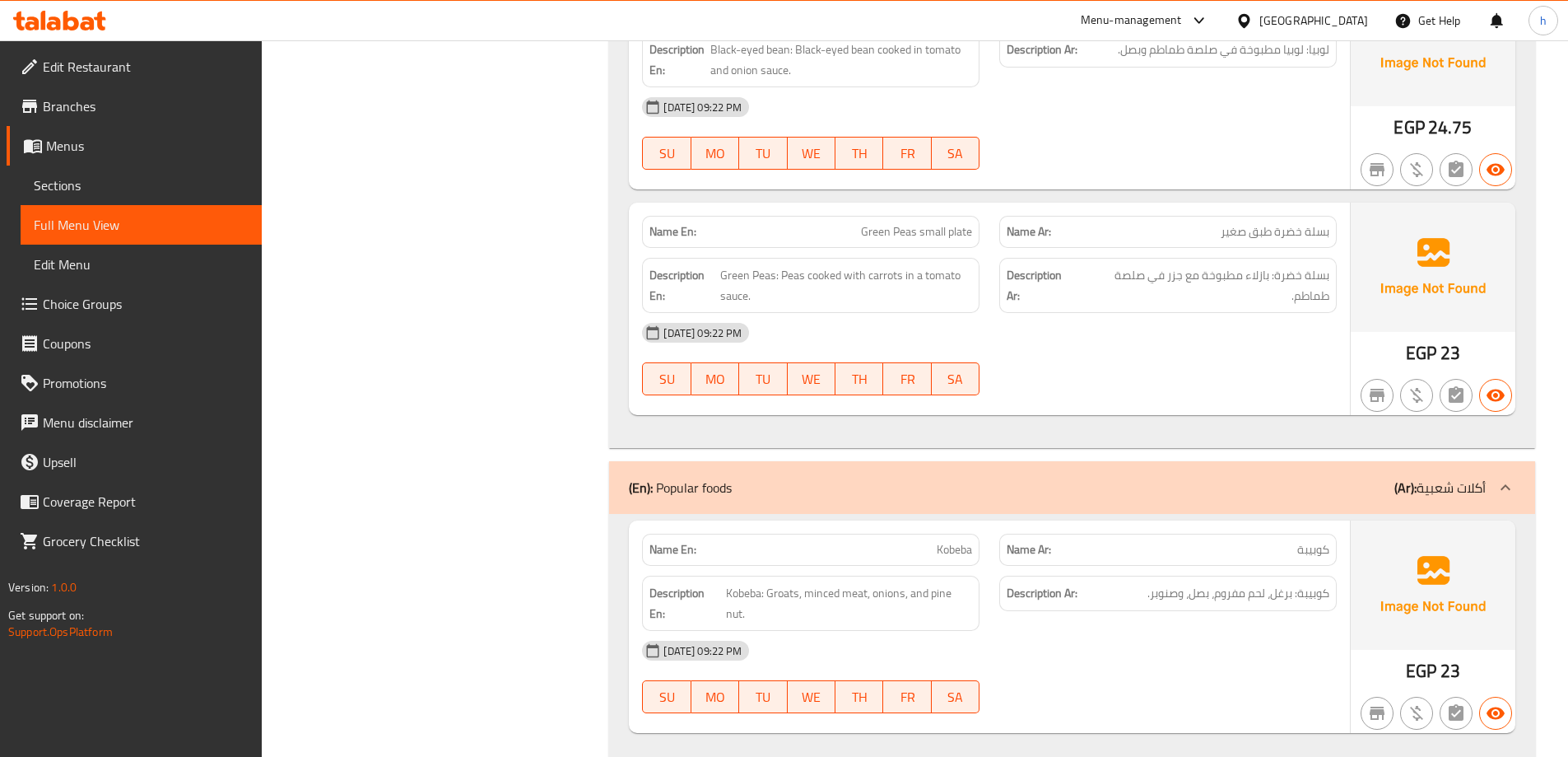
scroll to position [3479, 0]
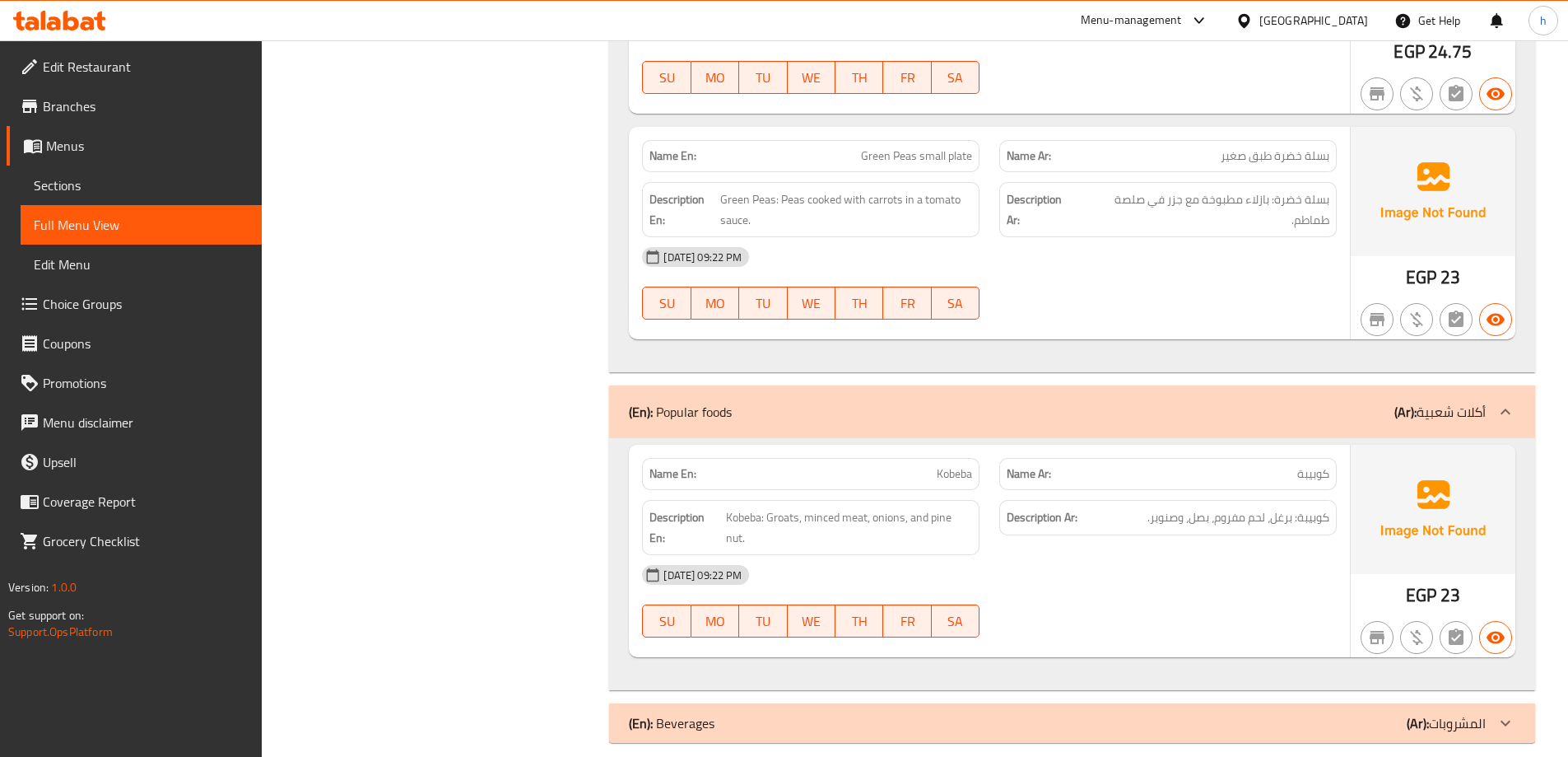
click at [1491, 704] on div at bounding box center [1506, 723] width 39 height 39
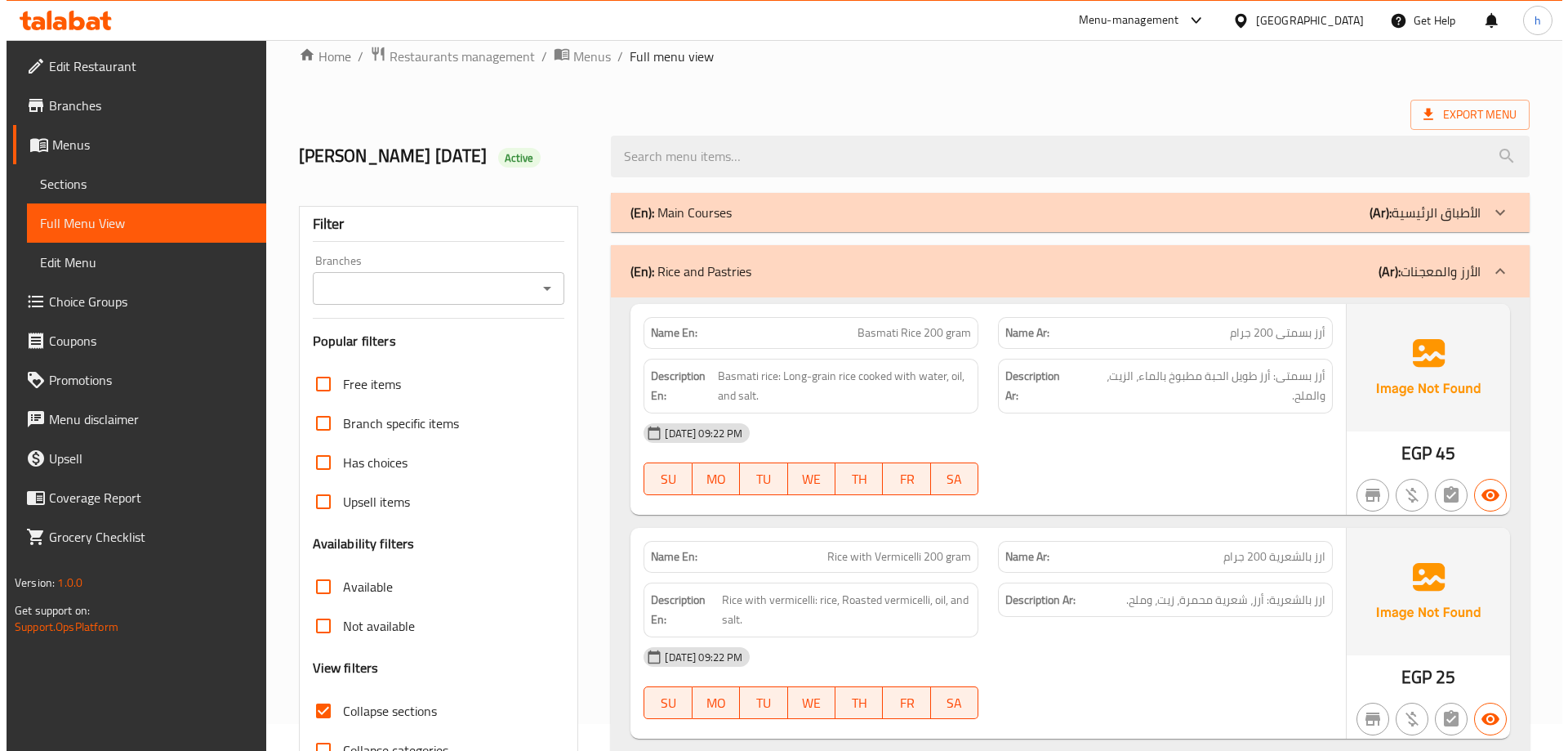
scroll to position [0, 0]
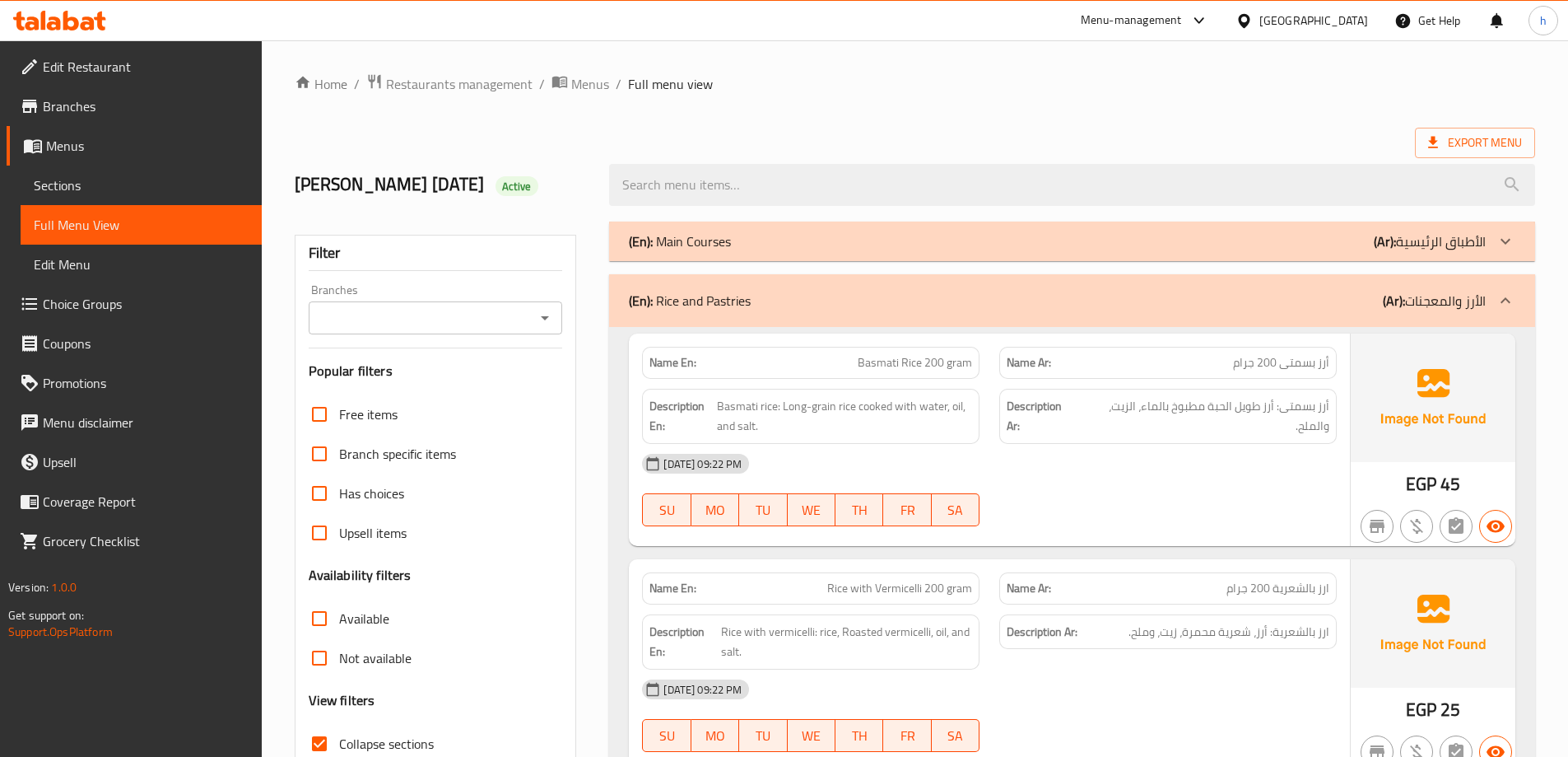
click at [1036, 229] on div "(En): Main Courses (Ar): الأطباق الرئيسية" at bounding box center [1072, 241] width 926 height 39
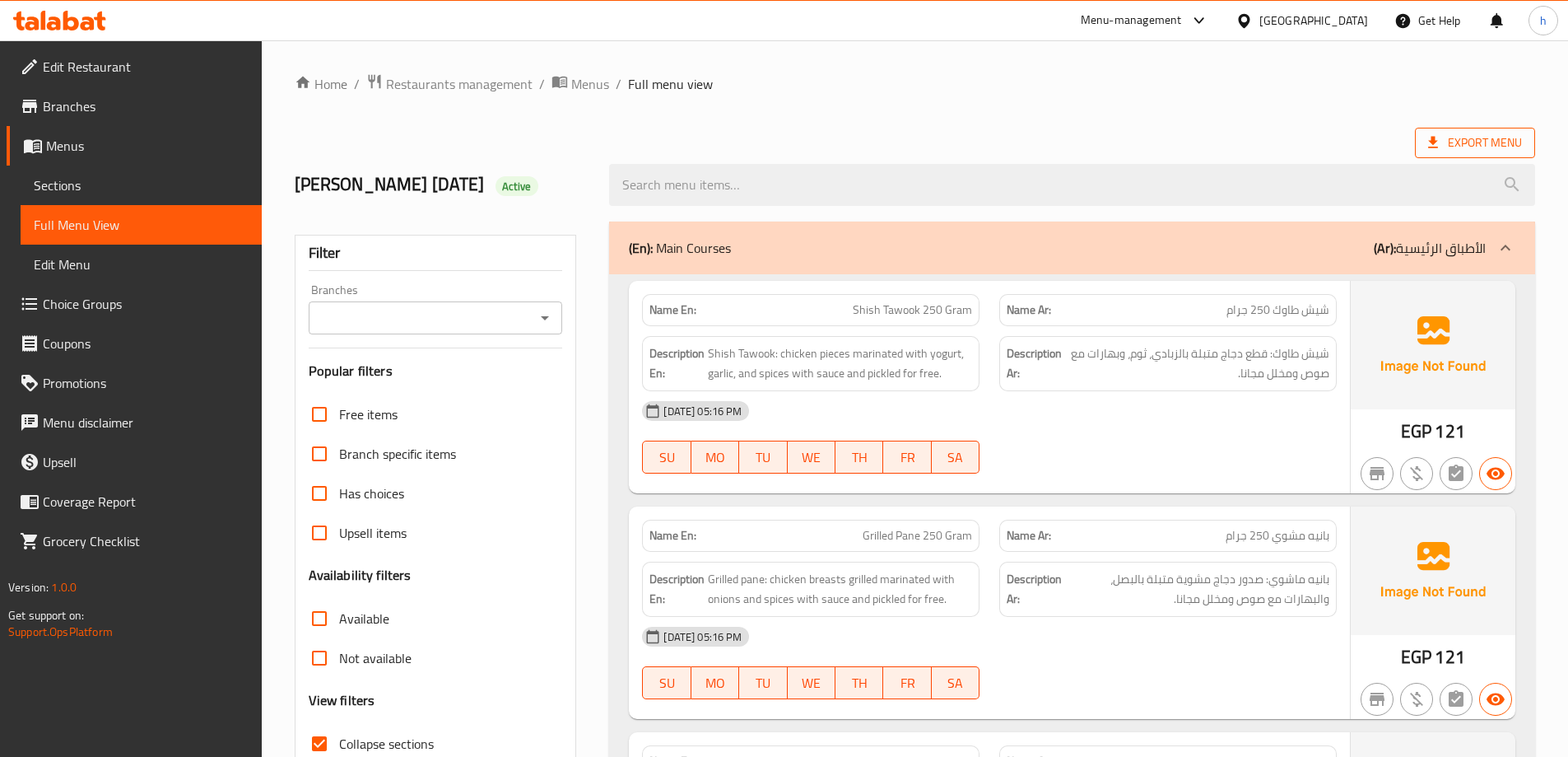
click at [1516, 152] on span "Export Menu" at bounding box center [1475, 143] width 94 height 21
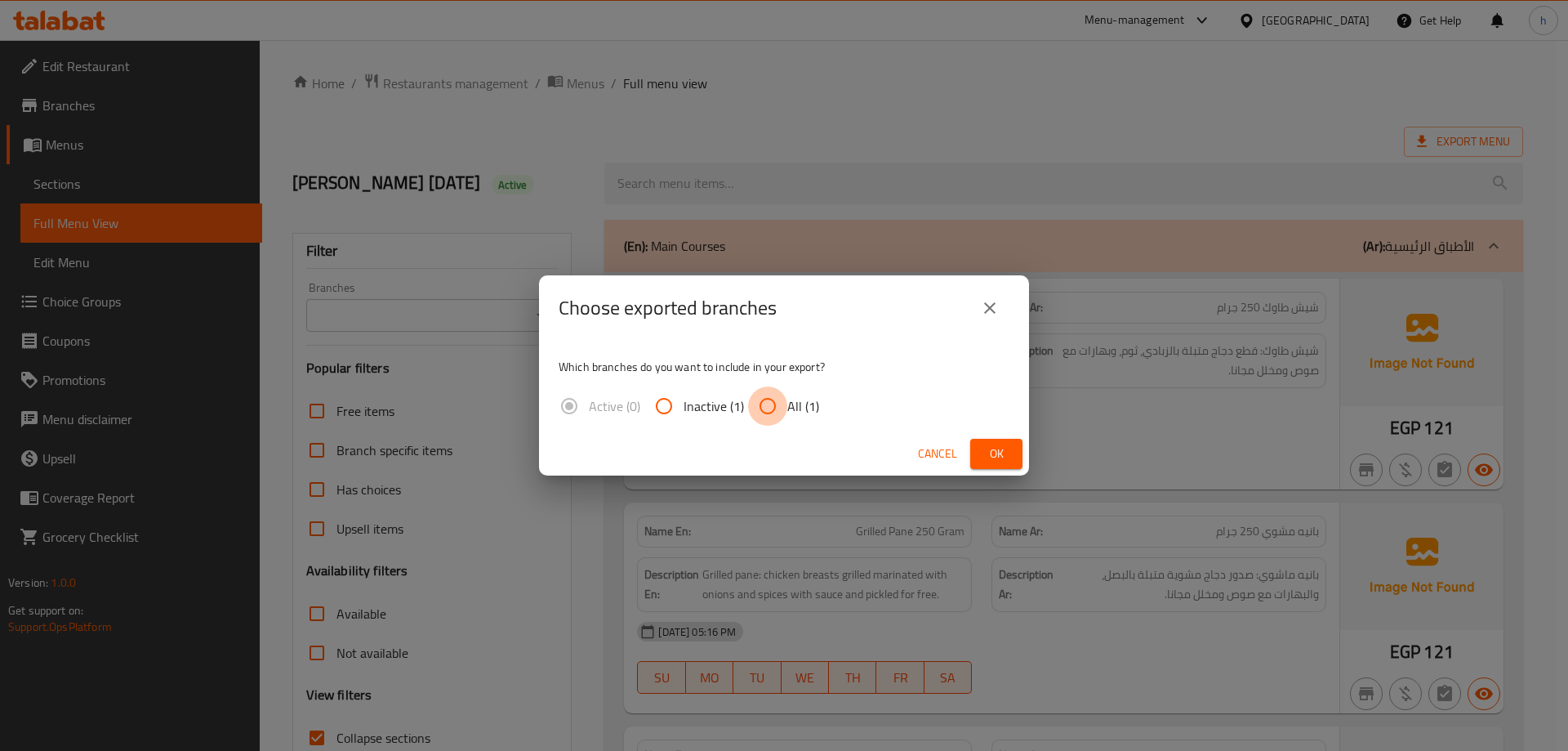
click at [766, 398] on input "All (1)" at bounding box center [767, 406] width 39 height 39
radio input "true"
click at [1007, 461] on span "Ok" at bounding box center [997, 454] width 26 height 20
